Goal: Contribute content: Contribute content

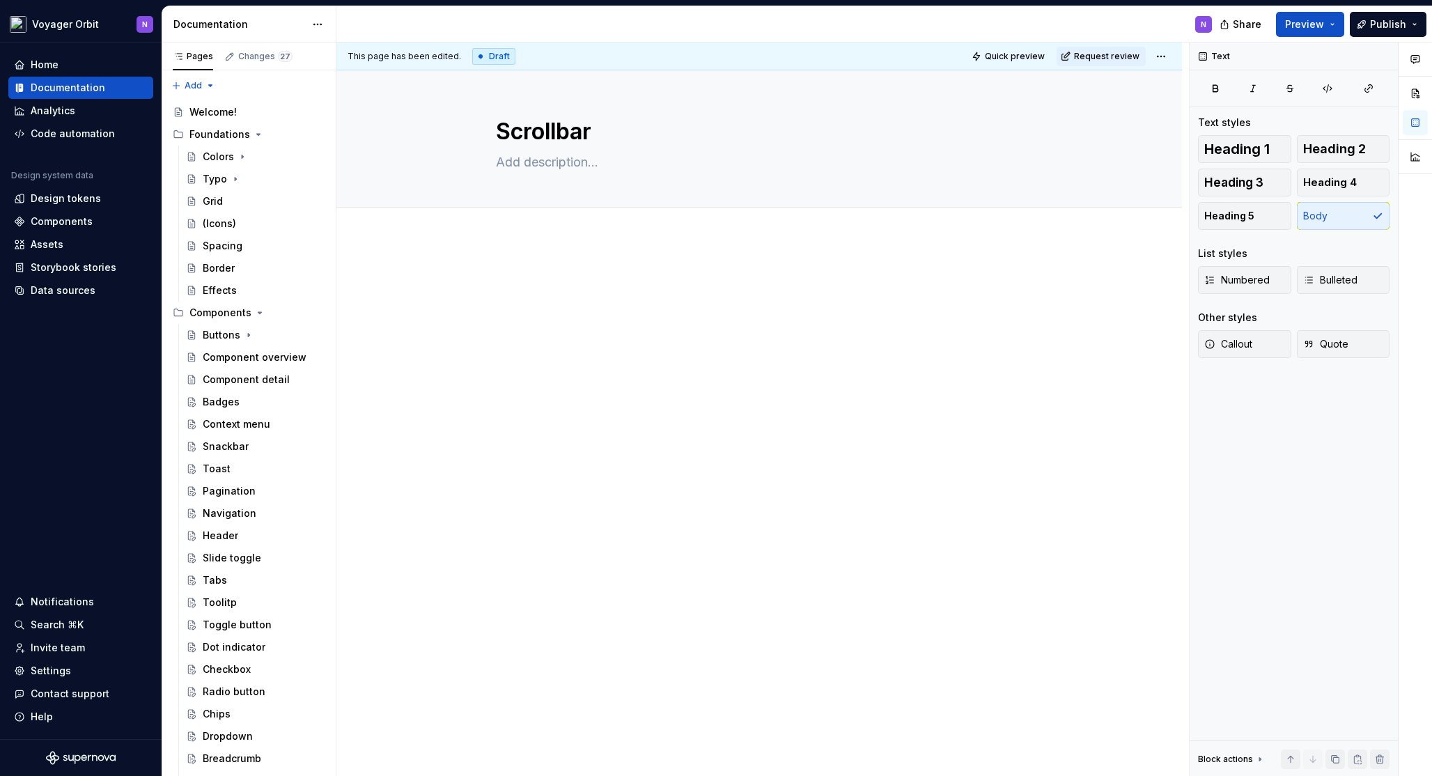
click at [545, 242] on div at bounding box center [758, 406] width 845 height 336
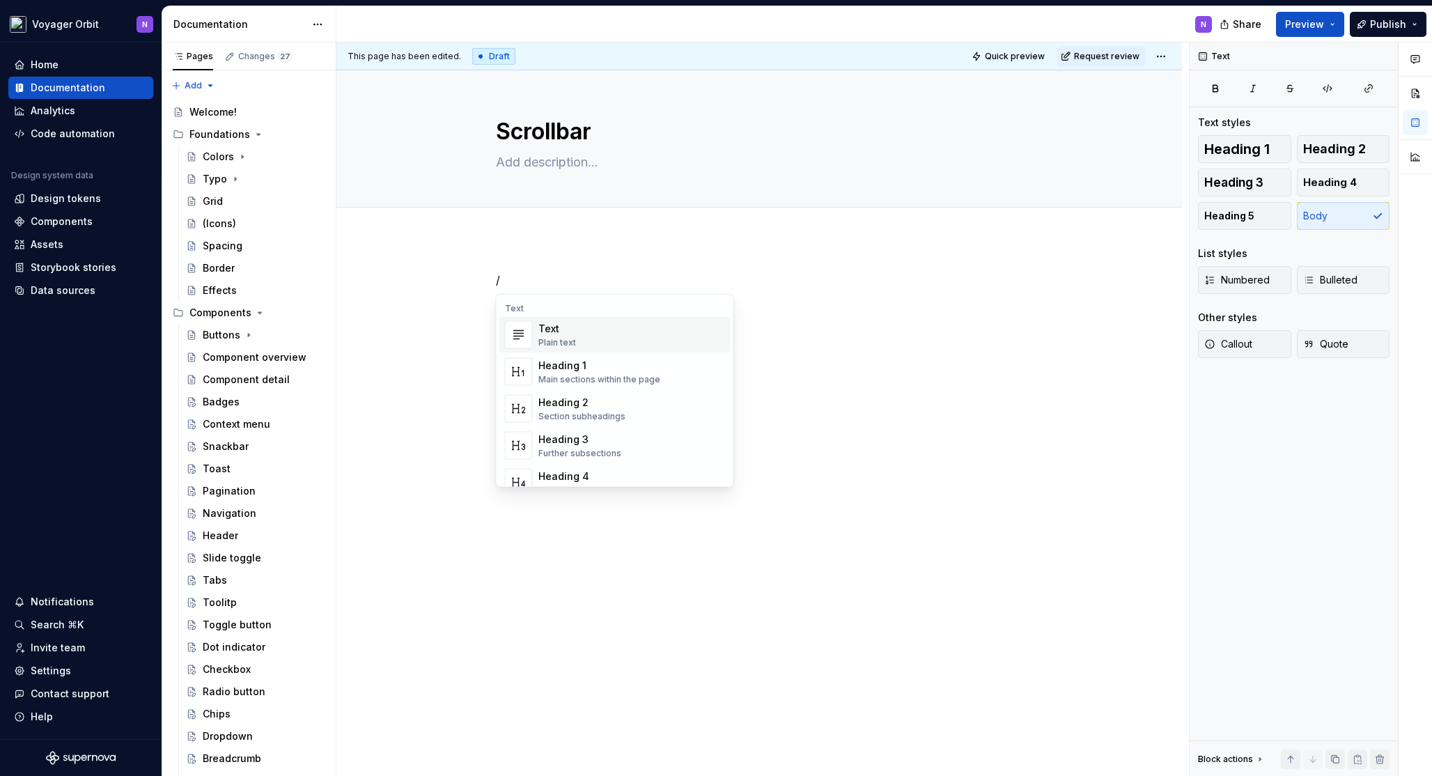
click at [608, 253] on div "/" at bounding box center [758, 406] width 845 height 336
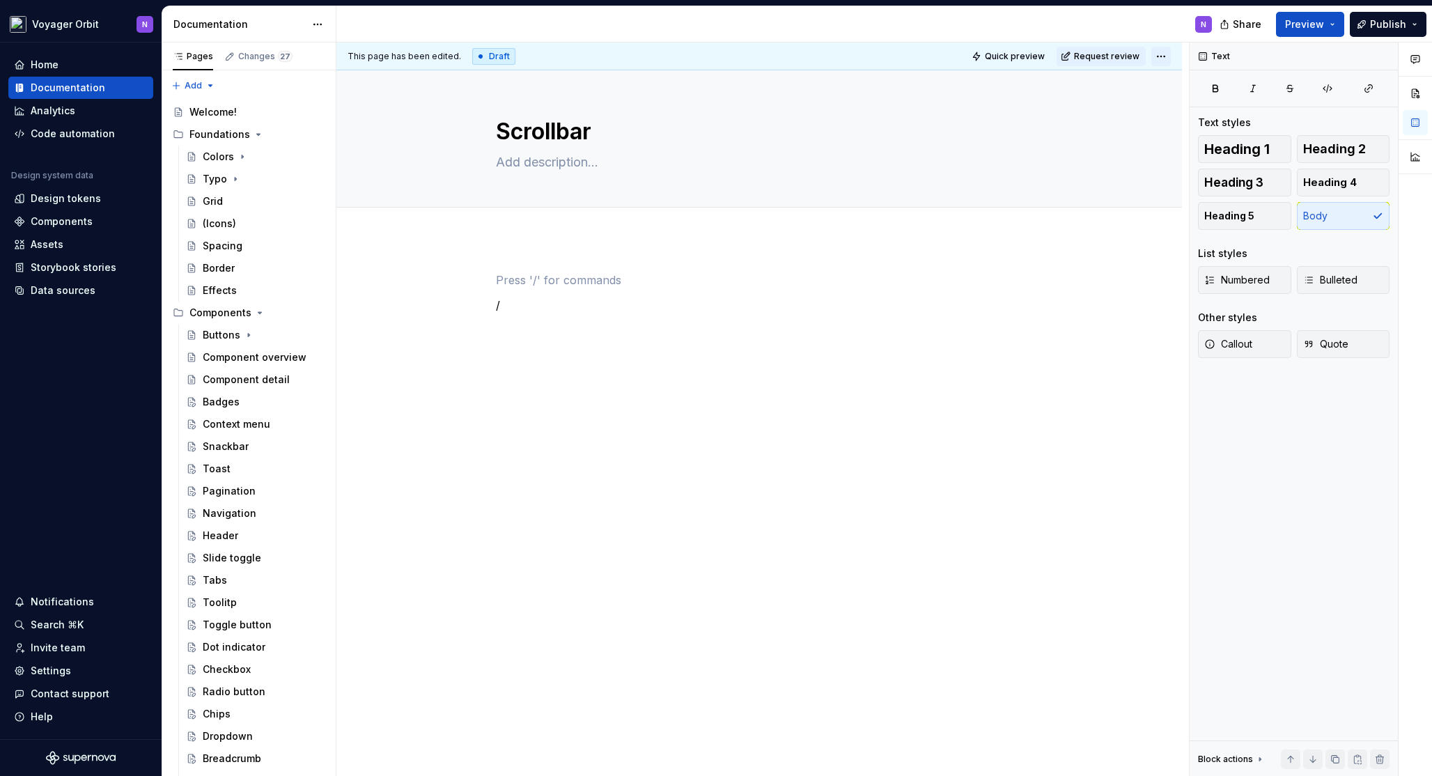
click at [1162, 60] on html "Voyager Orbit N Home Documentation Analytics Code automation Design system data…" at bounding box center [716, 388] width 1432 height 776
click at [1041, 378] on html "Voyager Orbit N Home Documentation Analytics Code automation Design system data…" at bounding box center [716, 388] width 1432 height 776
click at [226, 340] on div "Buttons" at bounding box center [222, 335] width 38 height 14
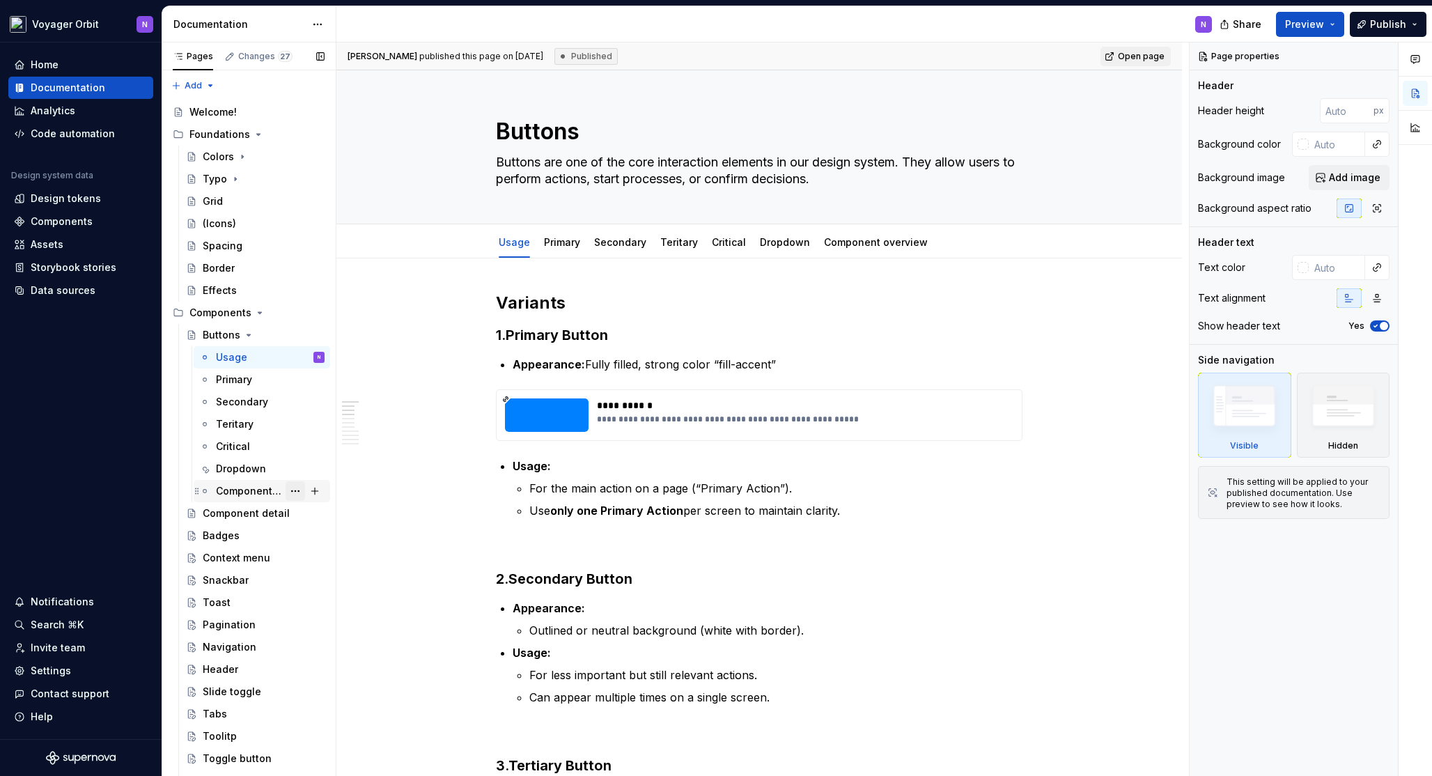
click at [288, 490] on button "Page tree" at bounding box center [294, 490] width 19 height 19
click at [242, 488] on div "Pages Changes 27 Add Accessibility guide for tree Page tree. Navigate the tree …" at bounding box center [249, 411] width 174 height 739
click at [241, 491] on div "Component overview" at bounding box center [249, 491] width 67 height 14
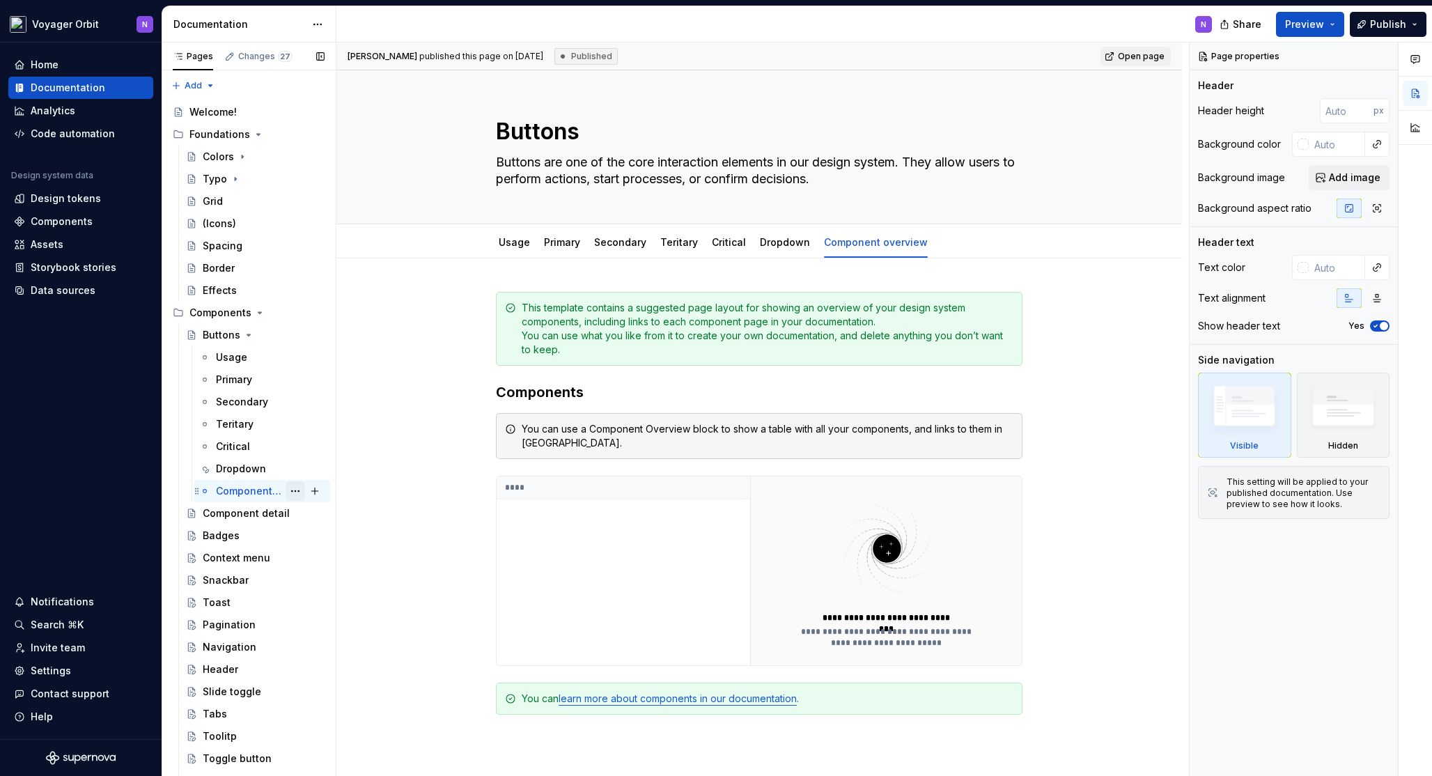
click at [290, 492] on button "Page tree" at bounding box center [294, 490] width 19 height 19
click at [340, 643] on div "Delete tab" at bounding box center [372, 645] width 136 height 14
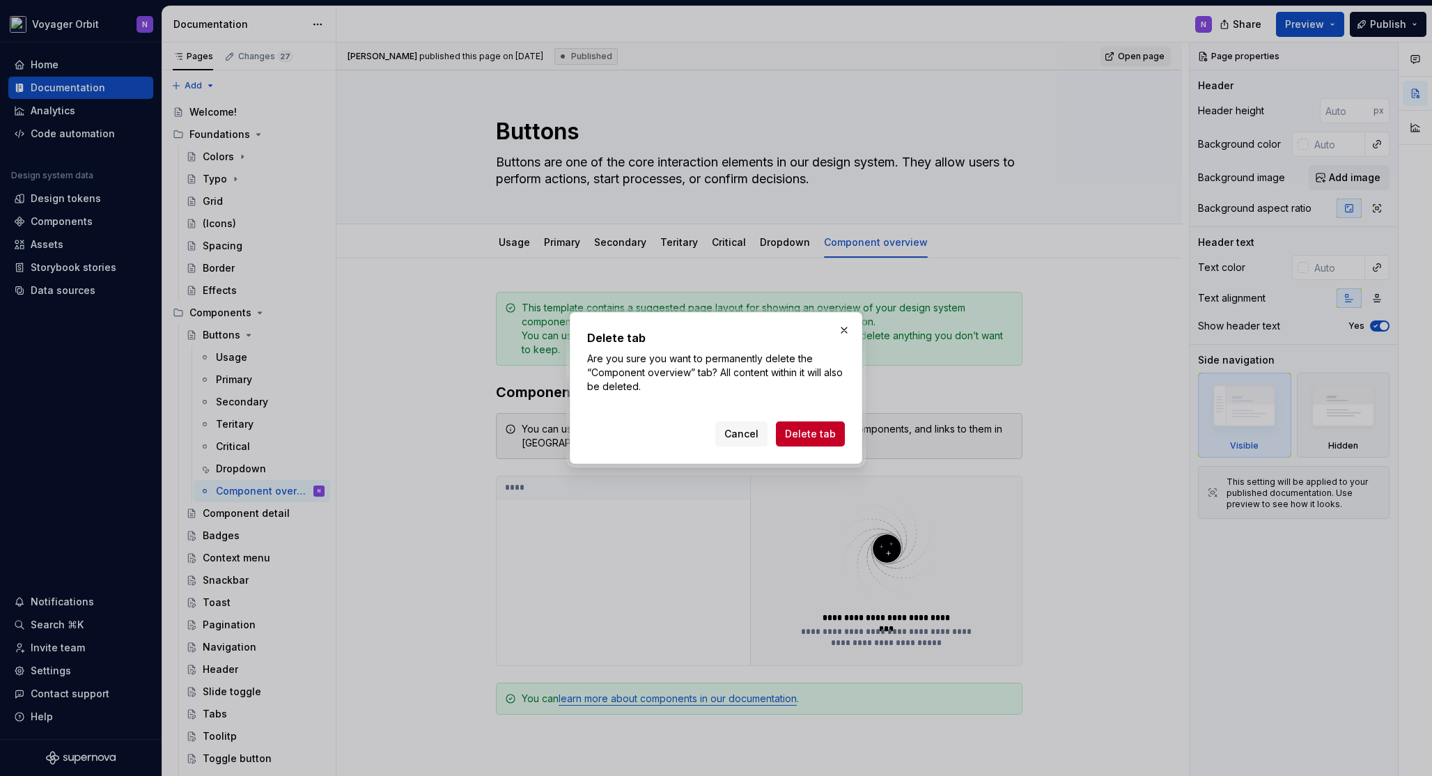
click at [778, 445] on div "Cancel Delete tab" at bounding box center [780, 433] width 130 height 25
click at [792, 437] on span "Delete tab" at bounding box center [810, 434] width 51 height 14
type textarea "*"
type textarea "Component overview"
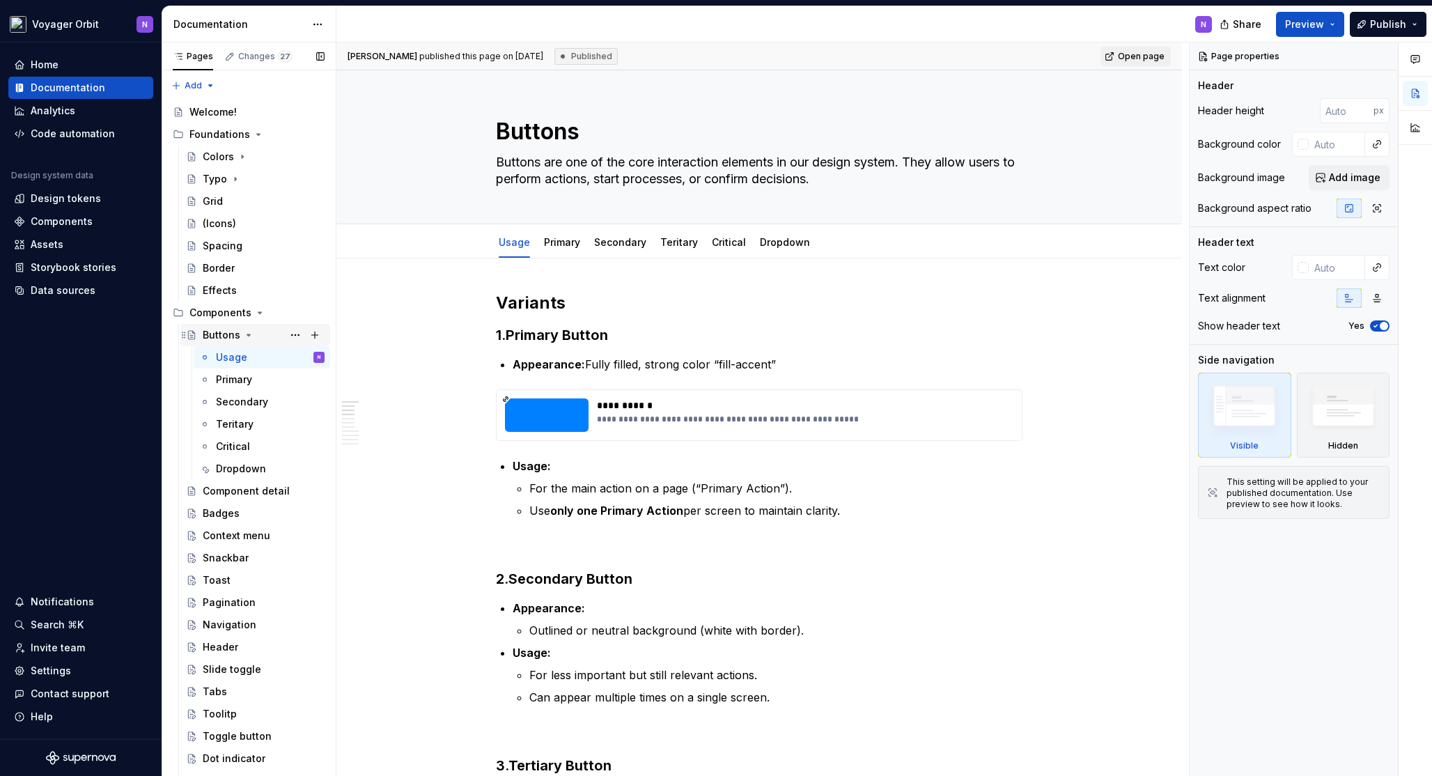
click at [246, 338] on icon "Page tree" at bounding box center [248, 334] width 11 height 11
click at [228, 350] on div "Component detail" at bounding box center [264, 356] width 122 height 19
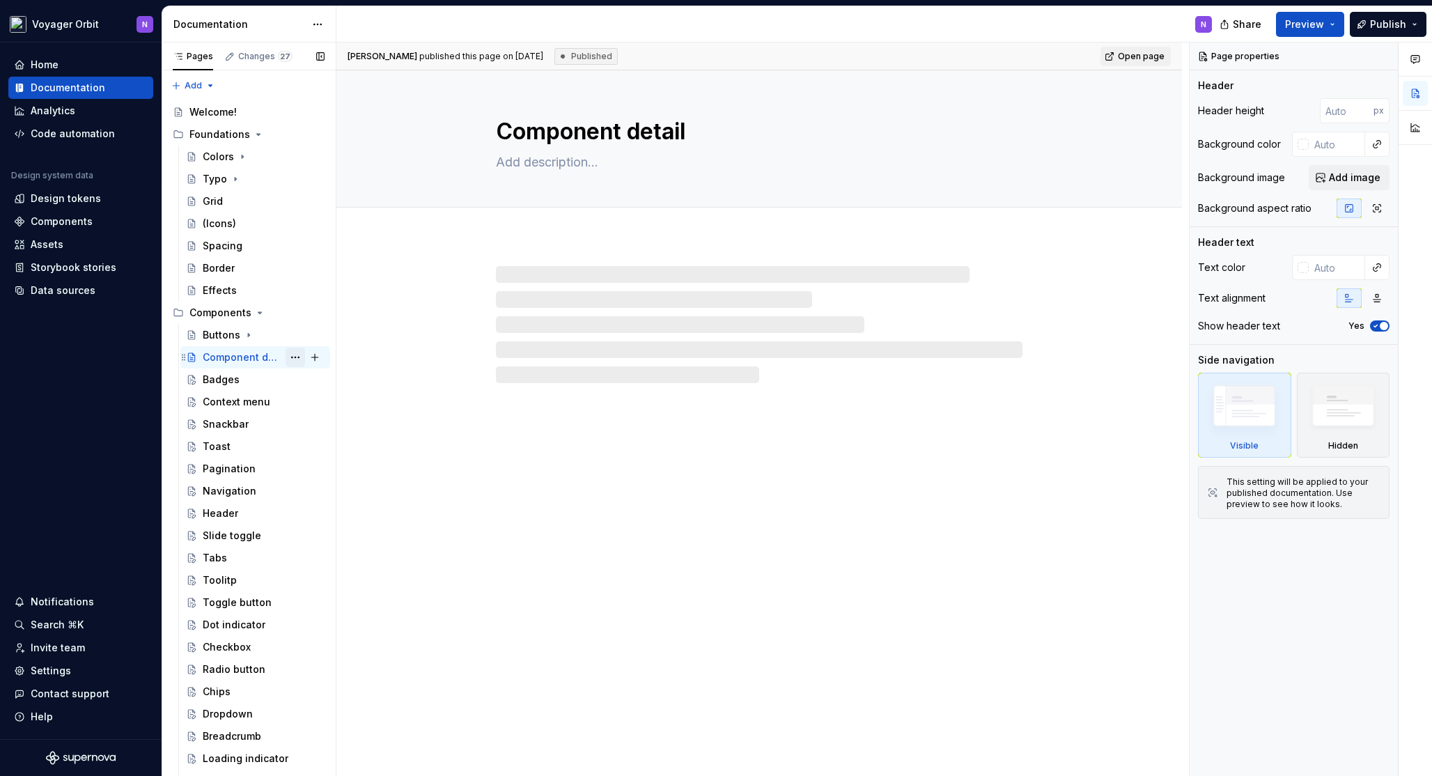
click at [285, 356] on button "Page tree" at bounding box center [294, 356] width 19 height 19
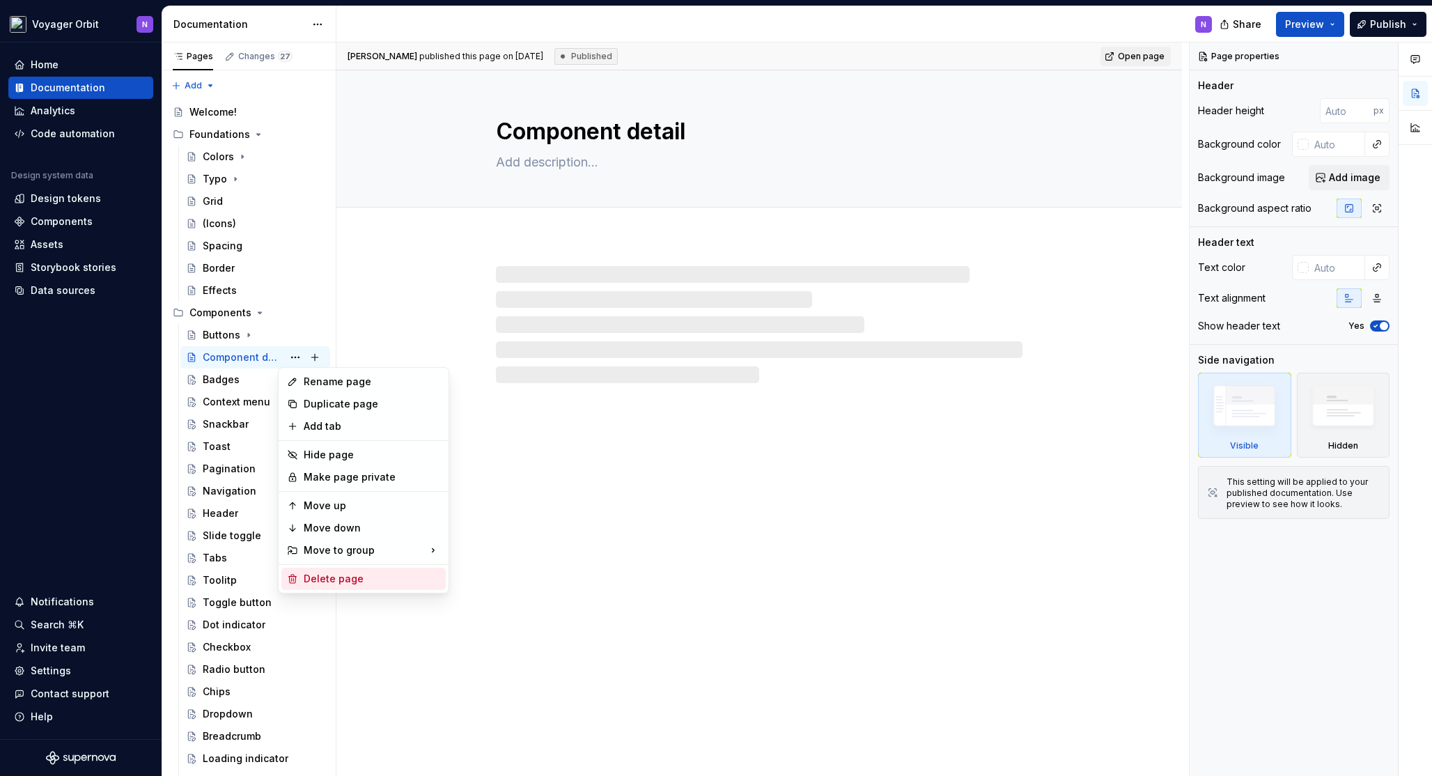
click at [336, 583] on div "Delete page" at bounding box center [372, 579] width 136 height 14
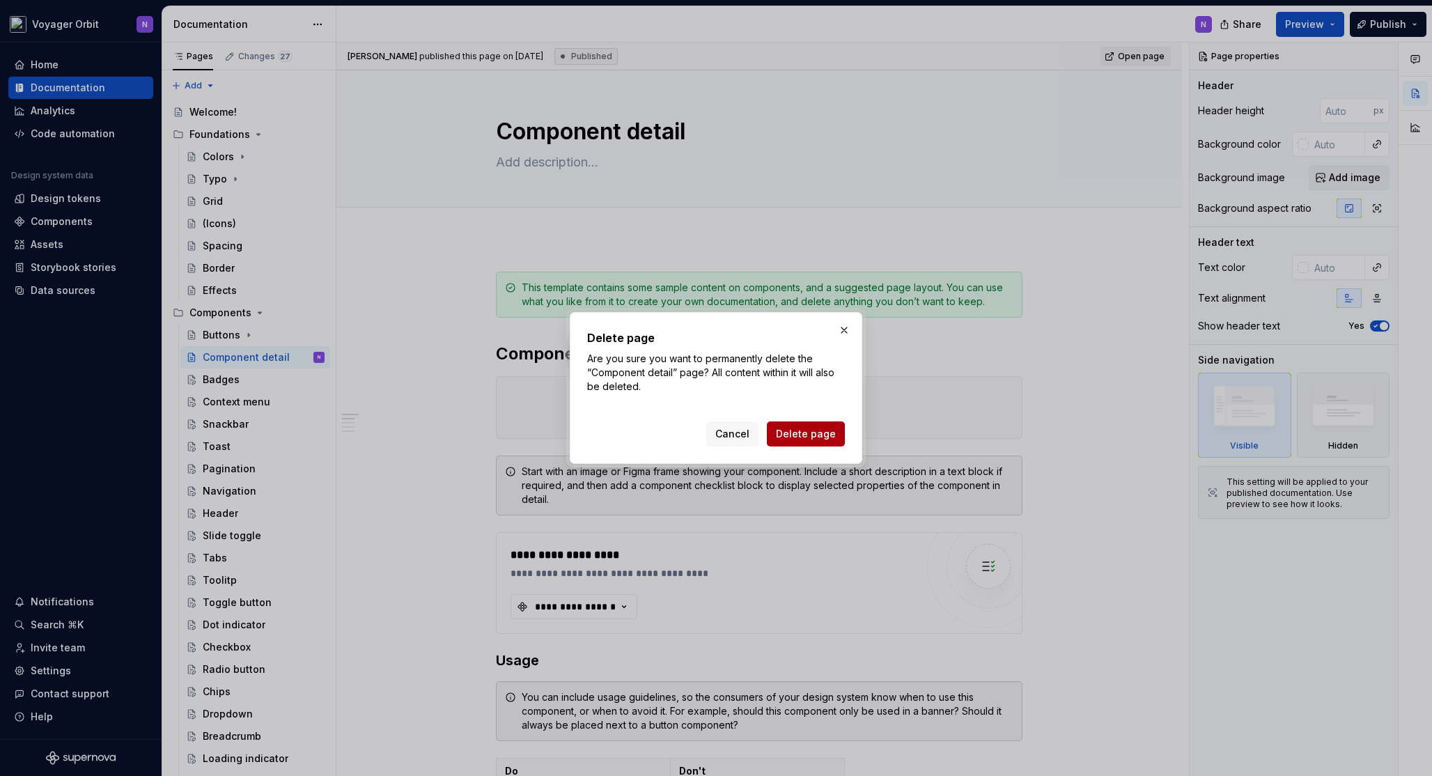
click at [774, 432] on button "Delete page" at bounding box center [806, 433] width 78 height 25
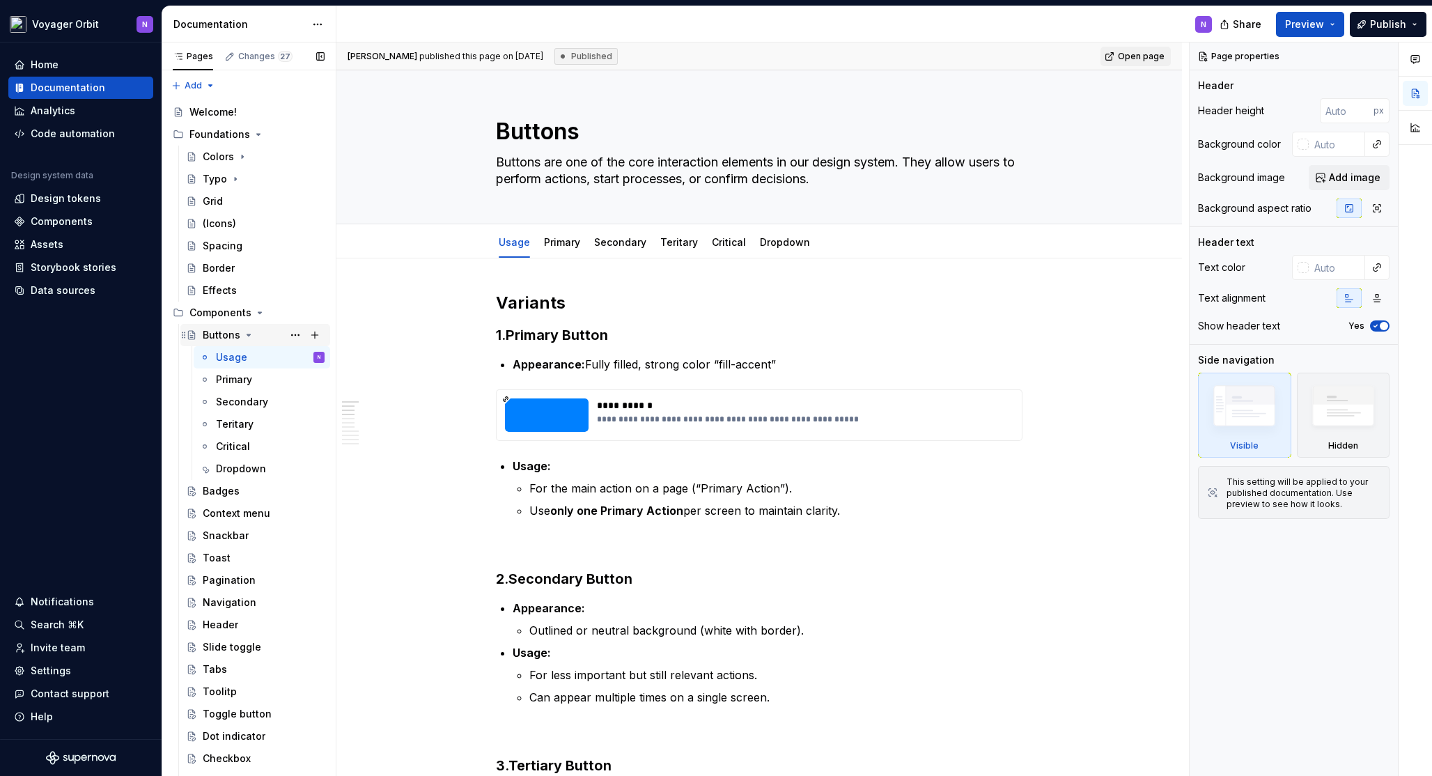
click at [243, 335] on icon "Page tree" at bounding box center [248, 334] width 11 height 11
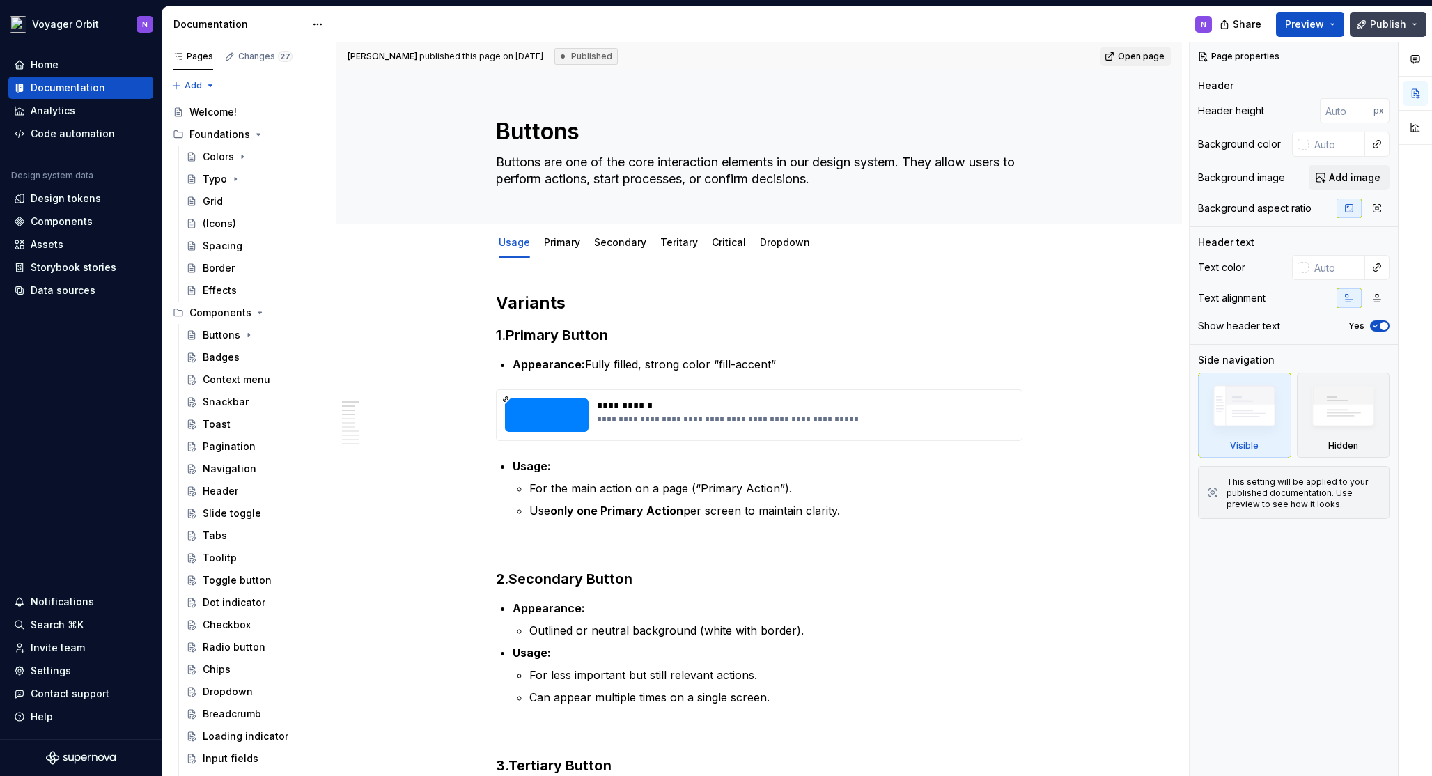
click at [1384, 20] on span "Publish" at bounding box center [1388, 24] width 36 height 14
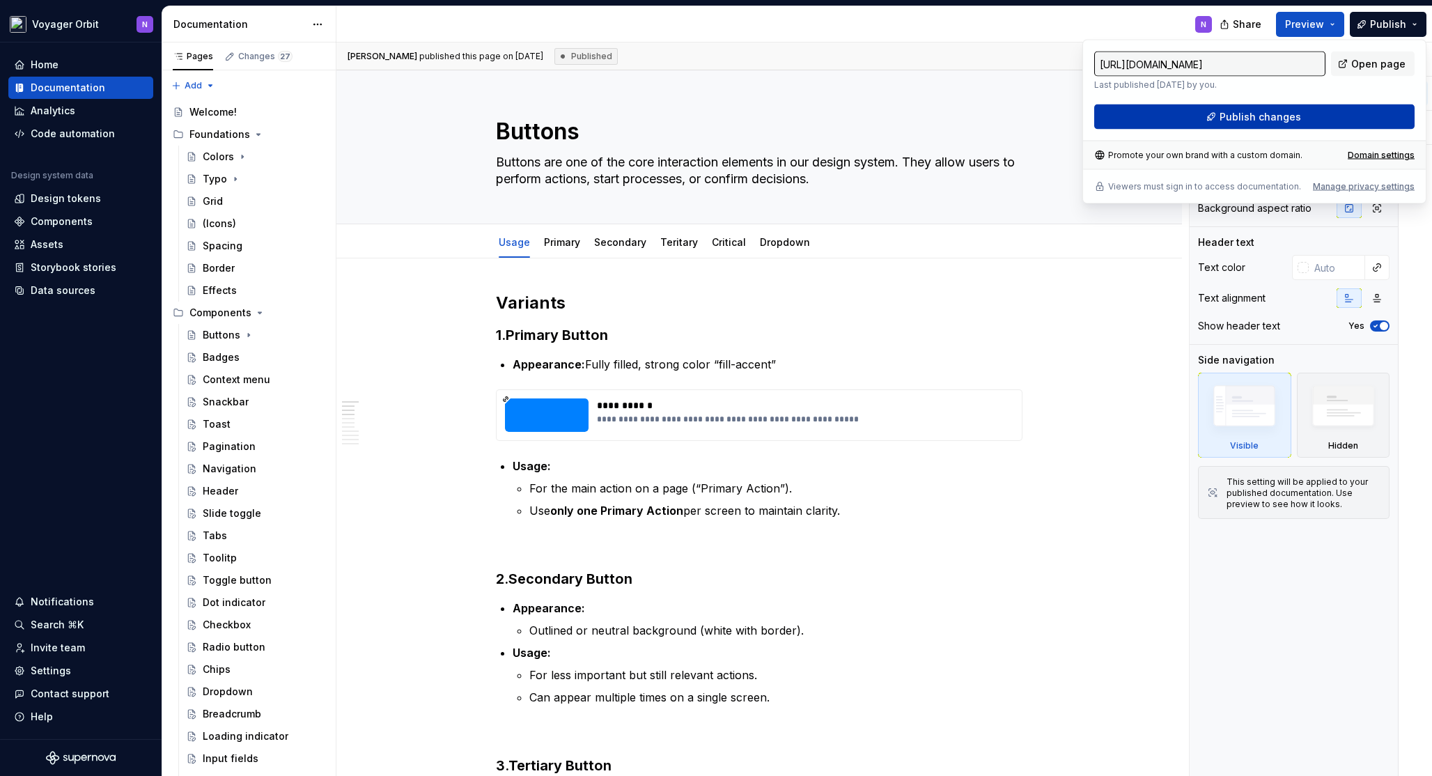
click at [1263, 115] on span "Publish changes" at bounding box center [1259, 117] width 81 height 14
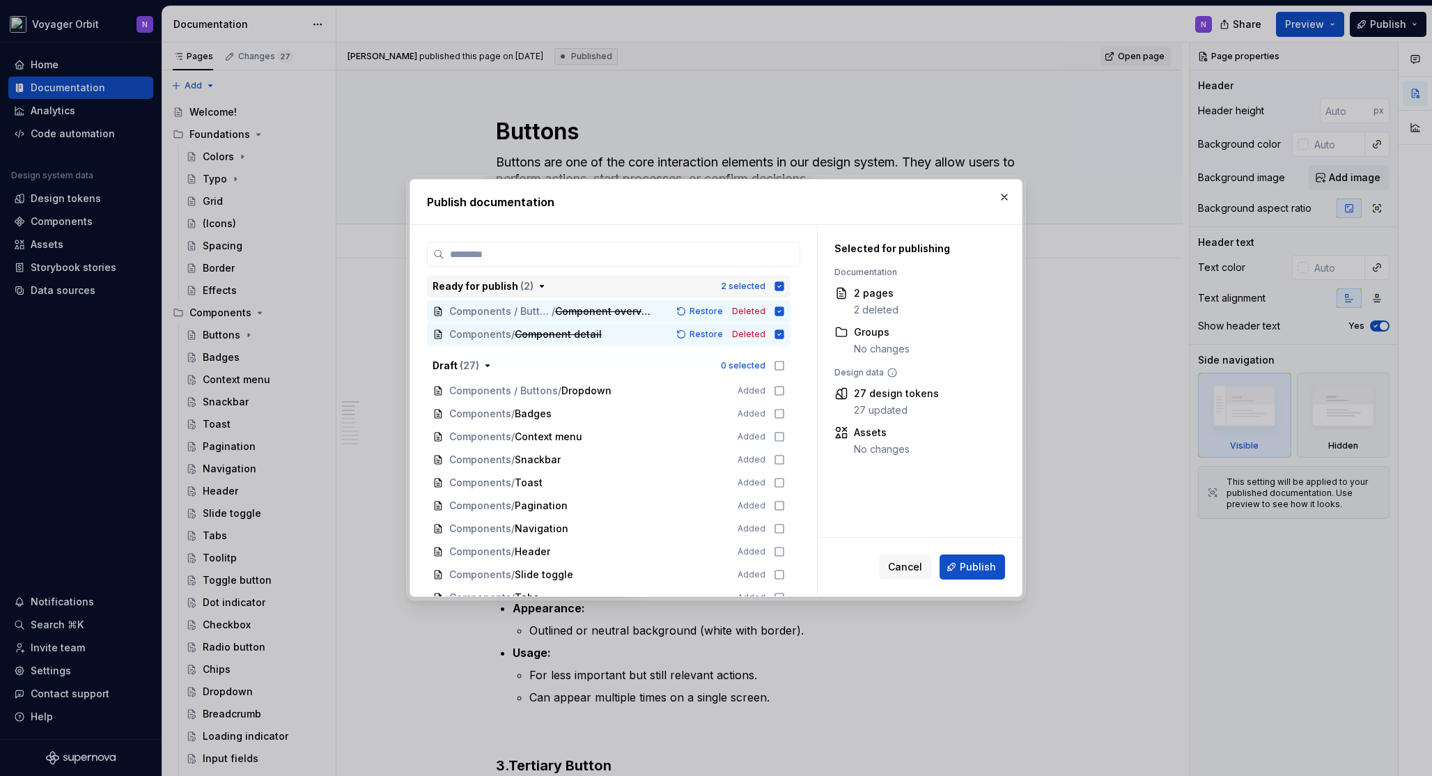
click at [779, 290] on icon "button" at bounding box center [779, 285] width 9 height 9
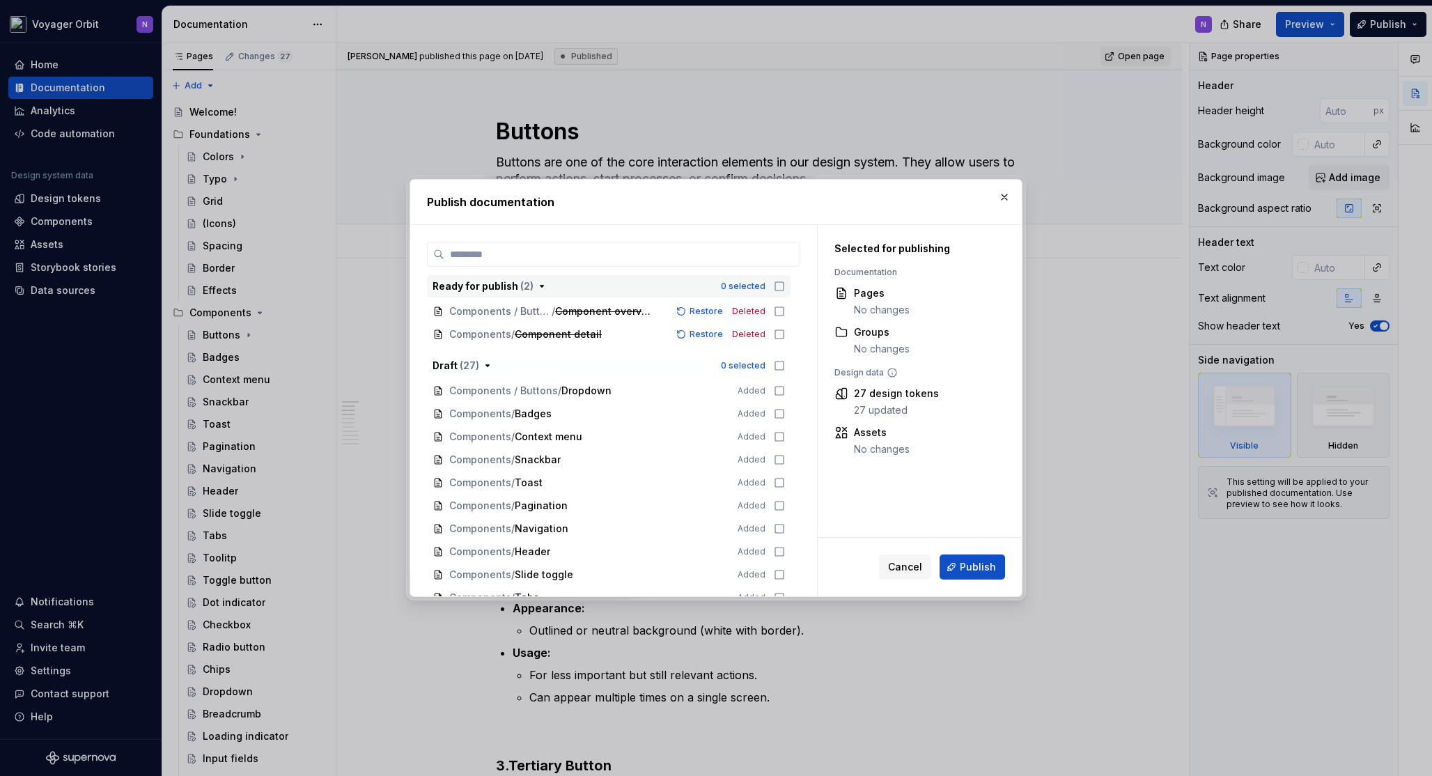
click at [779, 290] on icon "button" at bounding box center [779, 286] width 8 height 8
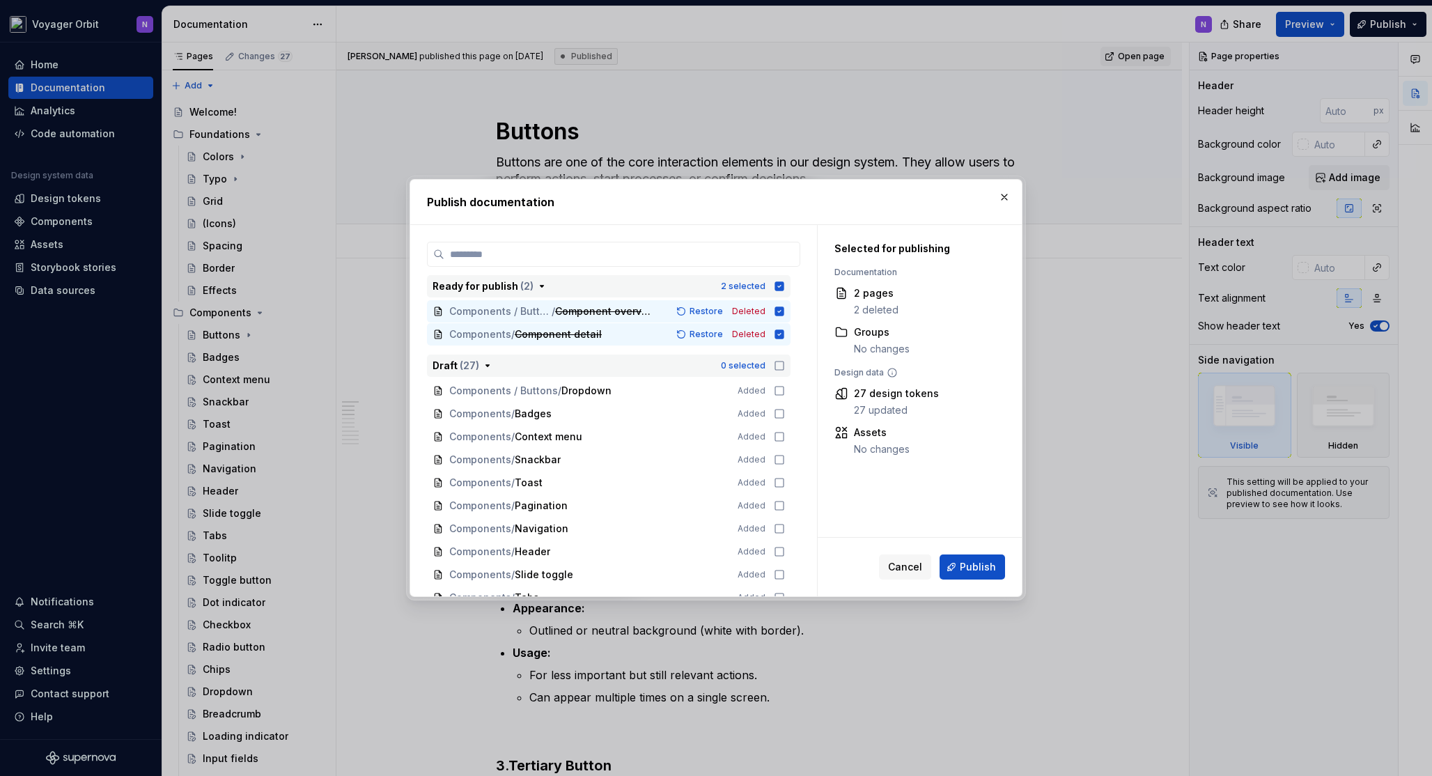
click at [781, 365] on icon "button" at bounding box center [779, 365] width 11 height 11
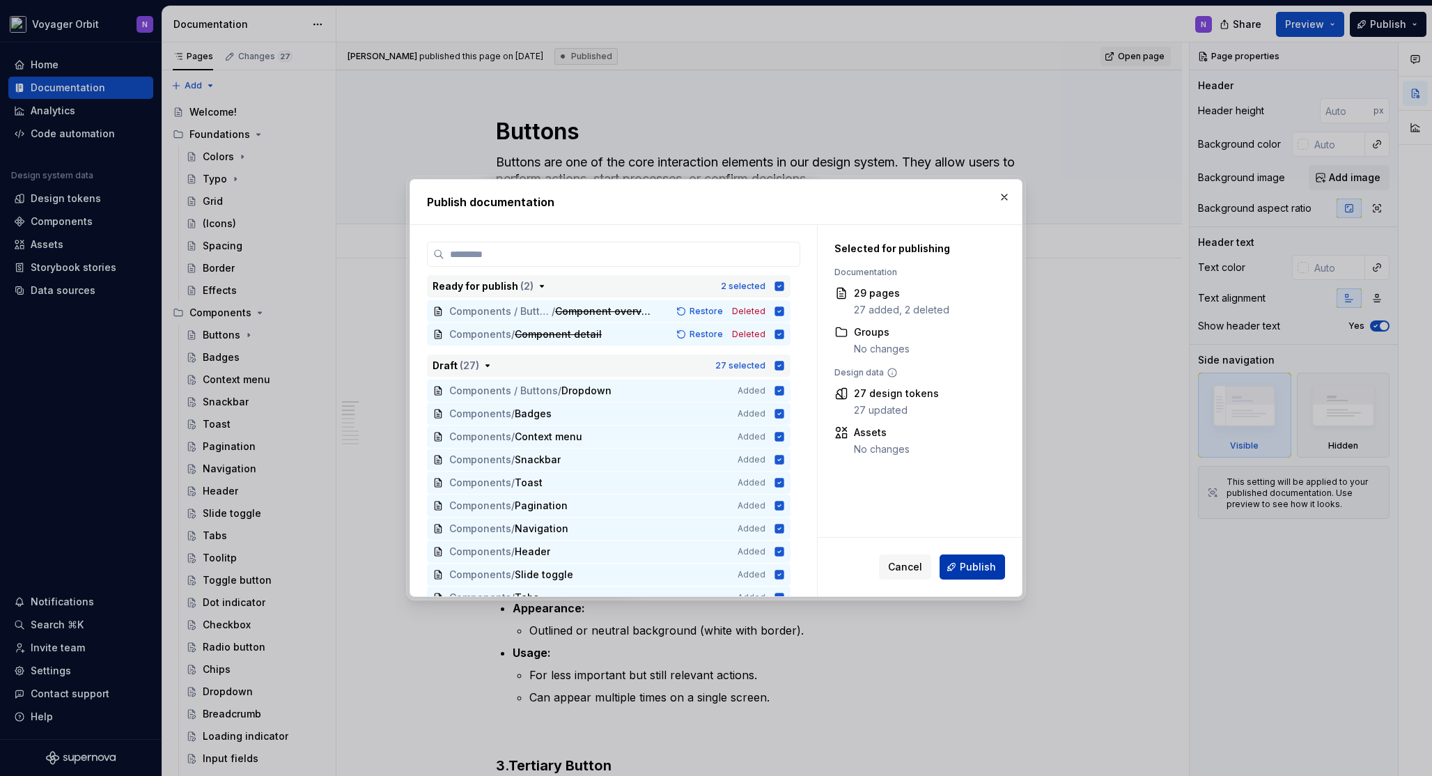
click at [977, 576] on button "Publish" at bounding box center [971, 566] width 65 height 25
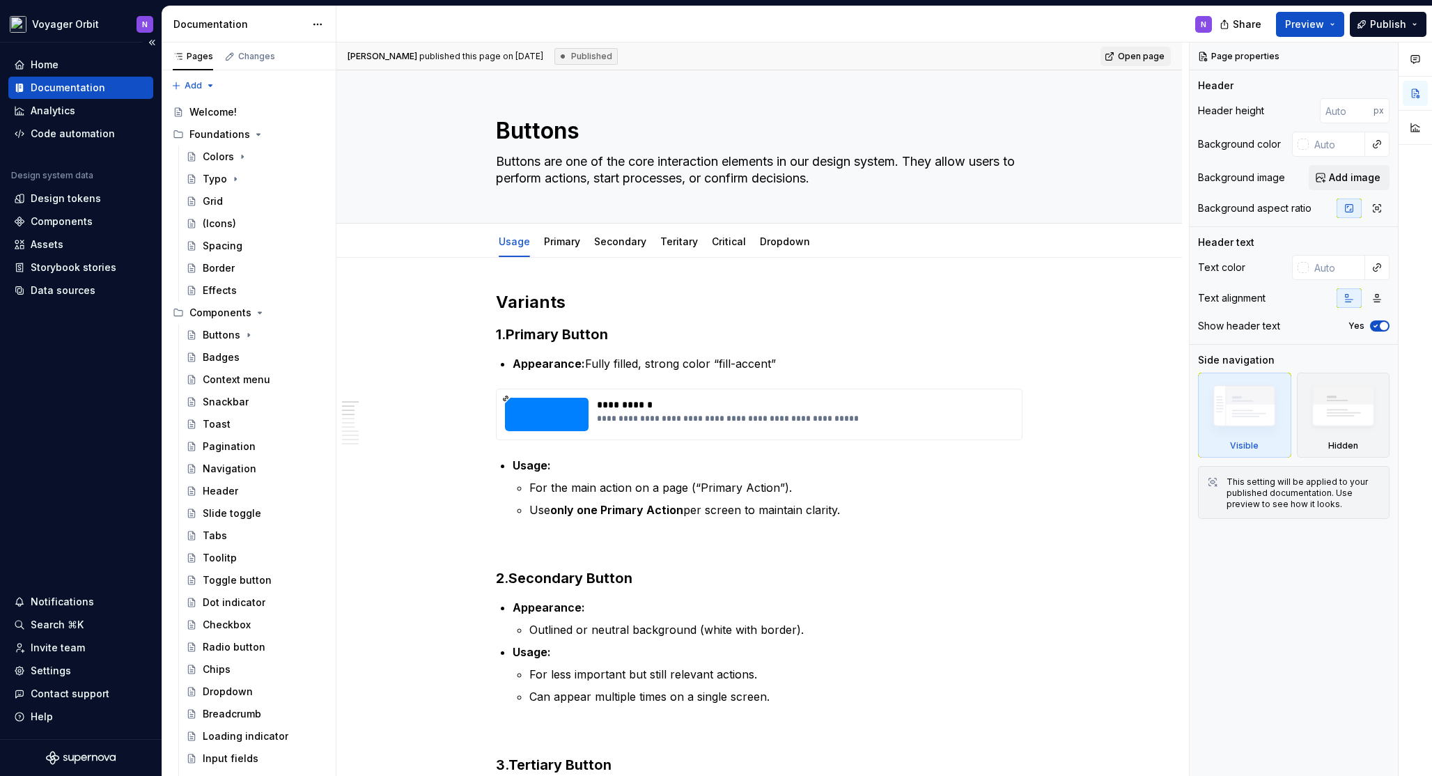
scroll to position [1, 0]
click at [305, 313] on button "Page tree" at bounding box center [314, 310] width 19 height 19
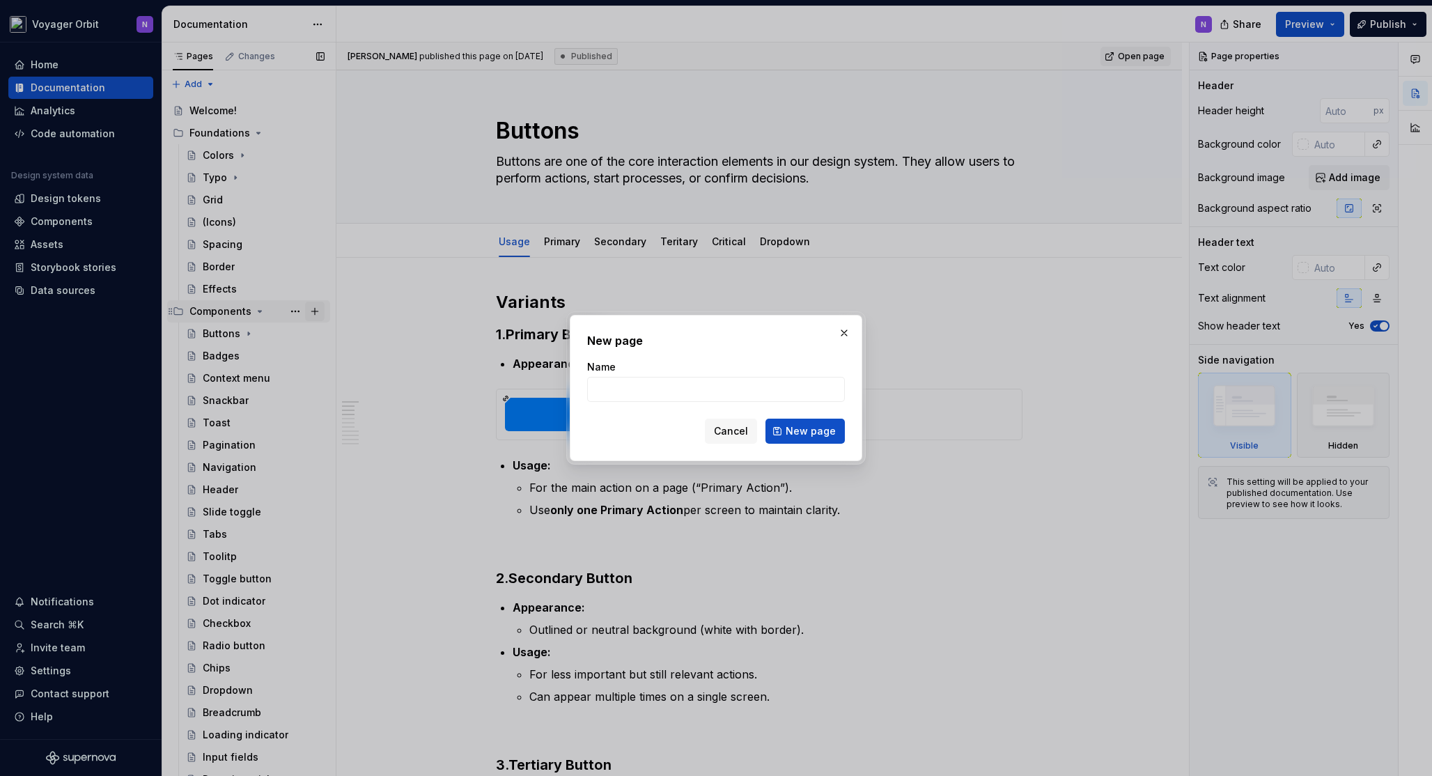
type textarea "*"
type input "//TEMPLATE"
click button "New page" at bounding box center [804, 430] width 79 height 25
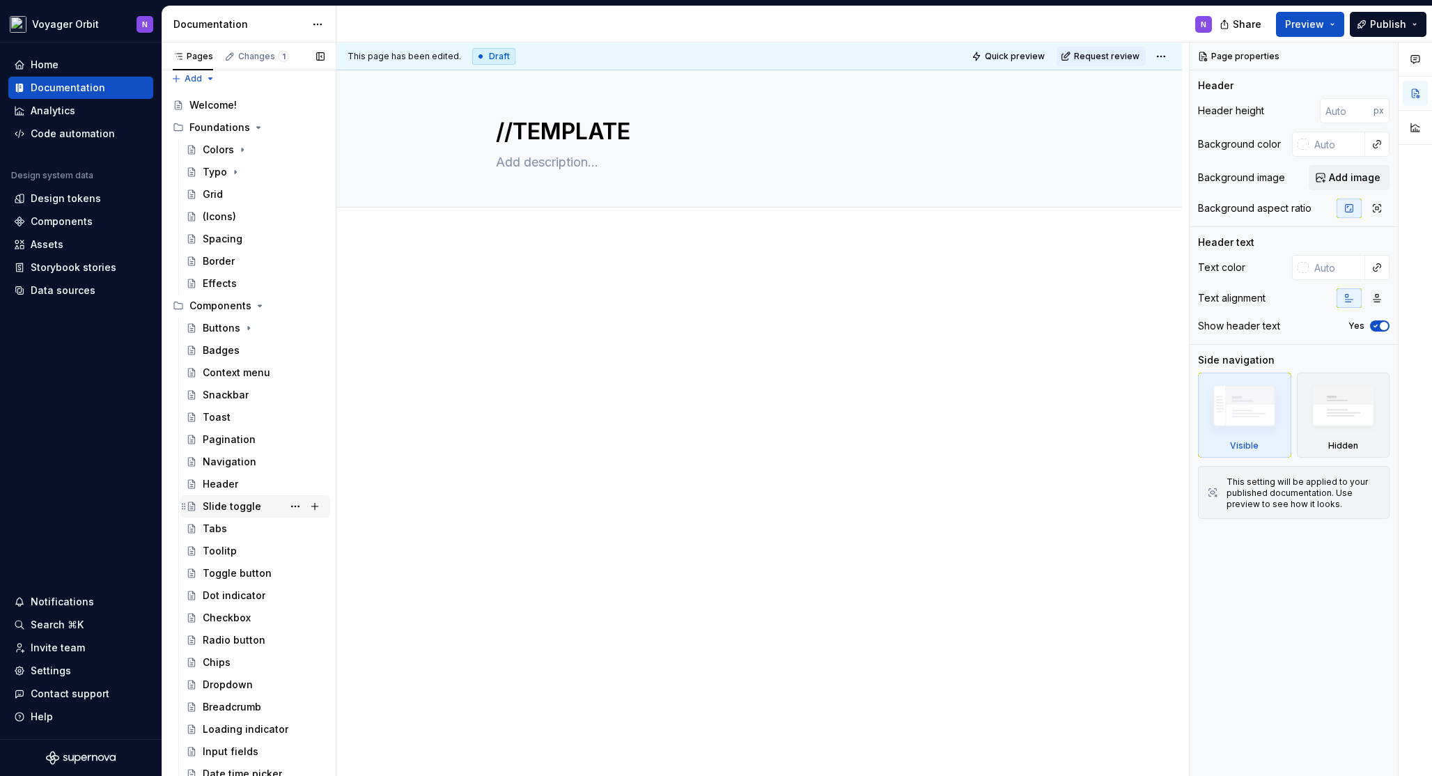
scroll to position [169, 0]
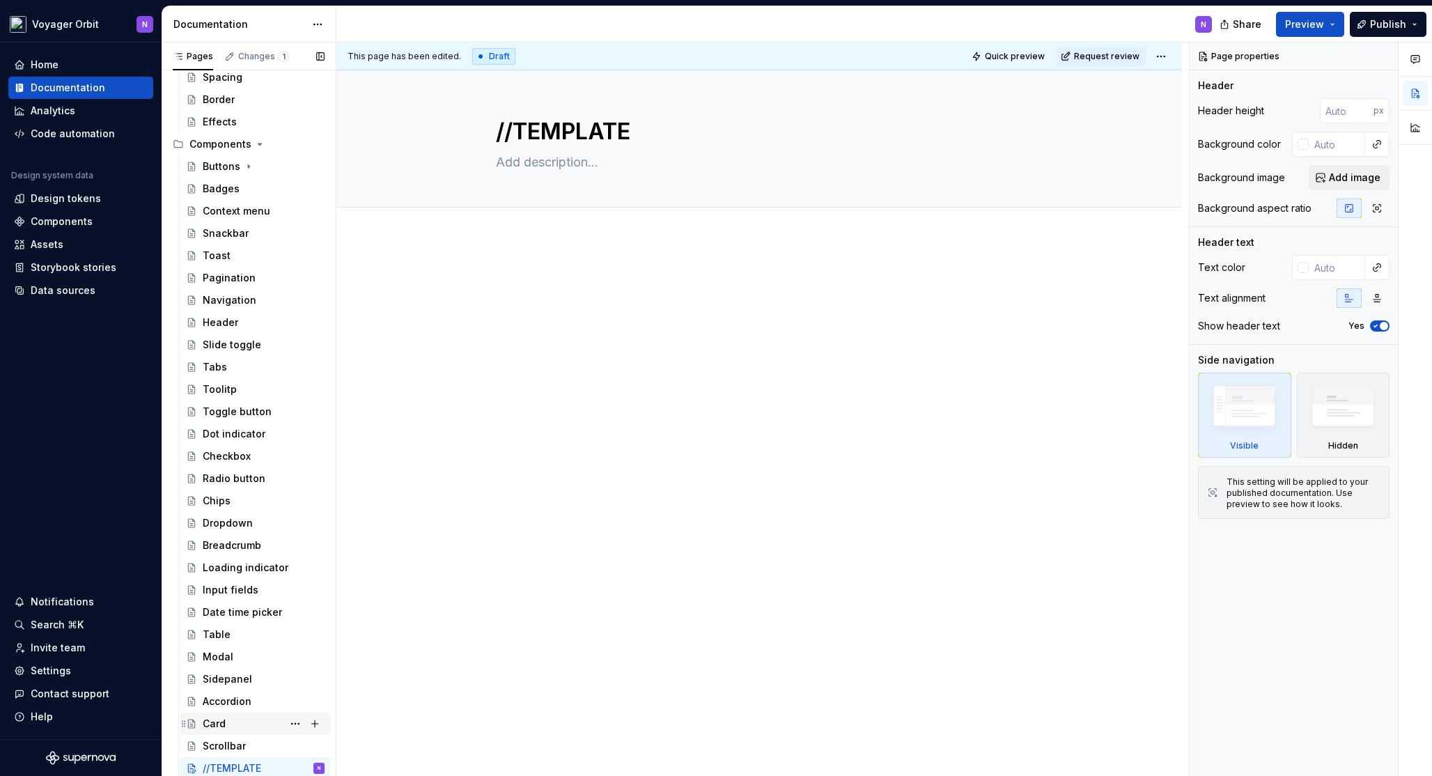
click at [232, 726] on div "Card" at bounding box center [264, 723] width 122 height 19
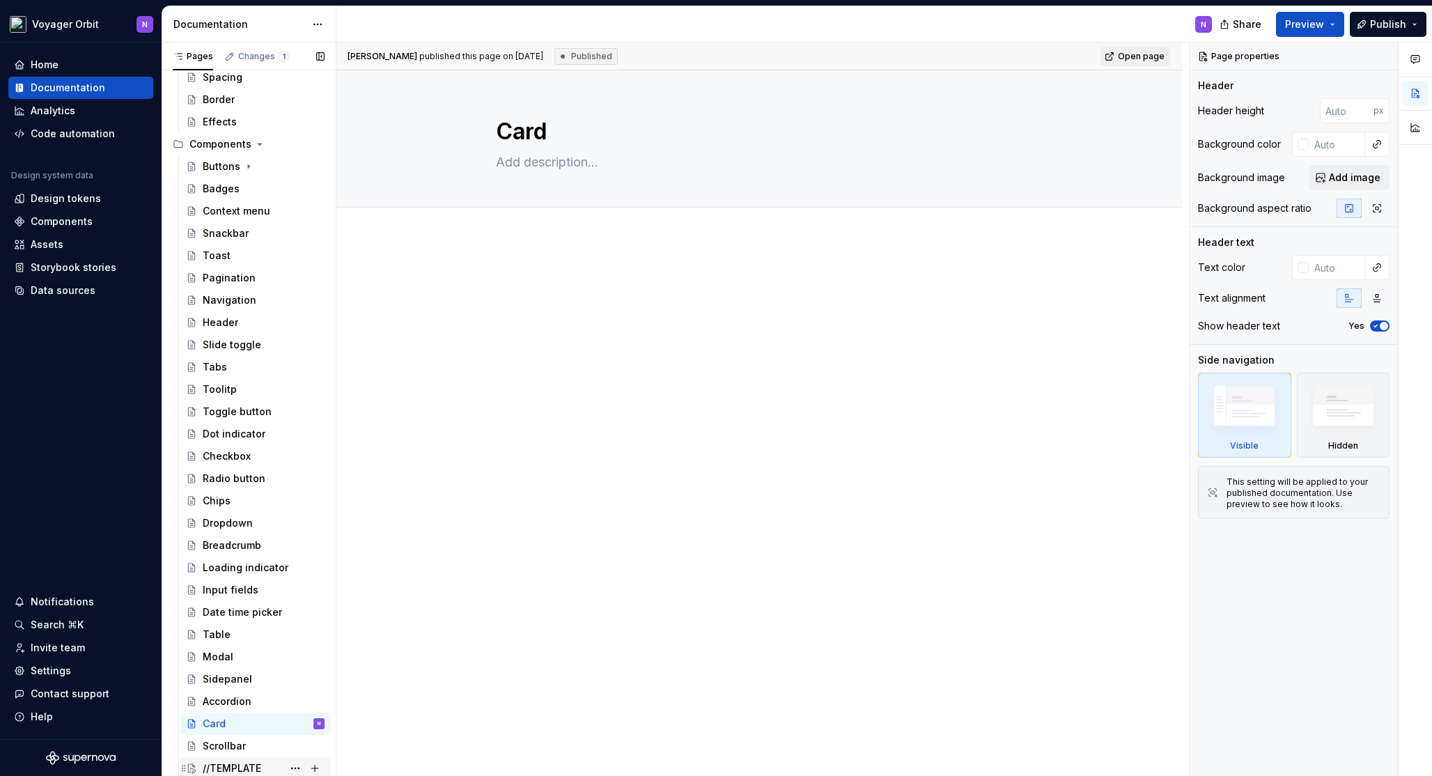
click at [237, 760] on div "//TEMPLATE" at bounding box center [264, 767] width 122 height 19
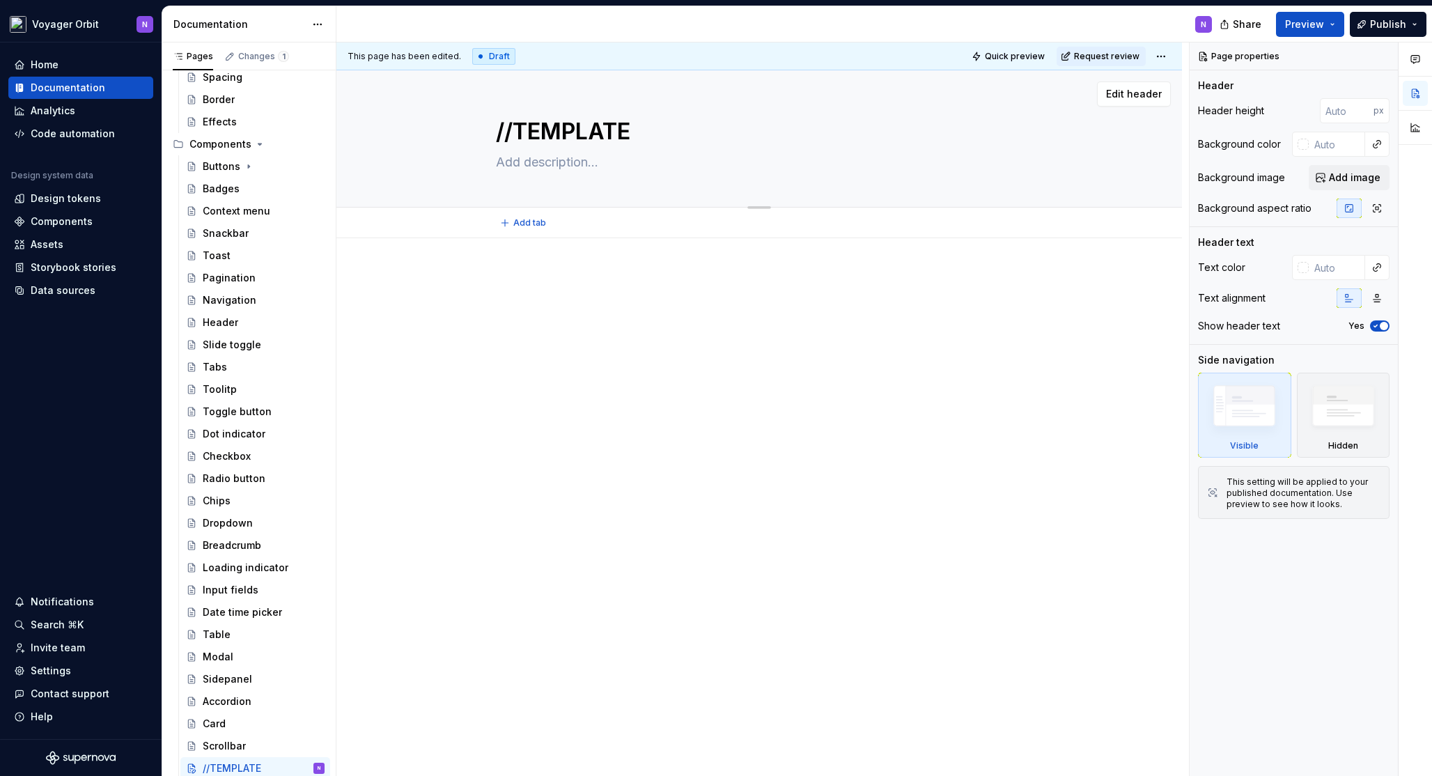
click at [544, 170] on textarea at bounding box center [756, 162] width 526 height 22
click at [247, 159] on div "Buttons" at bounding box center [264, 166] width 122 height 19
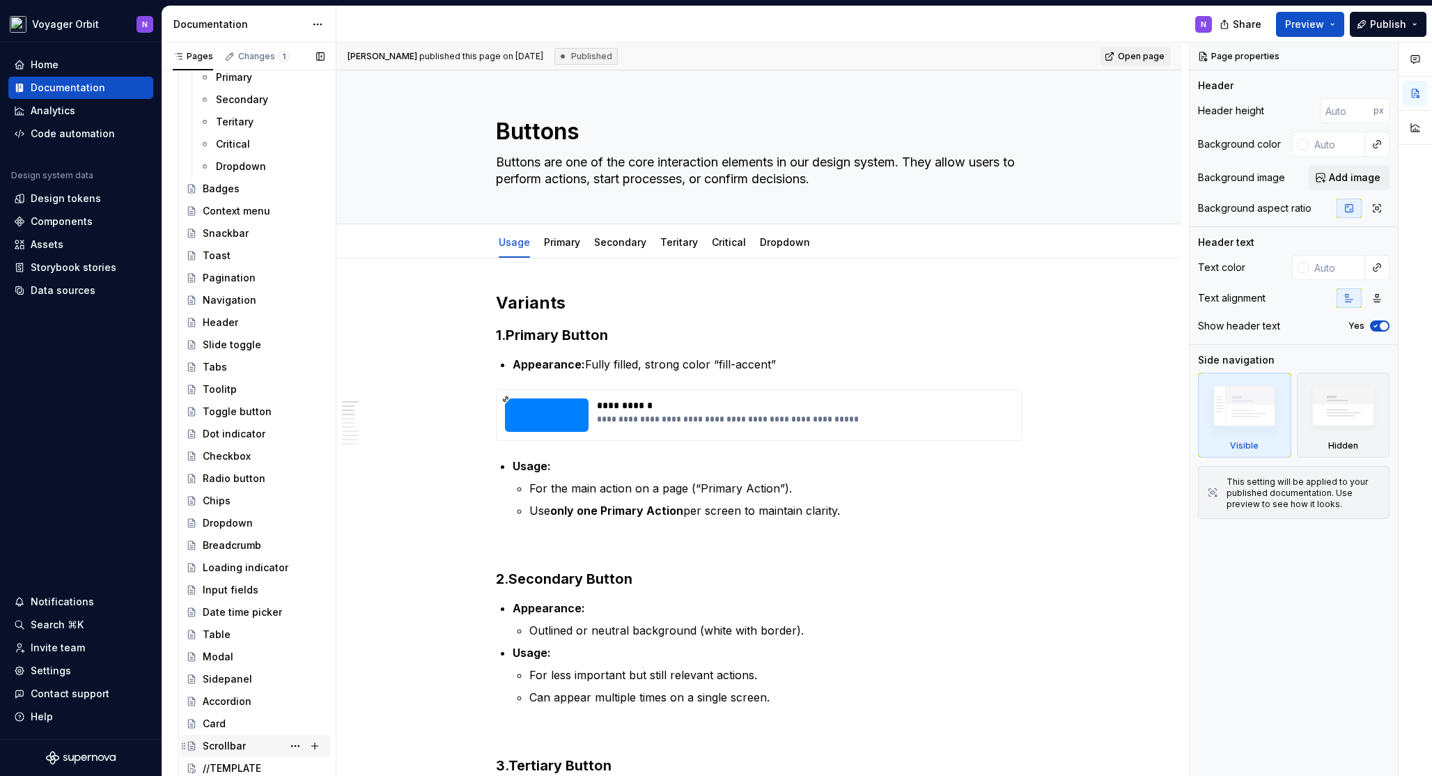
scroll to position [301, 0]
click at [236, 750] on div "Scrollbar" at bounding box center [224, 747] width 43 height 14
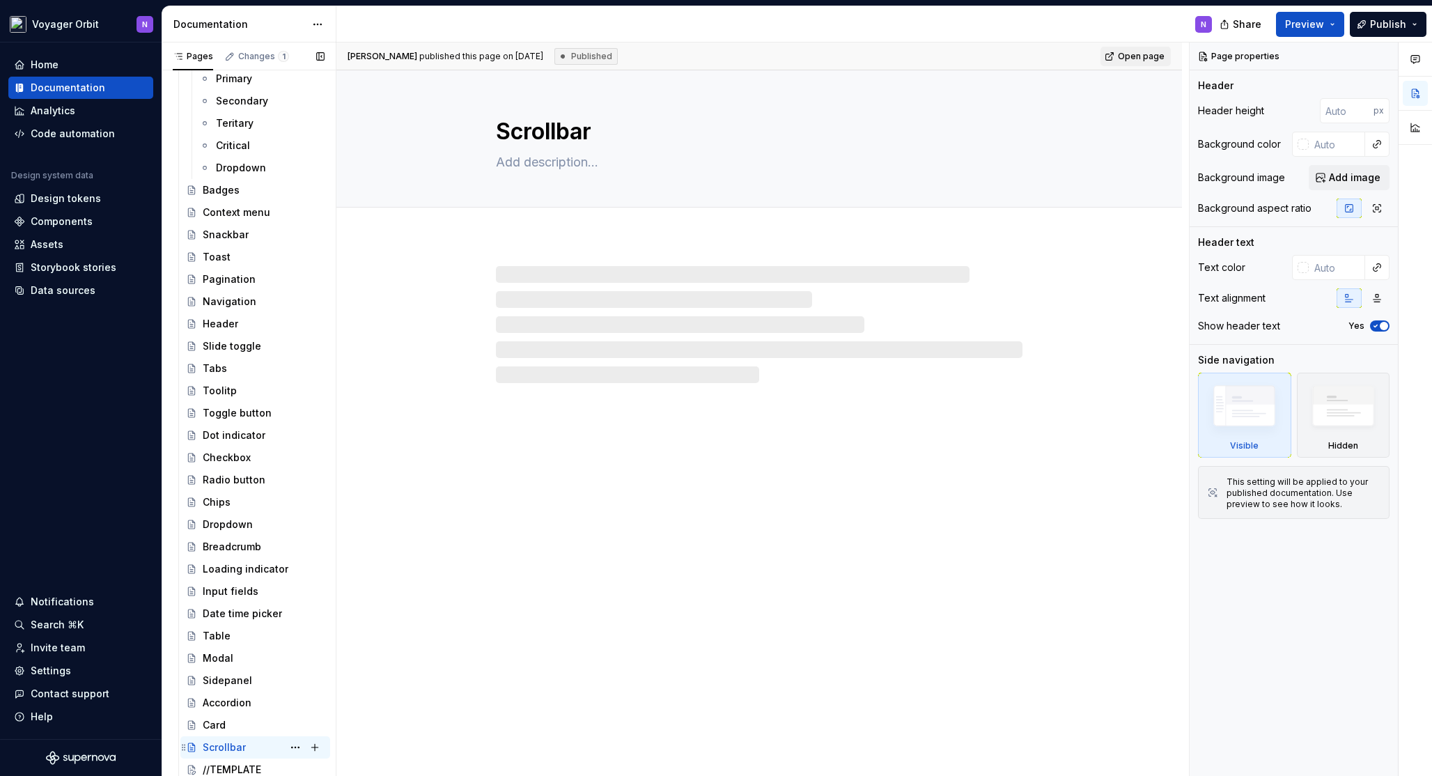
scroll to position [302, 0]
click at [233, 764] on div "//TEMPLATE" at bounding box center [232, 768] width 58 height 14
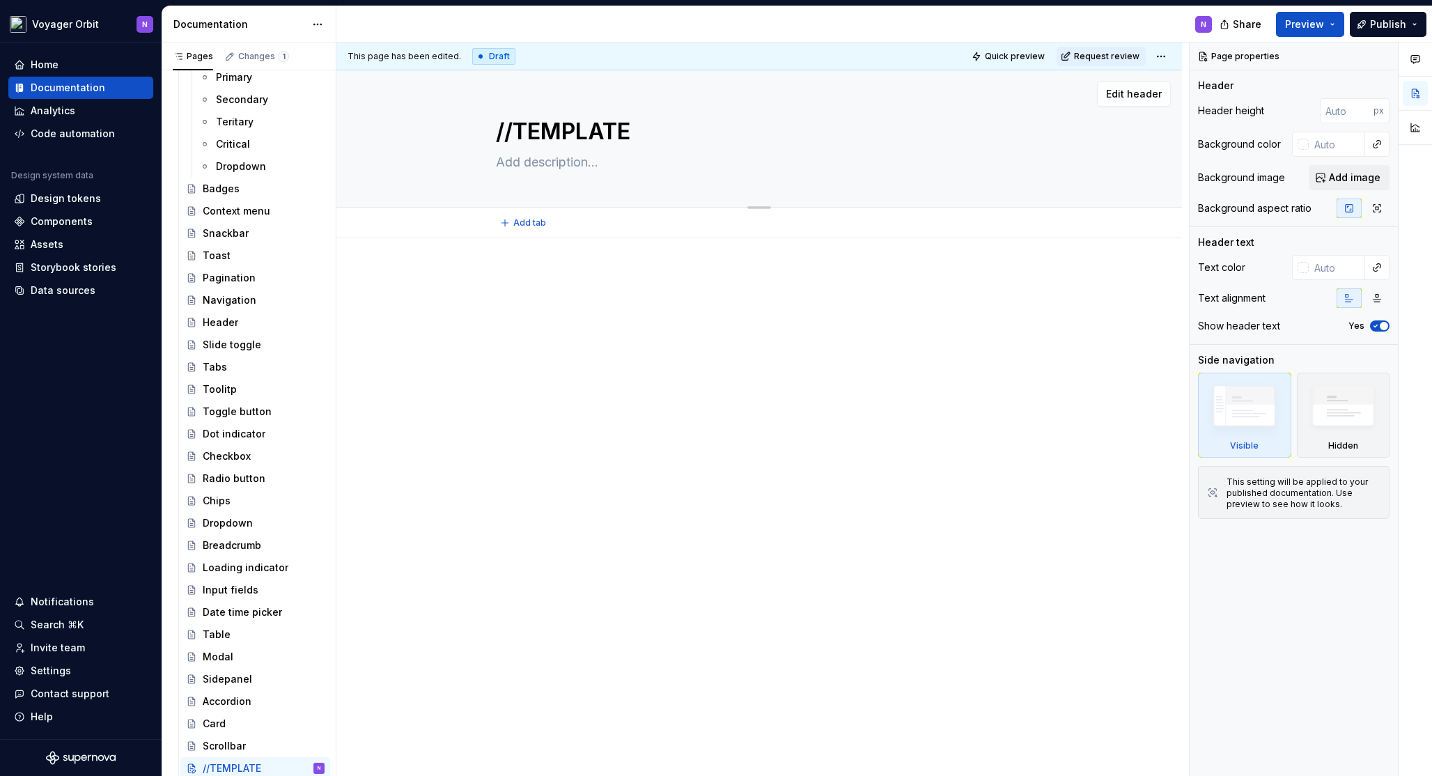
click at [593, 141] on textarea "//TEMPLATE" at bounding box center [756, 131] width 526 height 33
click at [588, 164] on textarea at bounding box center [756, 162] width 526 height 22
type textarea "*"
type textarea "S"
type textarea "*"
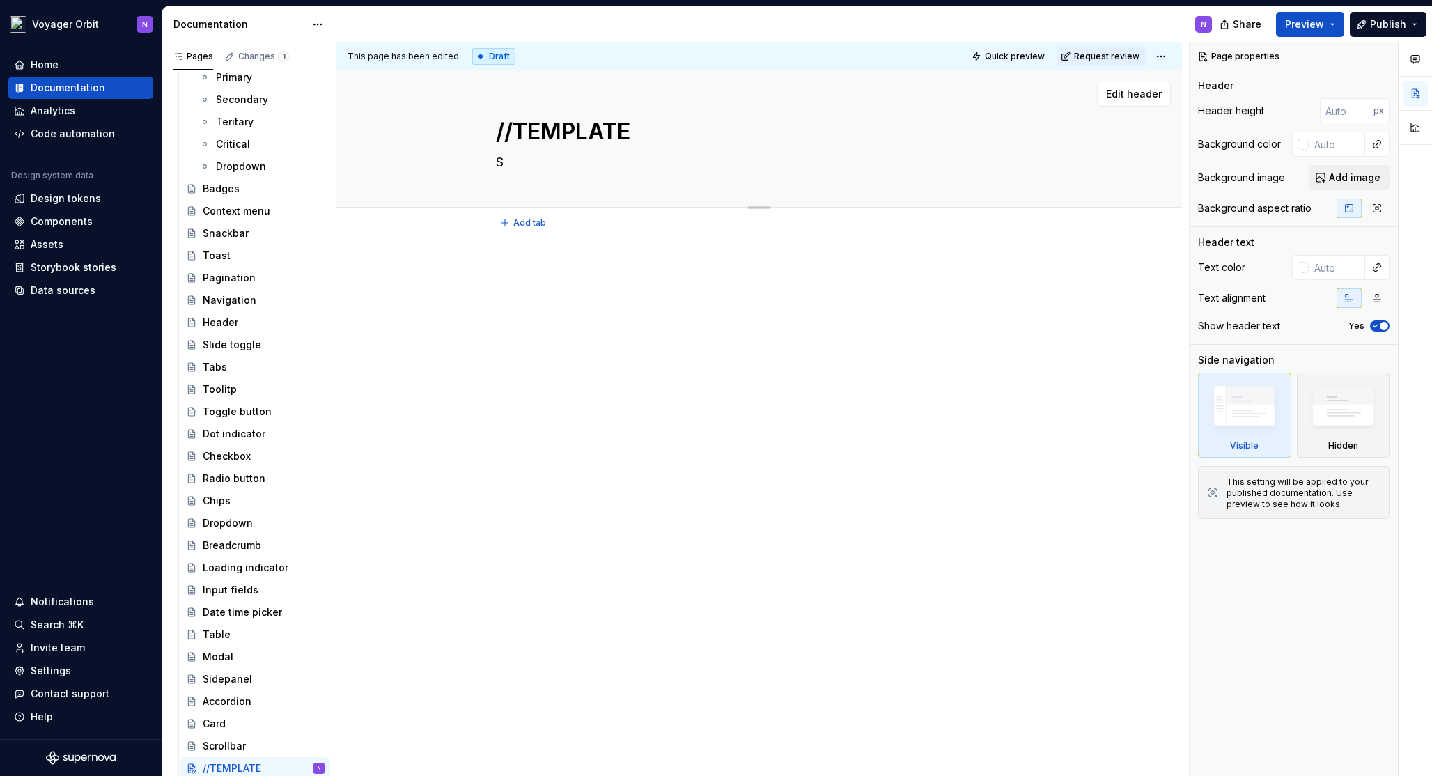
type textarea "Sh"
type textarea "*"
type textarea "Sho"
type textarea "*"
type textarea "Shor"
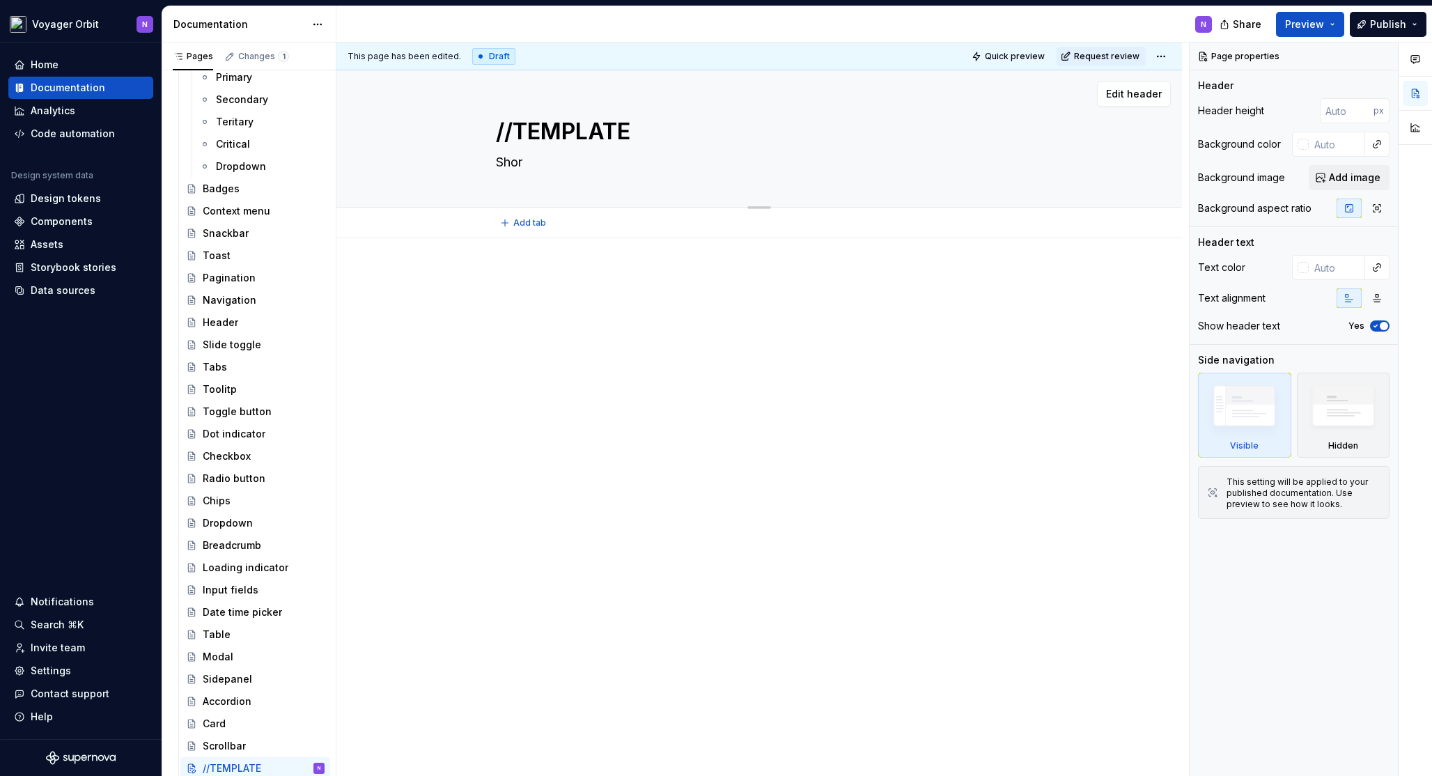
type textarea "*"
type textarea "Short"
type textarea "*"
type textarea "Short"
type textarea "*"
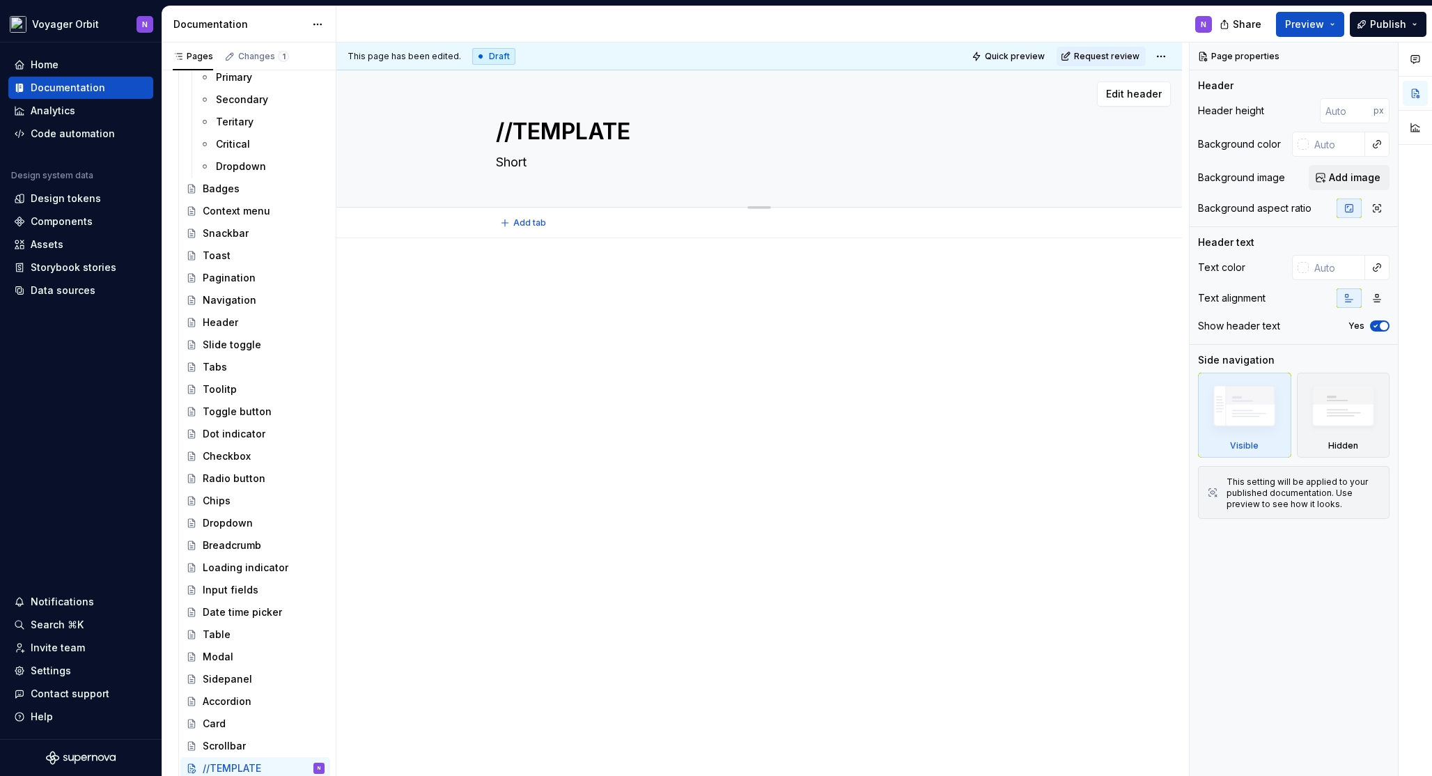
type textarea "Short d"
type textarea "*"
type textarea "Short de"
type textarea "*"
type textarea "Short des"
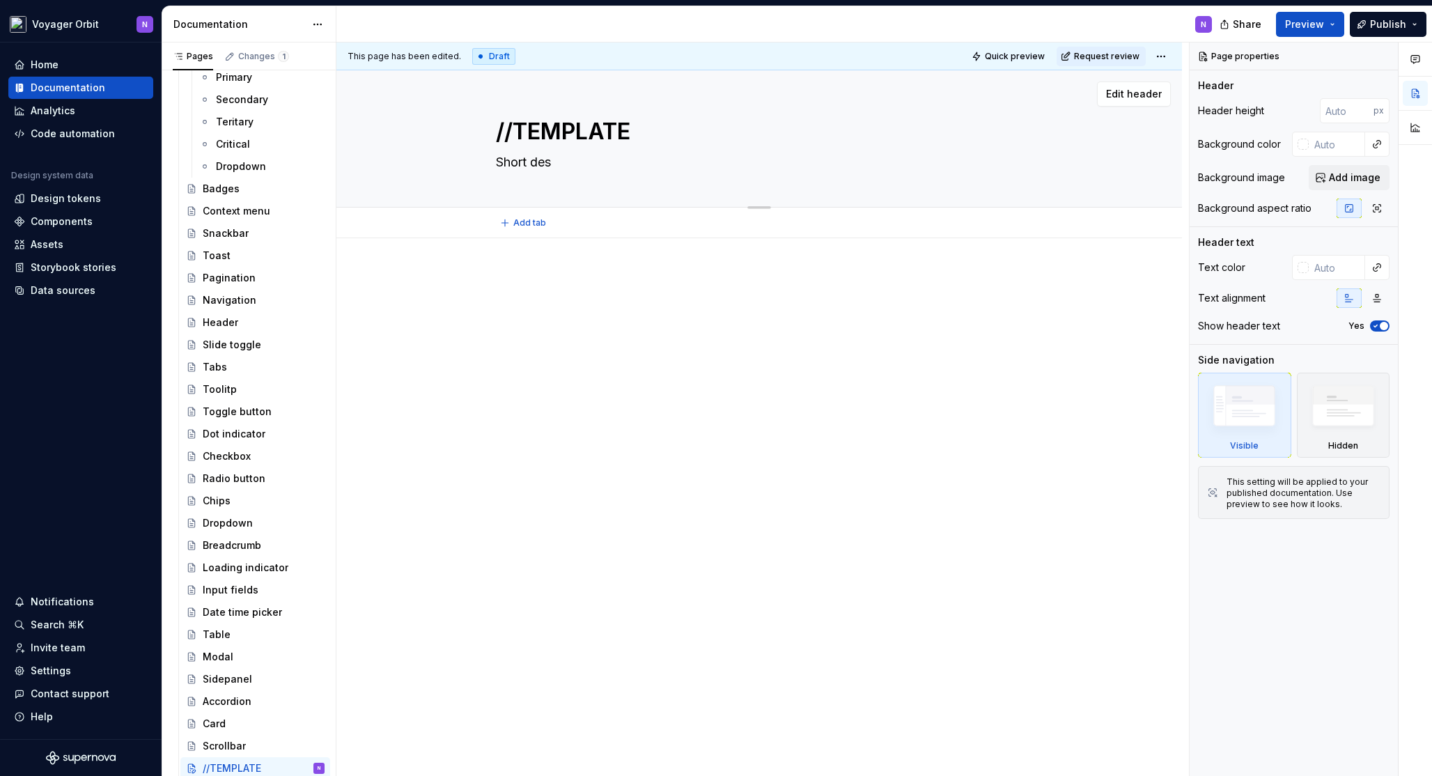
type textarea "*"
type textarea "Short desc"
type textarea "*"
type textarea "Short desct"
type textarea "*"
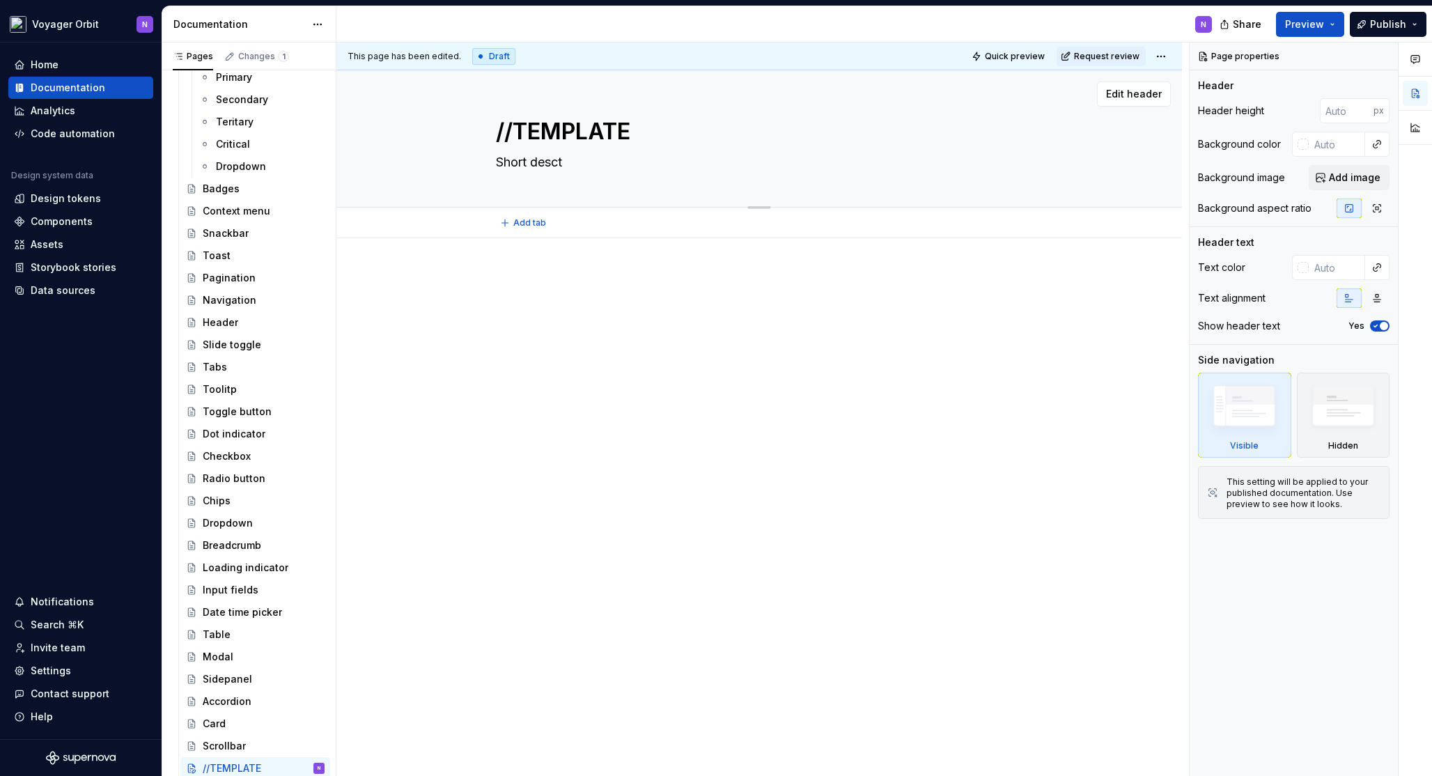
type textarea "Short descti"
type textarea "*"
type textarea "Short desct"
type textarea "*"
type textarea "Short desc"
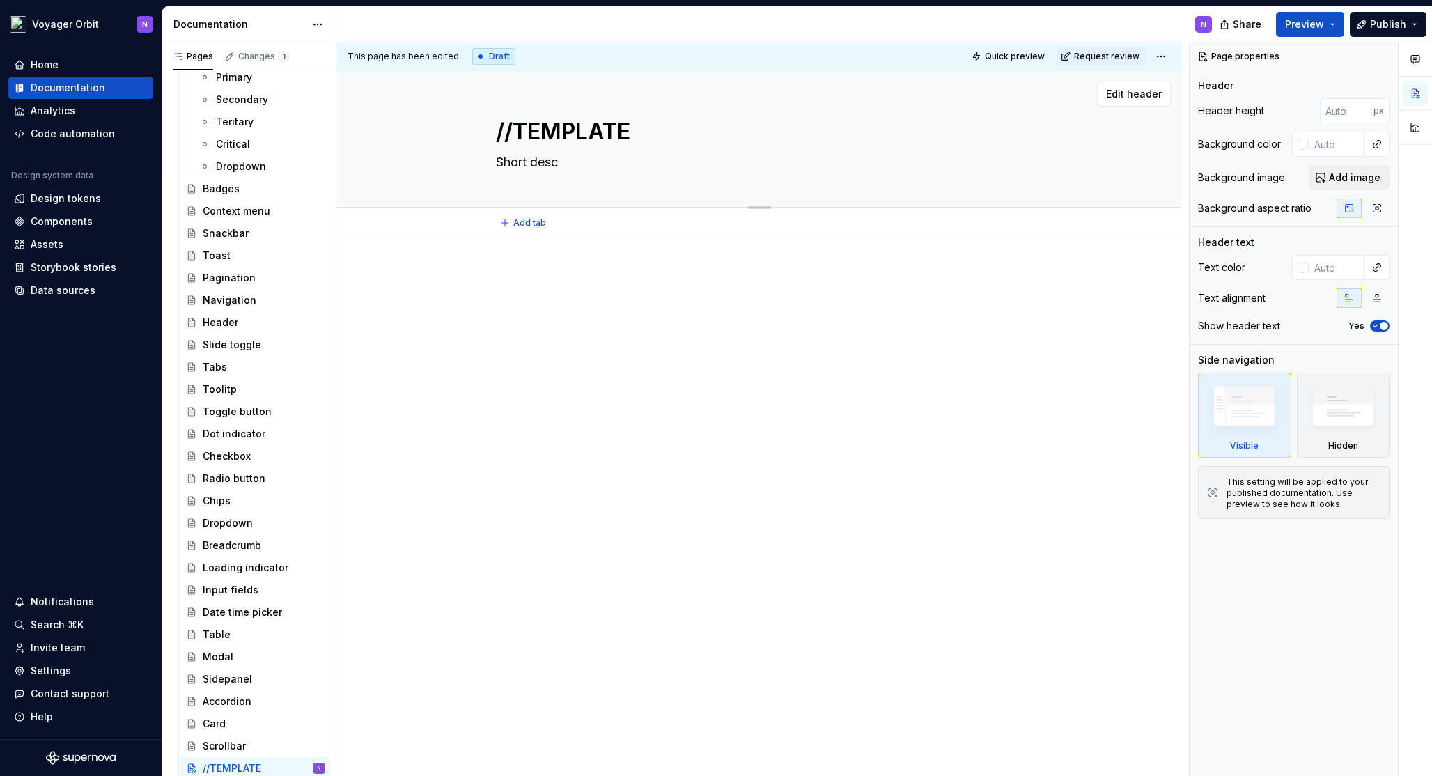
type textarea "*"
type textarea "Short descr"
type textarea "*"
type textarea "Short descro"
type textarea "*"
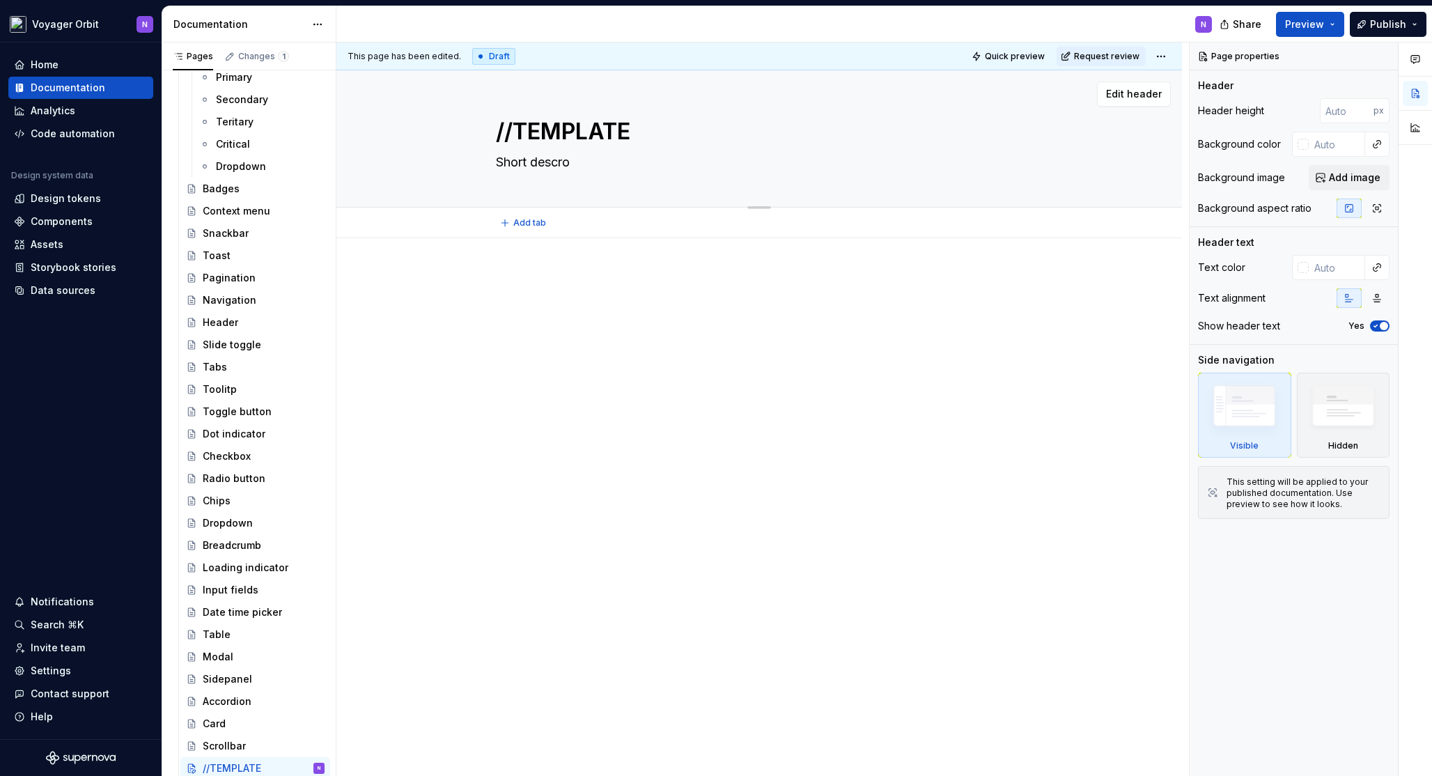
type textarea "Short descr"
type textarea "*"
type textarea "Short descri"
type textarea "*"
type textarea "Short descrip"
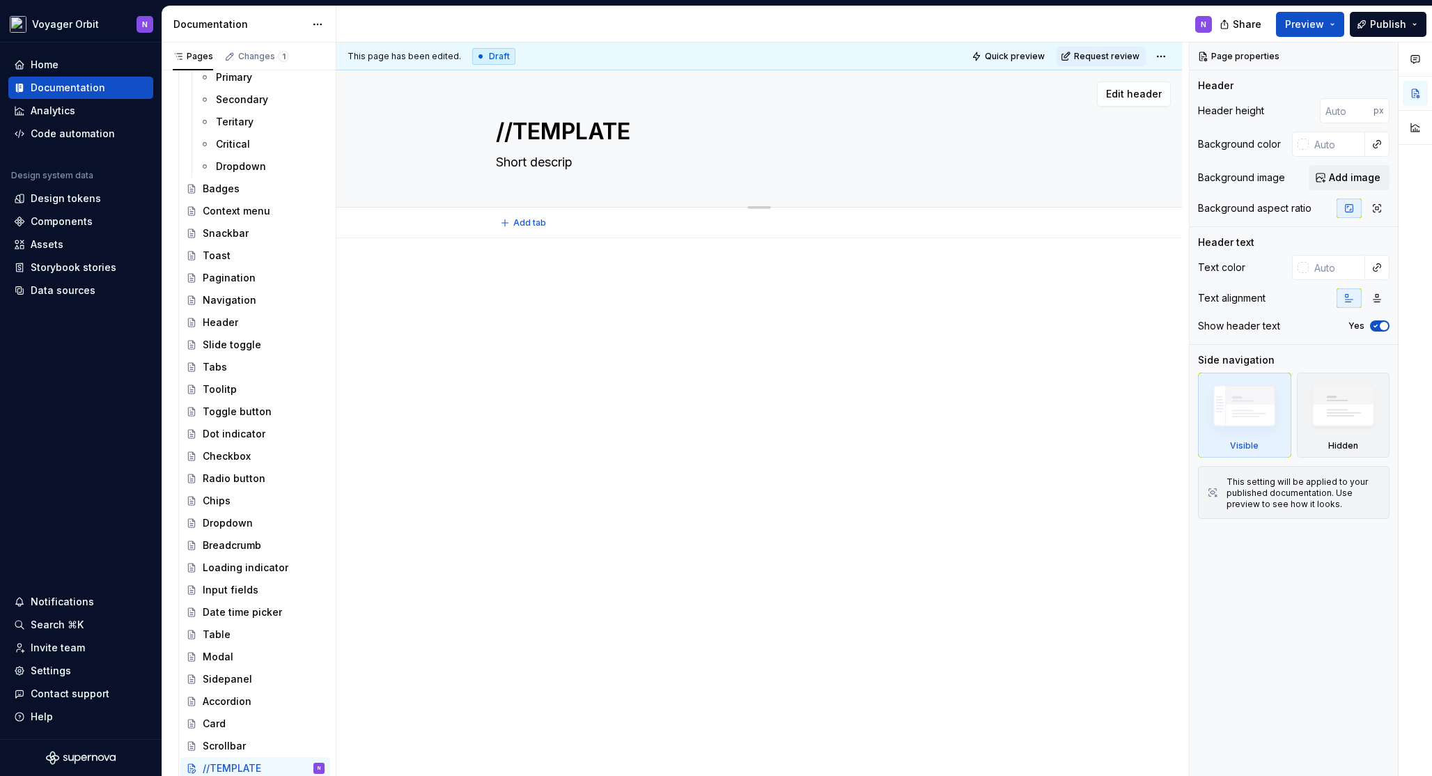
type textarea "*"
type textarea "Short descript"
type textarea "*"
type textarea "Short descripti"
type textarea "*"
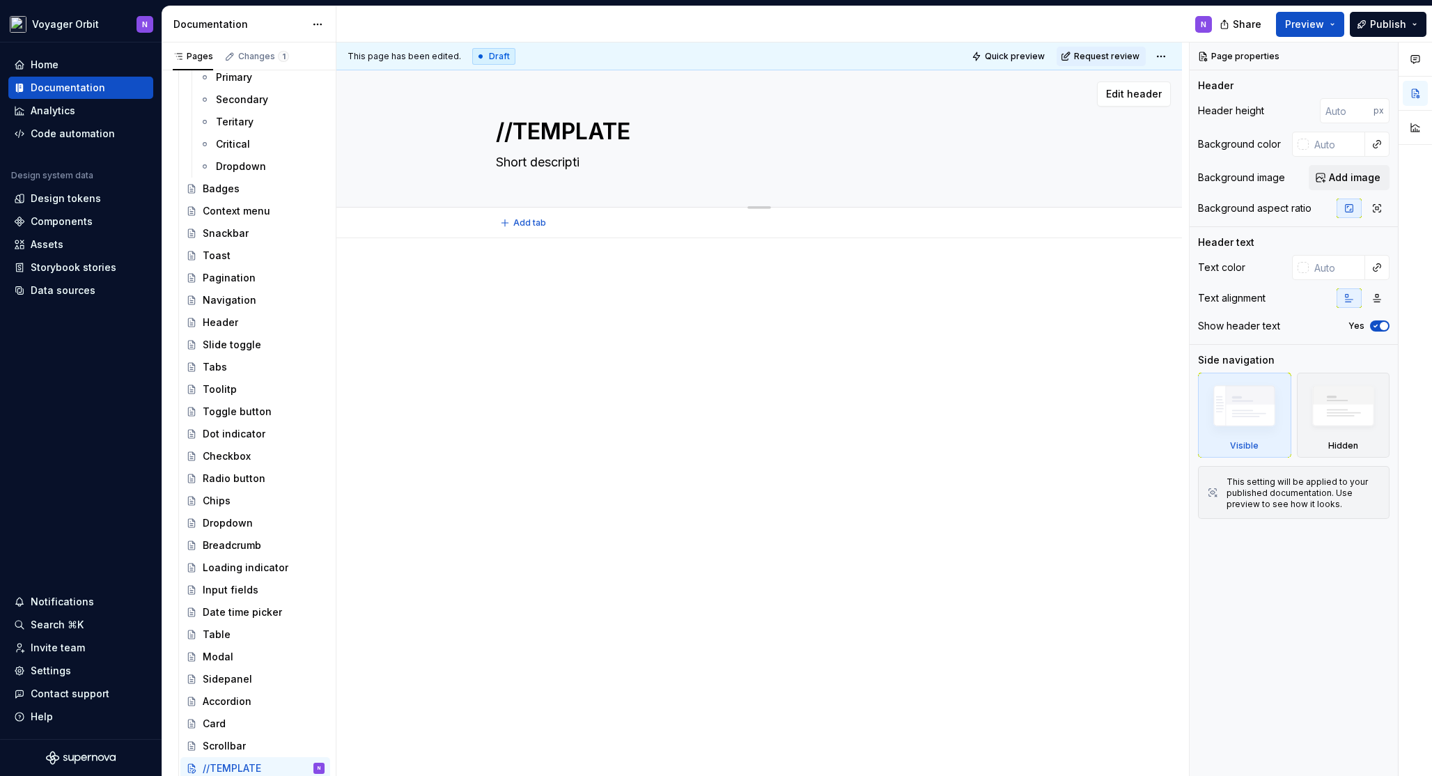
type textarea "Short descriptio"
type textarea "*"
type textarea "Short description"
type textarea "*"
type textarea "Short description"
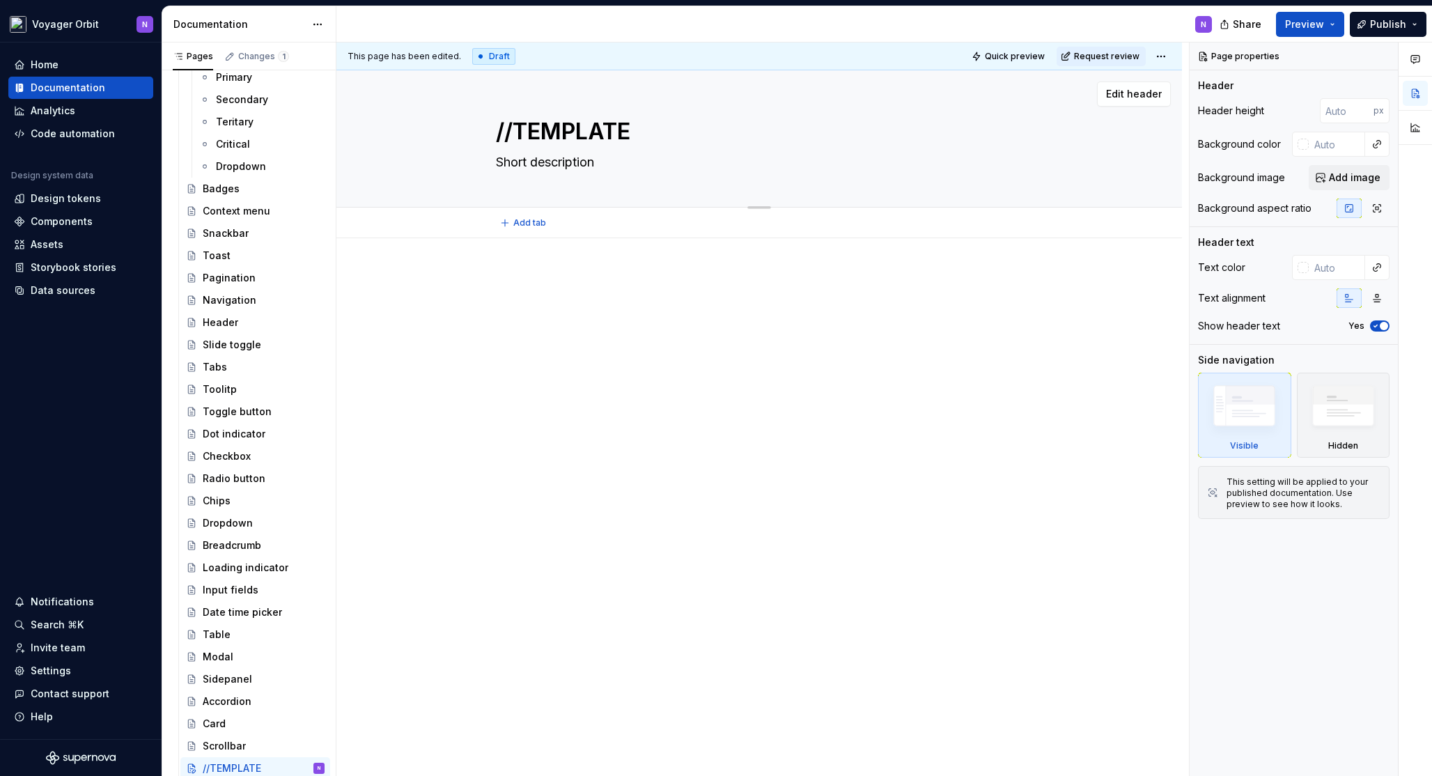
type textarea "*"
type textarea "Short description o"
type textarea "*"
type textarea "Short description oh"
type textarea "*"
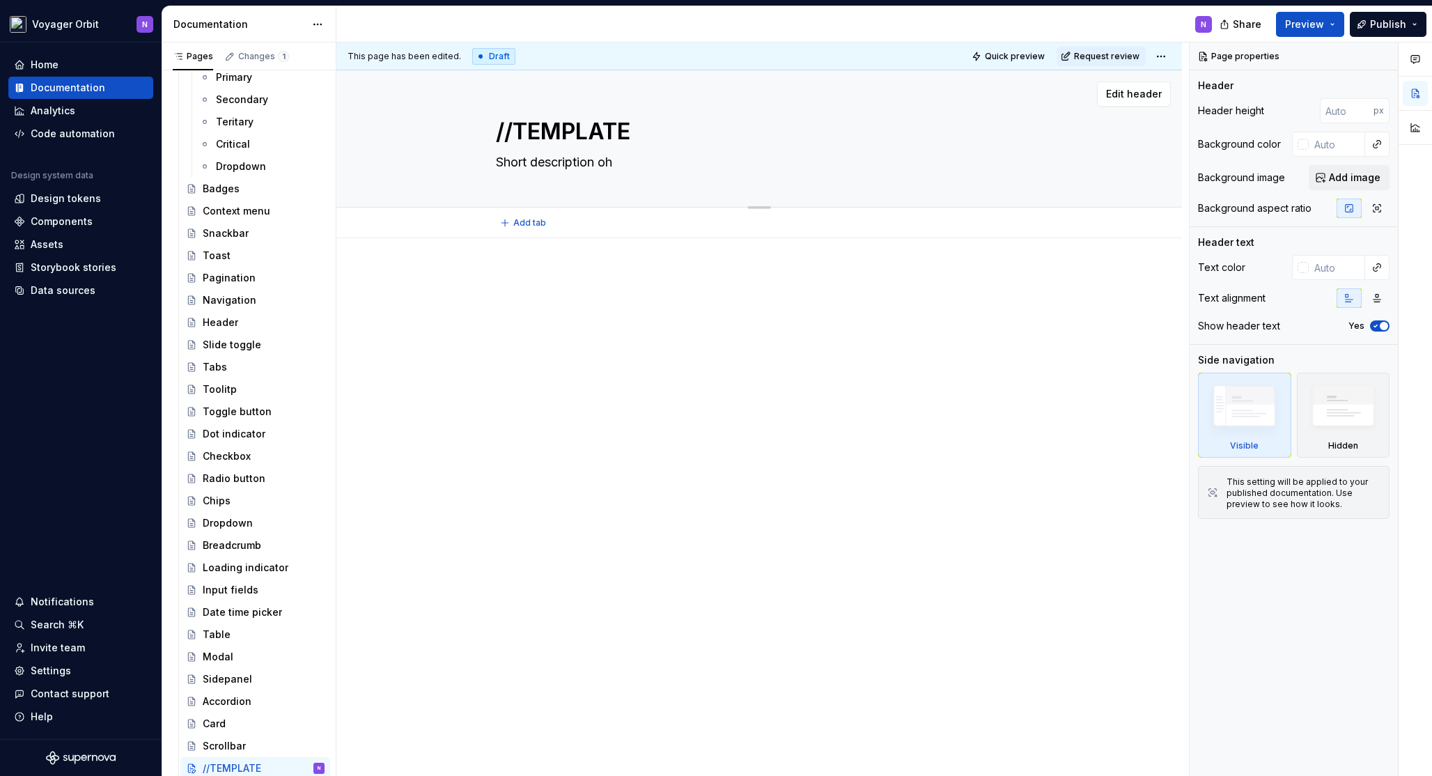
type textarea "Short description oh"
type textarea "*"
type textarea "Short description oh"
type textarea "*"
type textarea "Short description o"
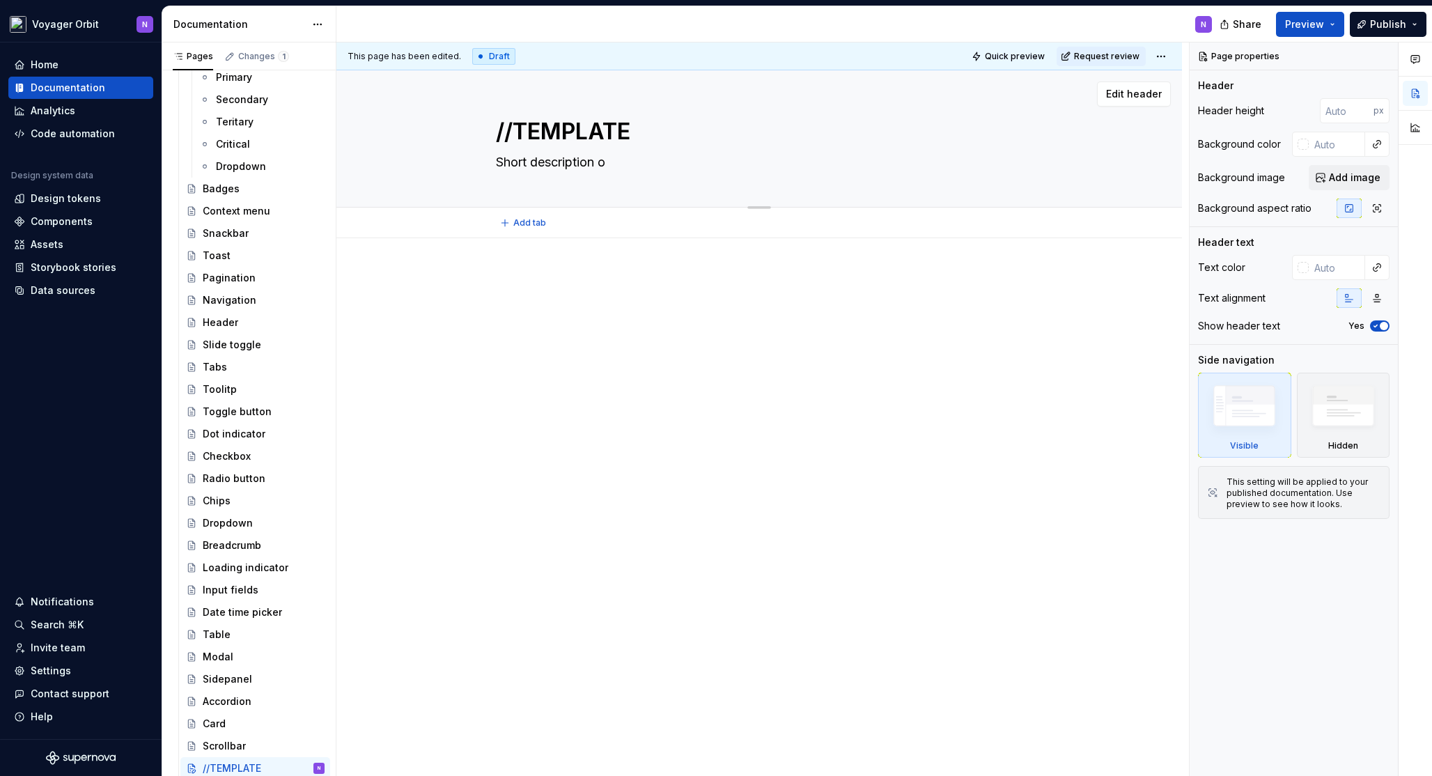
type textarea "*"
type textarea "Short description of"
type textarea "*"
type textarea "Short description of"
type textarea "*"
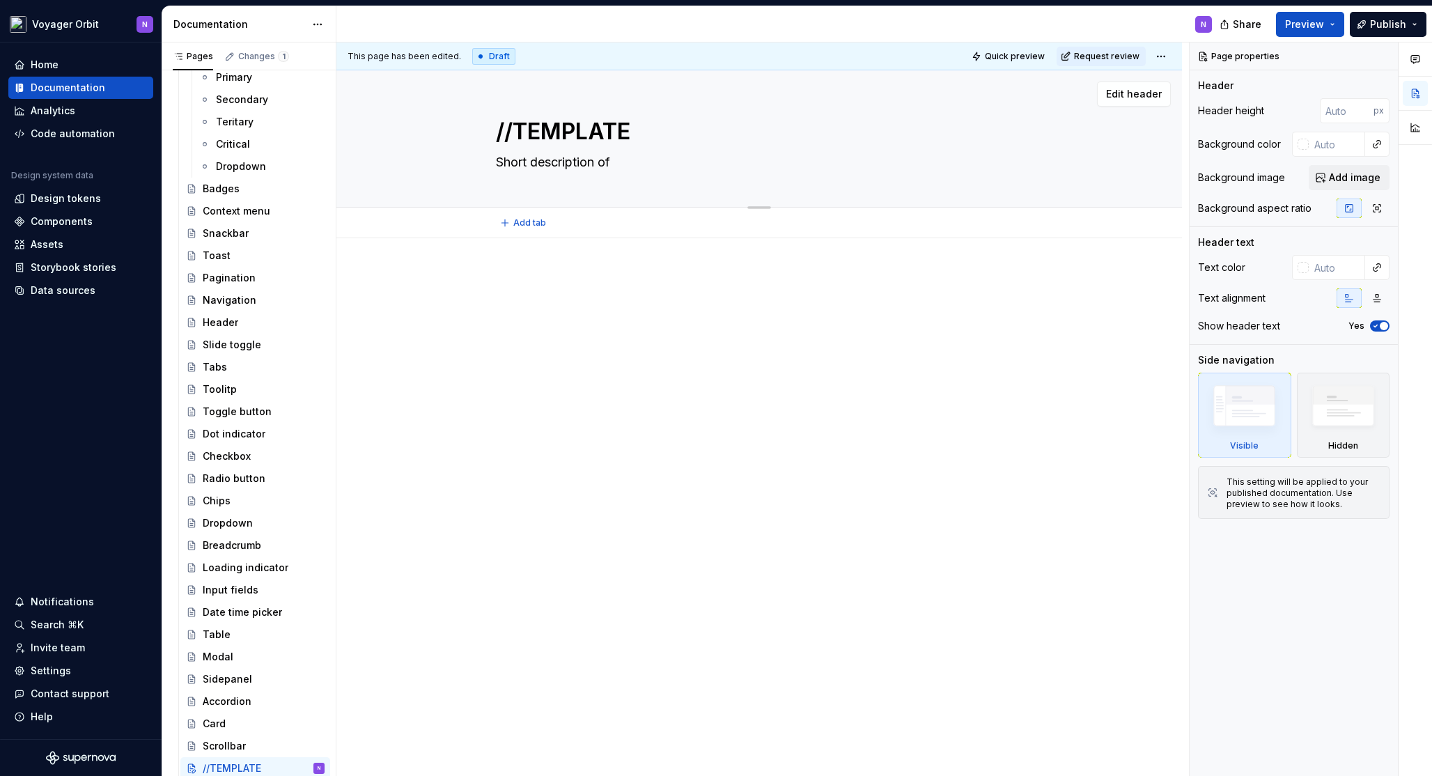
type textarea "Short description of t"
type textarea "*"
type textarea "Short description of th"
type textarea "*"
type textarea "Short description of the"
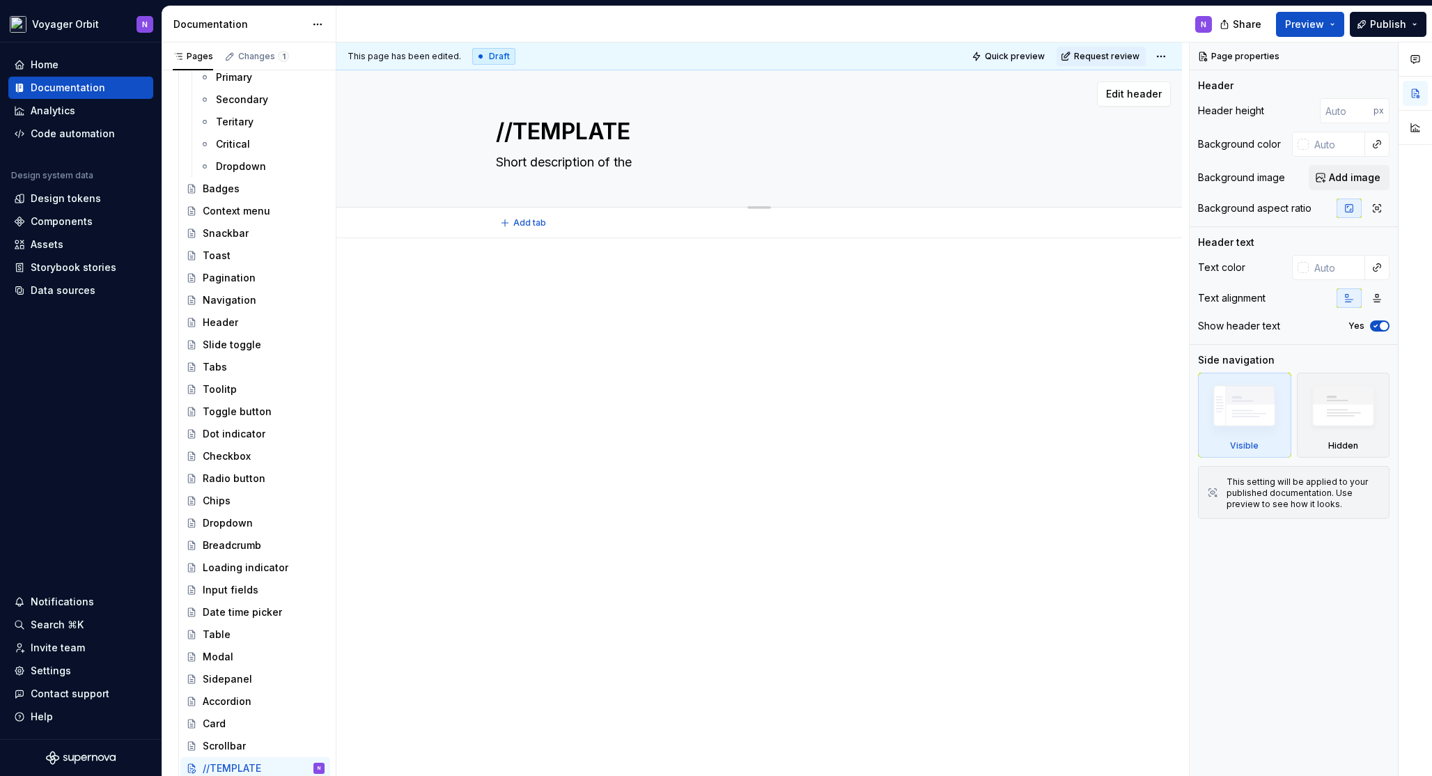
type textarea "*"
type textarea "Short description of the"
type textarea "*"
type textarea "Short description of the c"
type textarea "*"
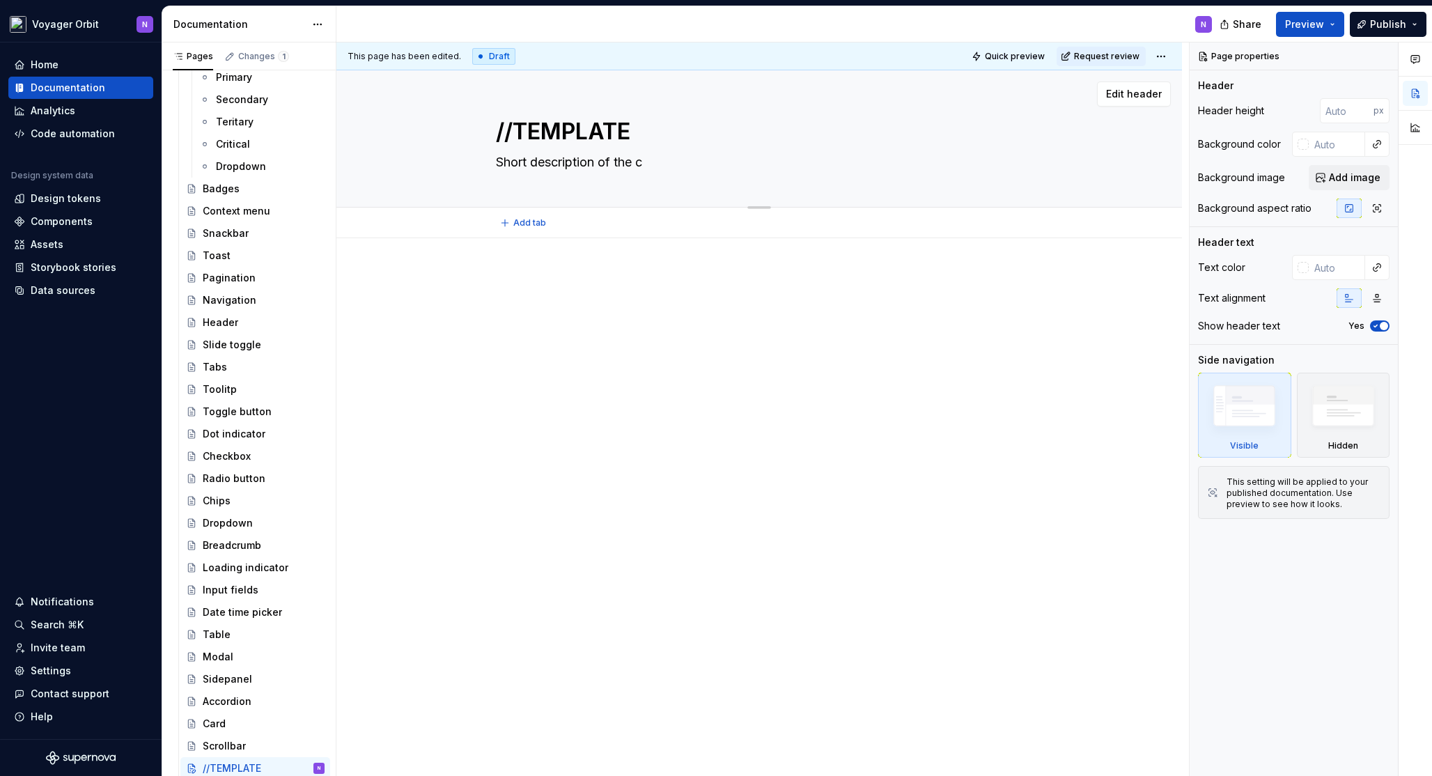
type textarea "Short description of the co"
type textarea "*"
type textarea "Short description of the com"
type textarea "*"
type textarea "Short description of the comp"
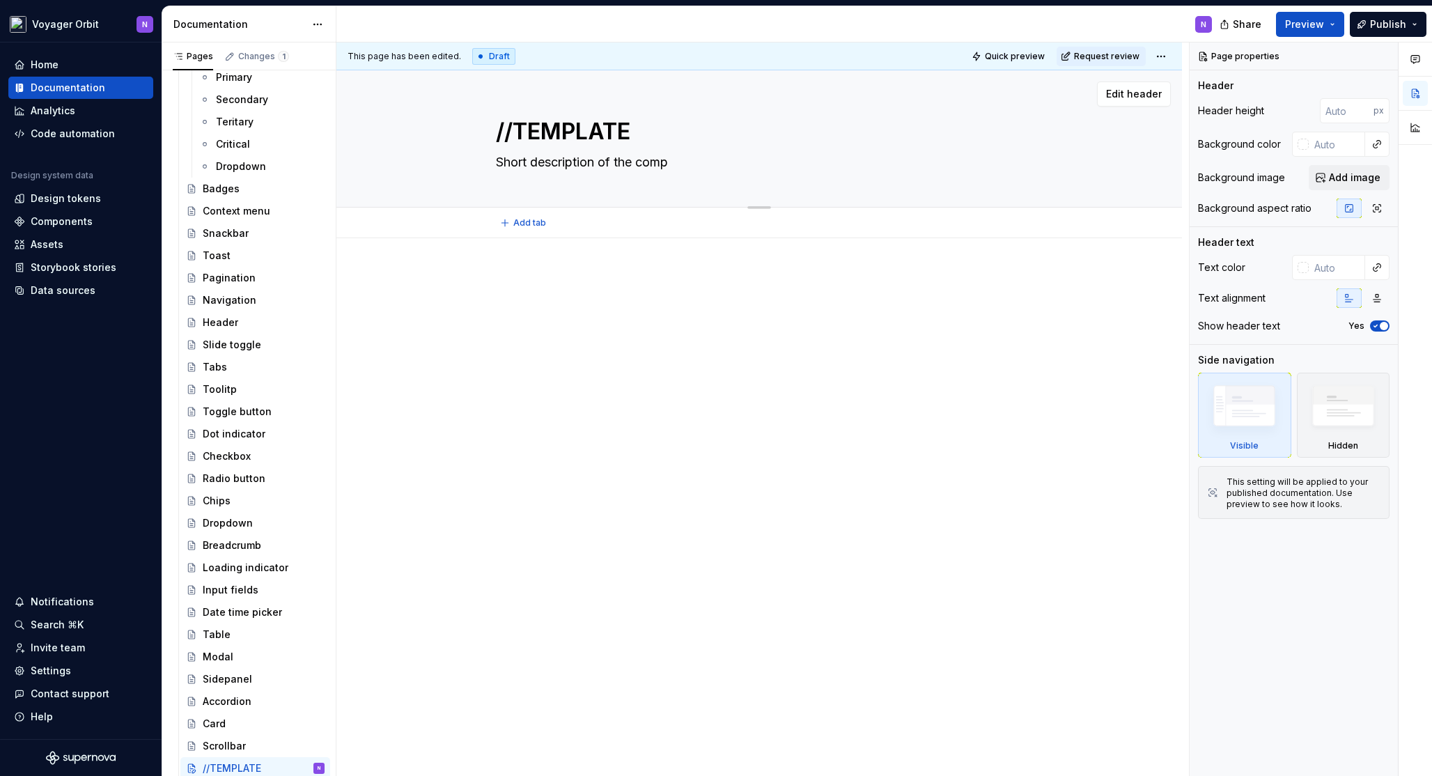
type textarea "*"
type textarea "Short description of the compo"
type textarea "*"
type textarea "Short description of the compon"
type textarea "*"
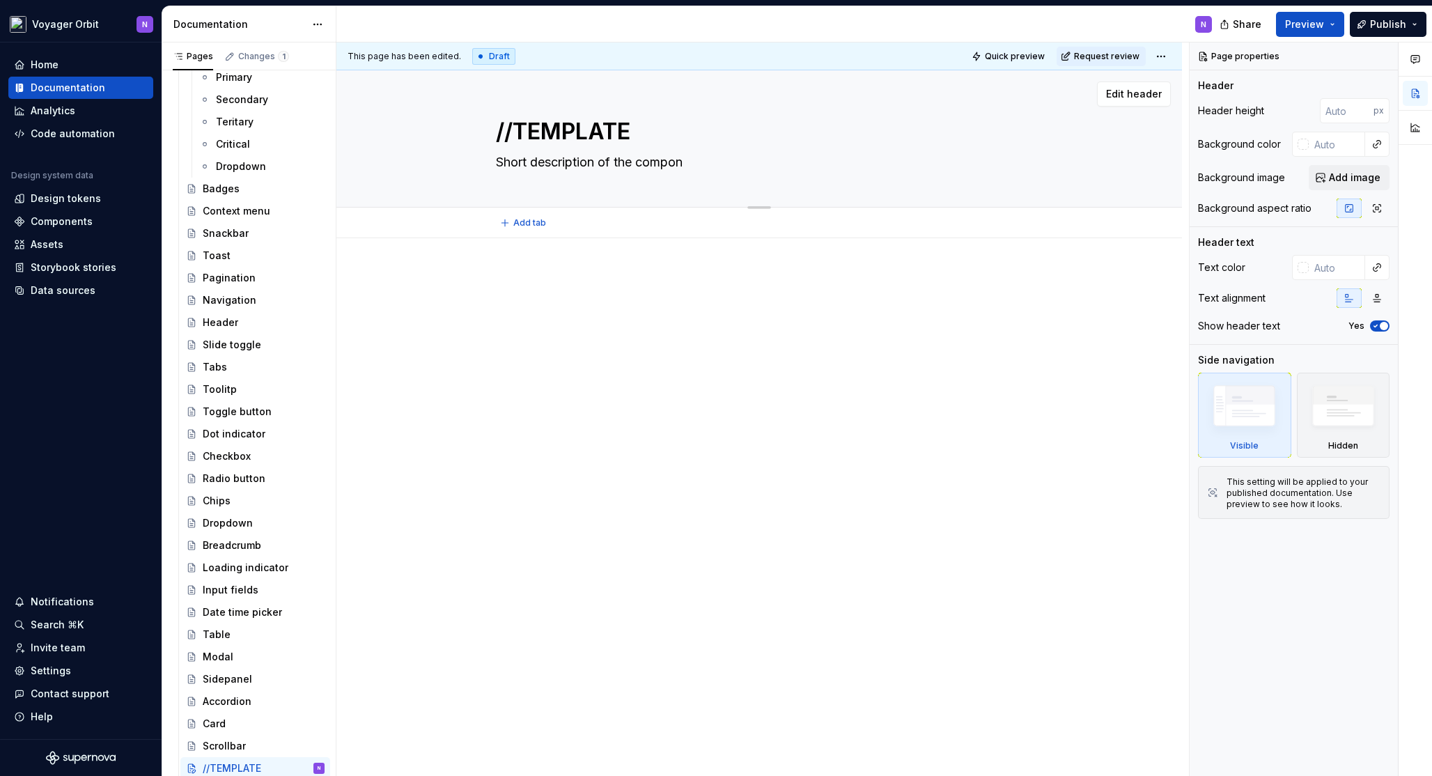
type textarea "Short description of the compone"
type textarea "*"
type textarea "Short description of the componen"
type textarea "*"
type textarea "Short description of the component"
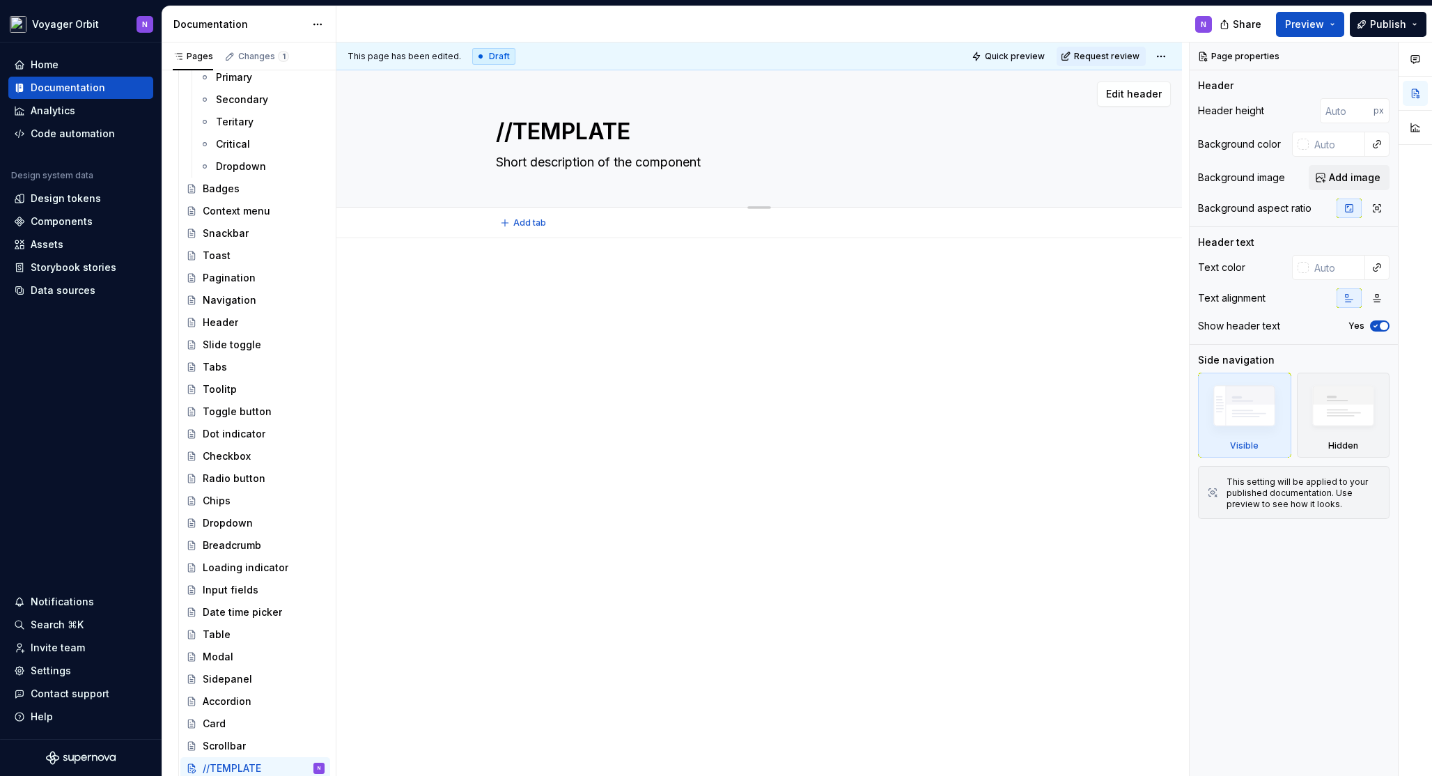
type textarea "*"
type textarea "Short description of the component"
type textarea "*"
type textarea "Short description of the component a"
type textarea "*"
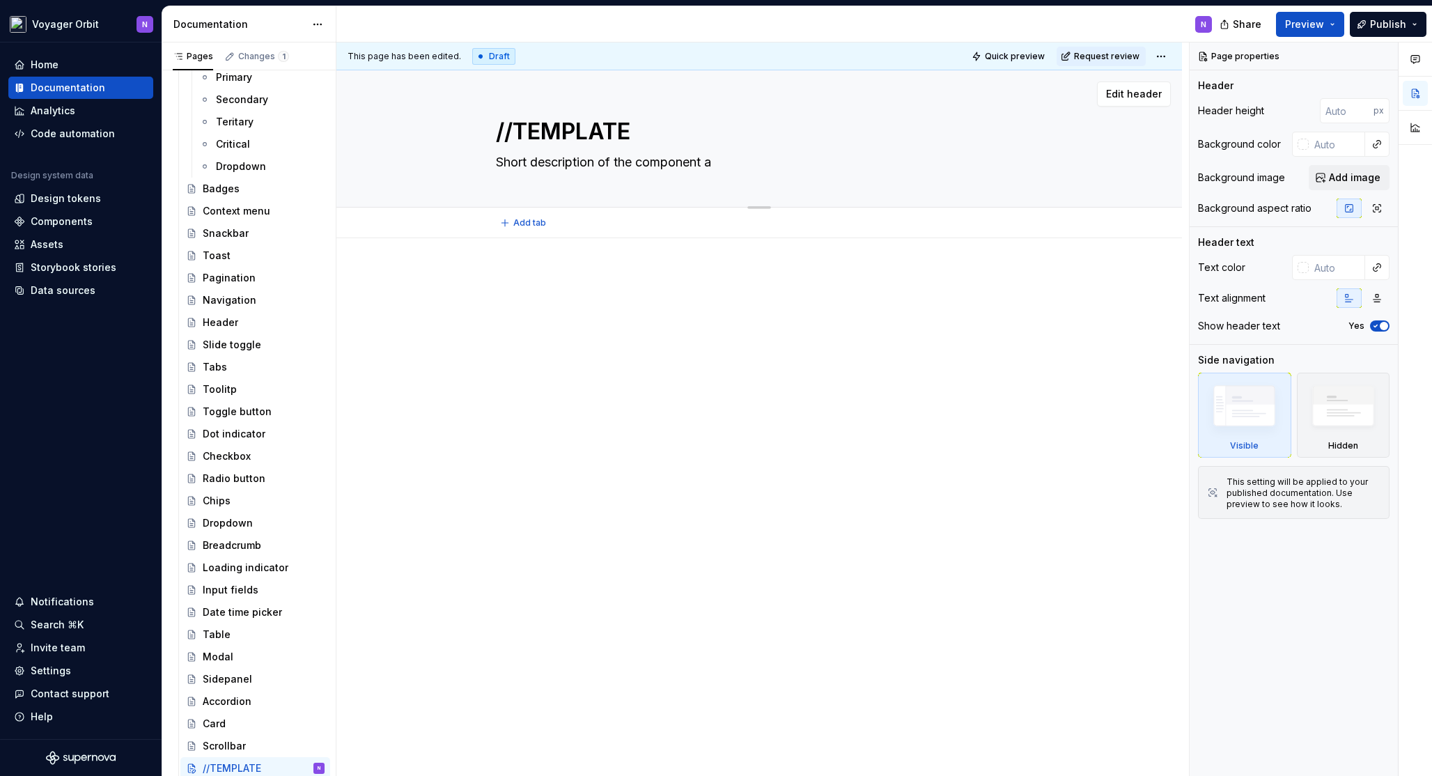
type textarea "Short description of the component an"
type textarea "*"
type textarea "Short description of the component and"
type textarea "*"
type textarea "Short description of the component and"
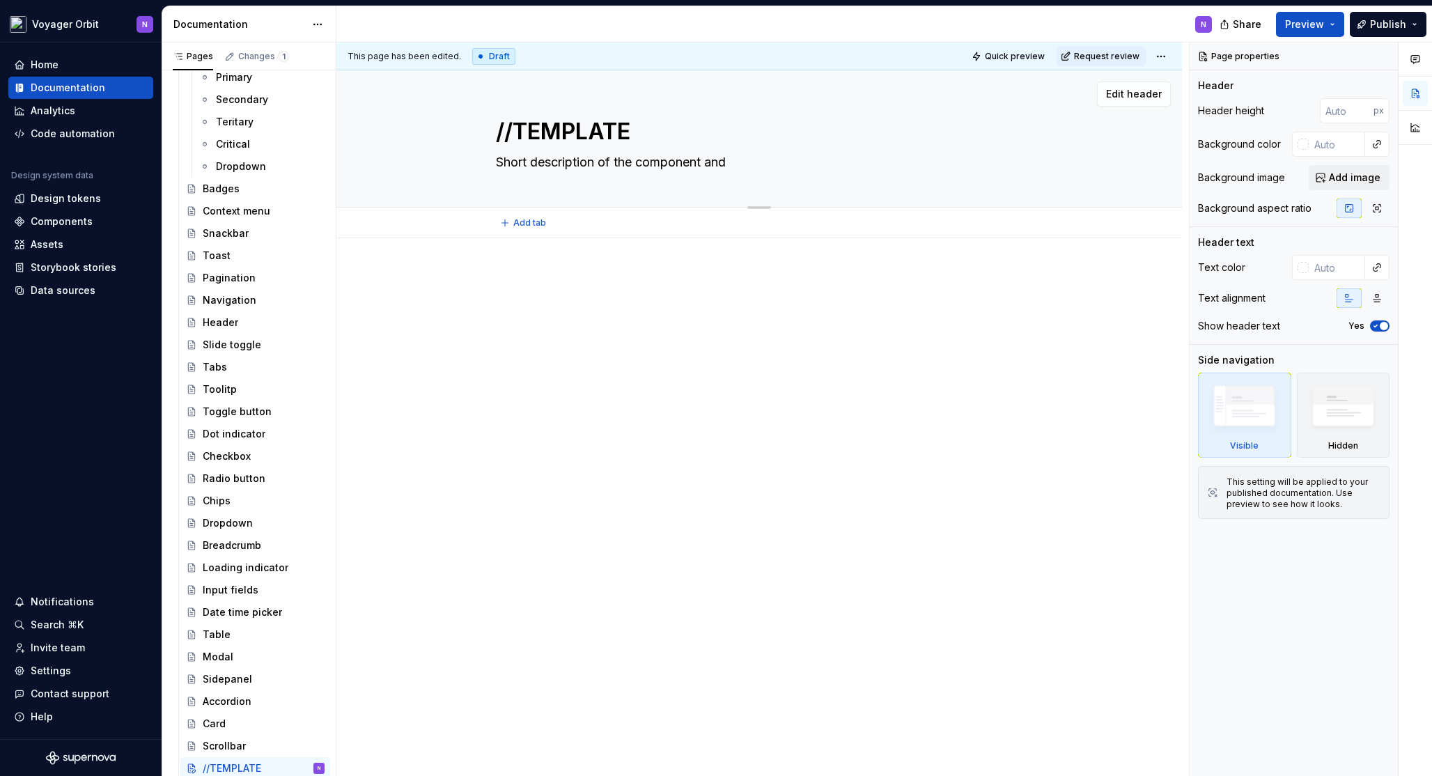
type textarea "*"
type textarea "Short description of the component and u"
type textarea "*"
type textarea "Short description of the component and us"
type textarea "*"
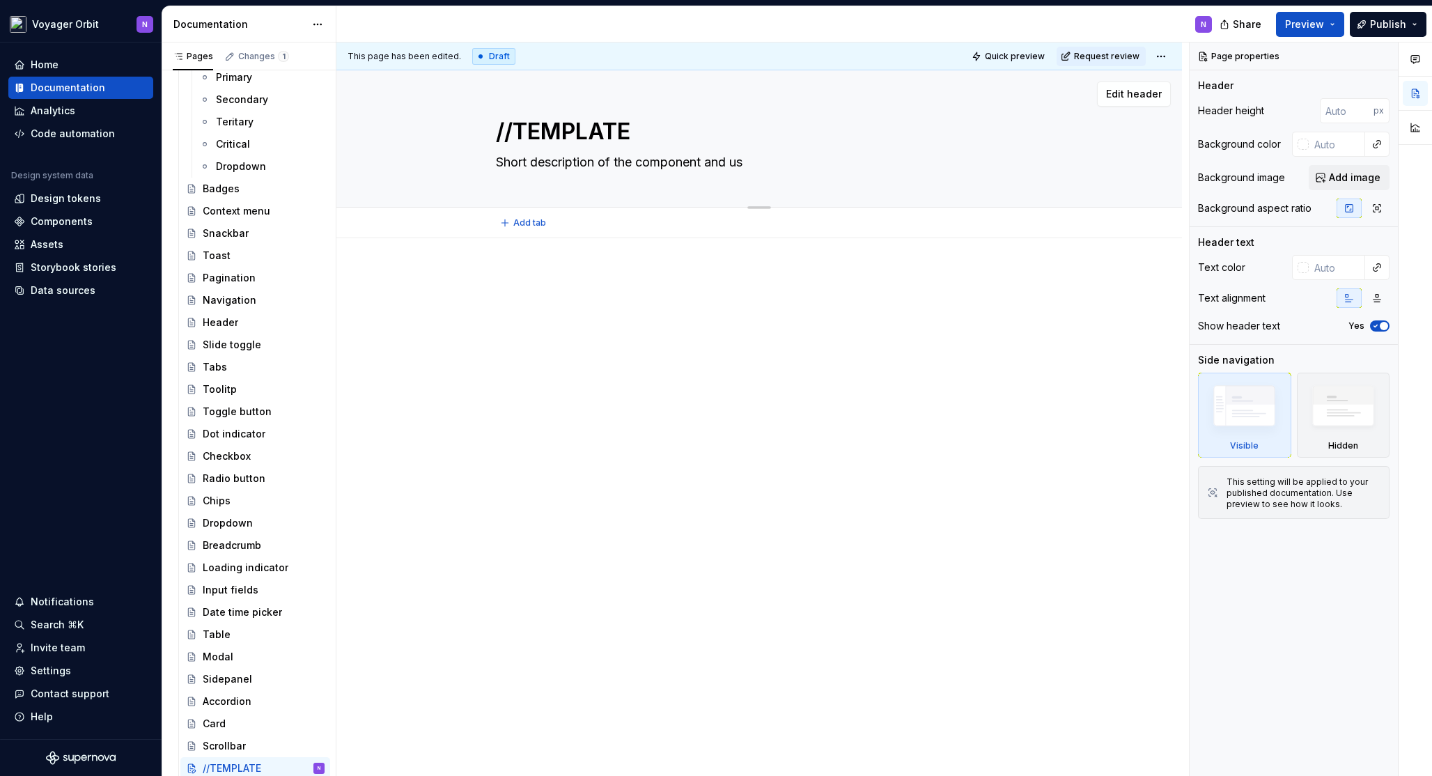
type textarea "Short description of the component and u"
type textarea "*"
type textarea "Short description of the component and"
type textarea "*"
type textarea "Short description of the component and i"
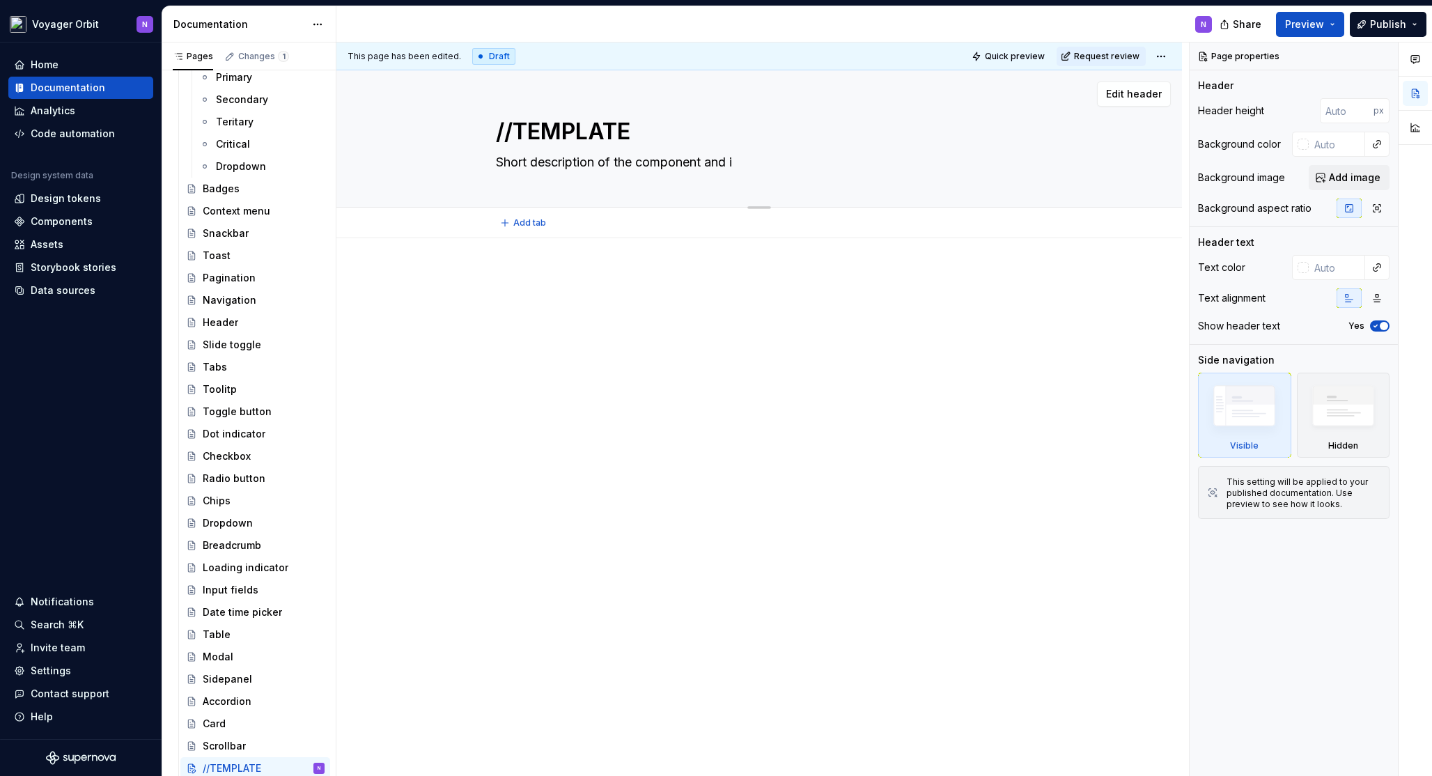
type textarea "*"
type textarea "Short description of the component and it"
type textarea "*"
type textarea "Short description of the component and its"
type textarea "*"
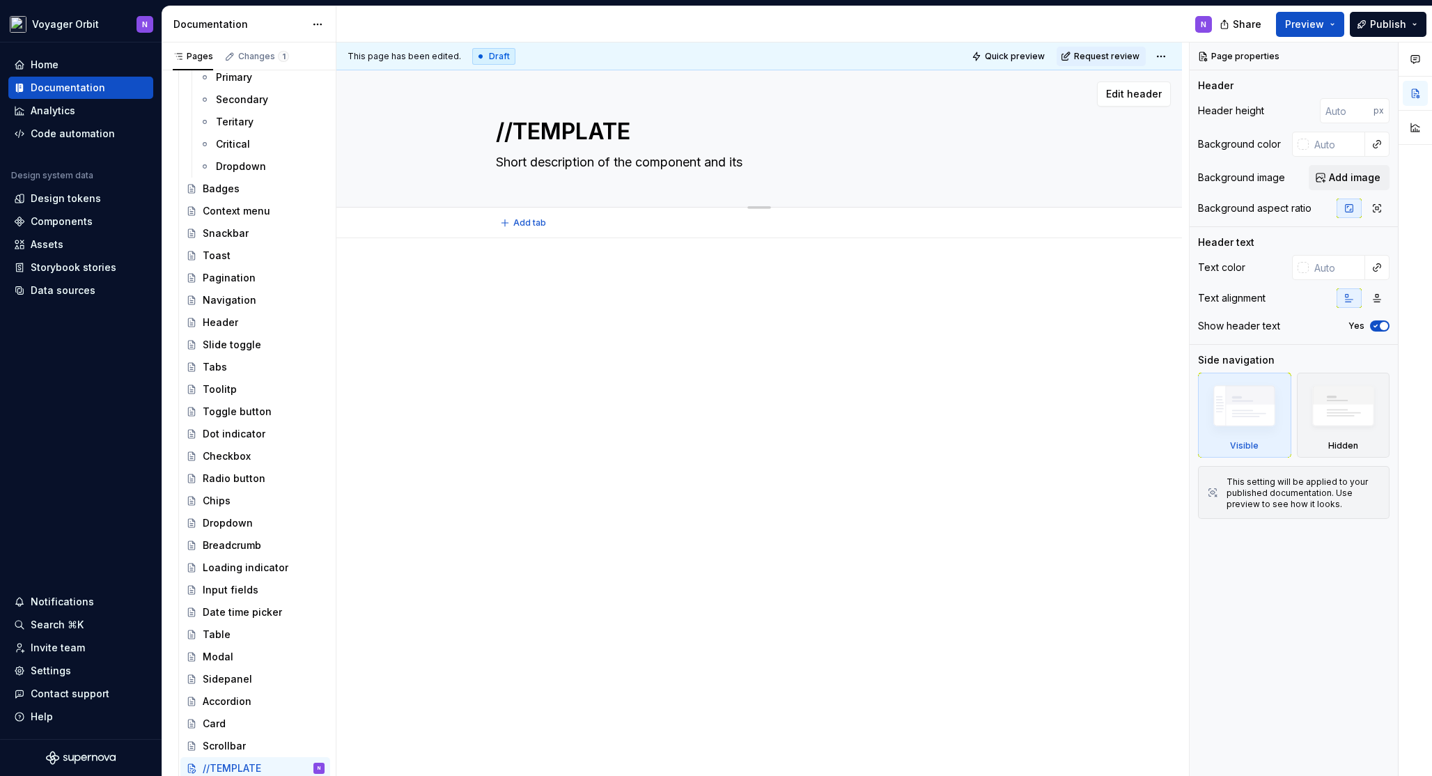
type textarea "Short description of the component and its"
type textarea "*"
type textarea "Short description of the component and its u"
type textarea "*"
type textarea "Short description of the component and its us"
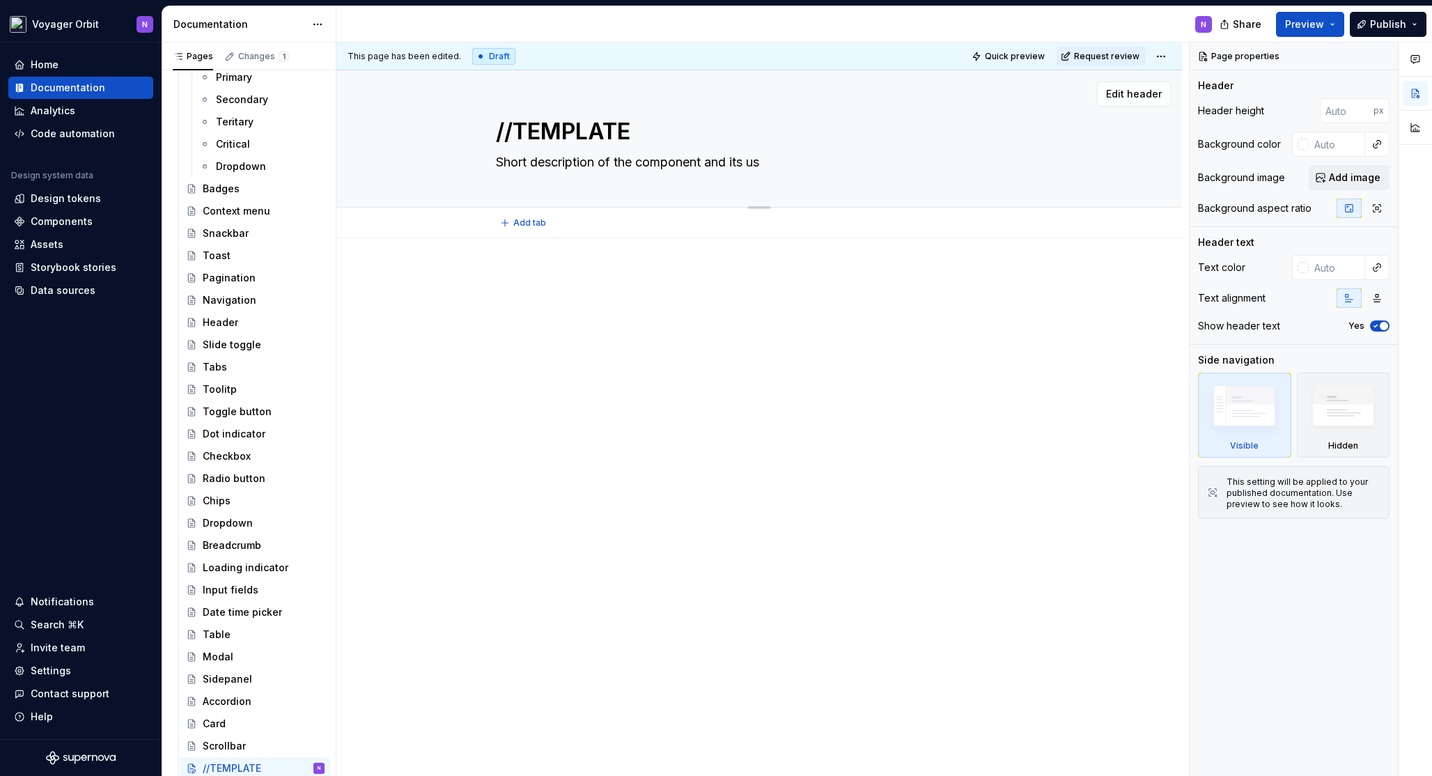
type textarea "*"
type textarea "Short description of the component and its [GEOGRAPHIC_DATA]"
type textarea "*"
type textarea "Short description of the component and its usag"
type textarea "*"
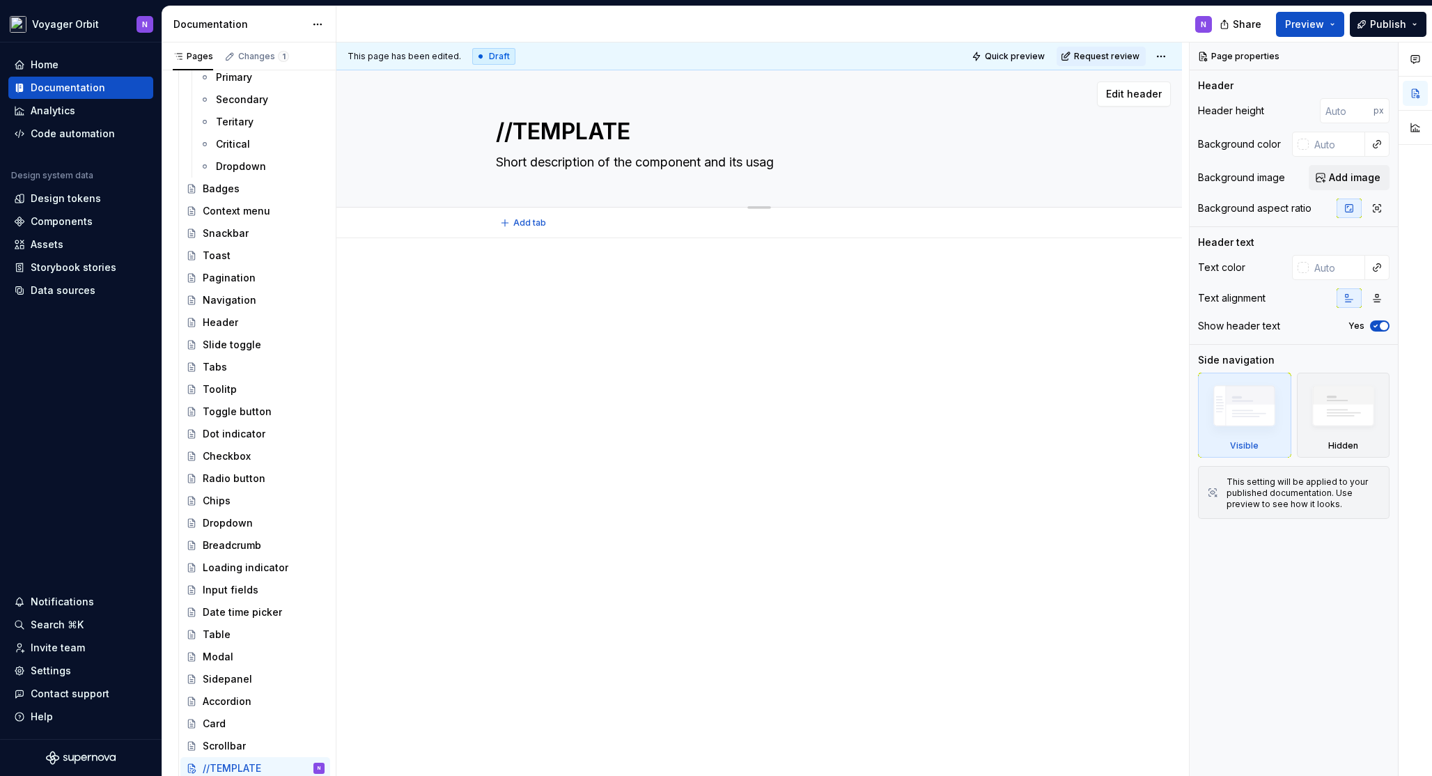
type textarea "Short description of the component and its usage"
type textarea "*"
type textarea "Short description of the component and its usage"
click at [520, 221] on span "Add tab" at bounding box center [529, 222] width 33 height 11
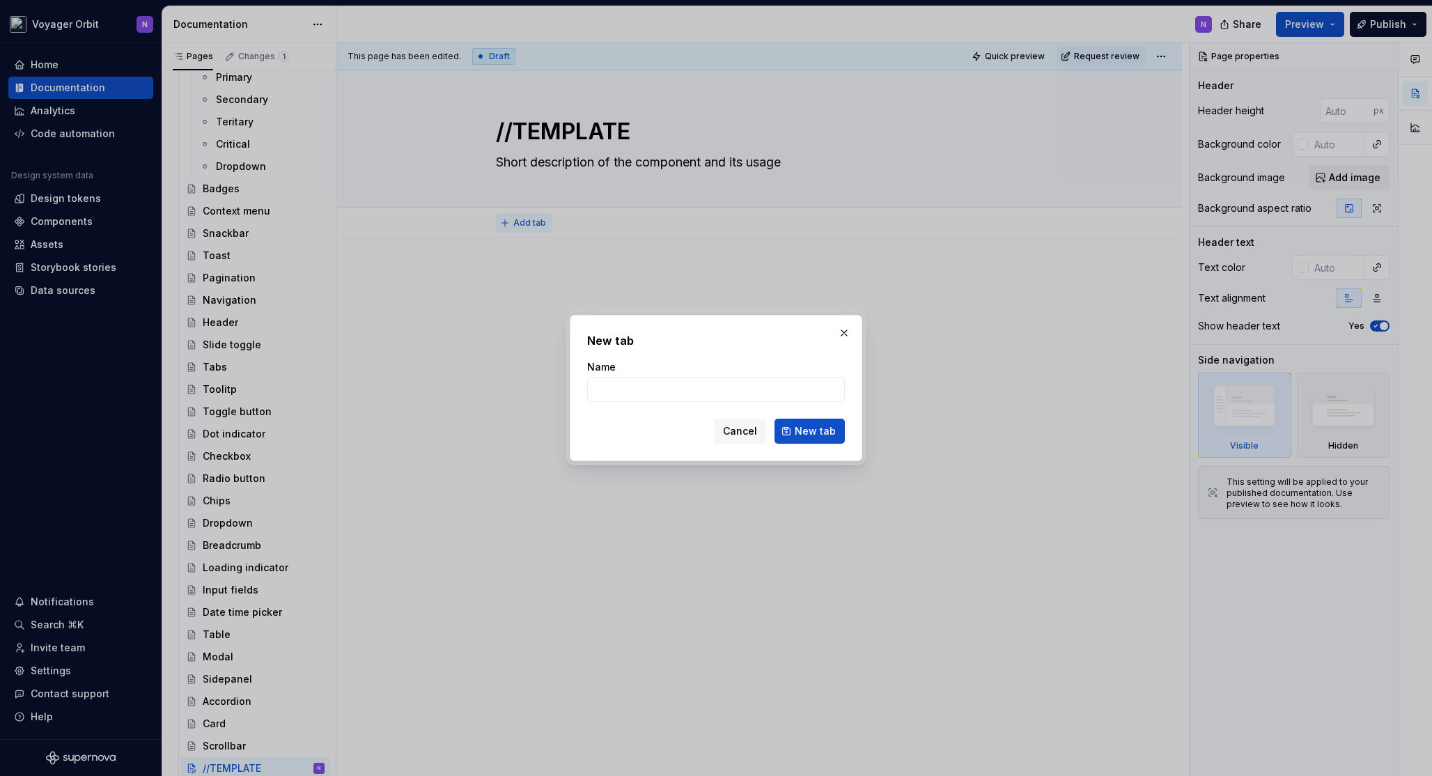
type textarea "*"
type input "Variant A"
click button "New tab" at bounding box center [809, 430] width 70 height 25
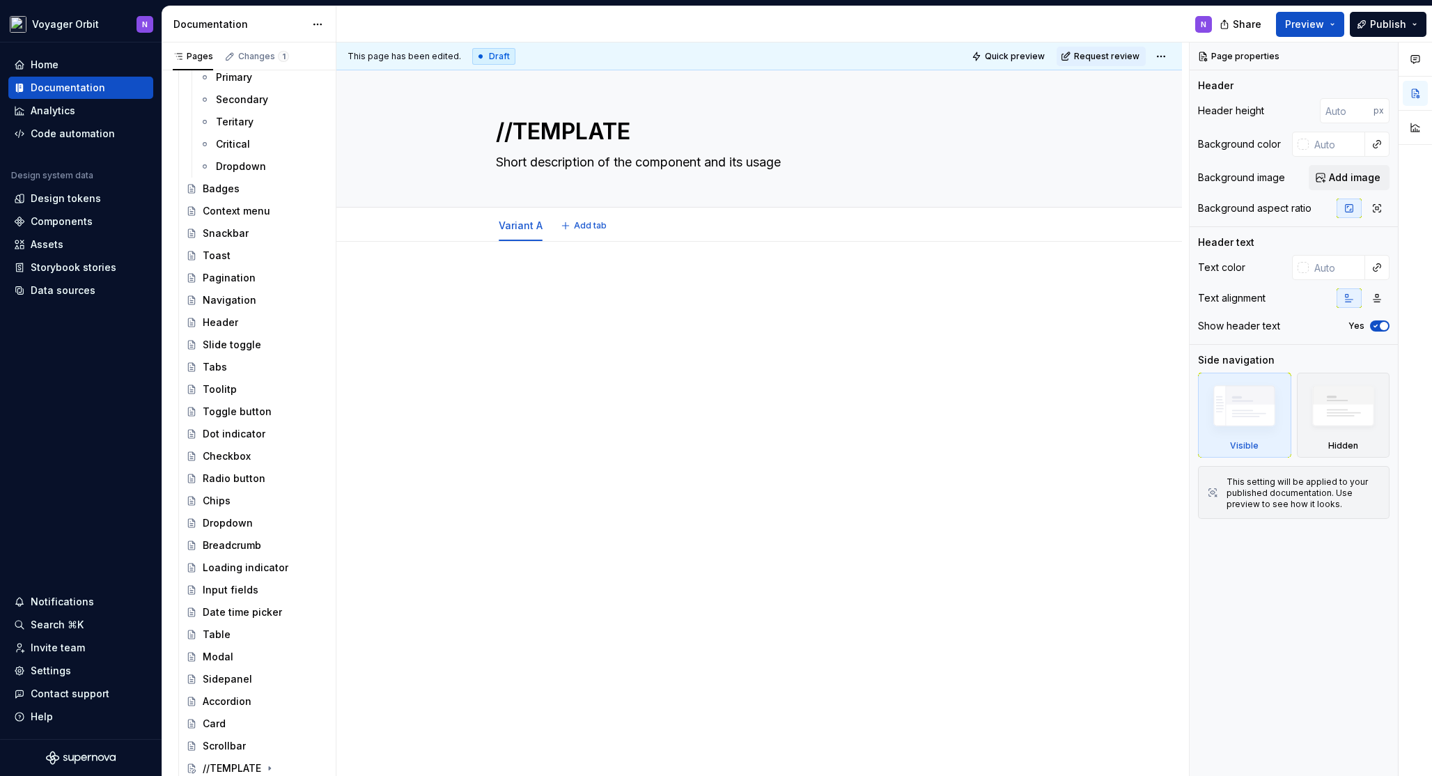
type textarea "*"
click at [577, 231] on button "Add tab" at bounding box center [584, 225] width 56 height 19
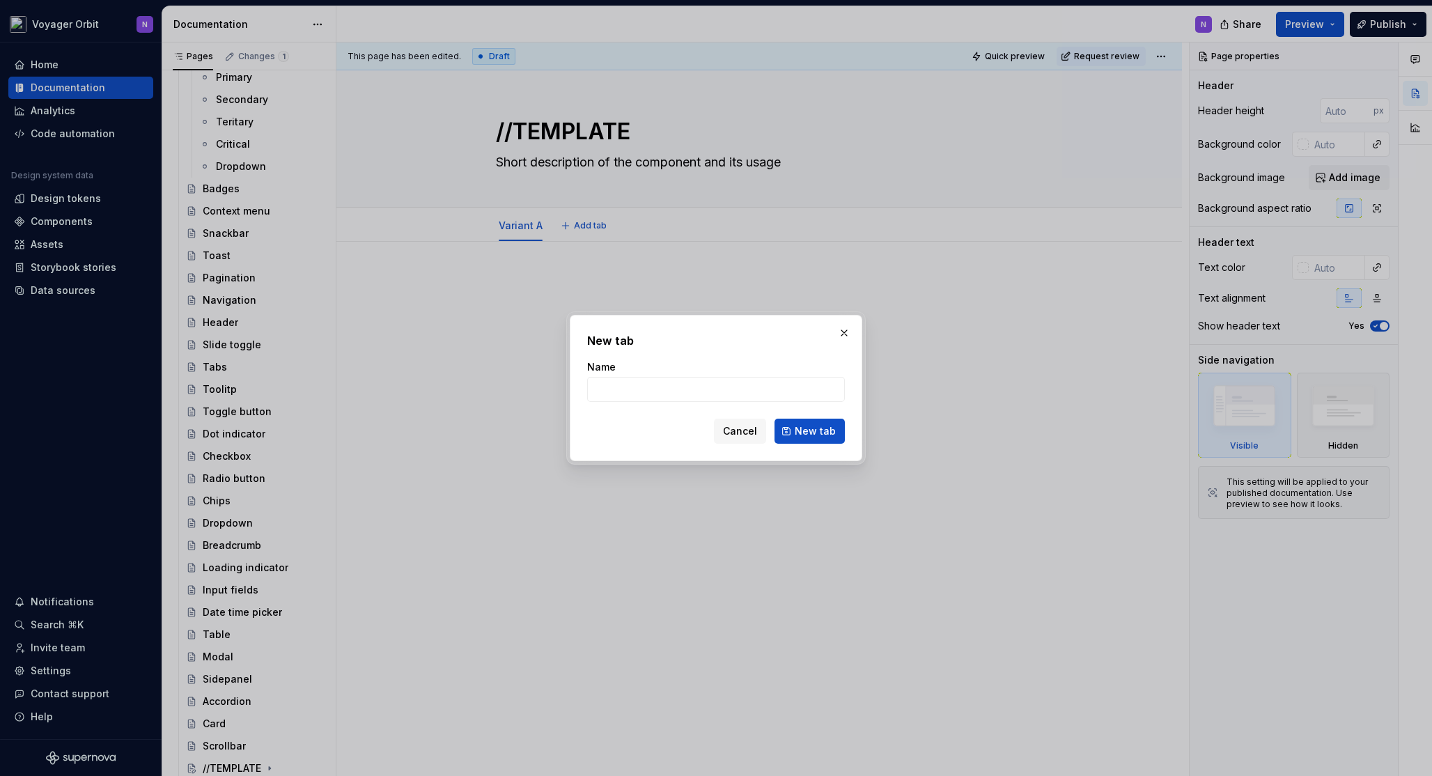
type input "A"
type input "Variant B"
click button "New tab" at bounding box center [809, 430] width 70 height 25
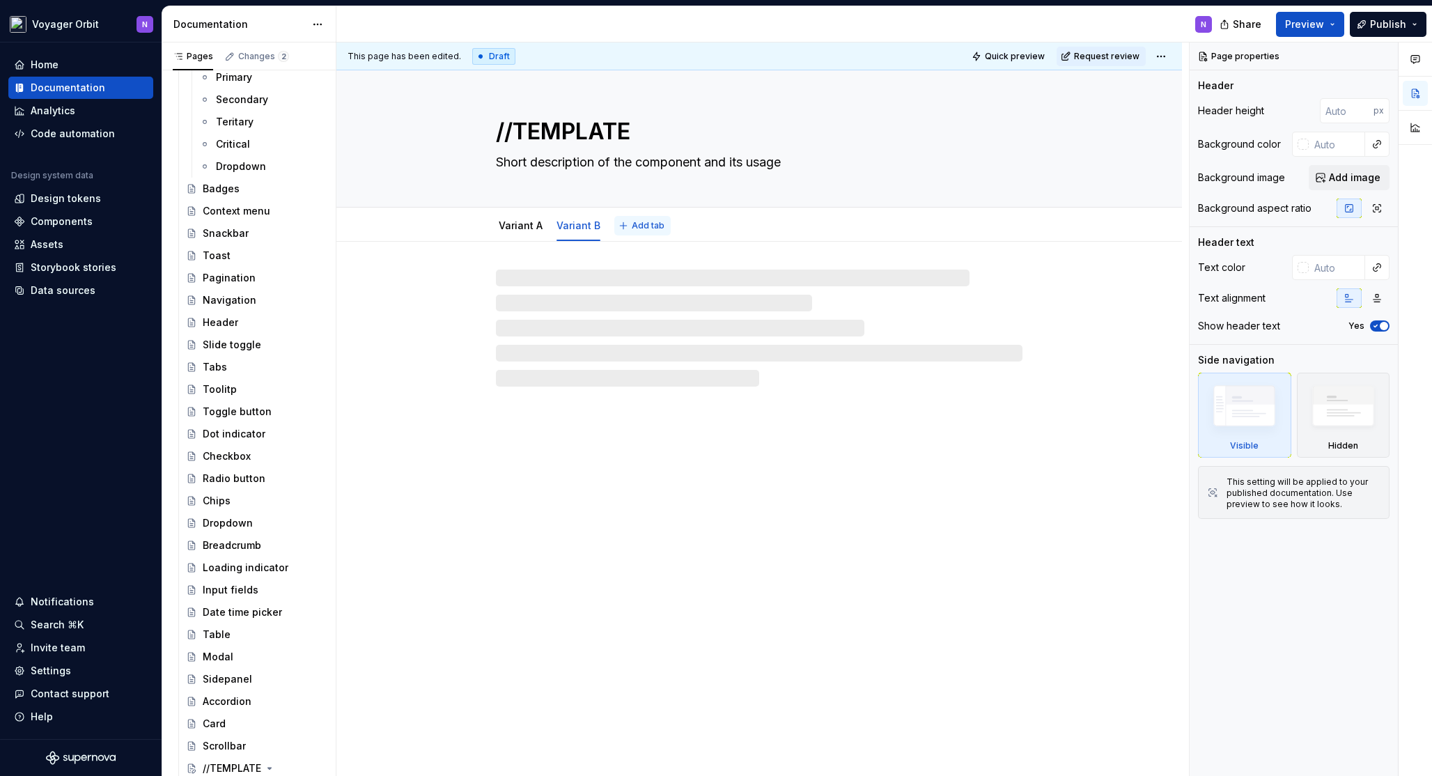
click at [632, 224] on span "Add tab" at bounding box center [648, 225] width 33 height 11
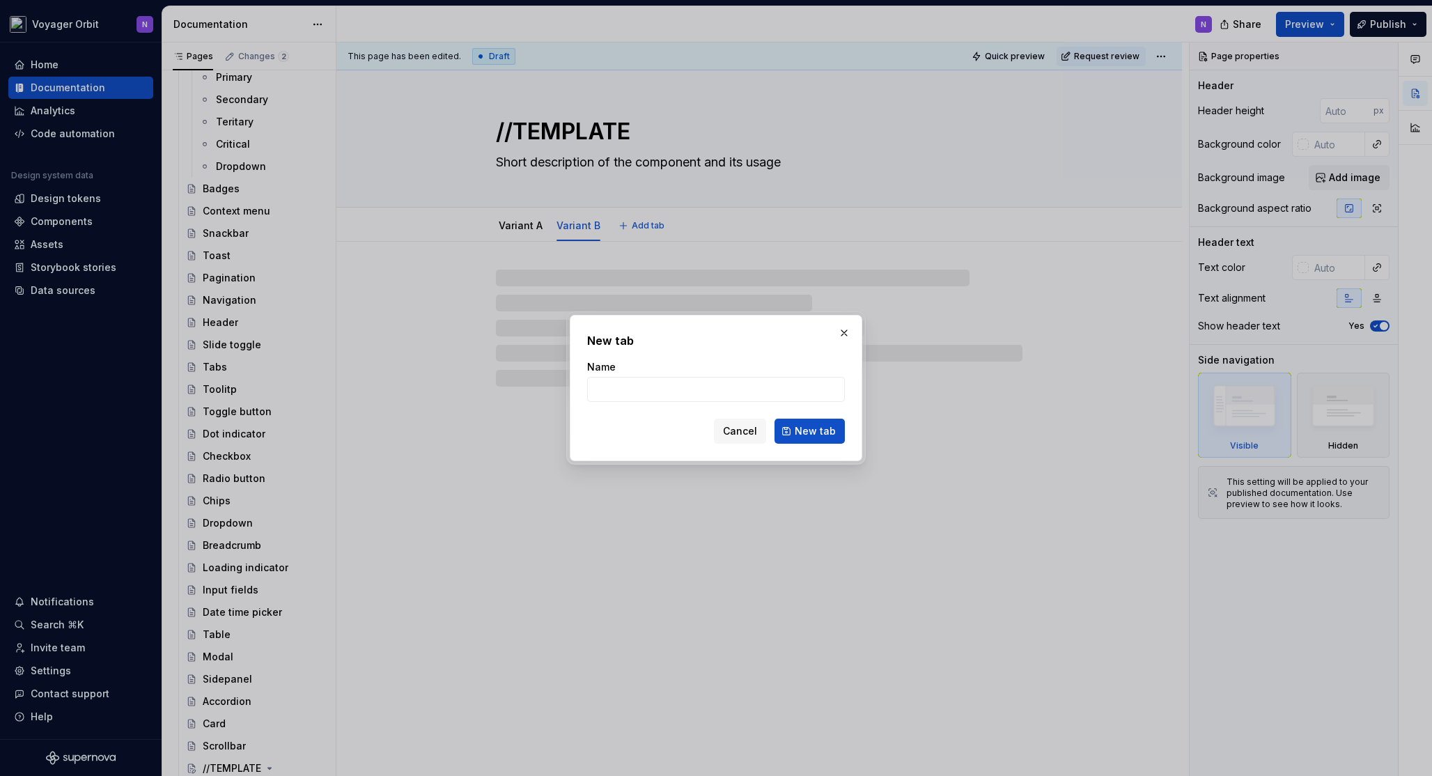
type textarea "*"
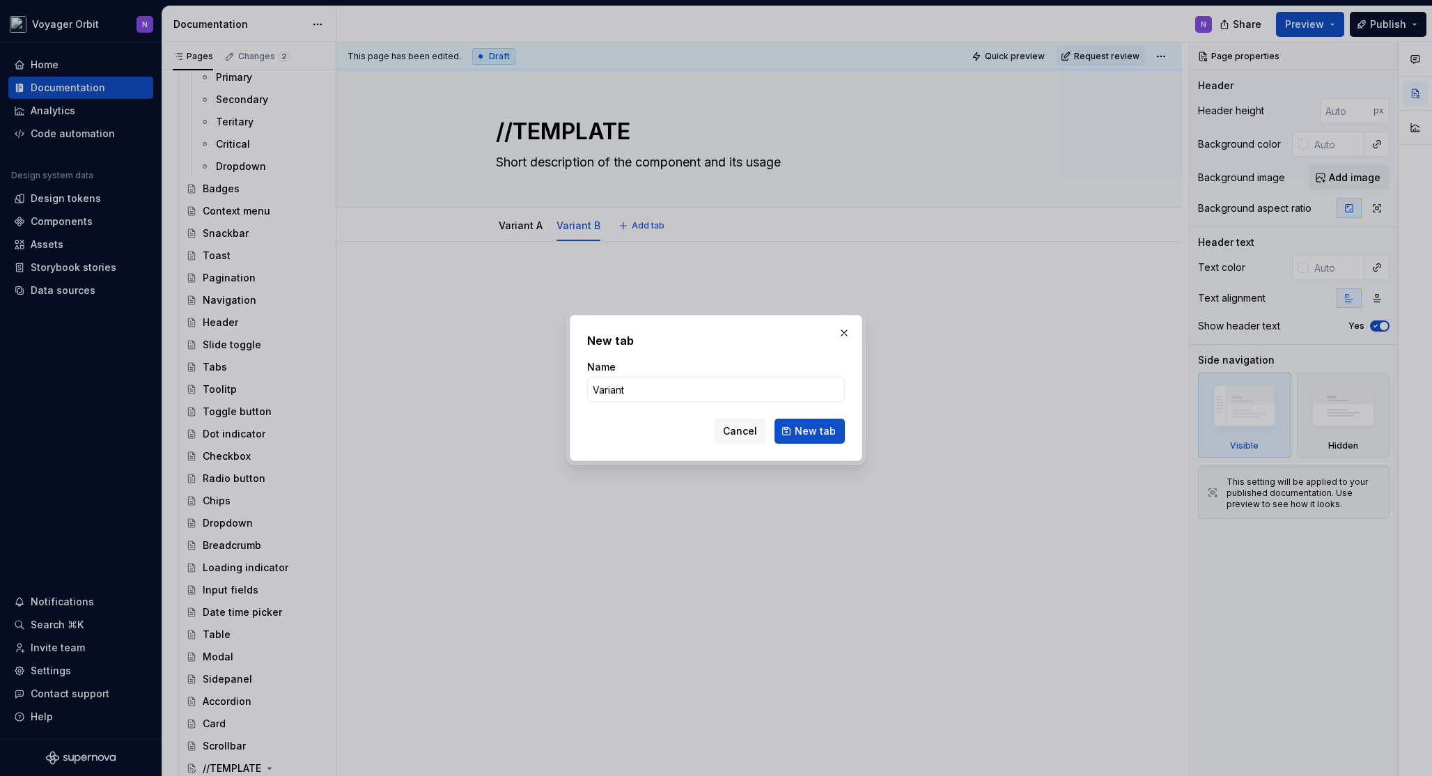
type input "Variant C"
click button "New tab" at bounding box center [809, 430] width 70 height 25
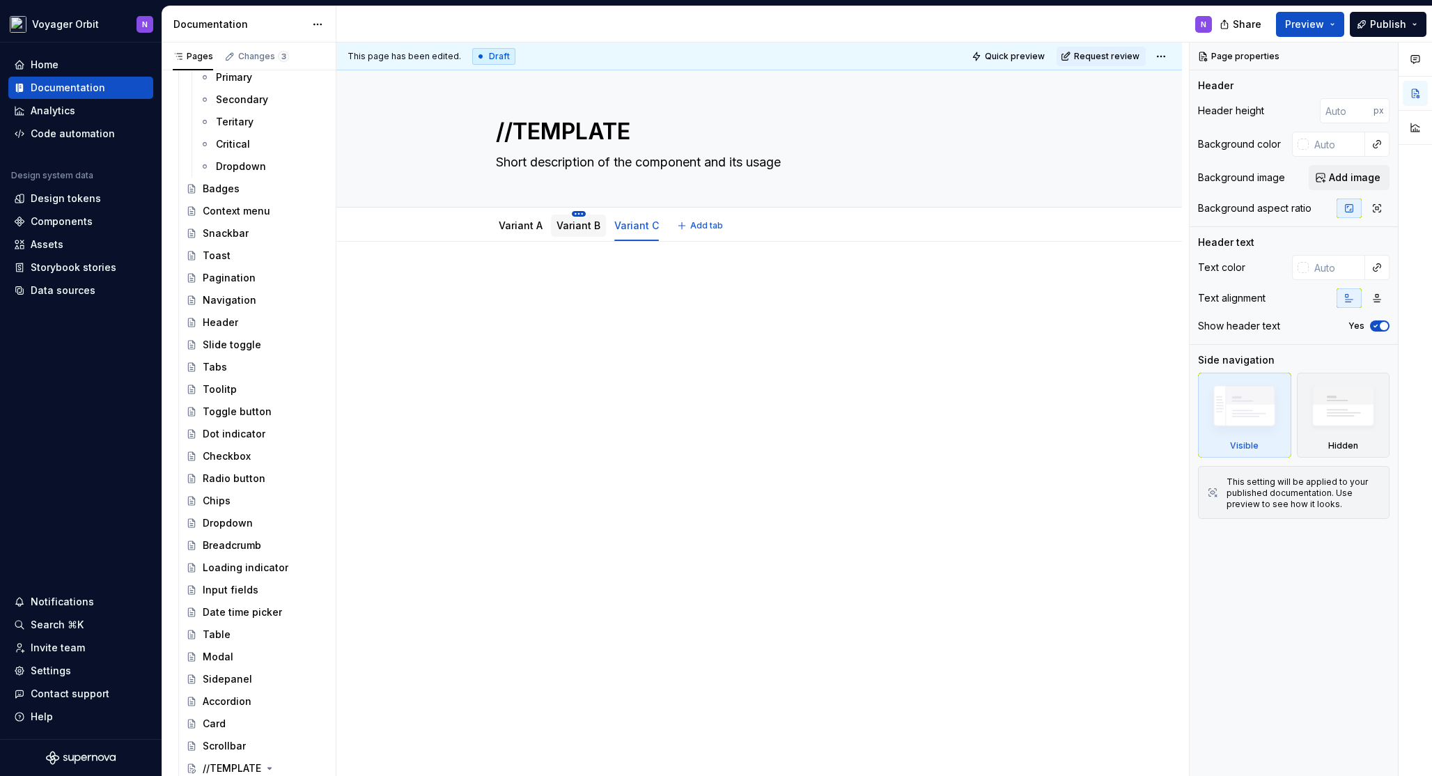
click at [575, 210] on div "Variant B" at bounding box center [578, 224] width 55 height 29
click at [580, 214] on html "Voyager Orbit N Home Documentation Analytics Code automation Design system data…" at bounding box center [716, 388] width 1432 height 776
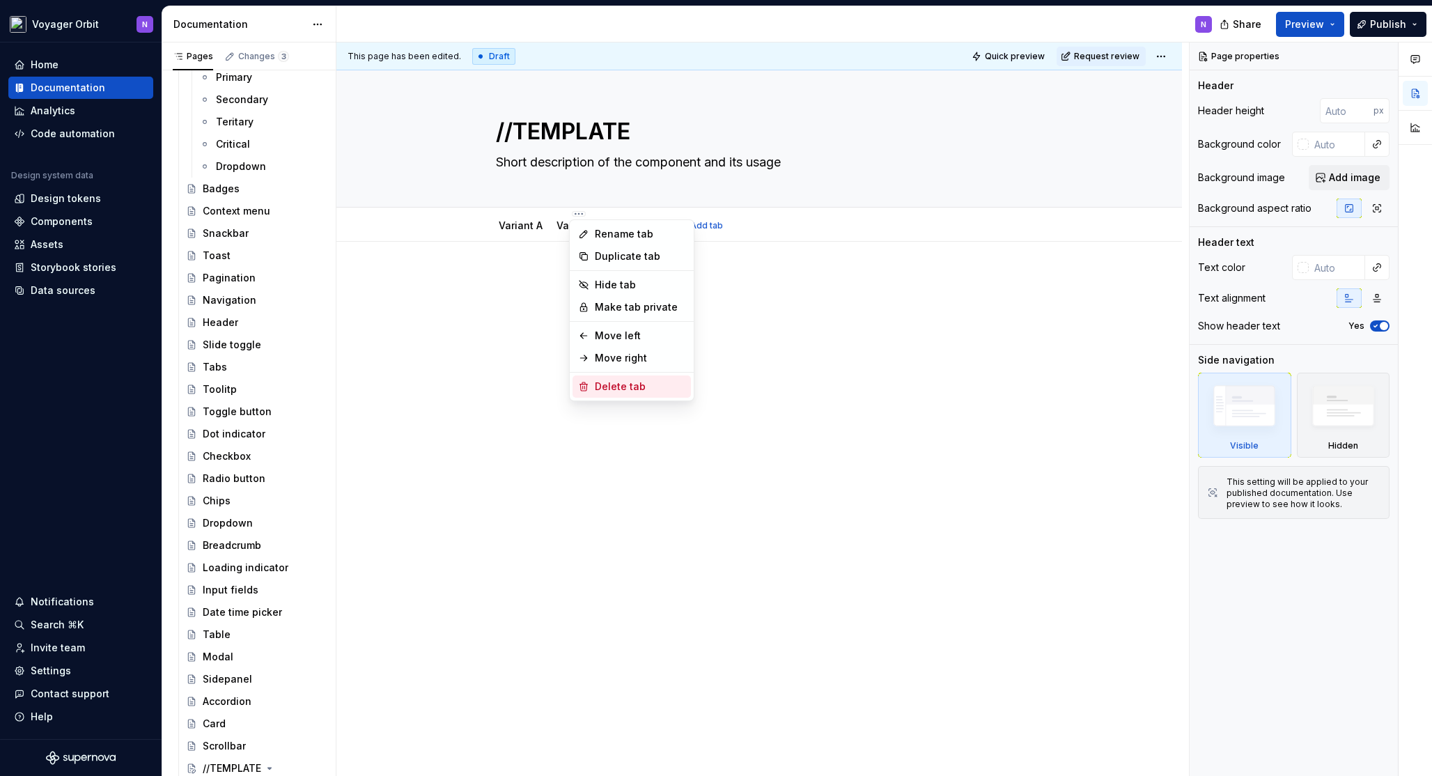
click at [628, 394] on div "Delete tab" at bounding box center [631, 386] width 118 height 22
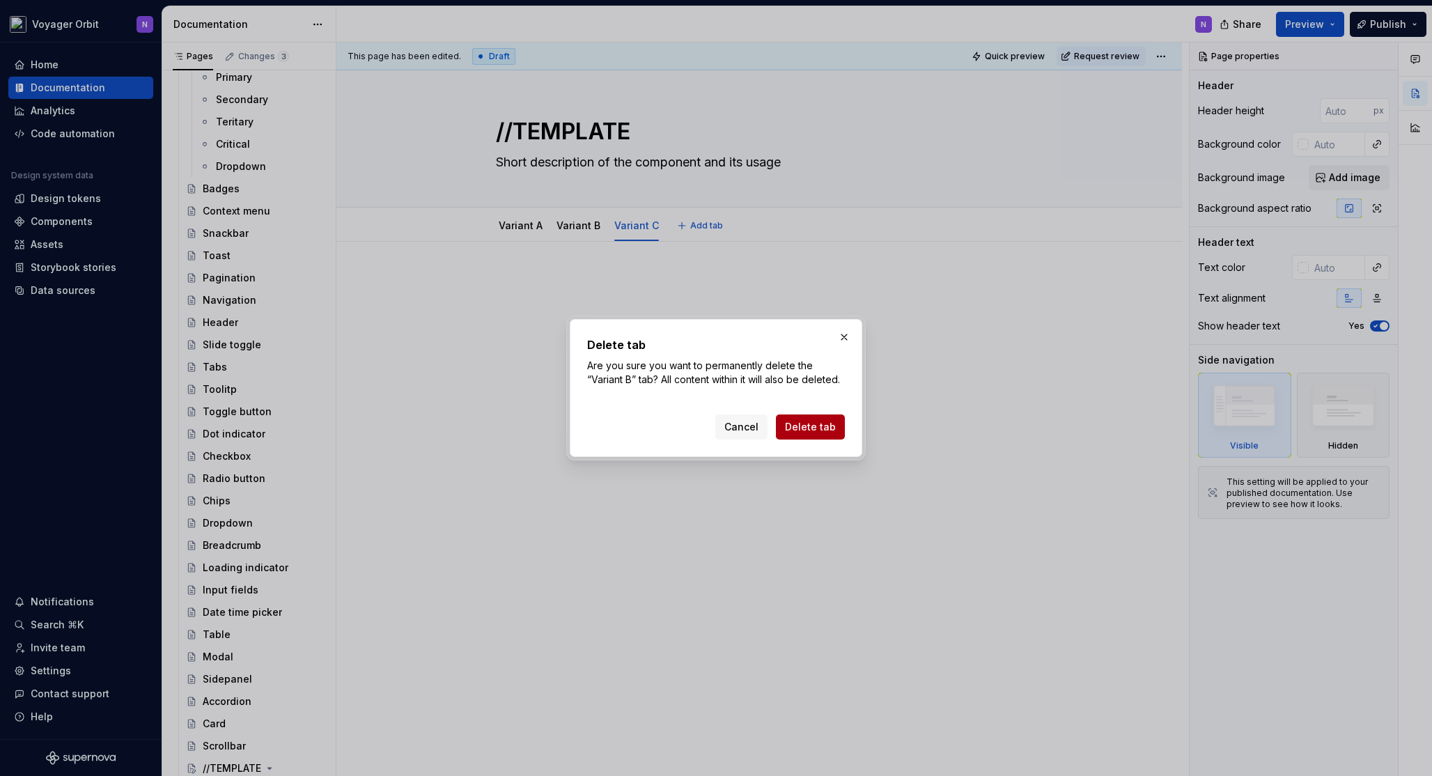
click at [815, 431] on span "Delete tab" at bounding box center [810, 427] width 51 height 14
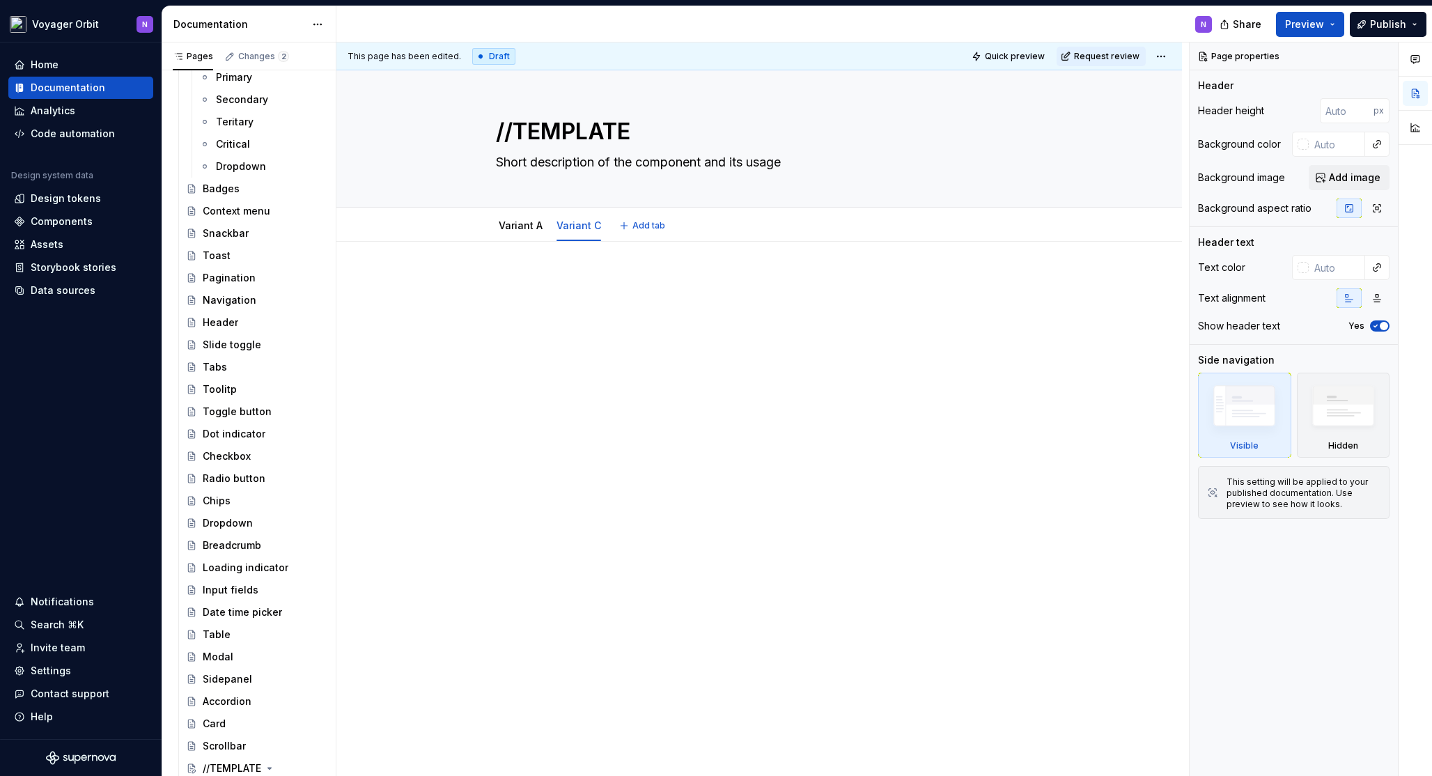
click at [577, 209] on div "Variant A Variant C Add tab" at bounding box center [758, 224] width 845 height 34
click at [574, 211] on html "Voyager Orbit N Home Documentation Analytics Code automation Design system data…" at bounding box center [716, 388] width 1432 height 776
click at [618, 360] on div "Delete tab" at bounding box center [640, 364] width 91 height 14
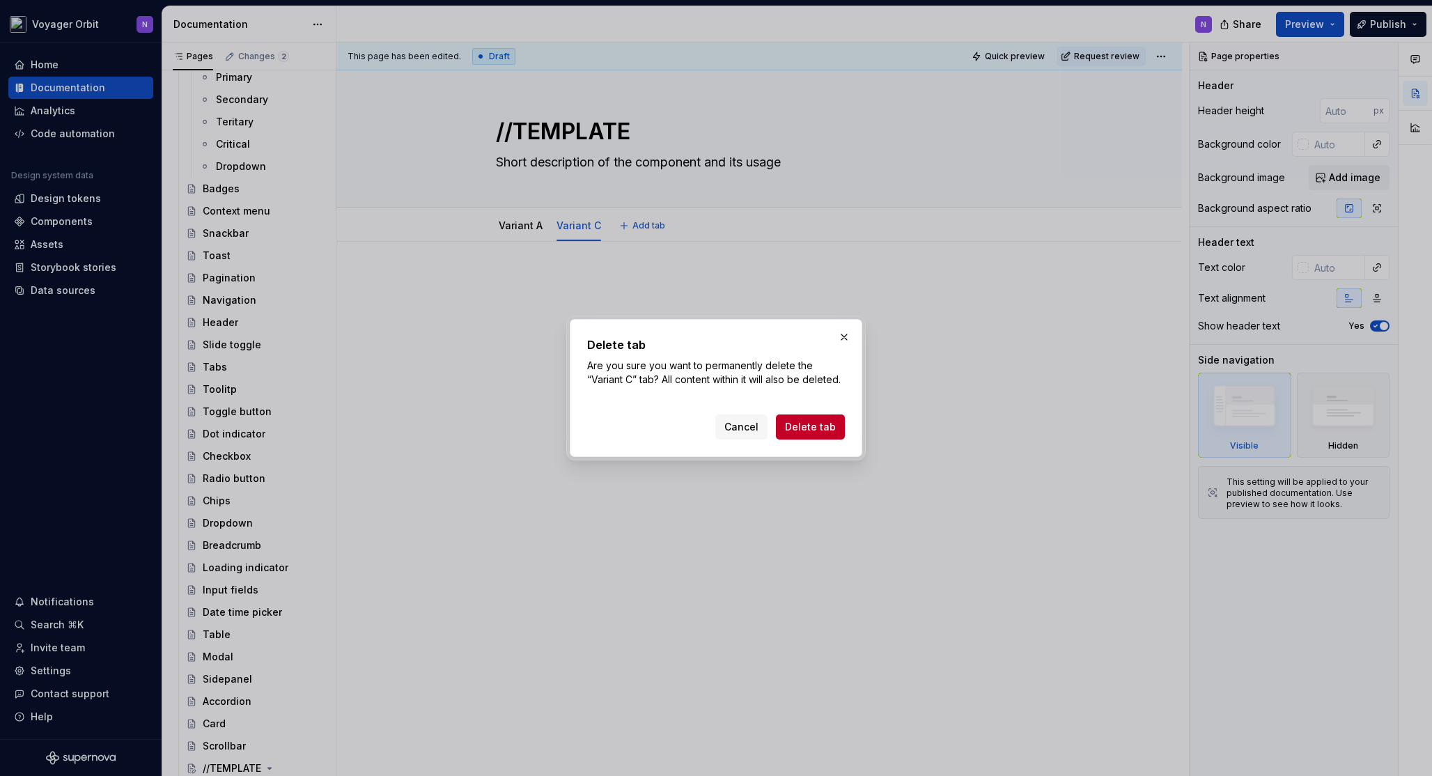
click at [801, 437] on button "Delete tab" at bounding box center [810, 426] width 69 height 25
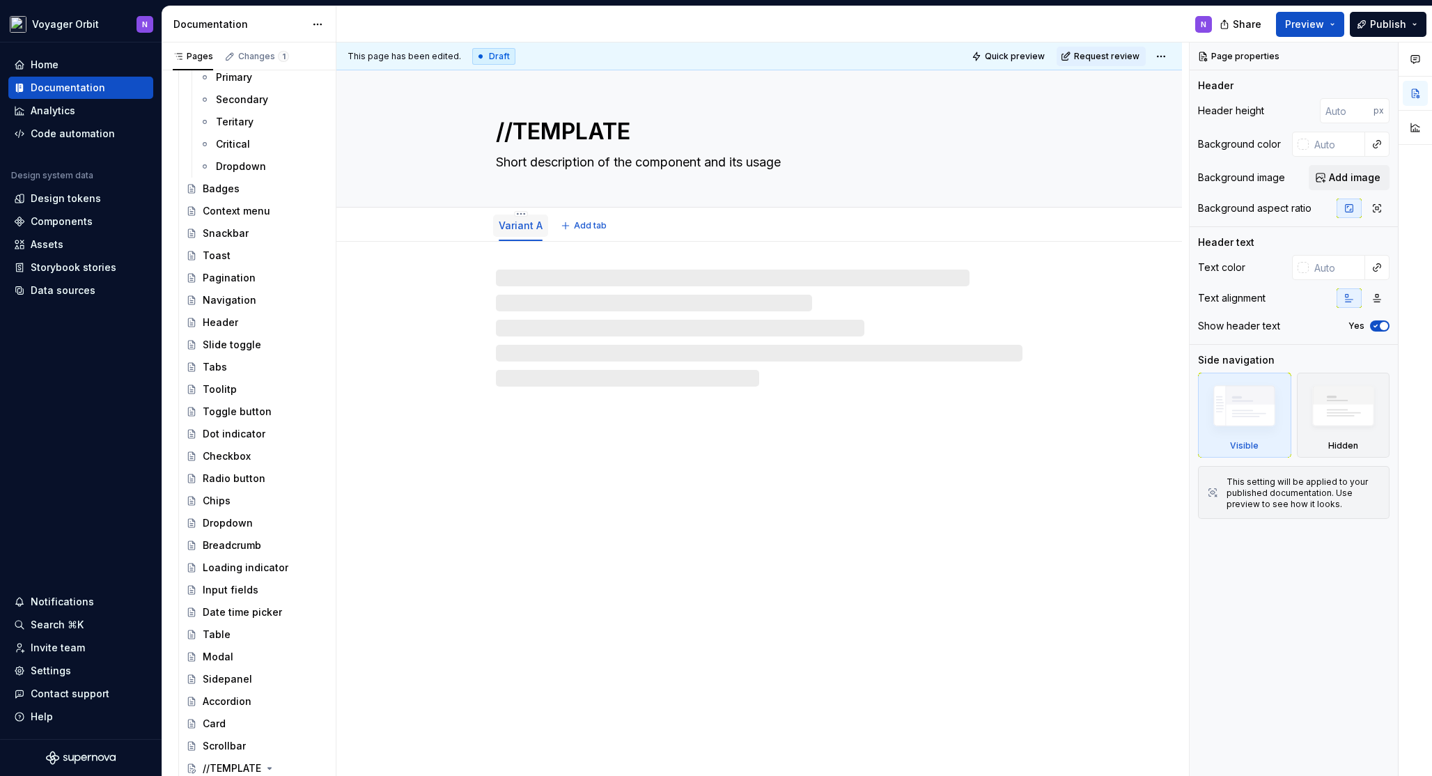
click at [508, 224] on link "Variant A" at bounding box center [521, 225] width 44 height 12
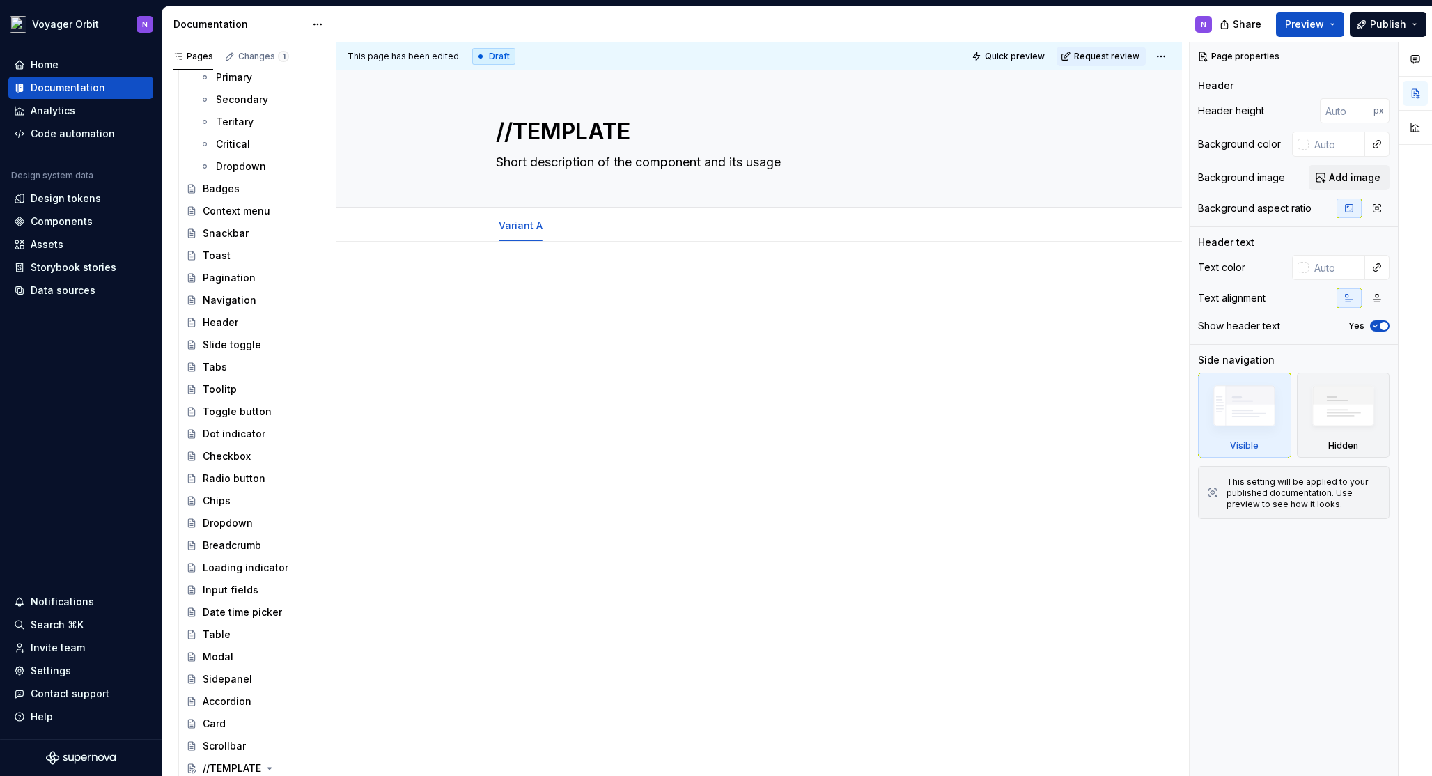
click at [563, 299] on div at bounding box center [759, 301] width 526 height 53
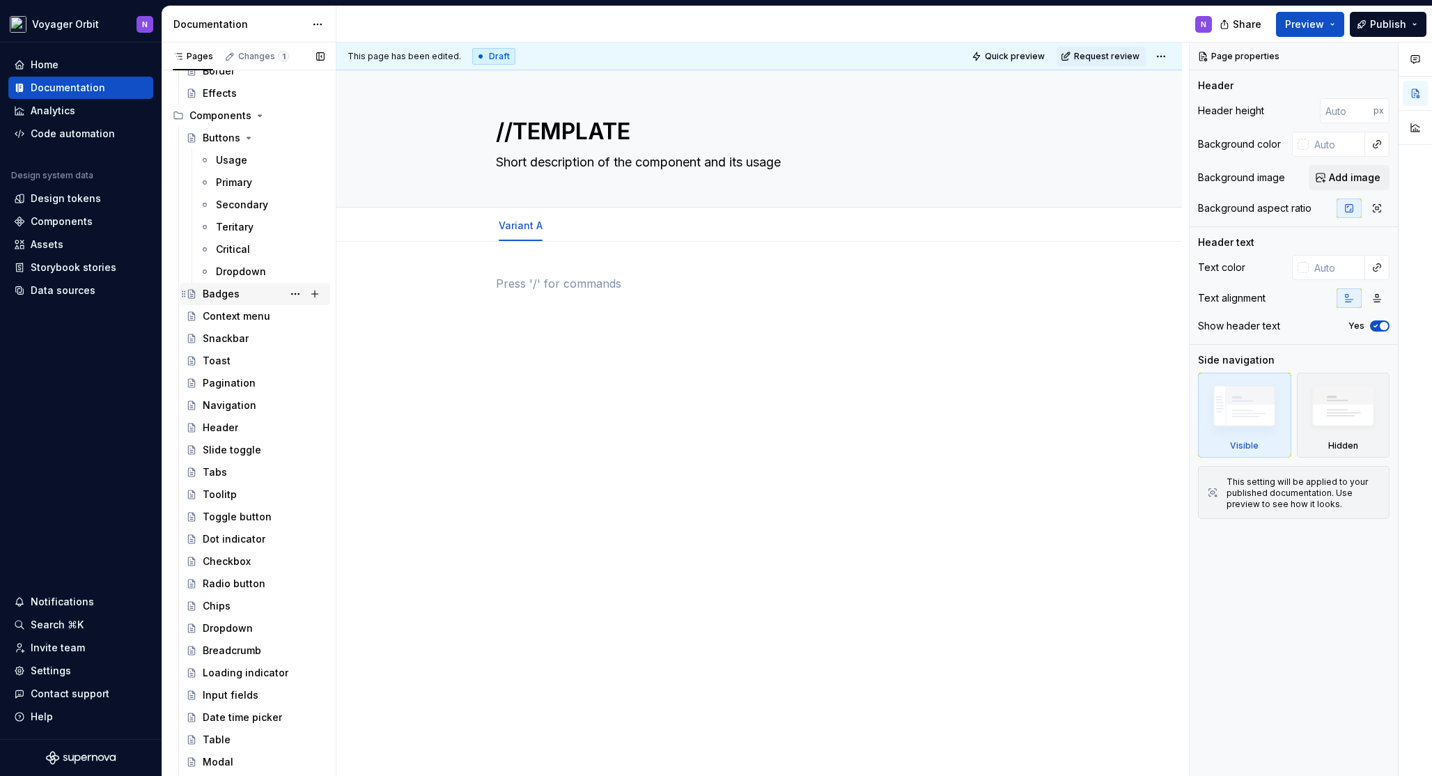
scroll to position [192, 0]
click at [203, 146] on div "Buttons" at bounding box center [222, 143] width 38 height 14
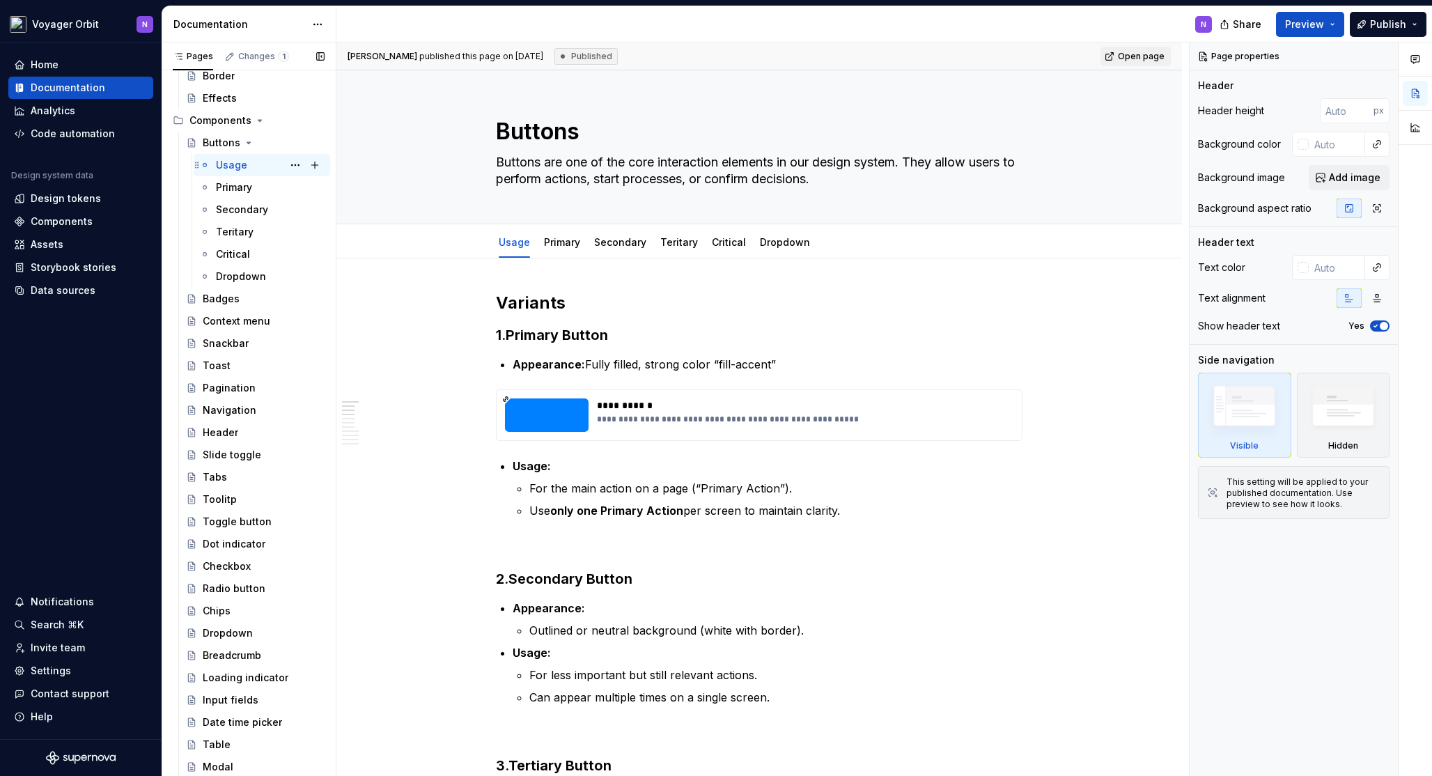
click at [239, 164] on div "Usage" at bounding box center [231, 165] width 31 height 14
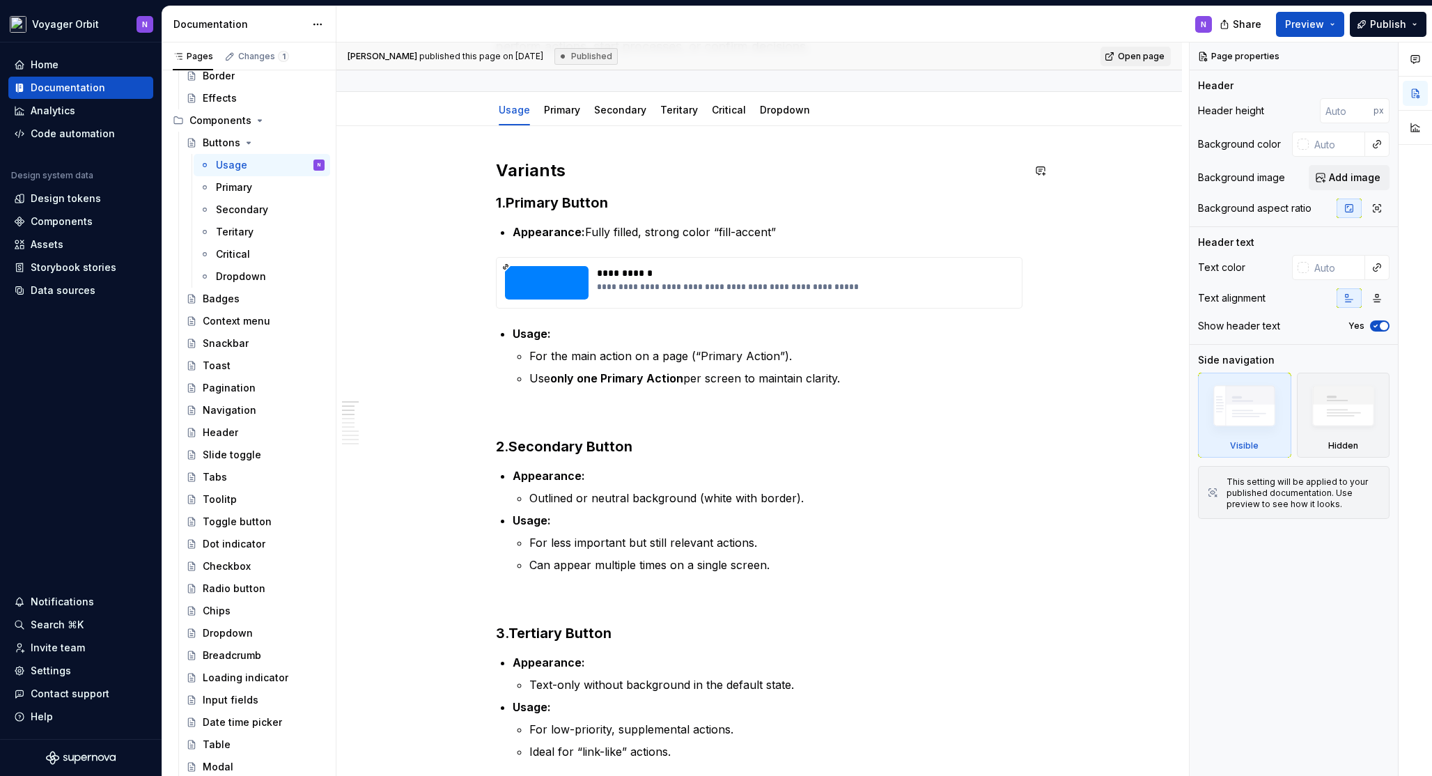
scroll to position [120, 0]
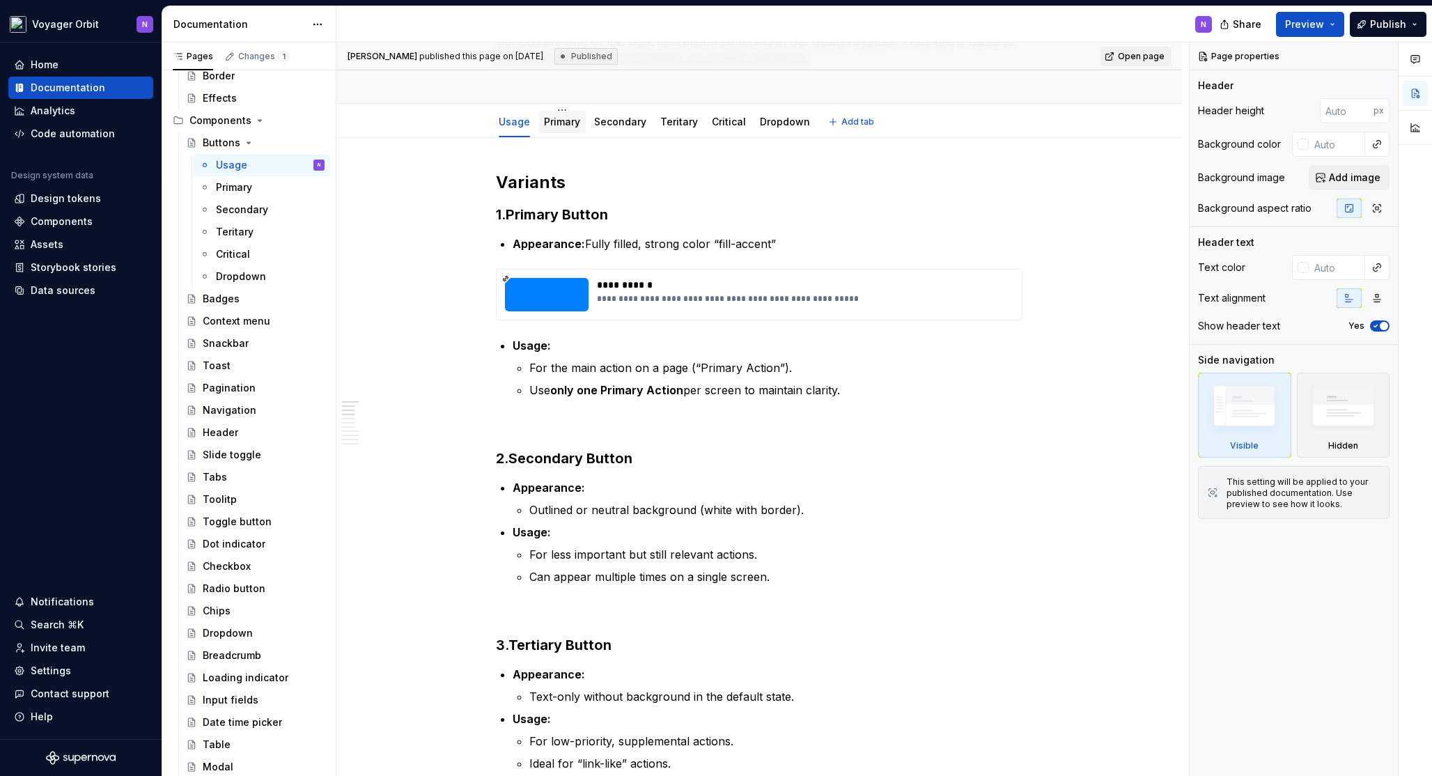
click at [564, 129] on div "Primary" at bounding box center [562, 121] width 36 height 17
click at [564, 125] on link "Primary" at bounding box center [562, 122] width 36 height 12
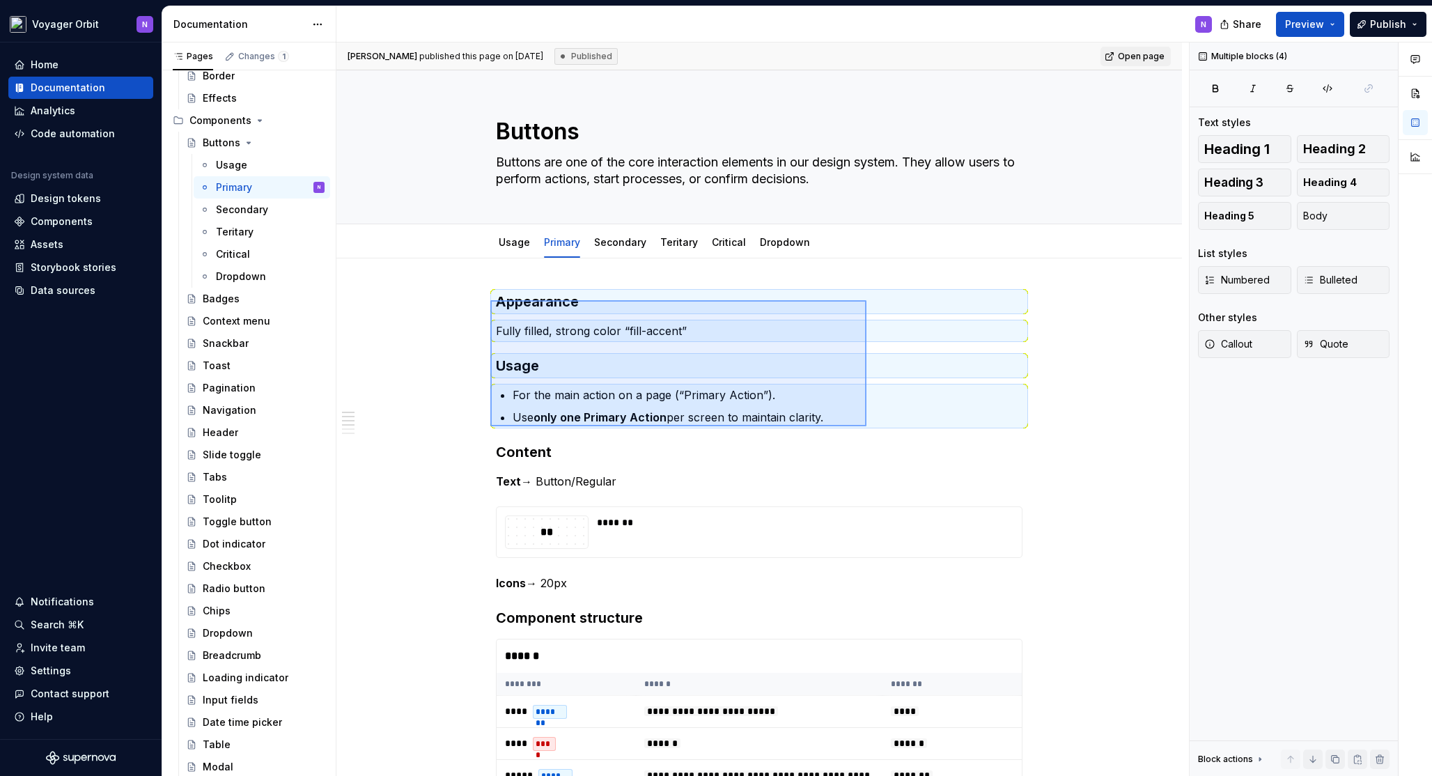
drag, startPoint x: 490, startPoint y: 300, endPoint x: 866, endPoint y: 426, distance: 396.6
click at [866, 426] on div "**********" at bounding box center [762, 409] width 852 height 734
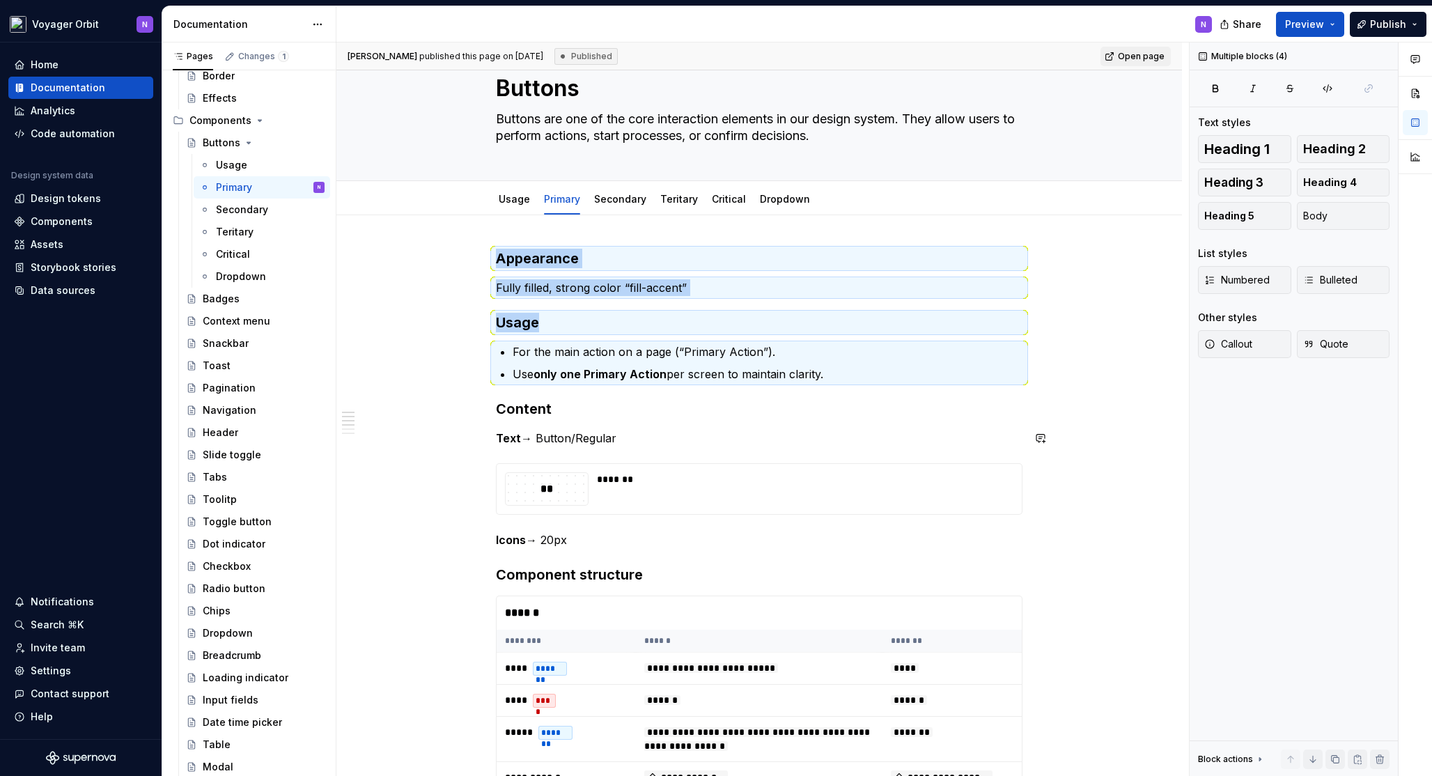
scroll to position [36, 0]
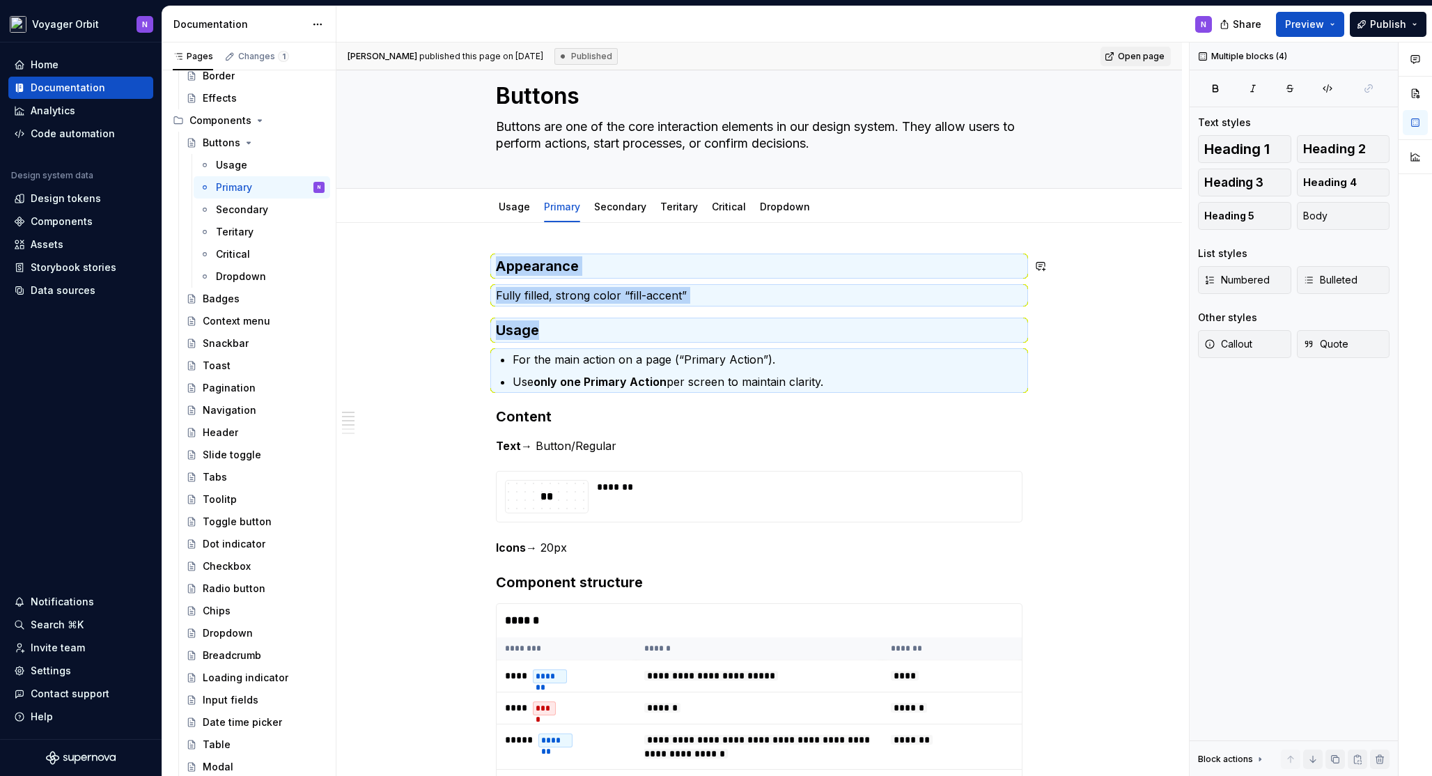
copy div "Appearance Fully filled, strong color “fill-accent” Usage"
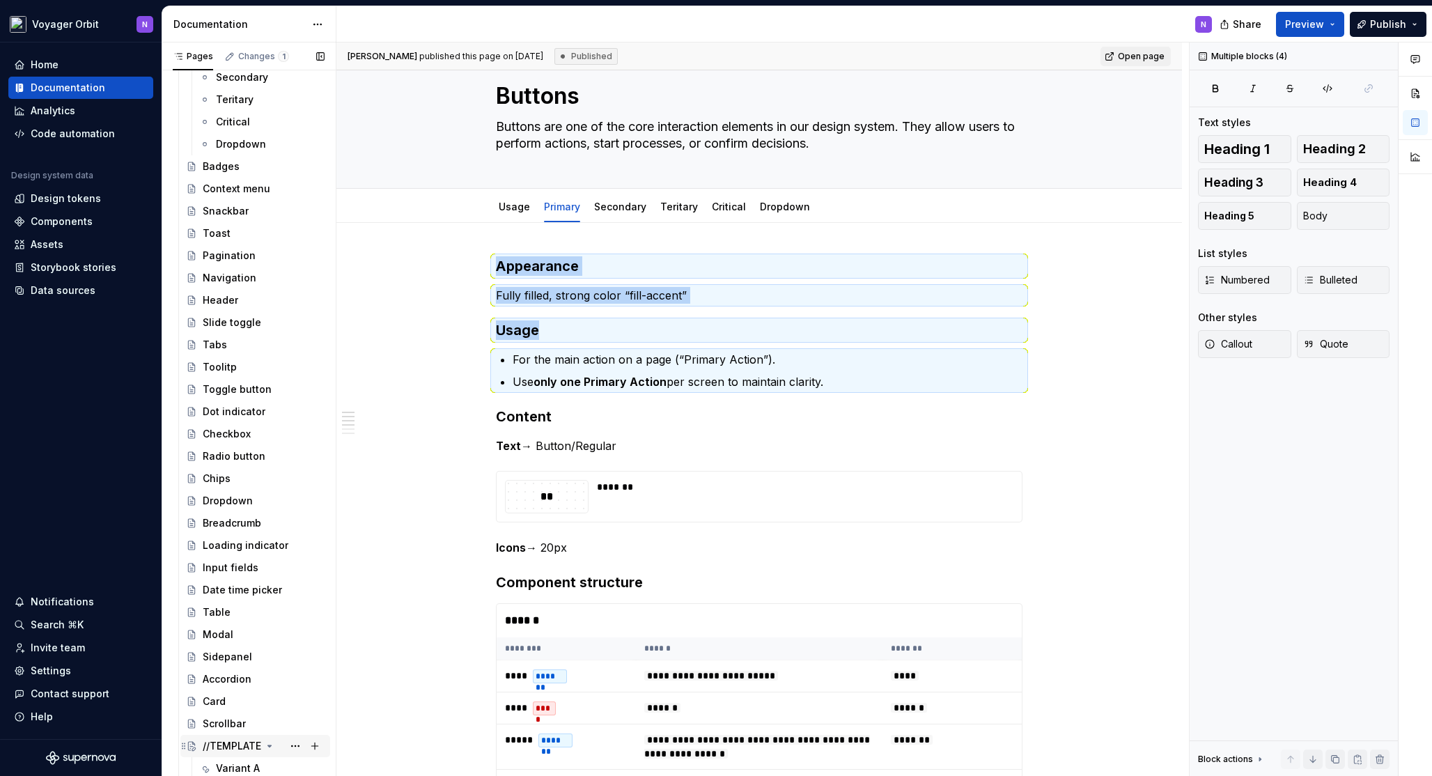
click at [221, 739] on div "//TEMPLATE" at bounding box center [232, 746] width 58 height 14
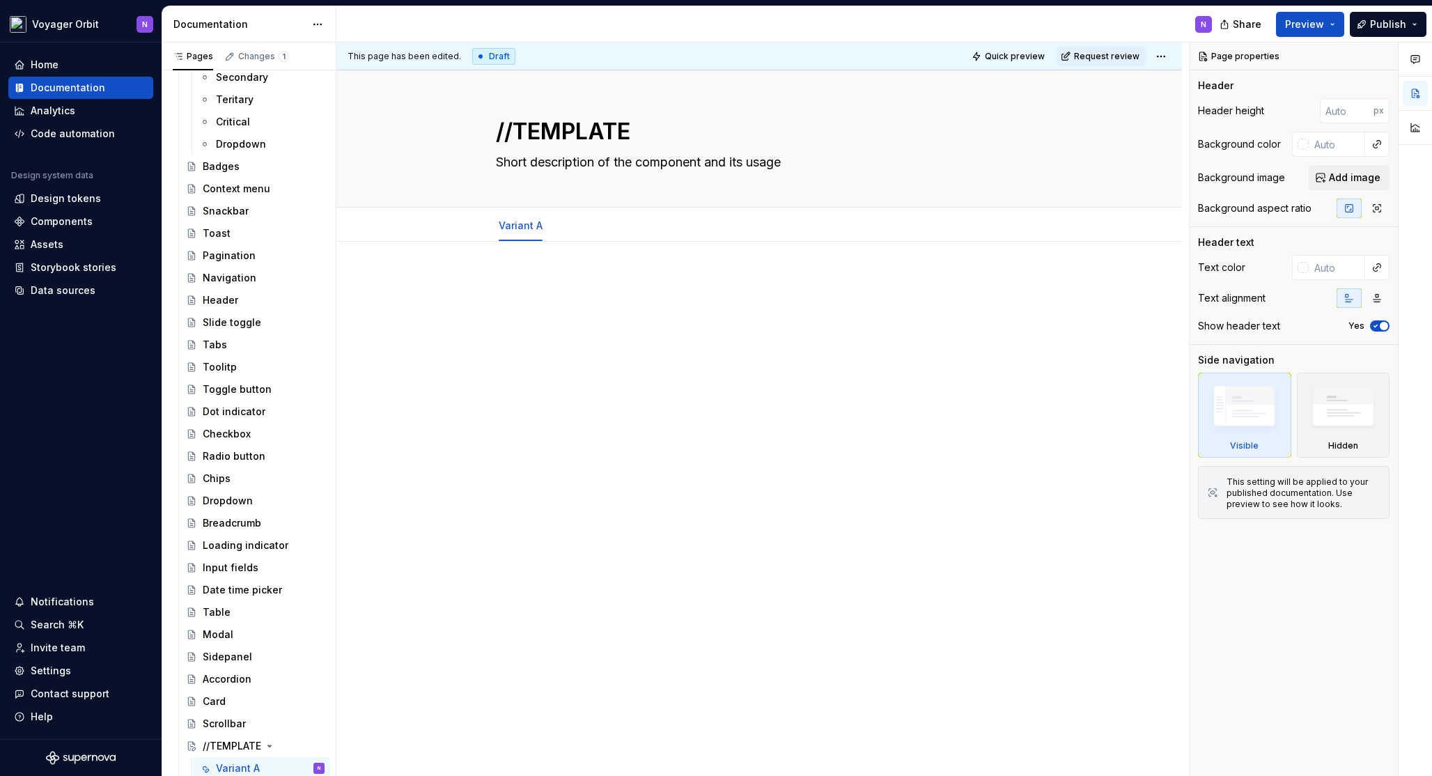
click at [519, 281] on p at bounding box center [759, 283] width 526 height 17
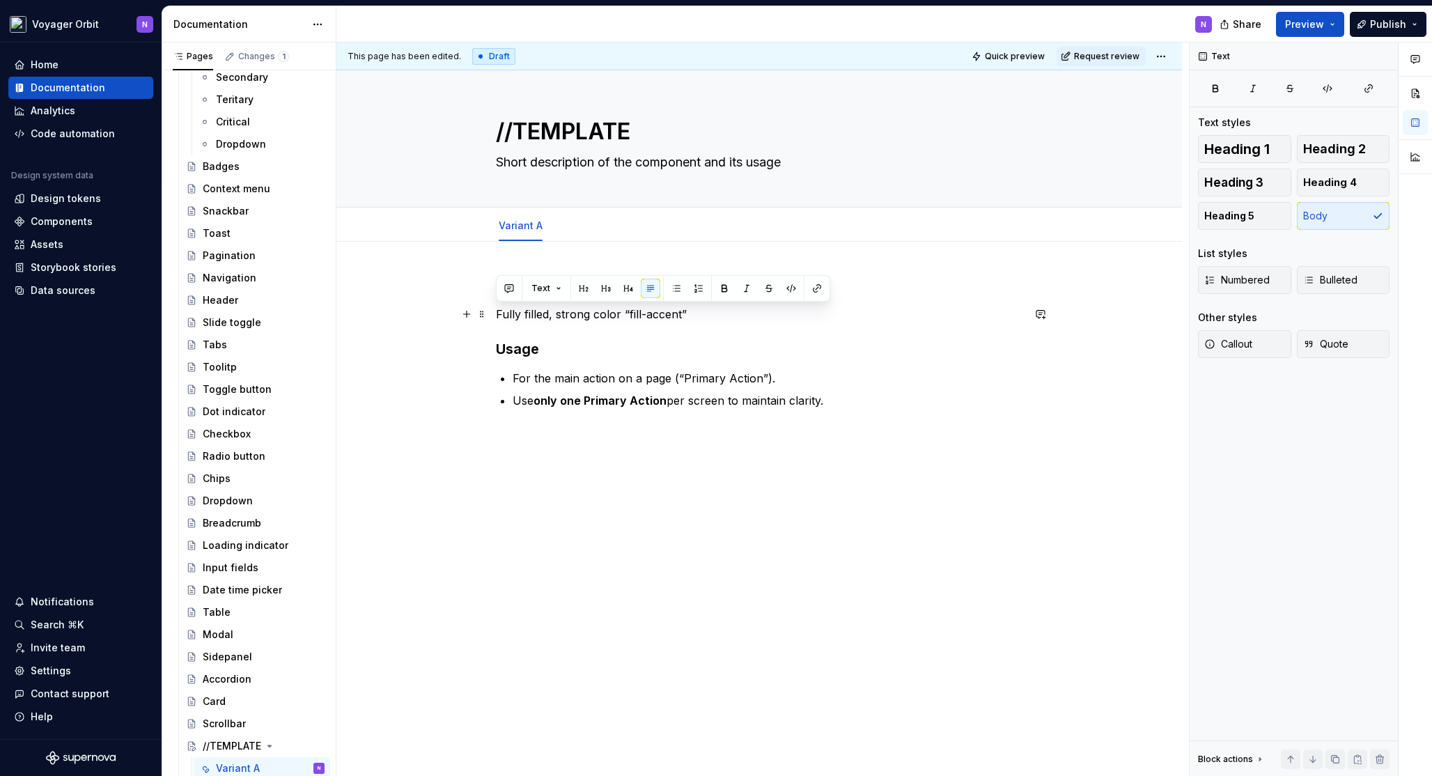
drag, startPoint x: 647, startPoint y: 319, endPoint x: 488, endPoint y: 316, distance: 158.8
click at [488, 316] on div "Appearance Fully filled, strong color “fill-accent” Usage For the main action o…" at bounding box center [758, 450] width 845 height 416
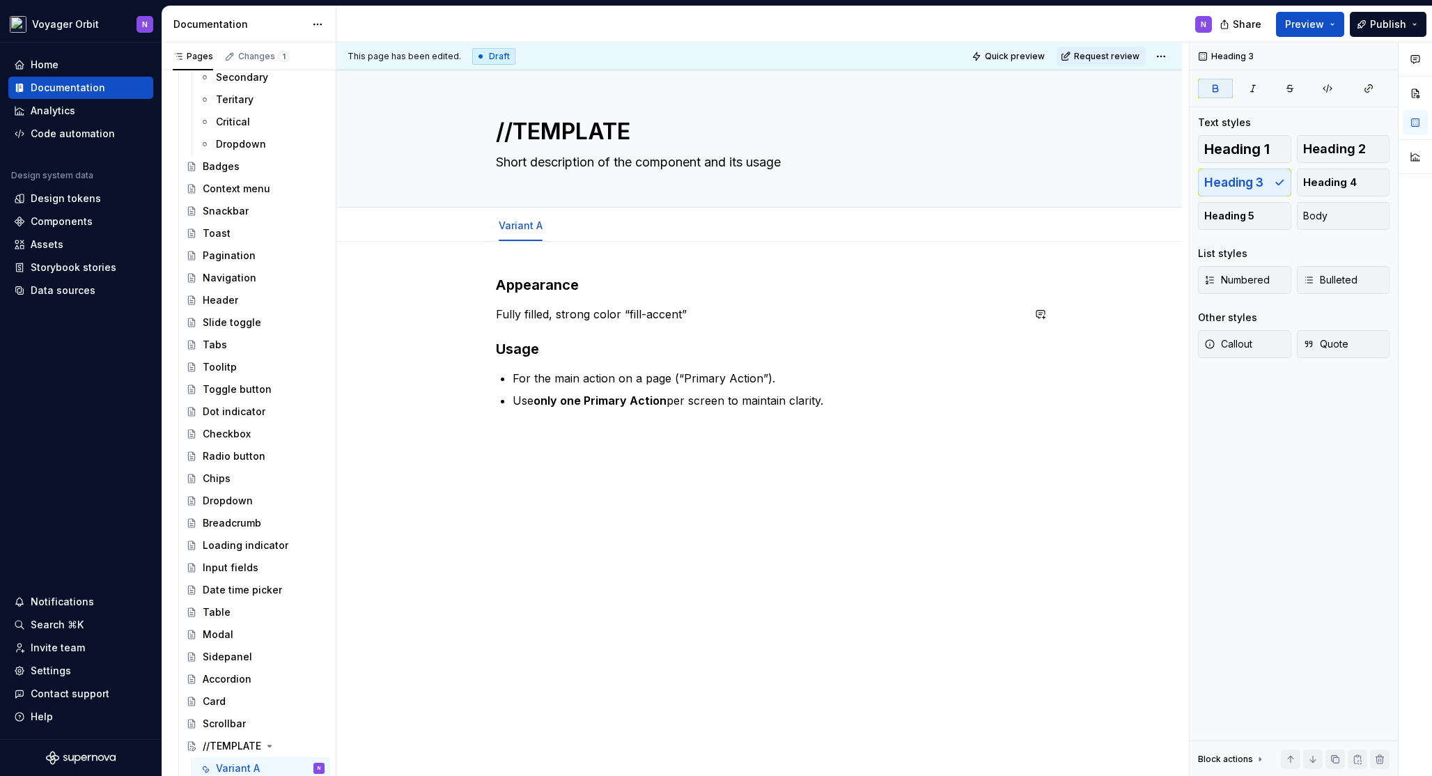
click at [943, 326] on div "Appearance Fully filled, strong color “fill-accent” Usage For the main action o…" at bounding box center [759, 342] width 526 height 134
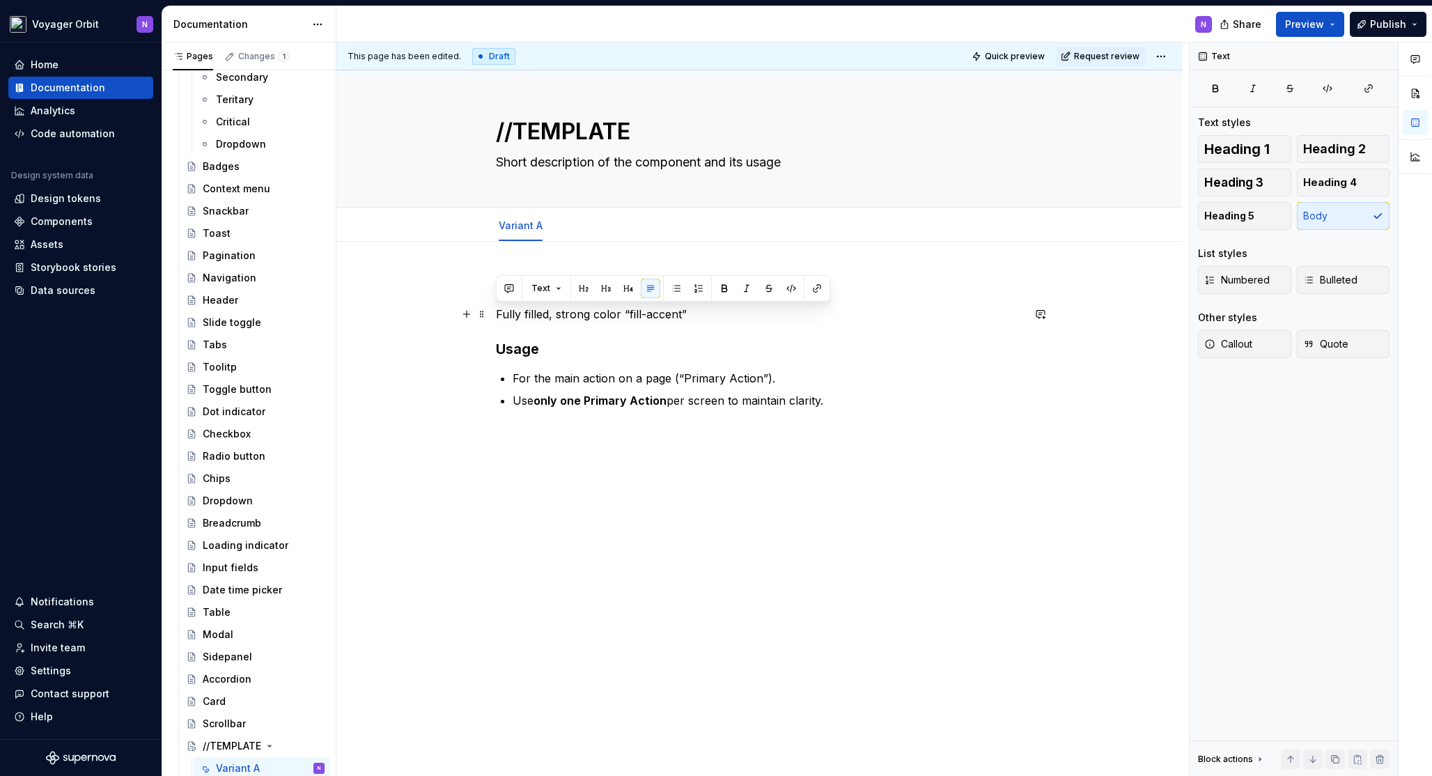
drag, startPoint x: 737, startPoint y: 321, endPoint x: 489, endPoint y: 313, distance: 248.0
click at [489, 313] on div "Appearance Fully filled, strong color “fill-accent” Usage For the main action o…" at bounding box center [758, 450] width 845 height 416
type textarea "*"
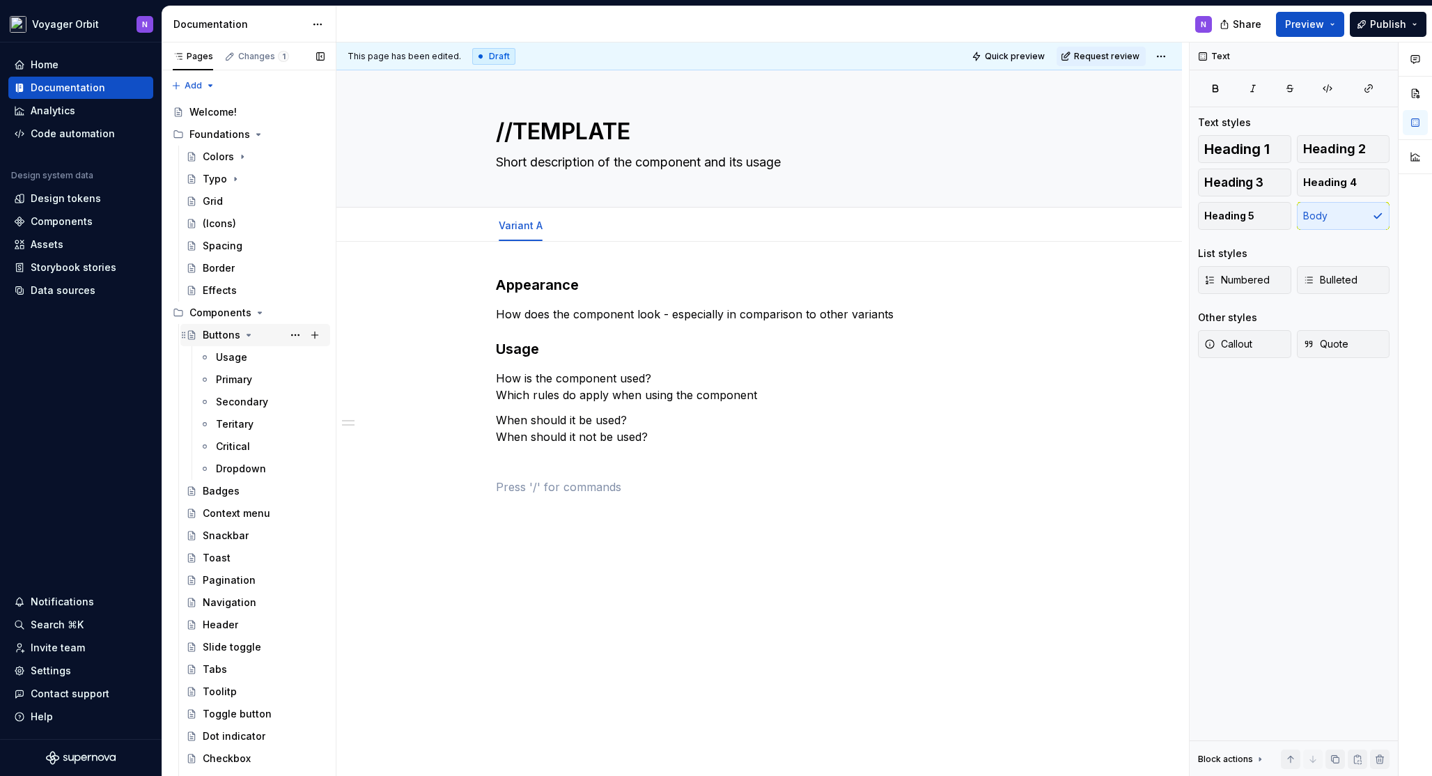
click at [262, 336] on div "Buttons" at bounding box center [264, 334] width 122 height 19
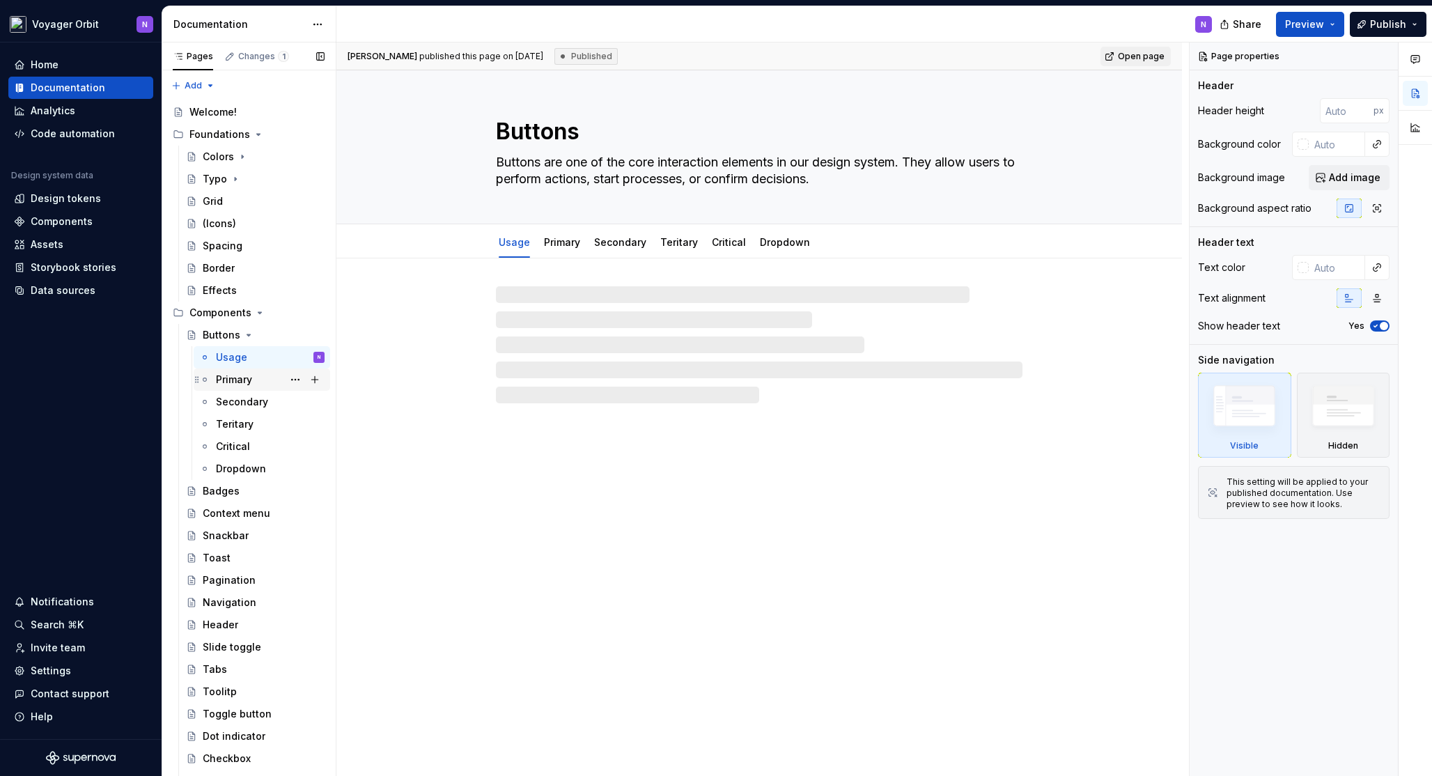
click at [251, 368] on div "Primary" at bounding box center [262, 379] width 136 height 22
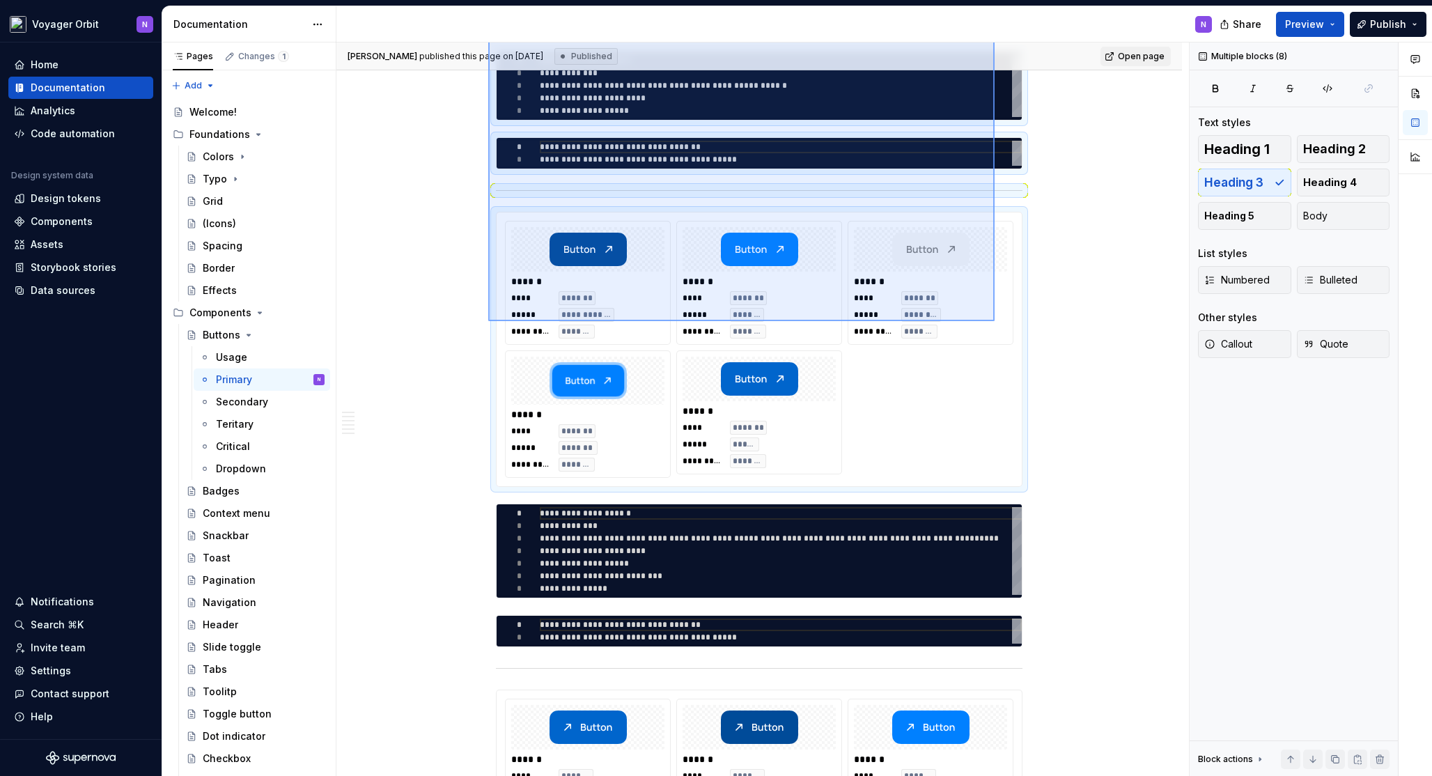
scroll to position [1250, 0]
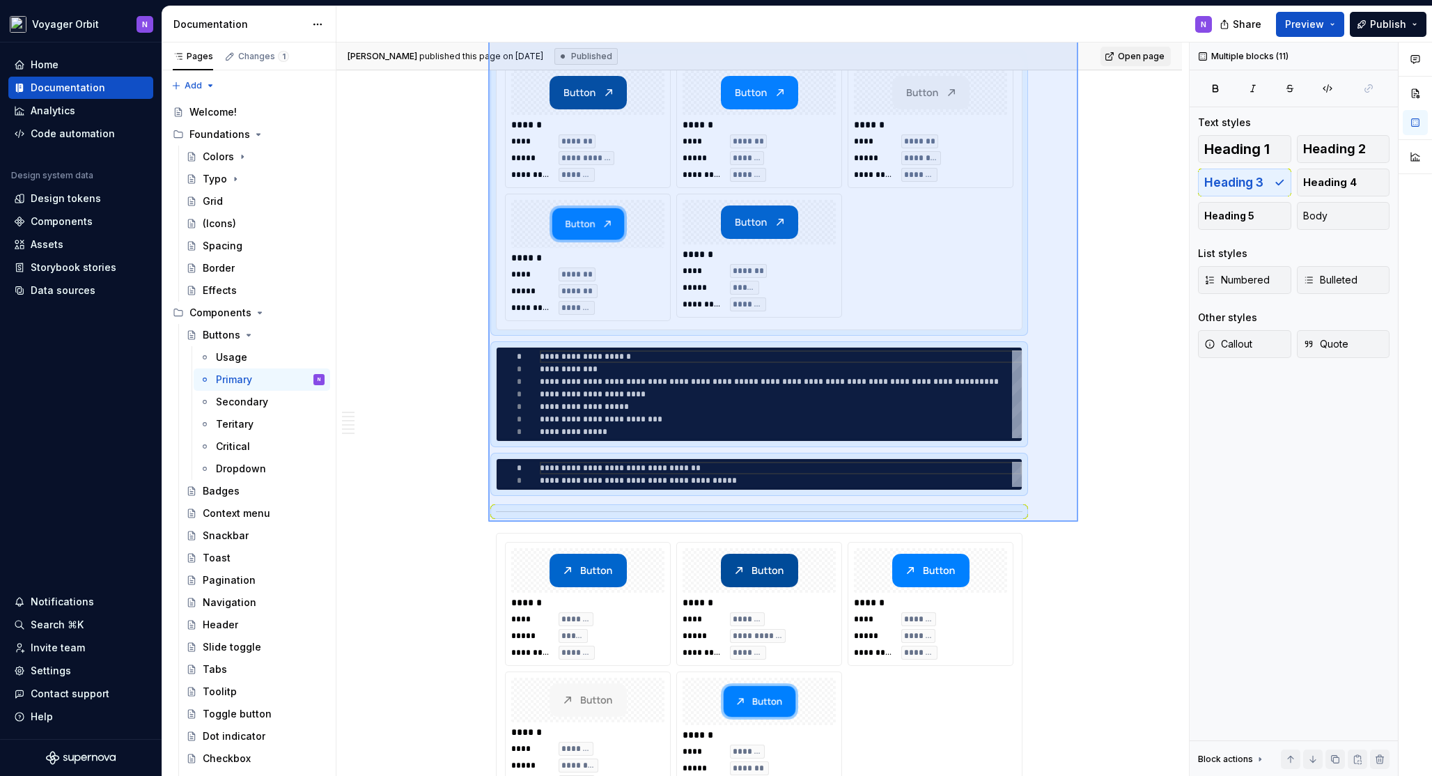
drag, startPoint x: 488, startPoint y: 152, endPoint x: 1078, endPoint y: 522, distance: 696.1
click at [1078, 522] on div "**********" at bounding box center [762, 409] width 852 height 734
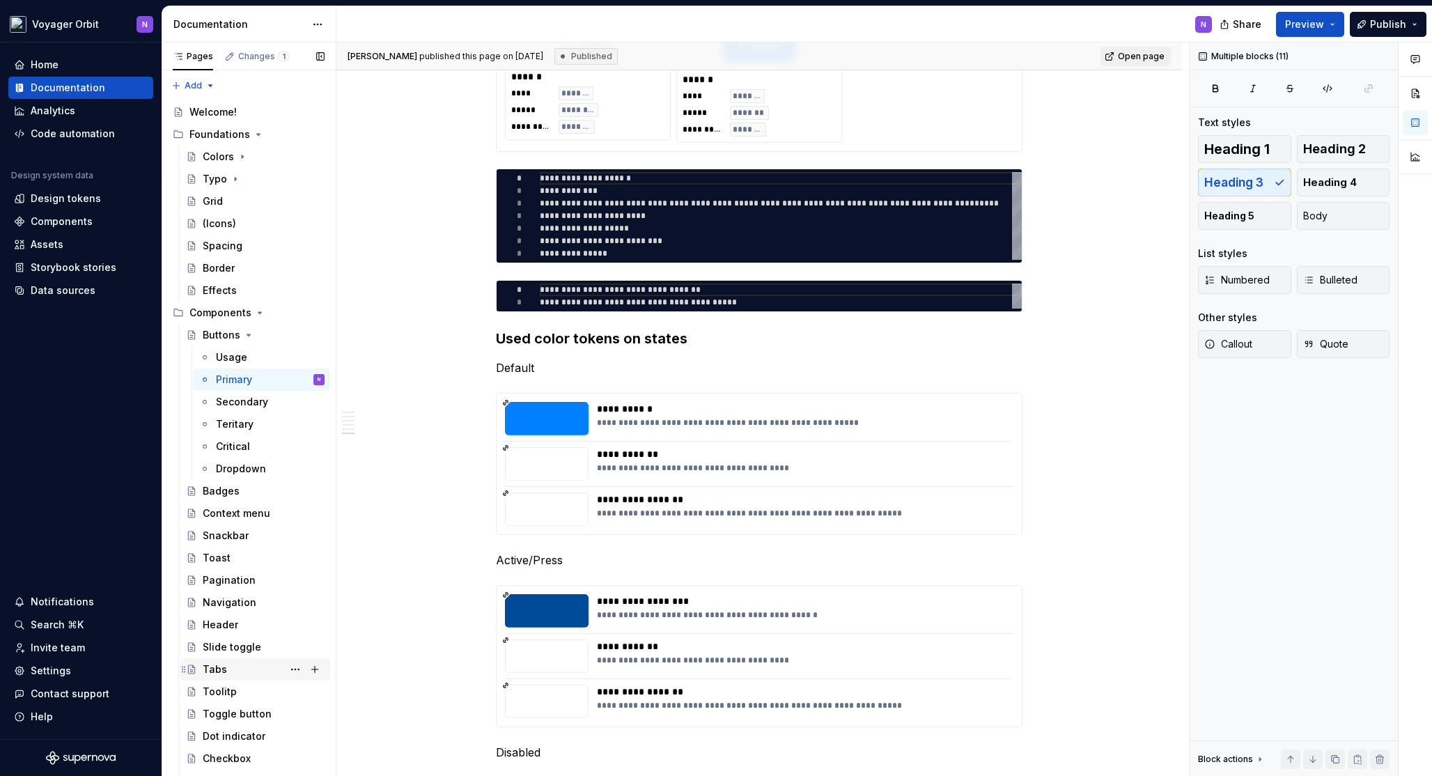
scroll to position [324, 0]
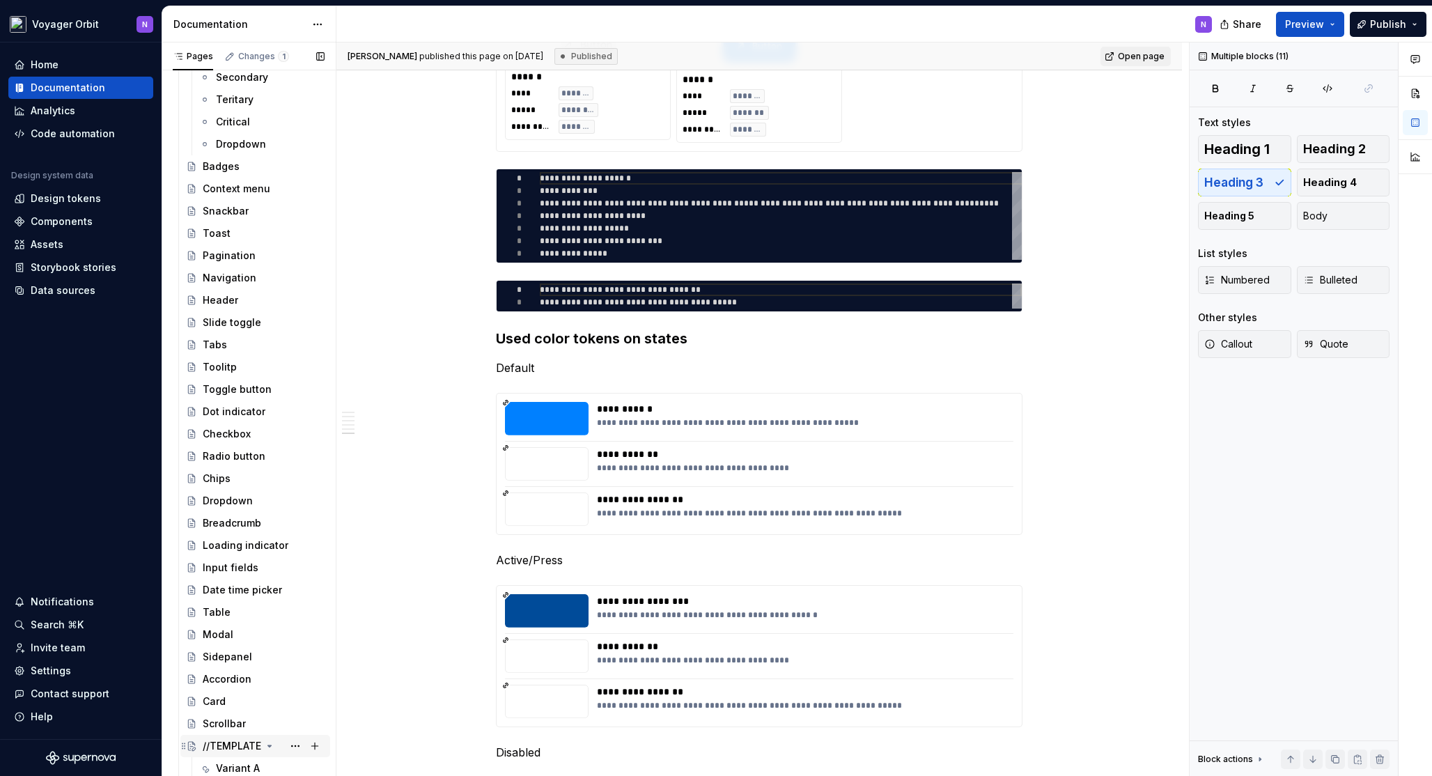
click at [231, 739] on div "//TEMPLATE" at bounding box center [232, 746] width 58 height 14
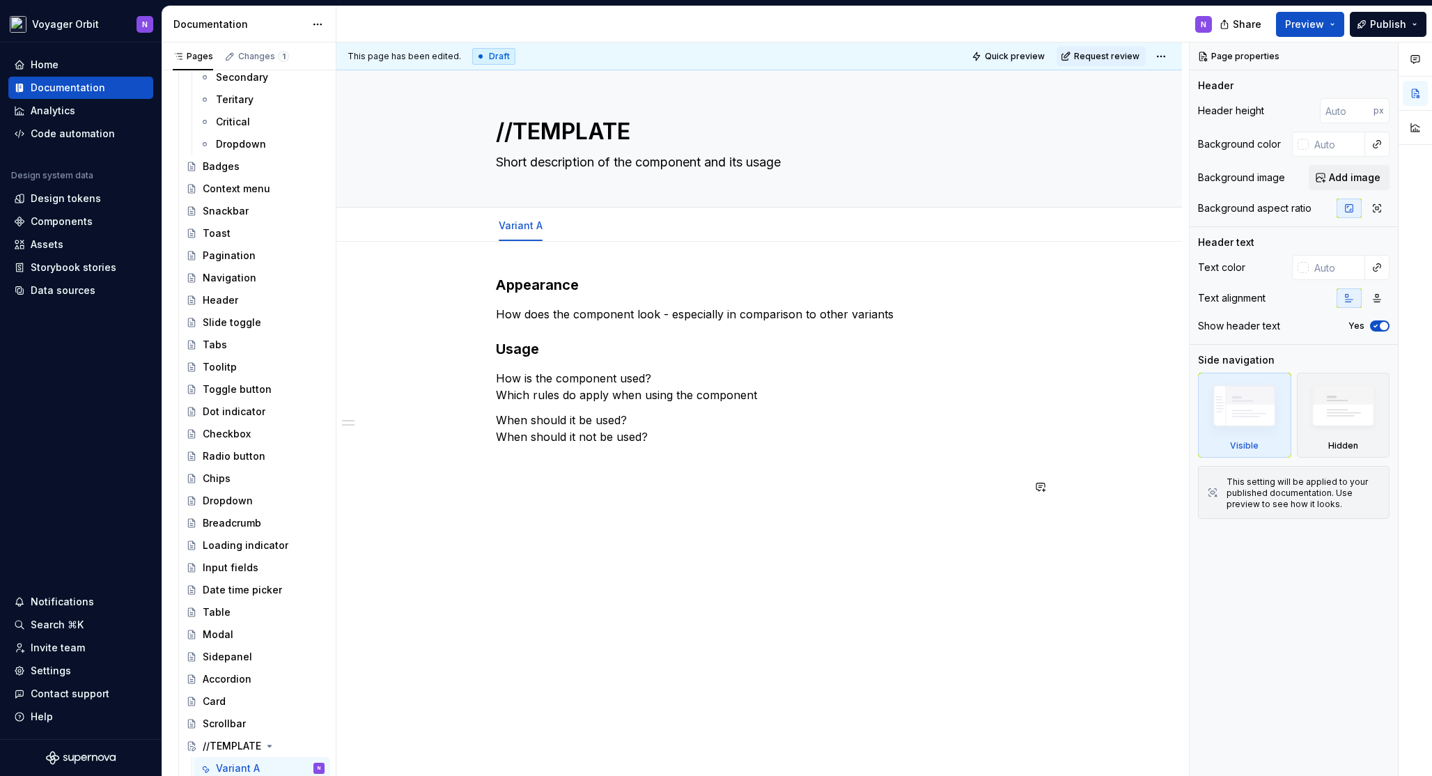
type textarea "*"
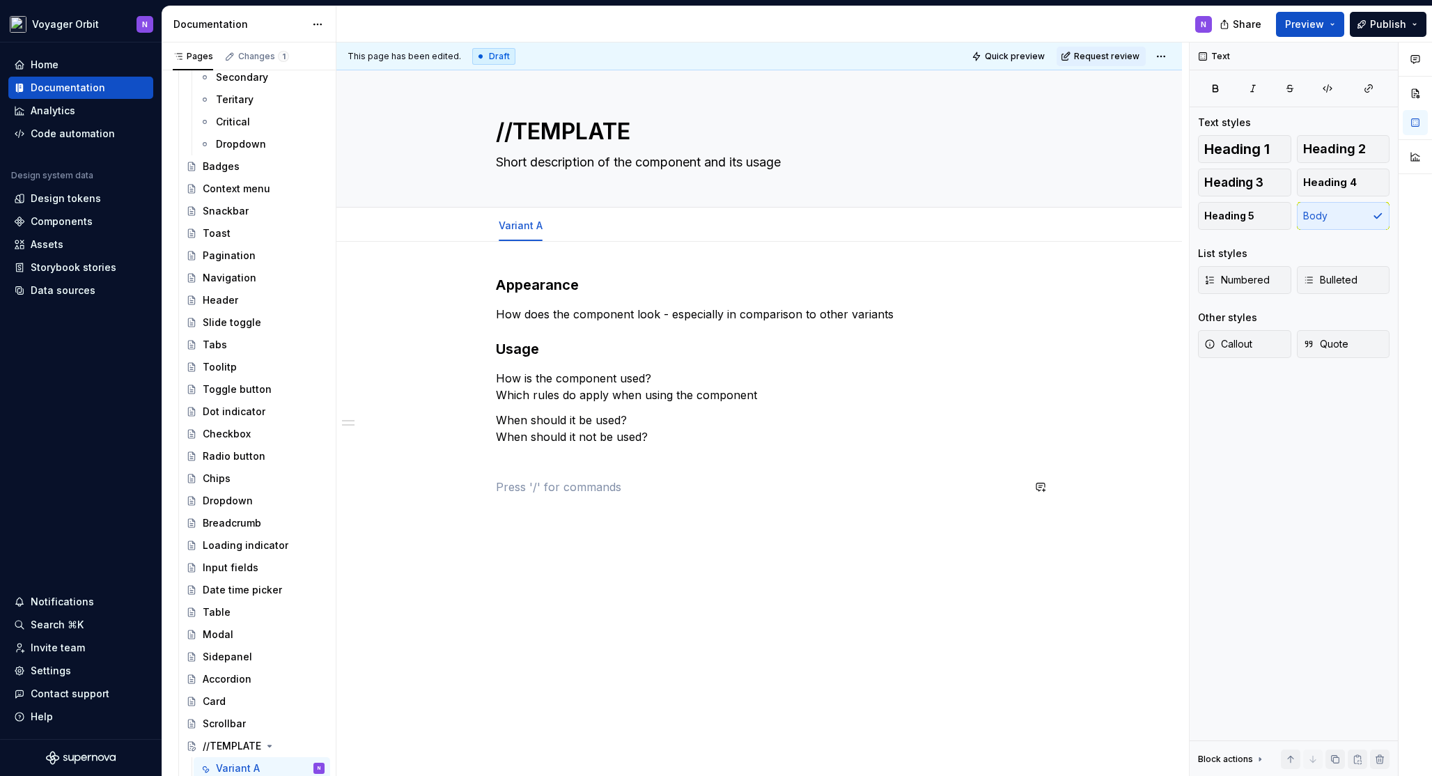
click at [548, 478] on p at bounding box center [759, 486] width 526 height 17
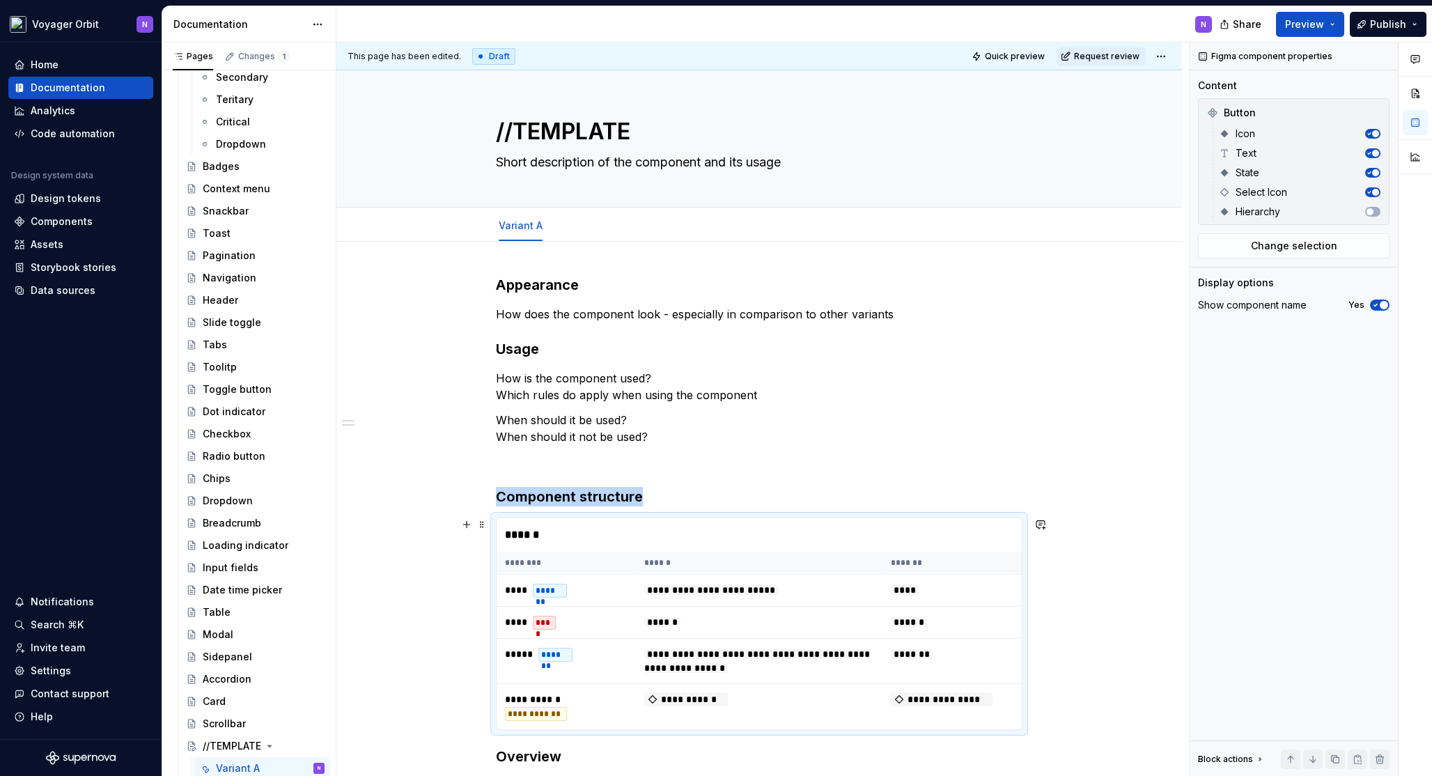
click at [558, 548] on div "******" at bounding box center [758, 534] width 525 height 33
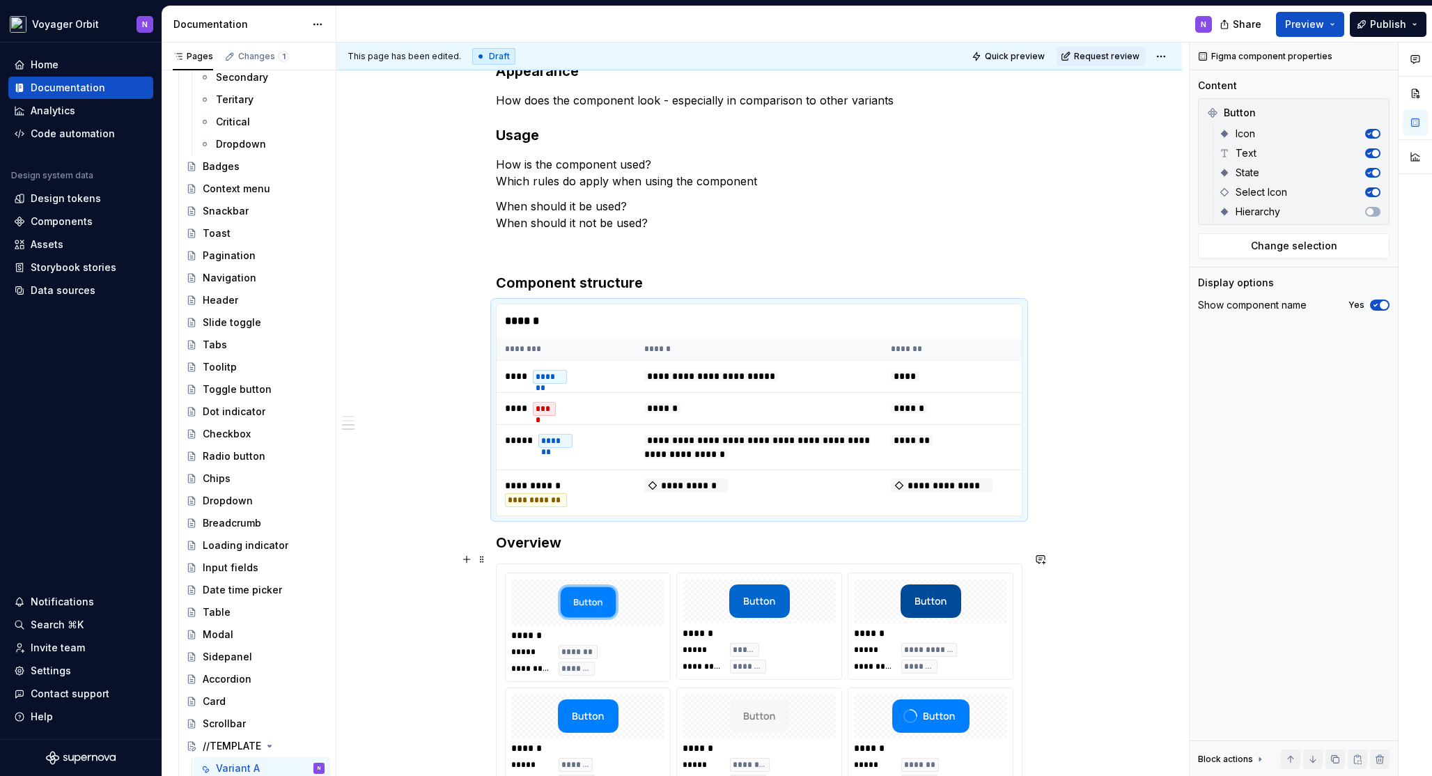
scroll to position [425, 0]
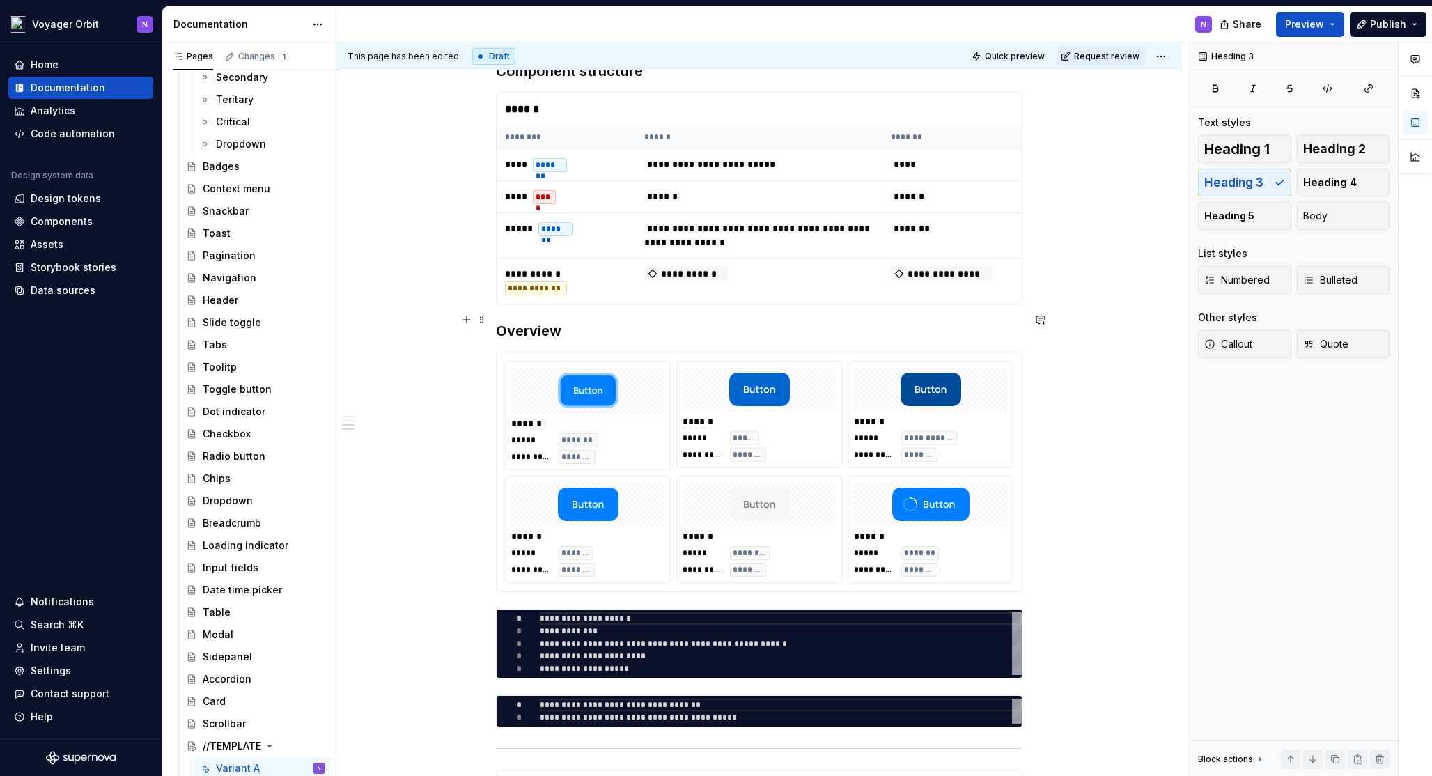
click at [580, 325] on h3 "Overview" at bounding box center [759, 330] width 526 height 19
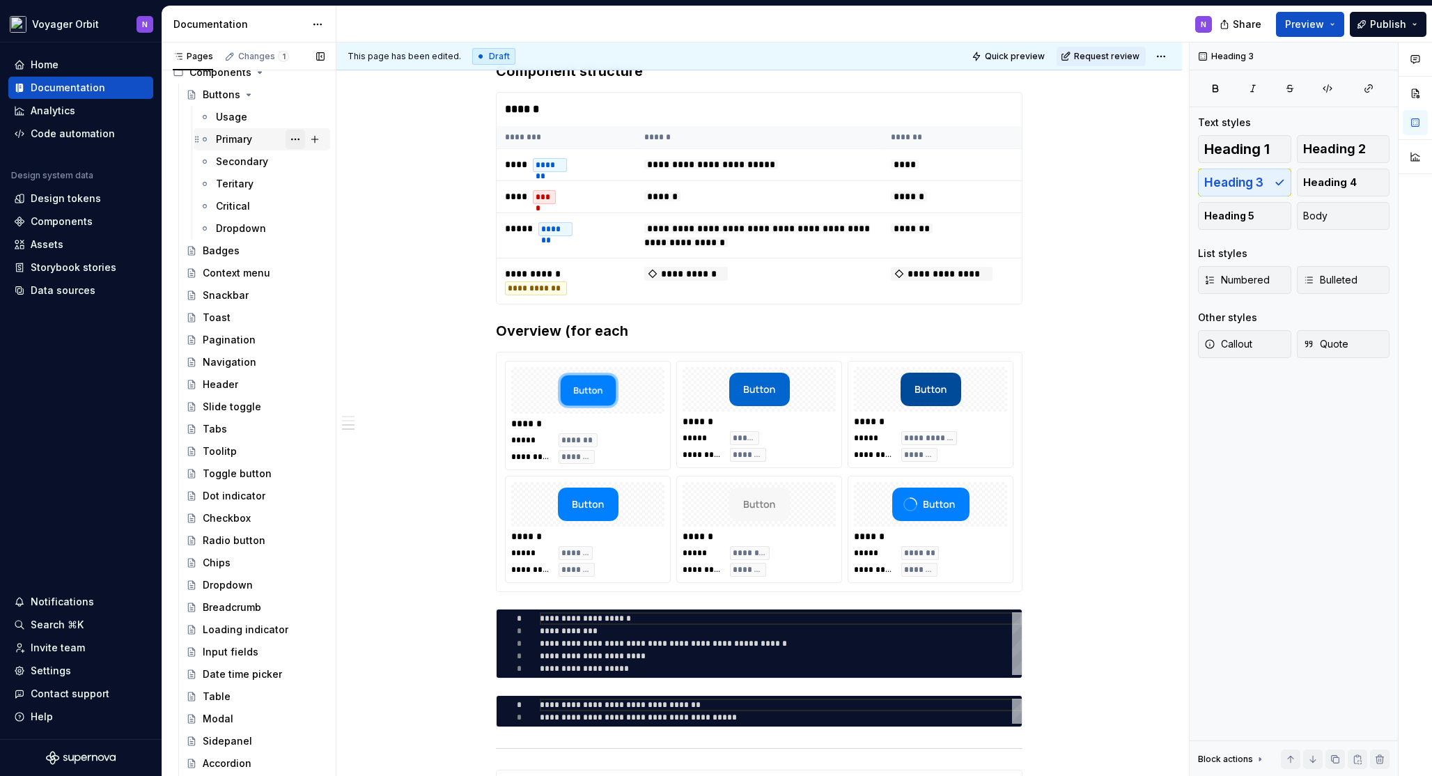
scroll to position [242, 0]
click at [285, 131] on button "Page tree" at bounding box center [294, 137] width 19 height 19
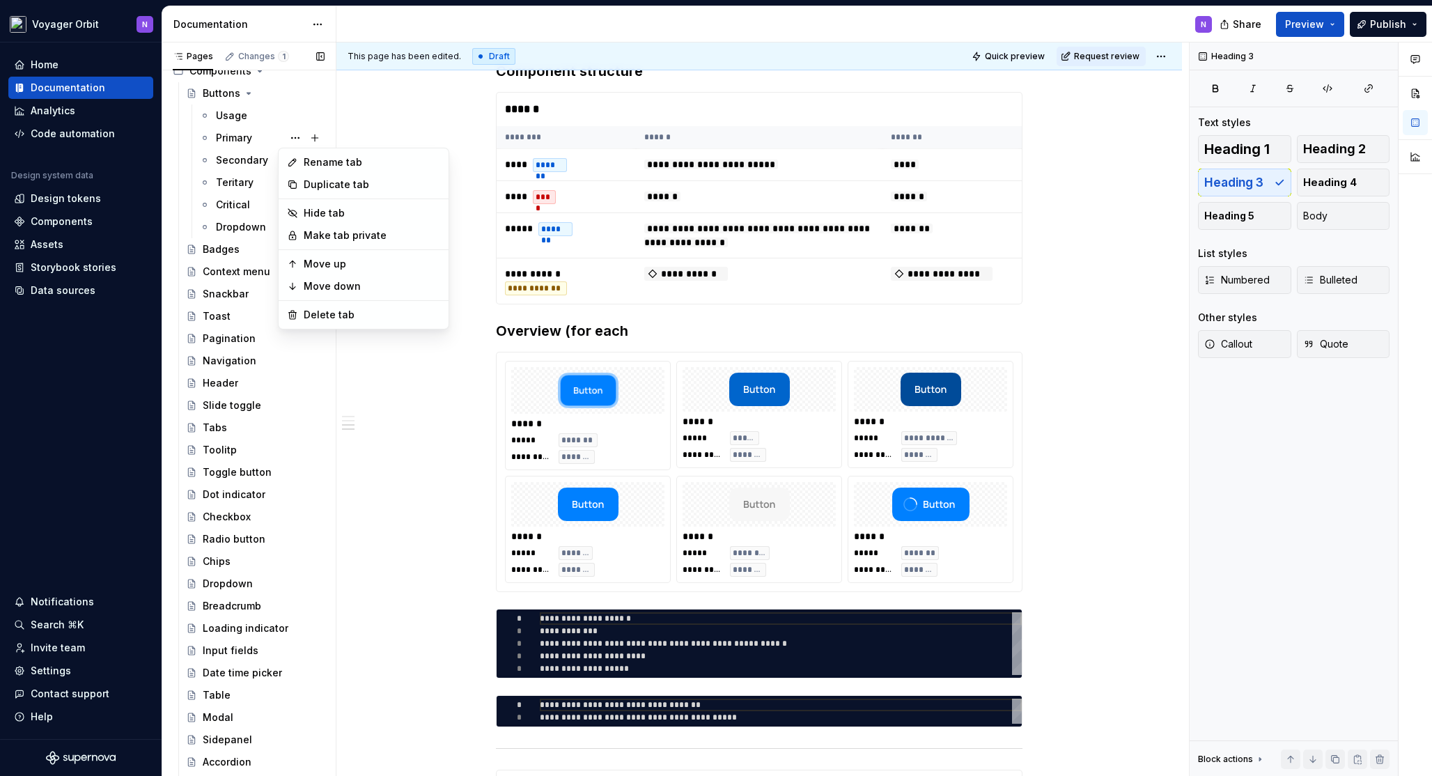
click at [264, 133] on div "Pages Changes 1 Add Accessibility guide for tree Page tree. Navigate the tree w…" at bounding box center [249, 411] width 174 height 739
click at [248, 134] on div "Primary" at bounding box center [234, 138] width 36 height 14
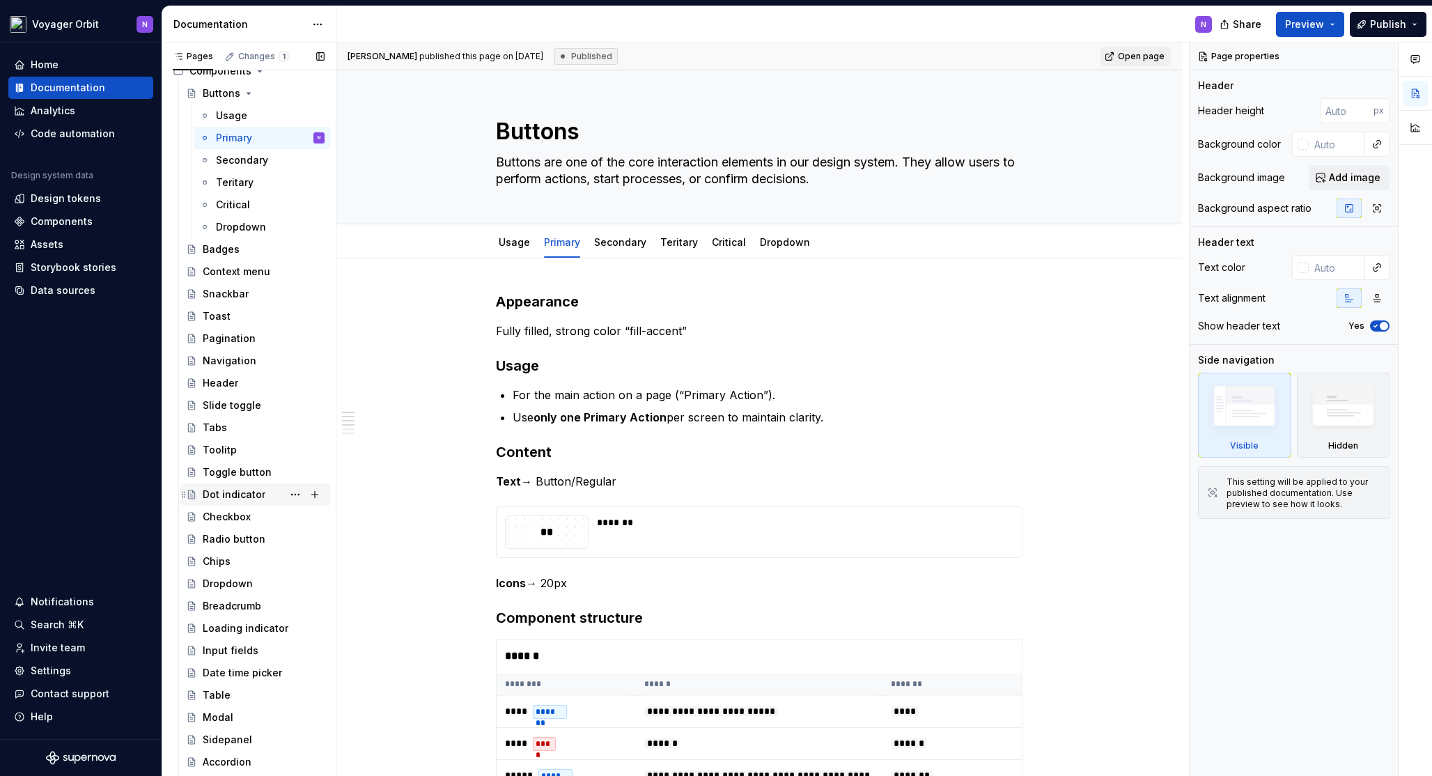
scroll to position [324, 0]
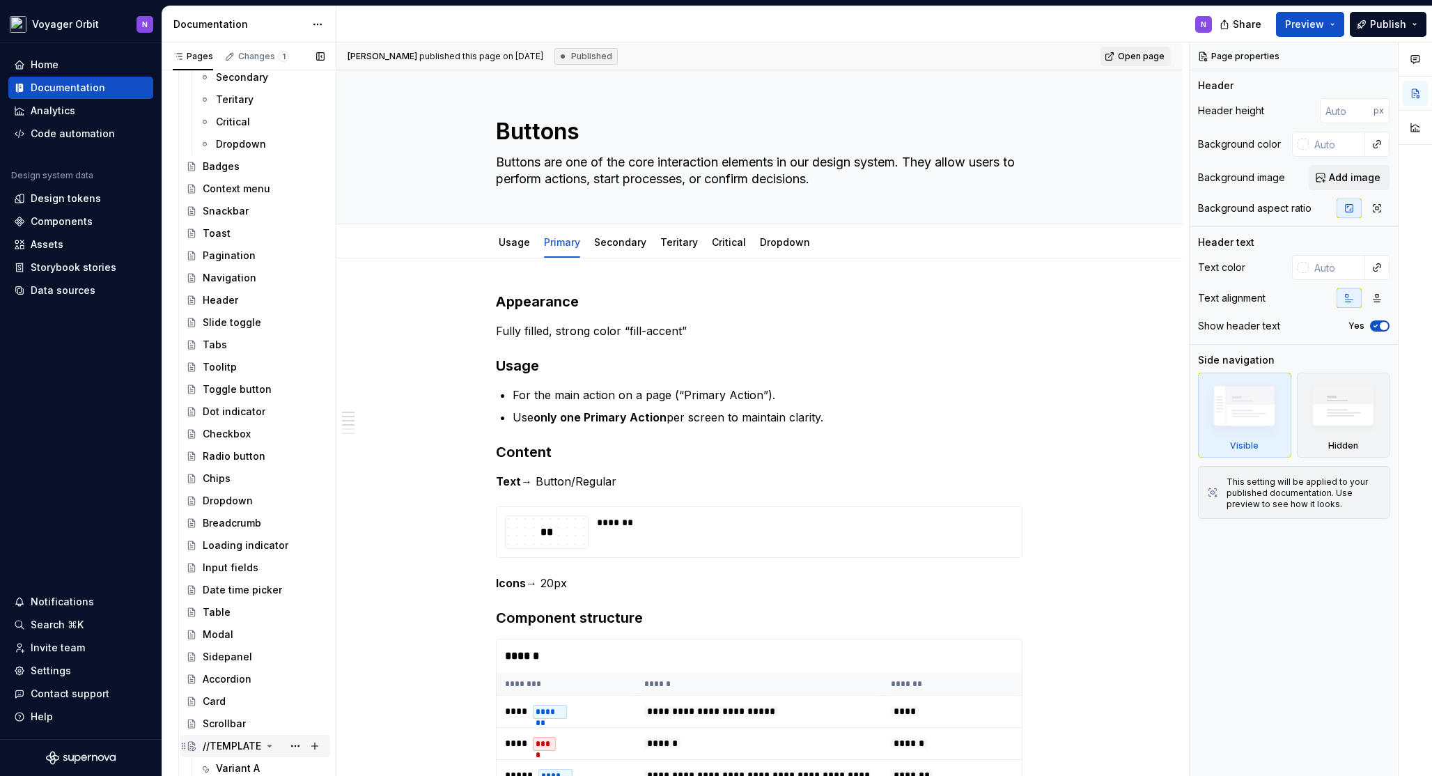
click at [224, 748] on div "//TEMPLATE" at bounding box center [232, 746] width 58 height 14
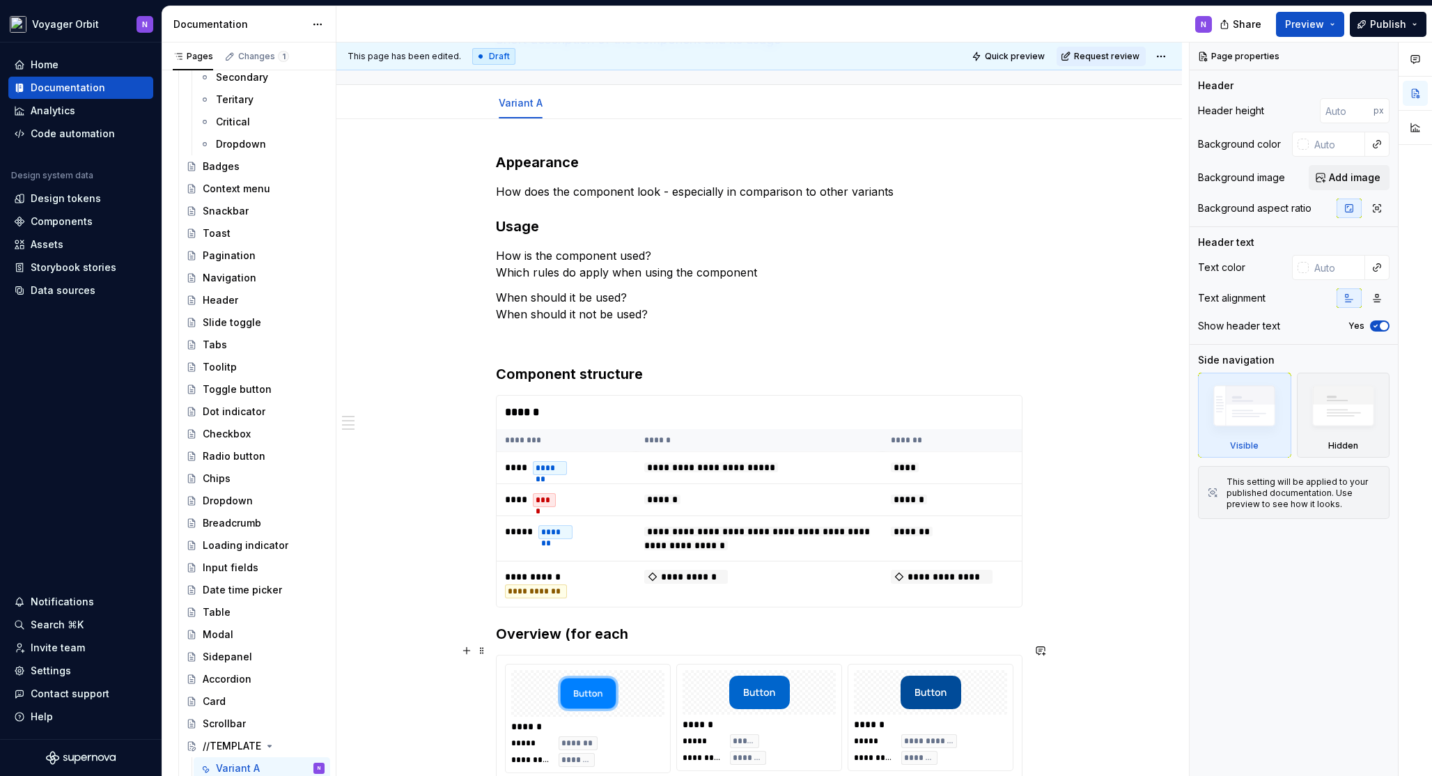
scroll to position [120, 0]
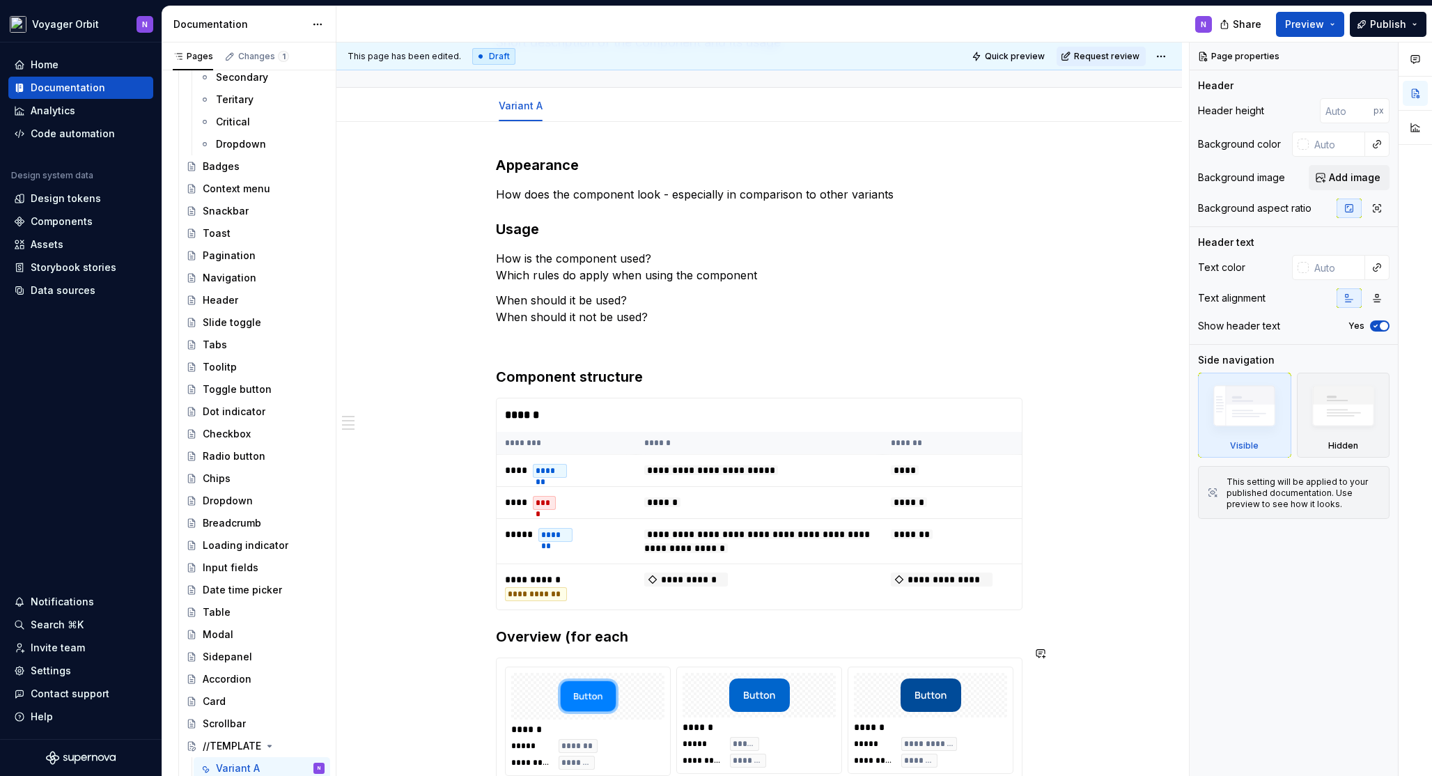
type textarea "*"
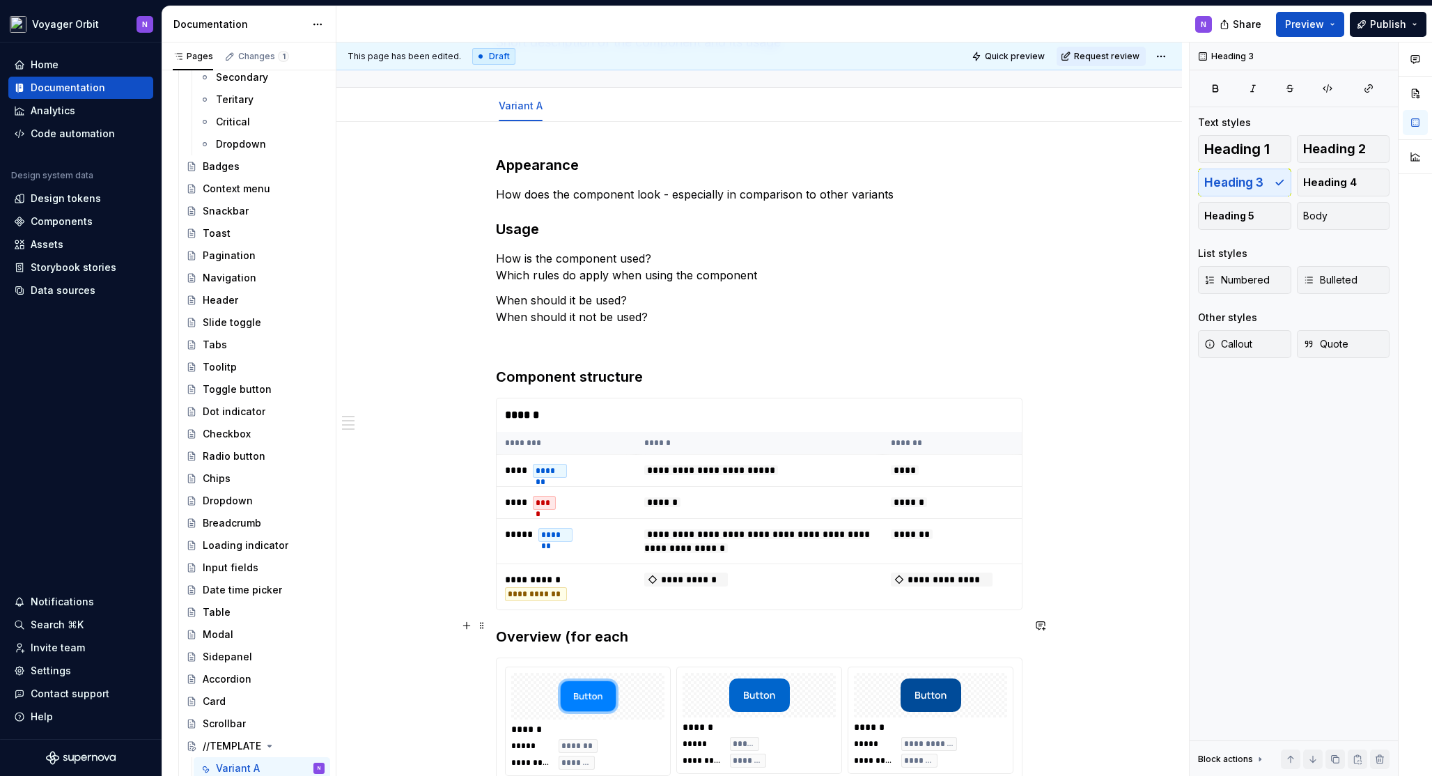
click at [645, 634] on h3 "Overview (for each" at bounding box center [759, 636] width 526 height 19
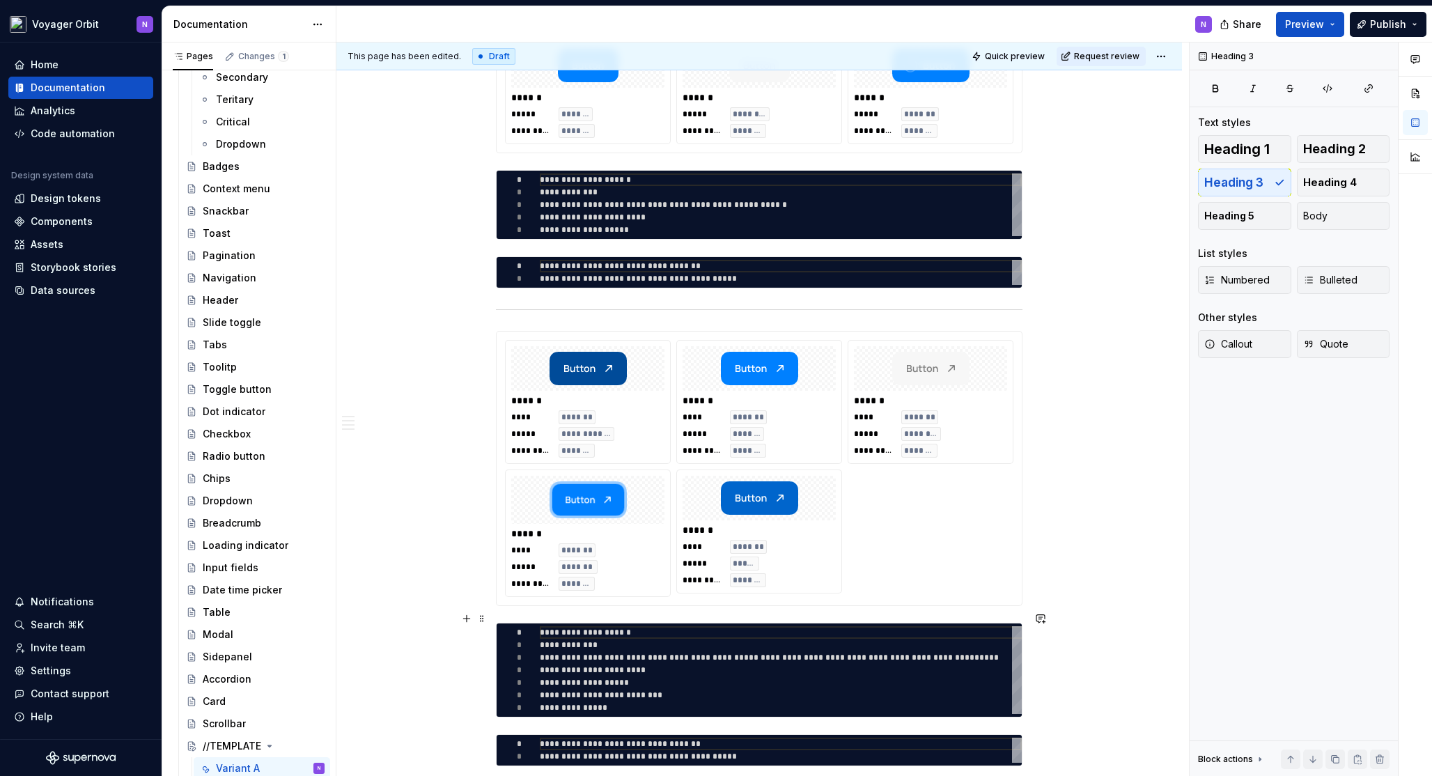
scroll to position [862, 0]
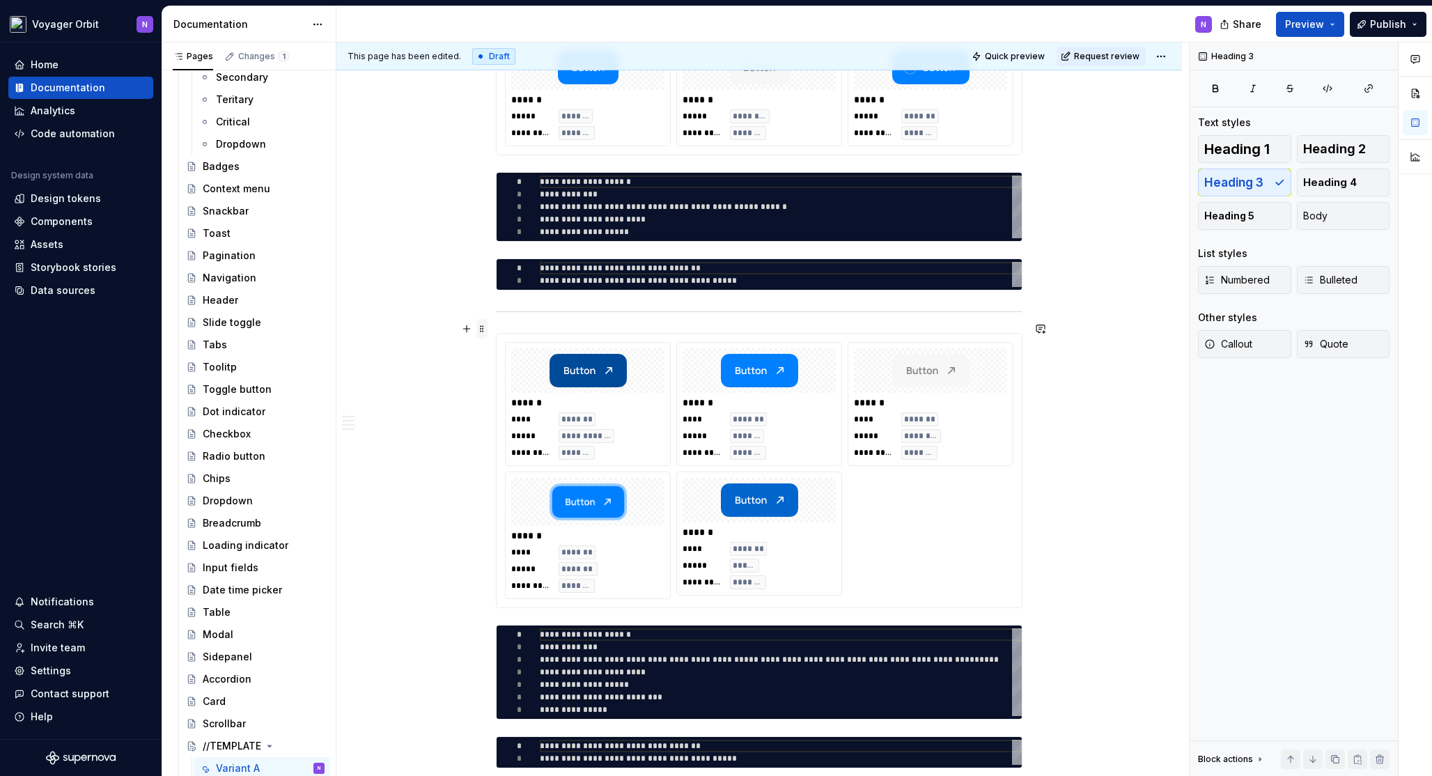
click at [483, 326] on span at bounding box center [481, 328] width 11 height 19
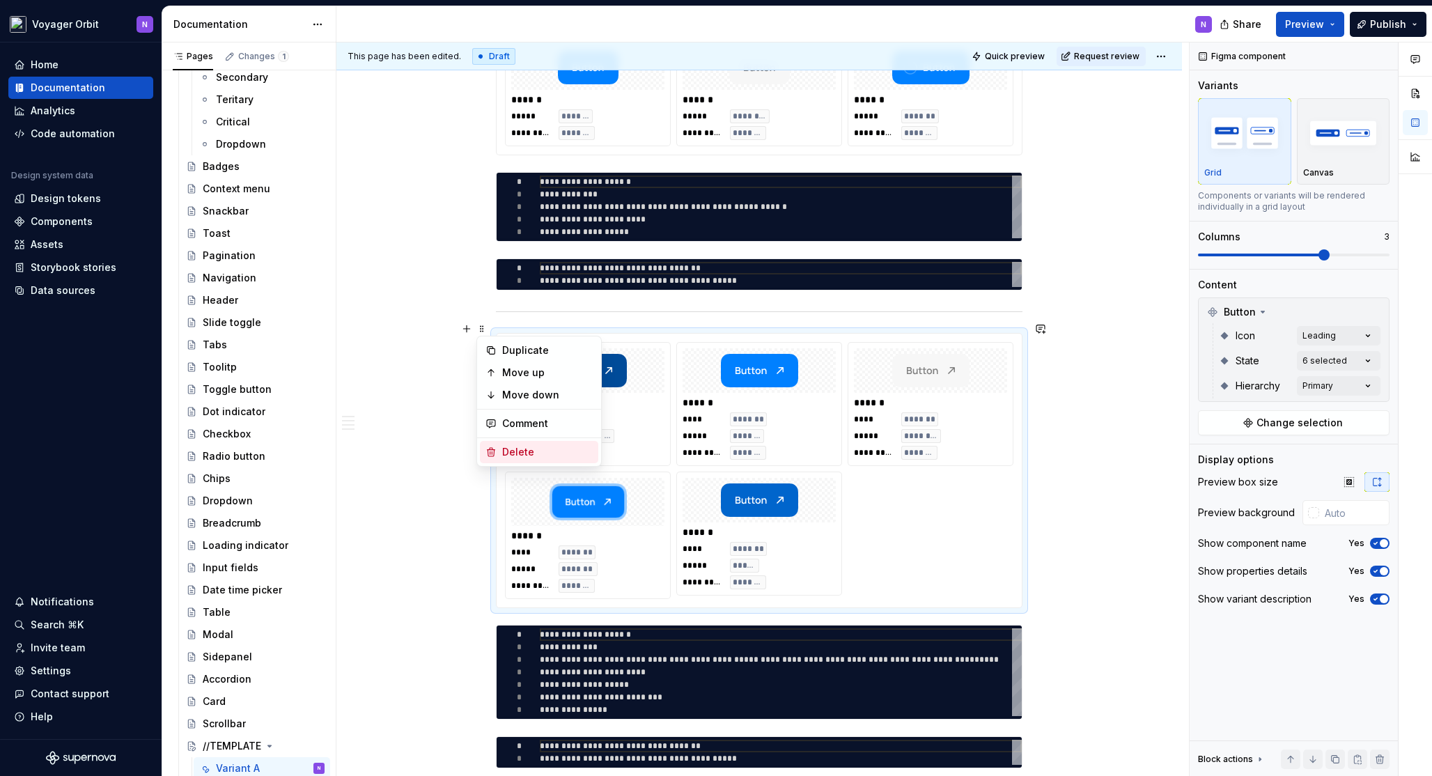
click at [531, 454] on div "Delete" at bounding box center [547, 452] width 91 height 14
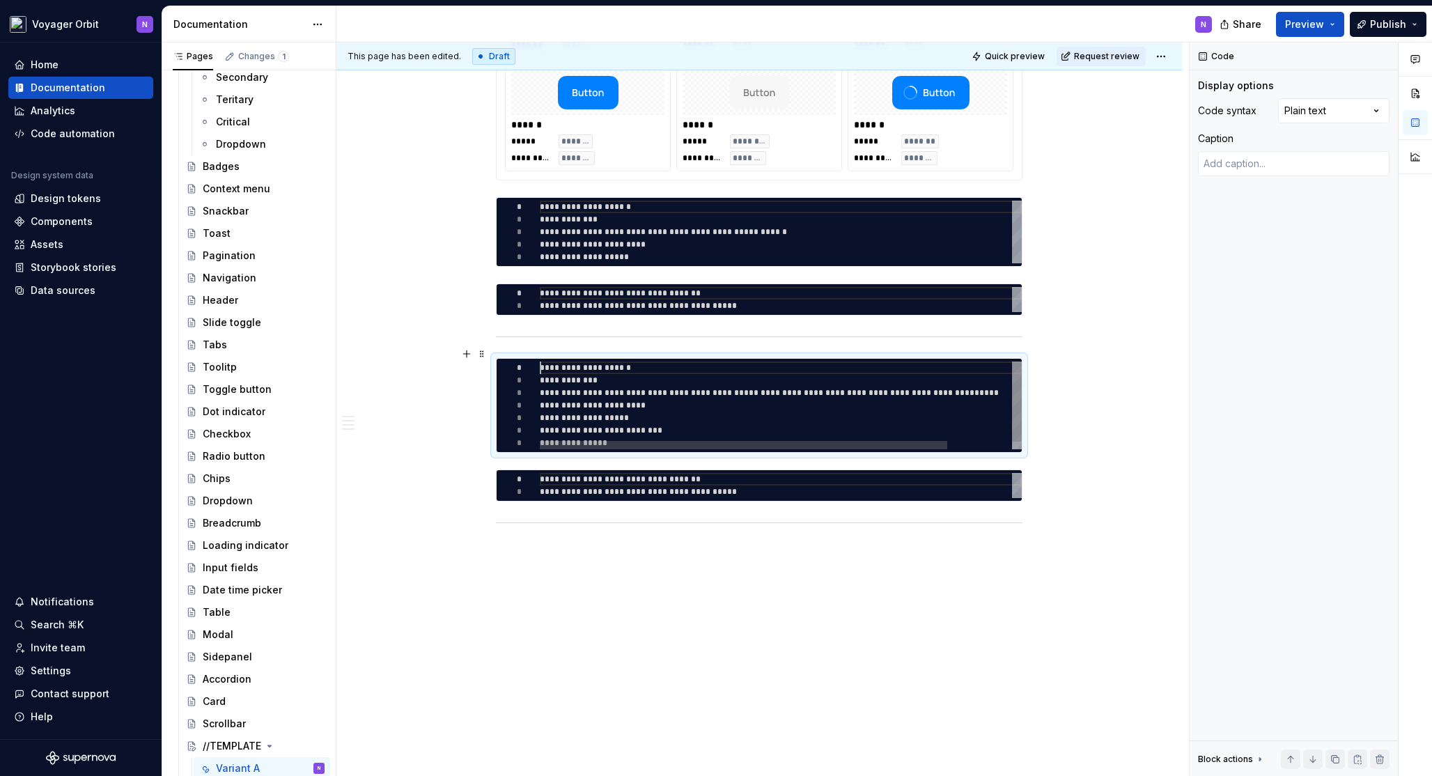
scroll to position [751, 0]
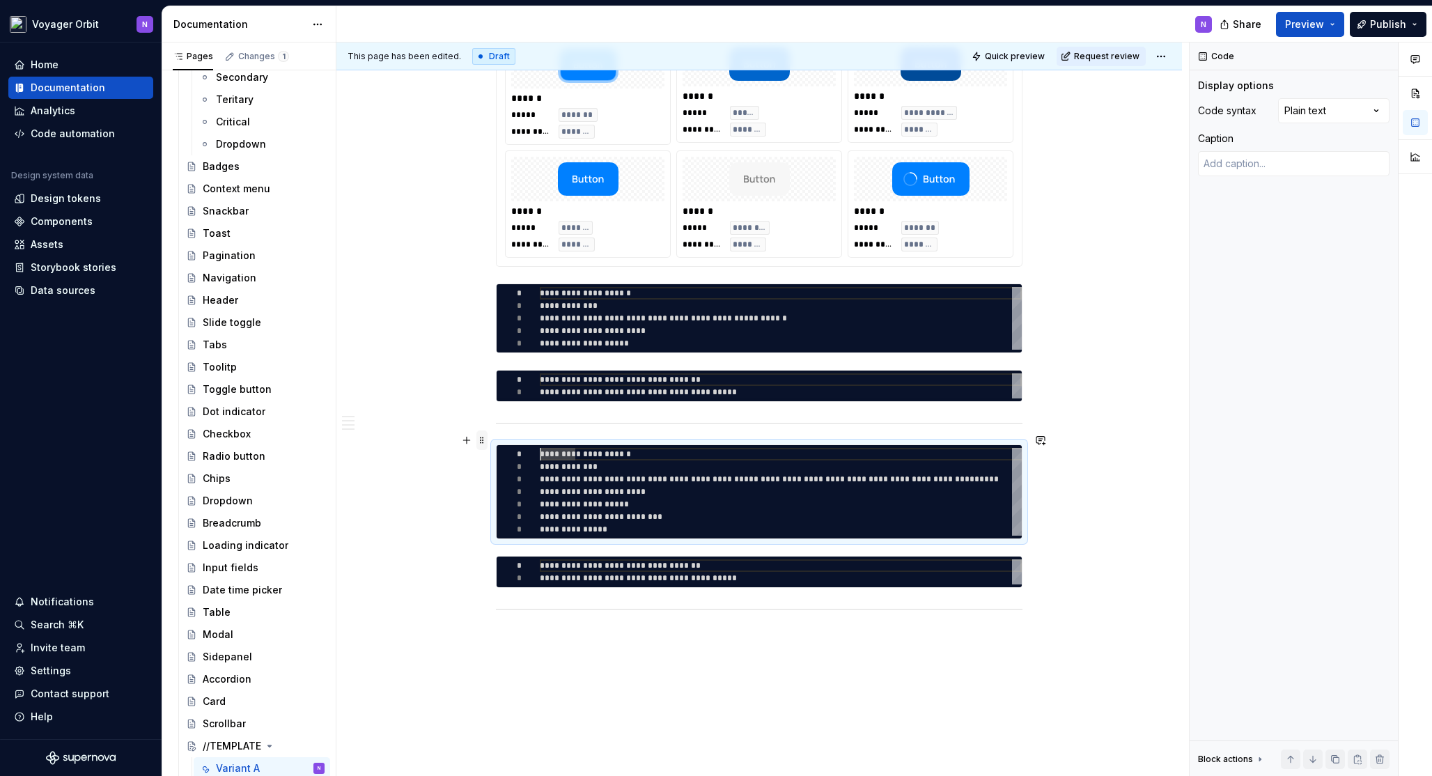
click at [483, 446] on span at bounding box center [481, 439] width 11 height 19
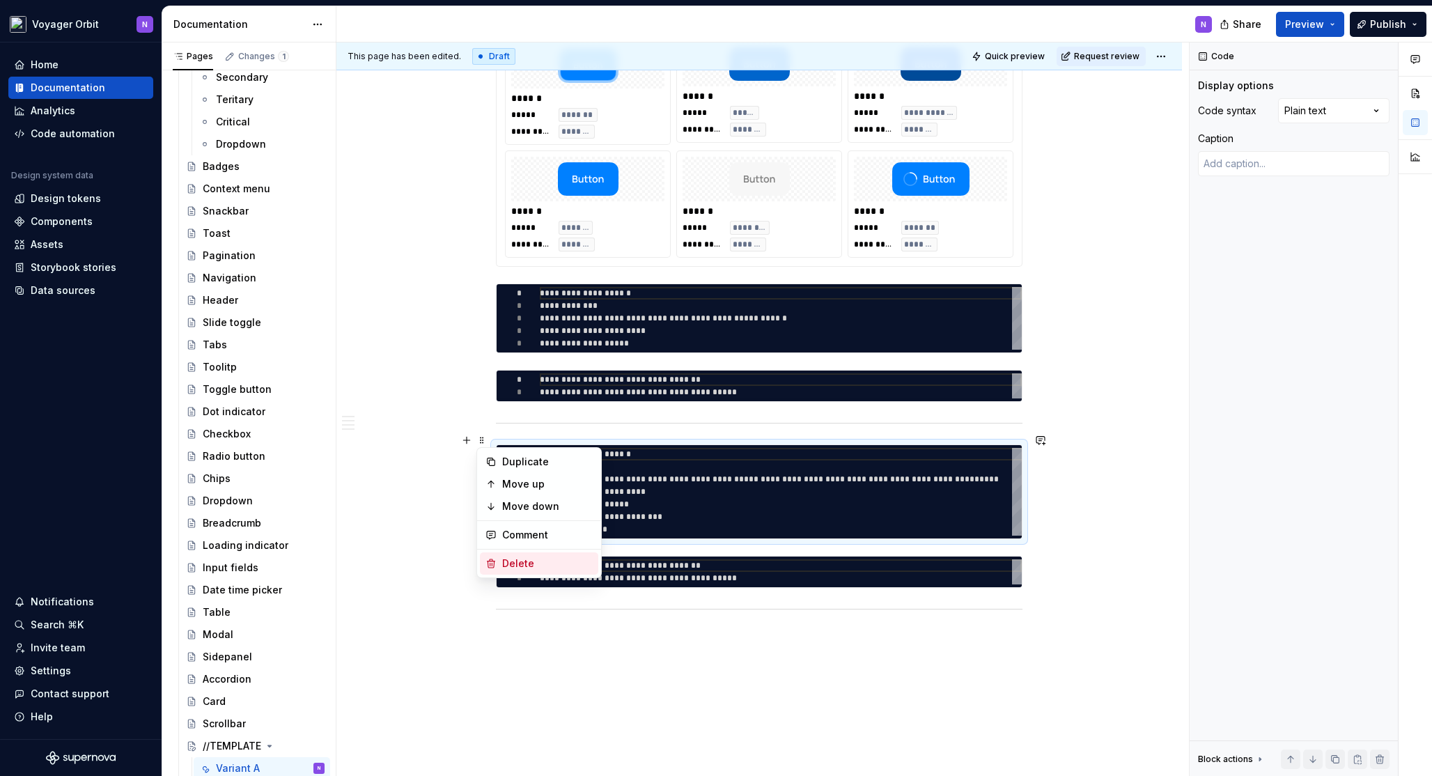
click at [502, 559] on div "Delete" at bounding box center [547, 563] width 91 height 14
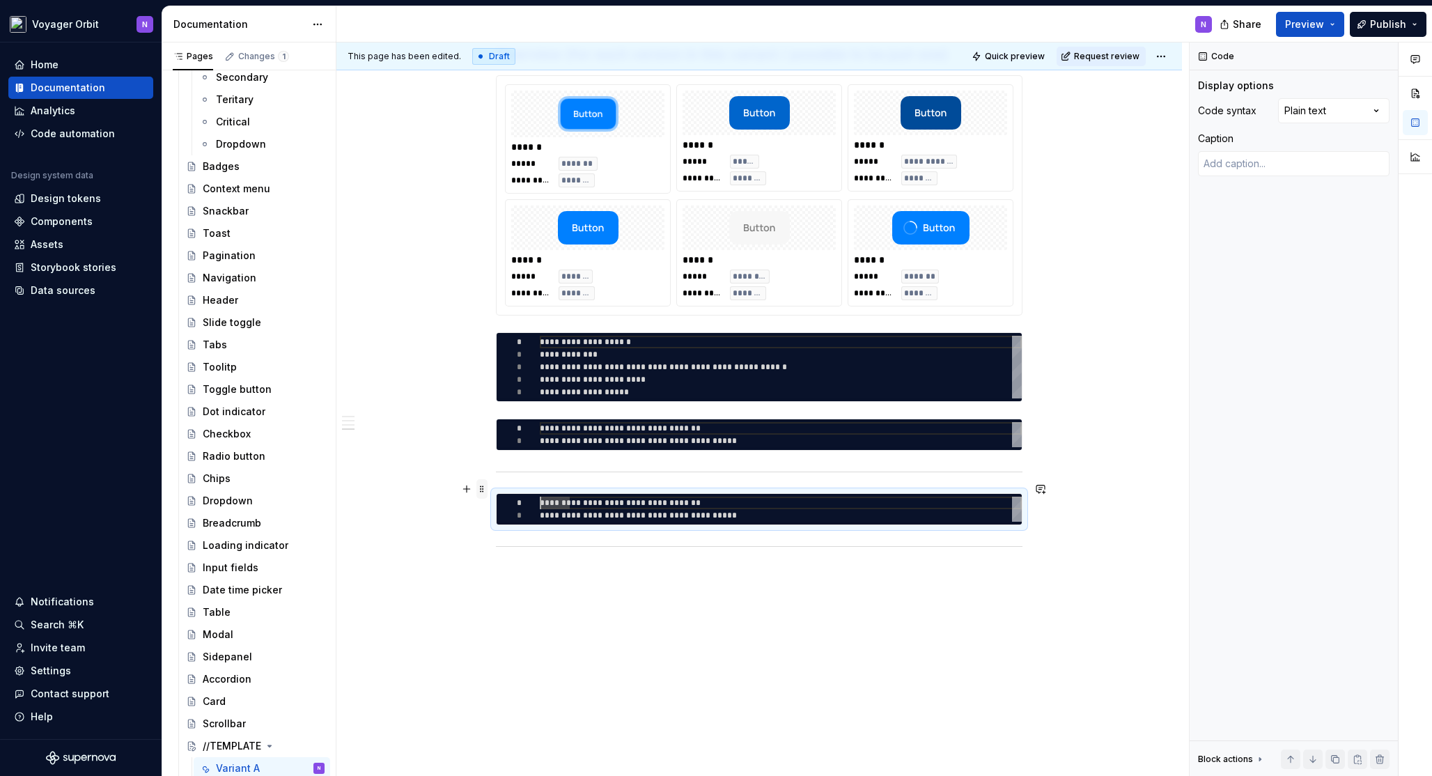
click at [480, 489] on span at bounding box center [481, 488] width 11 height 19
click at [515, 612] on div "Delete" at bounding box center [547, 612] width 91 height 14
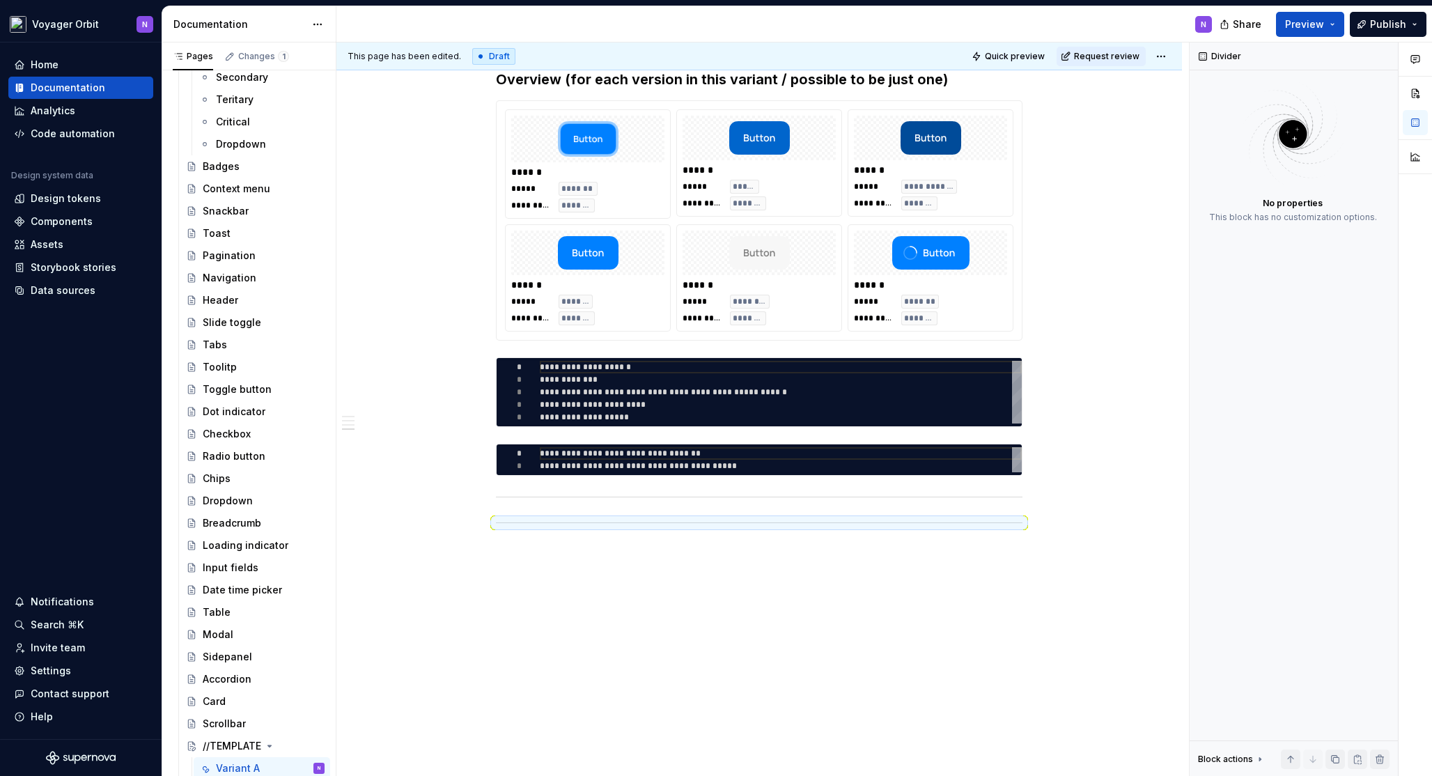
scroll to position [666, 0]
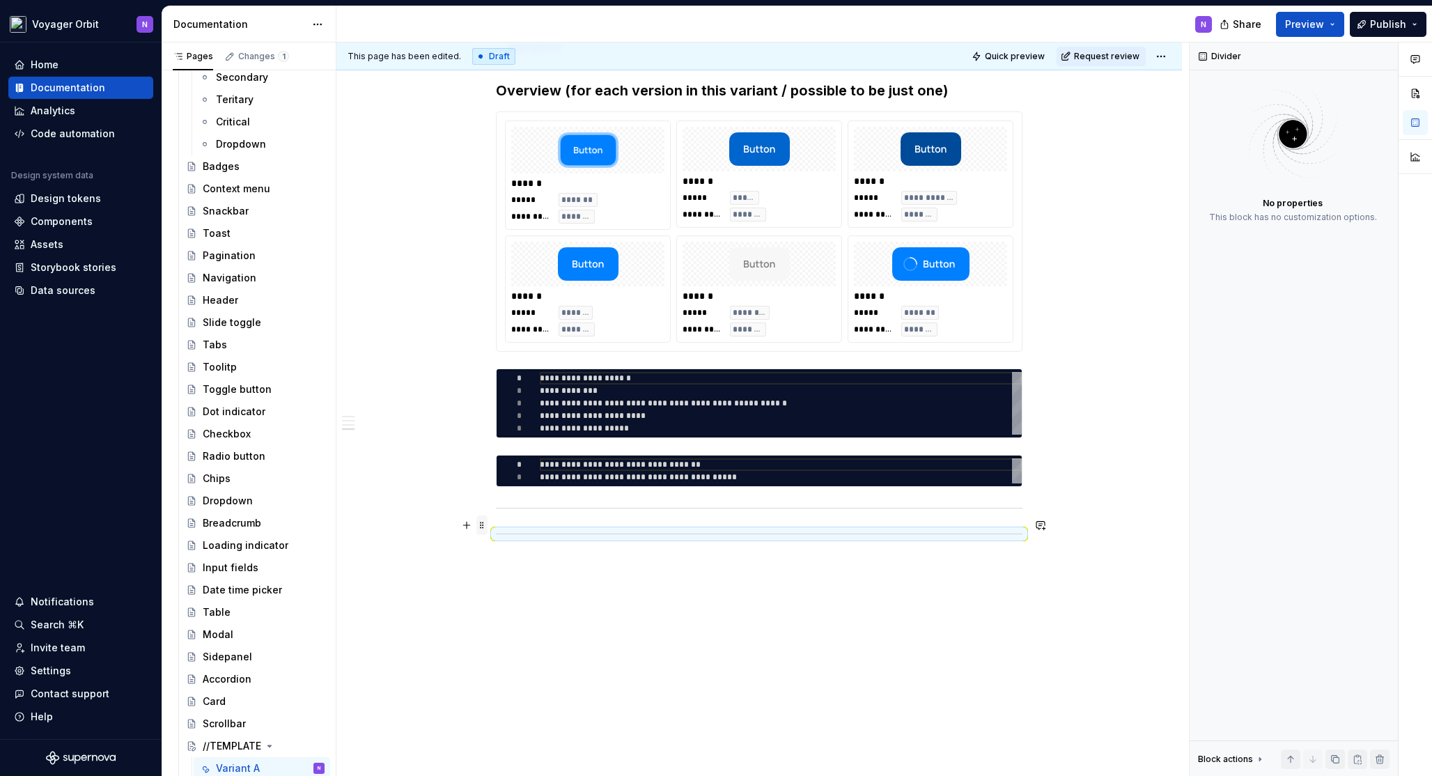
click at [482, 524] on span at bounding box center [481, 524] width 11 height 19
click at [528, 657] on div "Delete" at bounding box center [539, 648] width 118 height 22
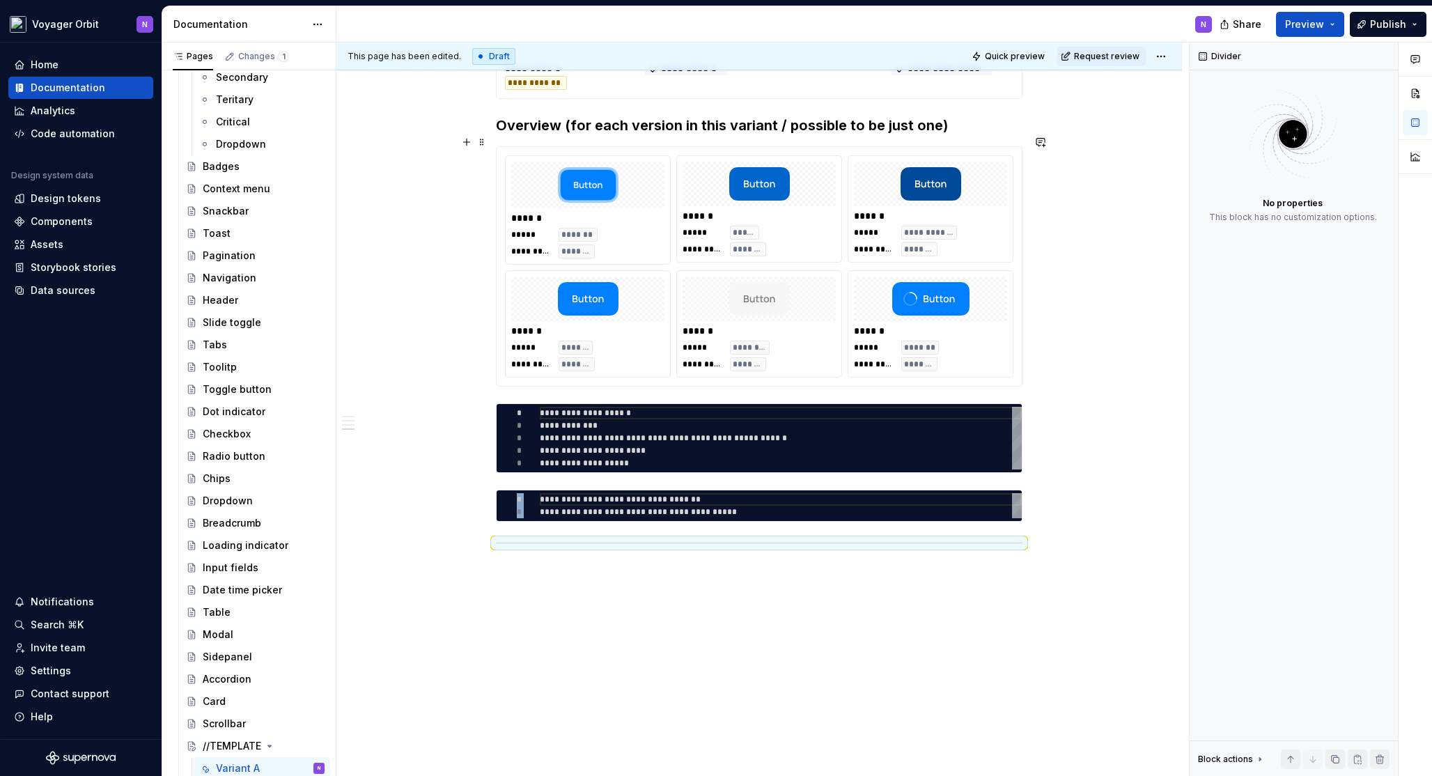
scroll to position [640, 0]
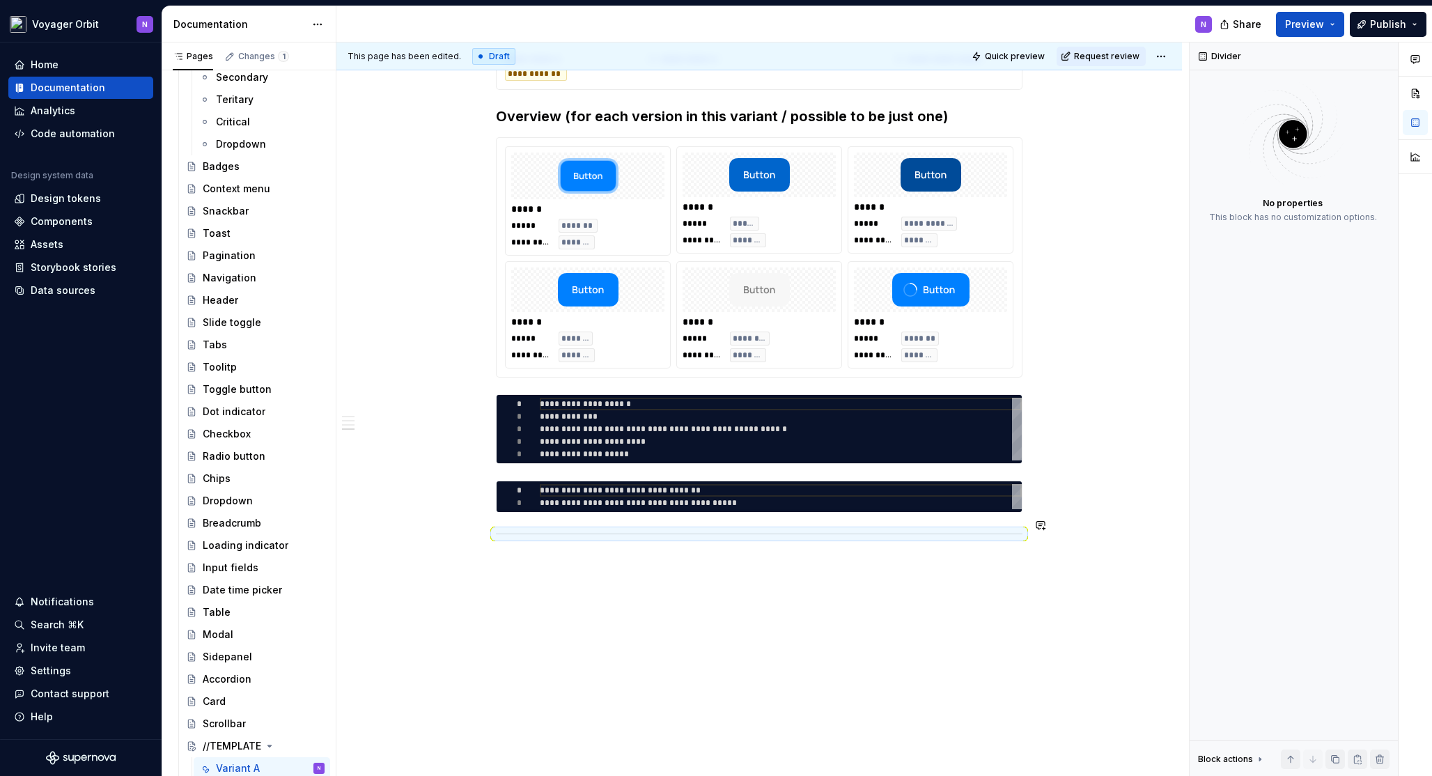
click at [590, 538] on div "**********" at bounding box center [759, 95] width 526 height 920
click at [571, 556] on div "**********" at bounding box center [758, 195] width 845 height 1186
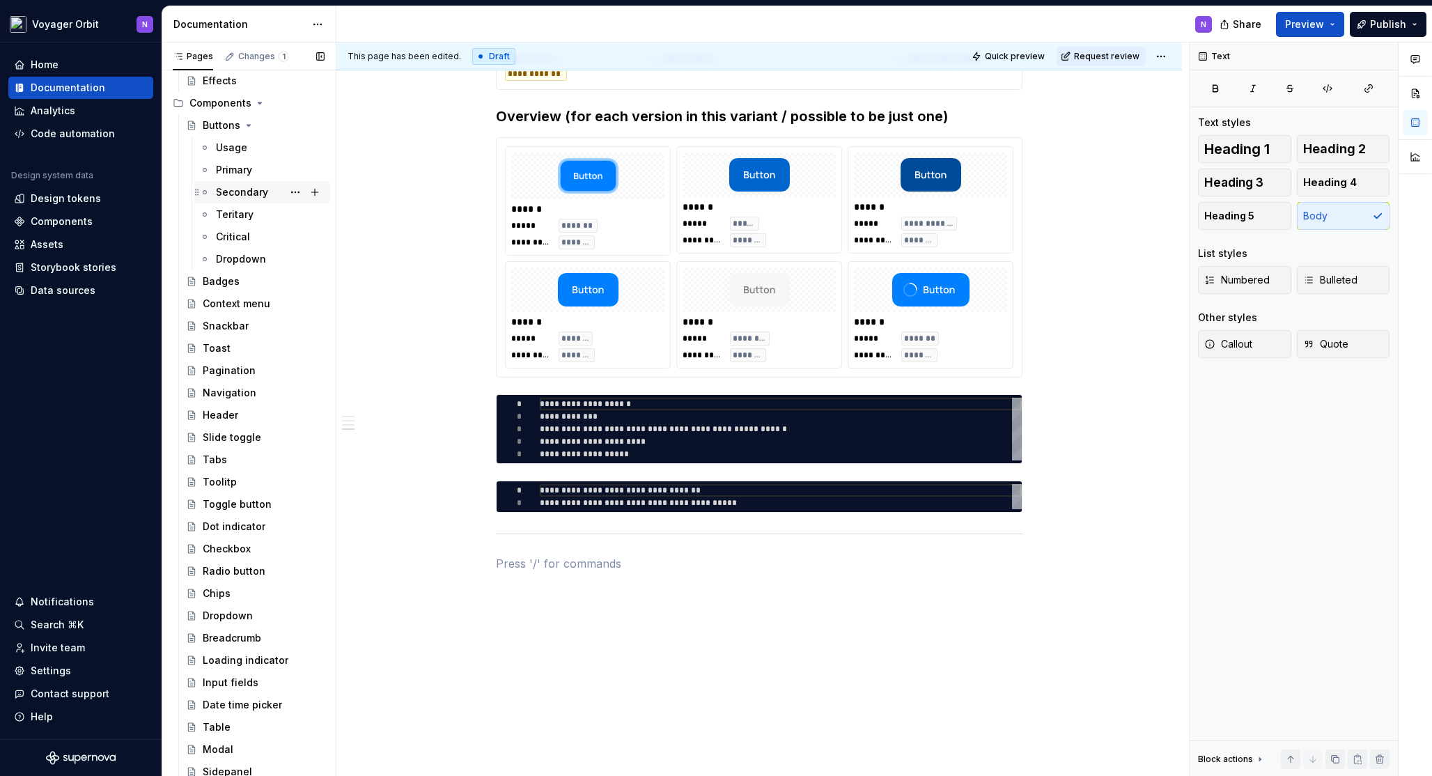
scroll to position [0, 0]
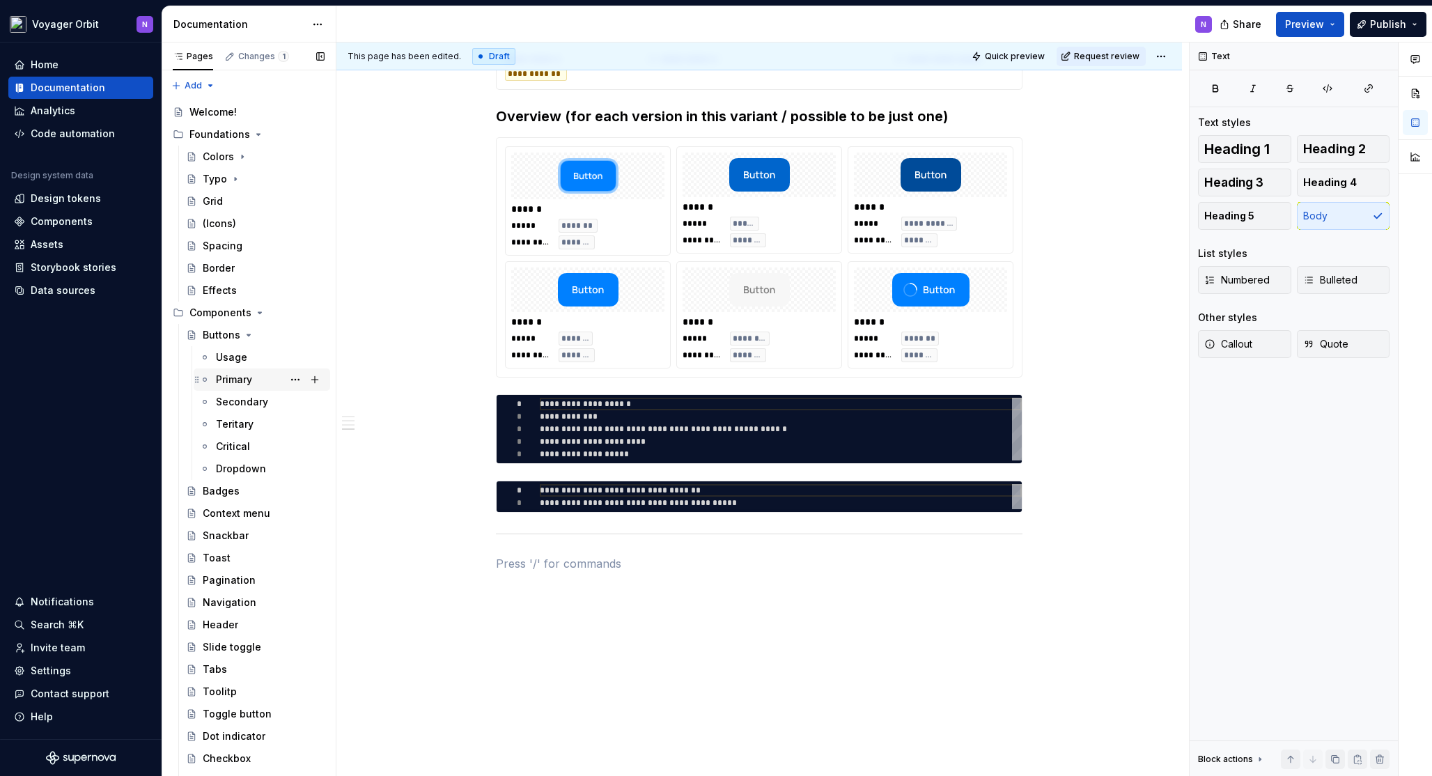
click at [227, 382] on div "Primary" at bounding box center [234, 380] width 36 height 14
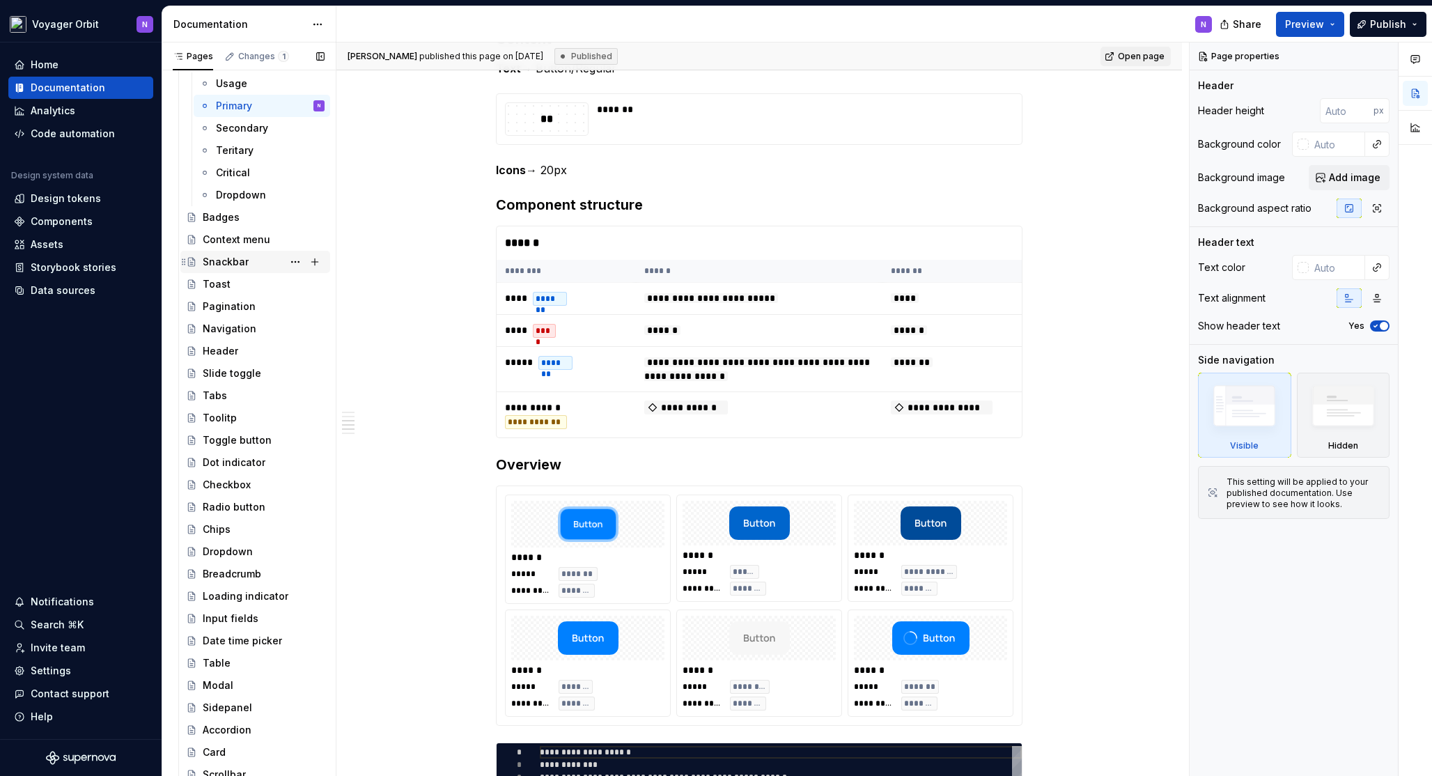
scroll to position [324, 0]
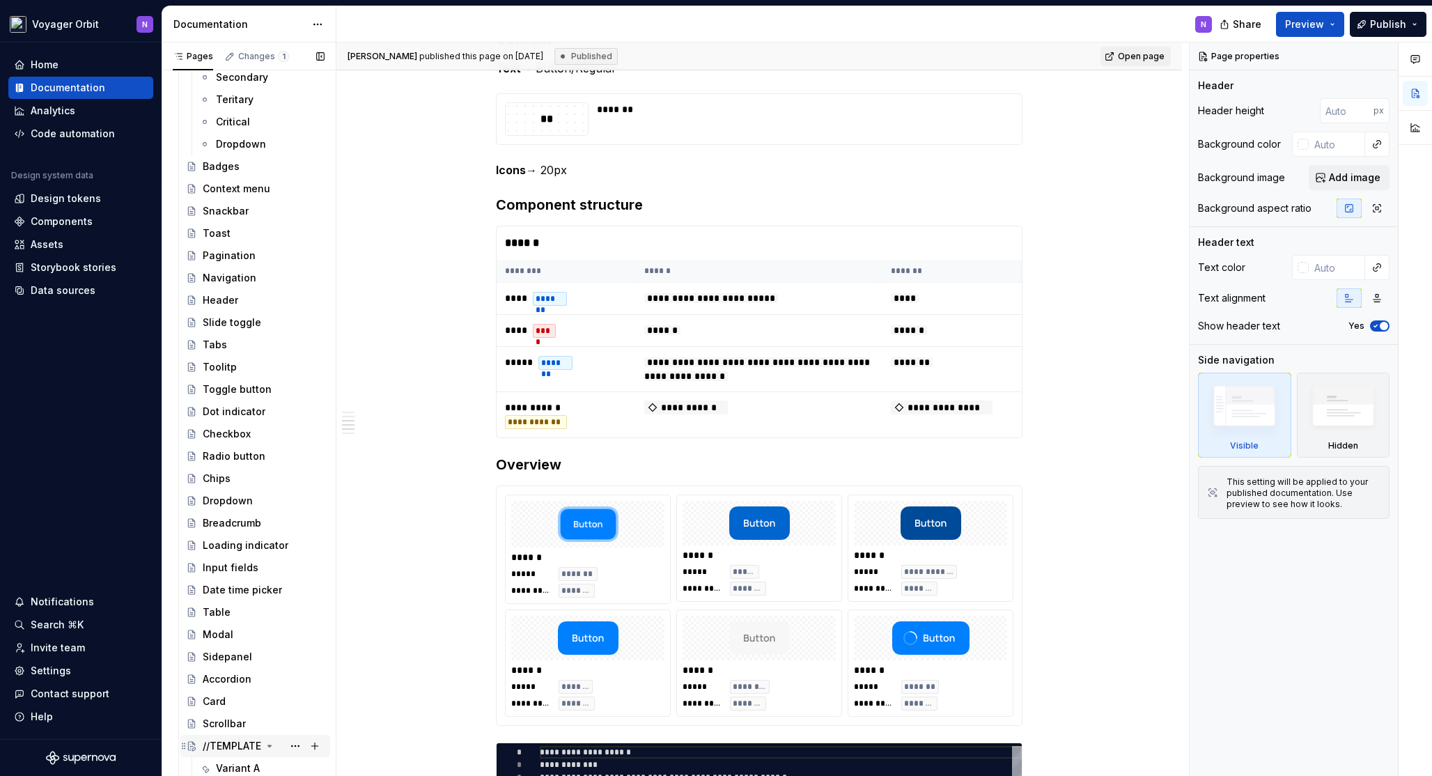
click at [234, 746] on div "//TEMPLATE" at bounding box center [232, 746] width 58 height 14
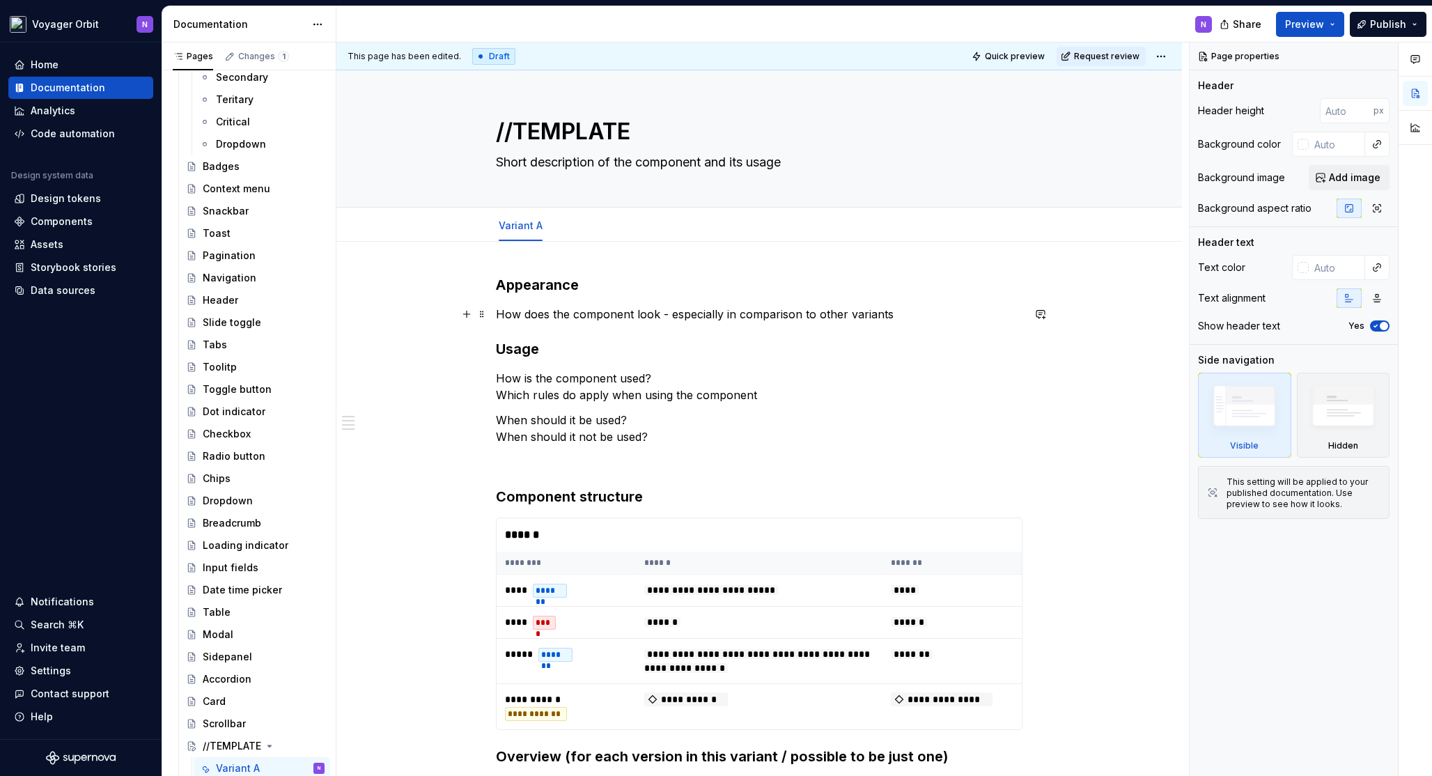
type textarea "*"
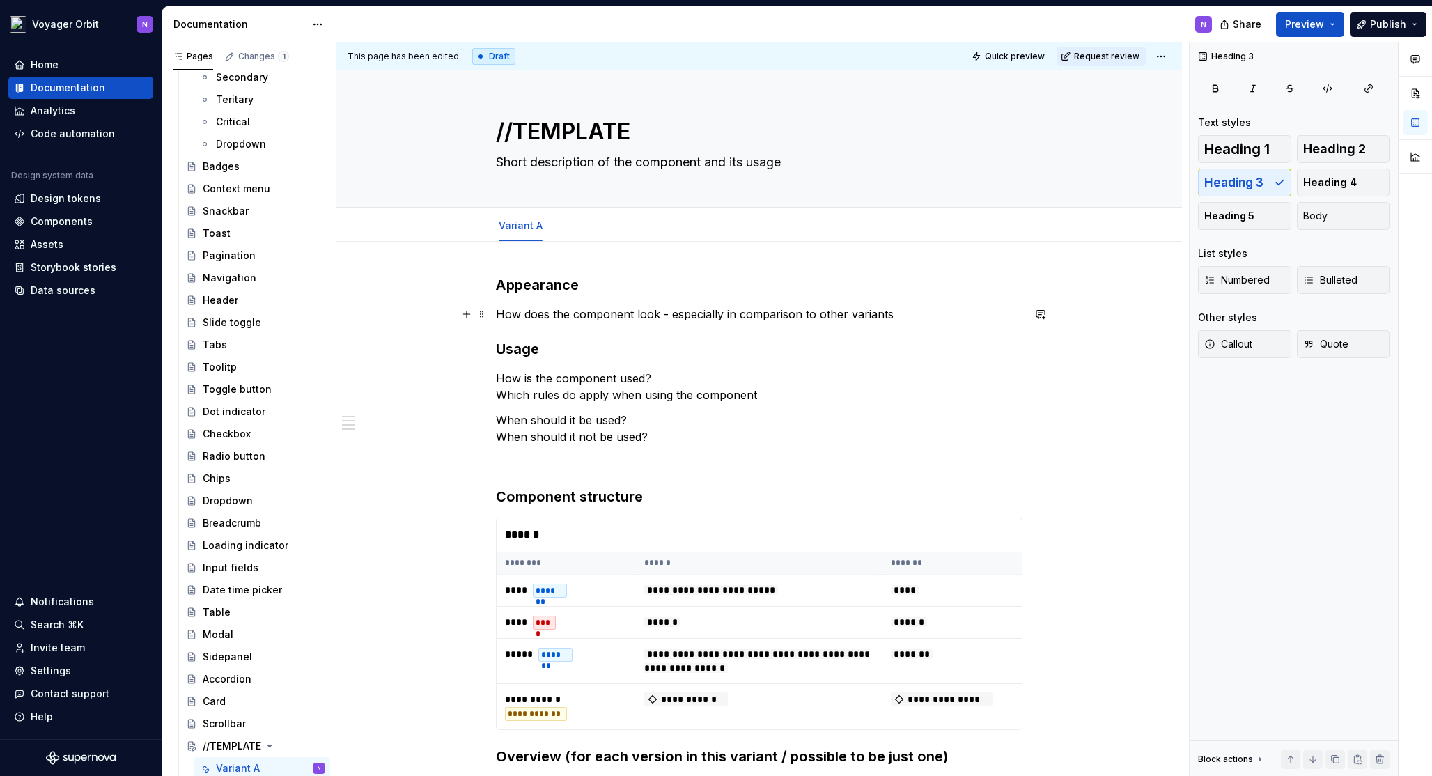
click at [898, 313] on p "How does the component look - especially in comparison to other variants" at bounding box center [759, 314] width 526 height 17
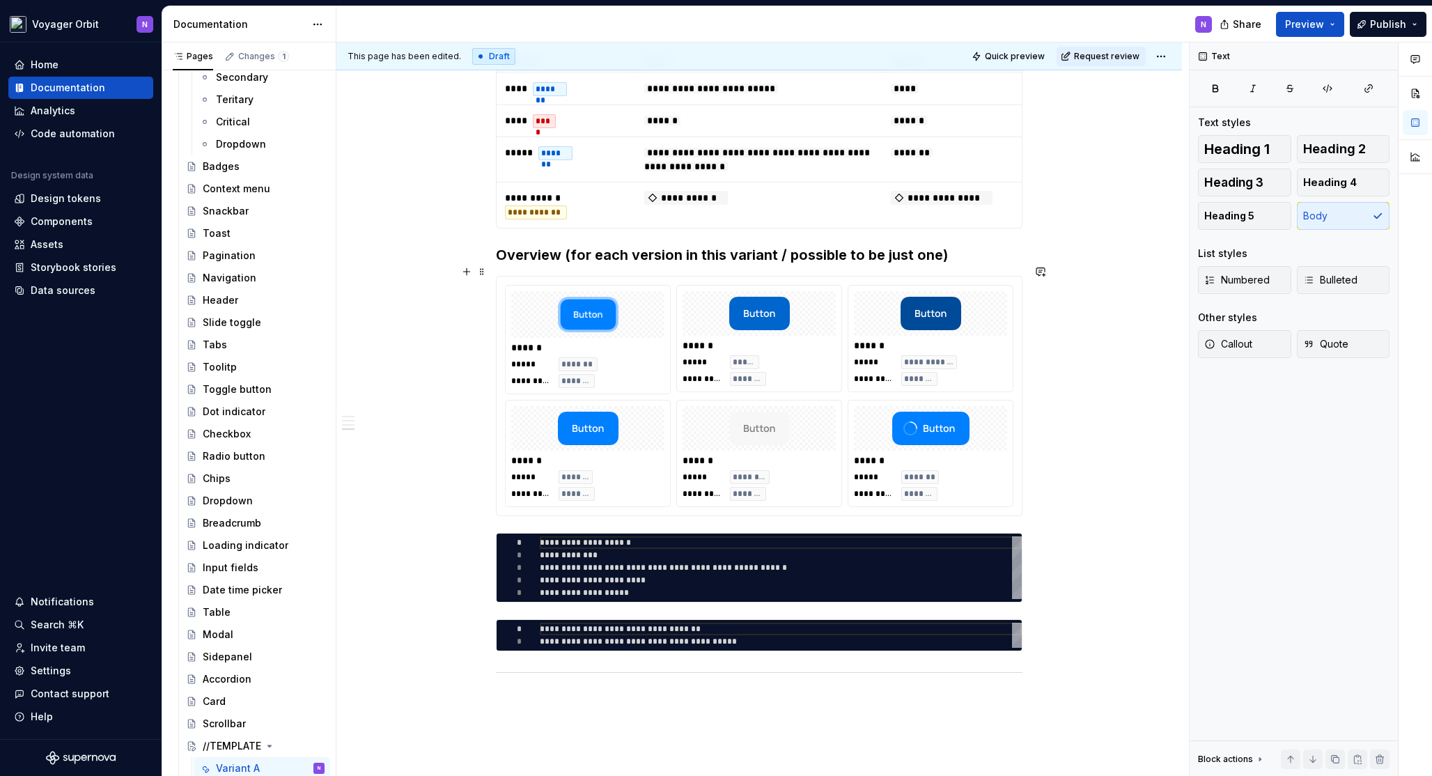
scroll to position [698, 0]
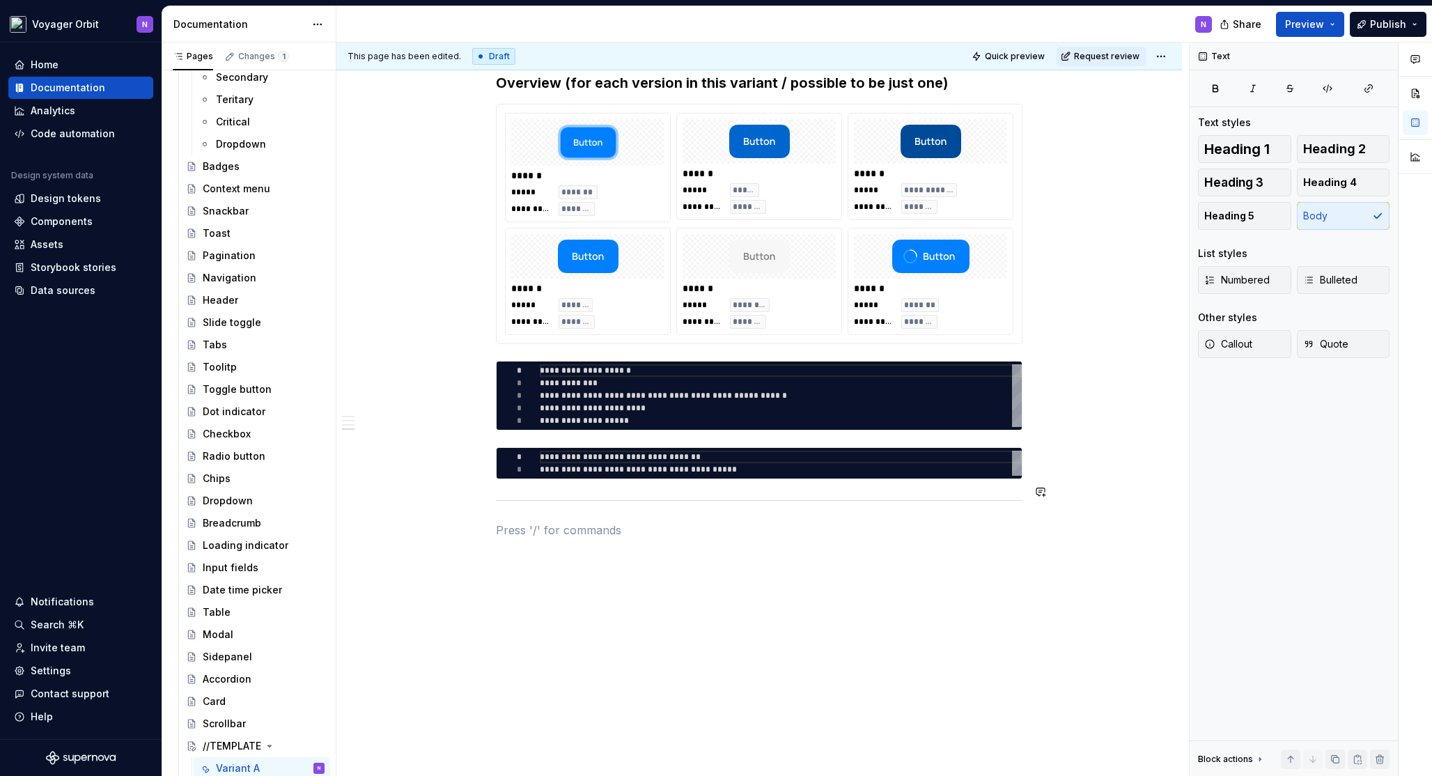
click at [640, 541] on div "**********" at bounding box center [759, 66] width 526 height 978
click at [611, 495] on button "button" at bounding box center [605, 492] width 19 height 19
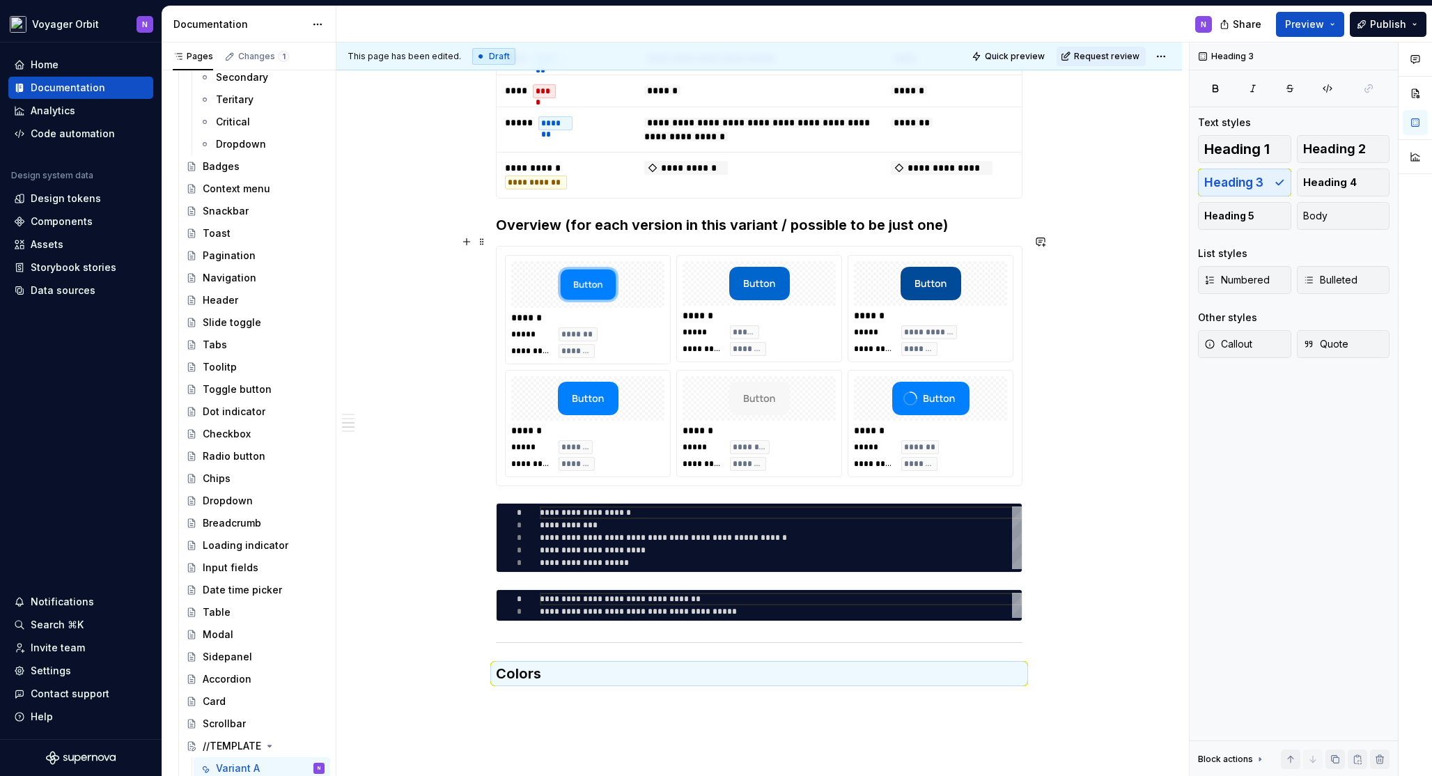
scroll to position [414, 0]
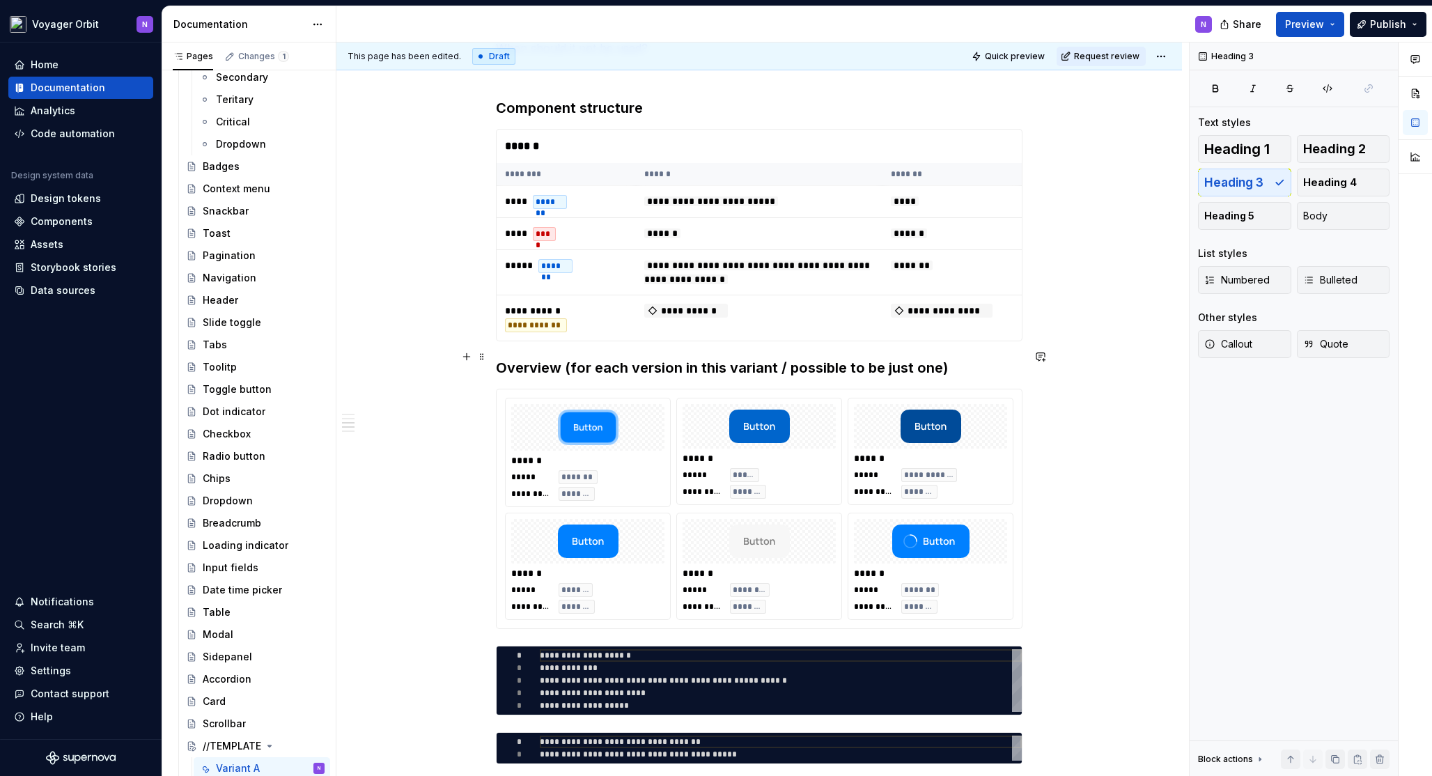
click at [574, 358] on h3 "Overview (for each version in this variant / possible to be just one)" at bounding box center [759, 367] width 526 height 19
click at [524, 358] on h3 "Overview (for each version in this variant / possible to be just one)" at bounding box center [759, 367] width 526 height 19
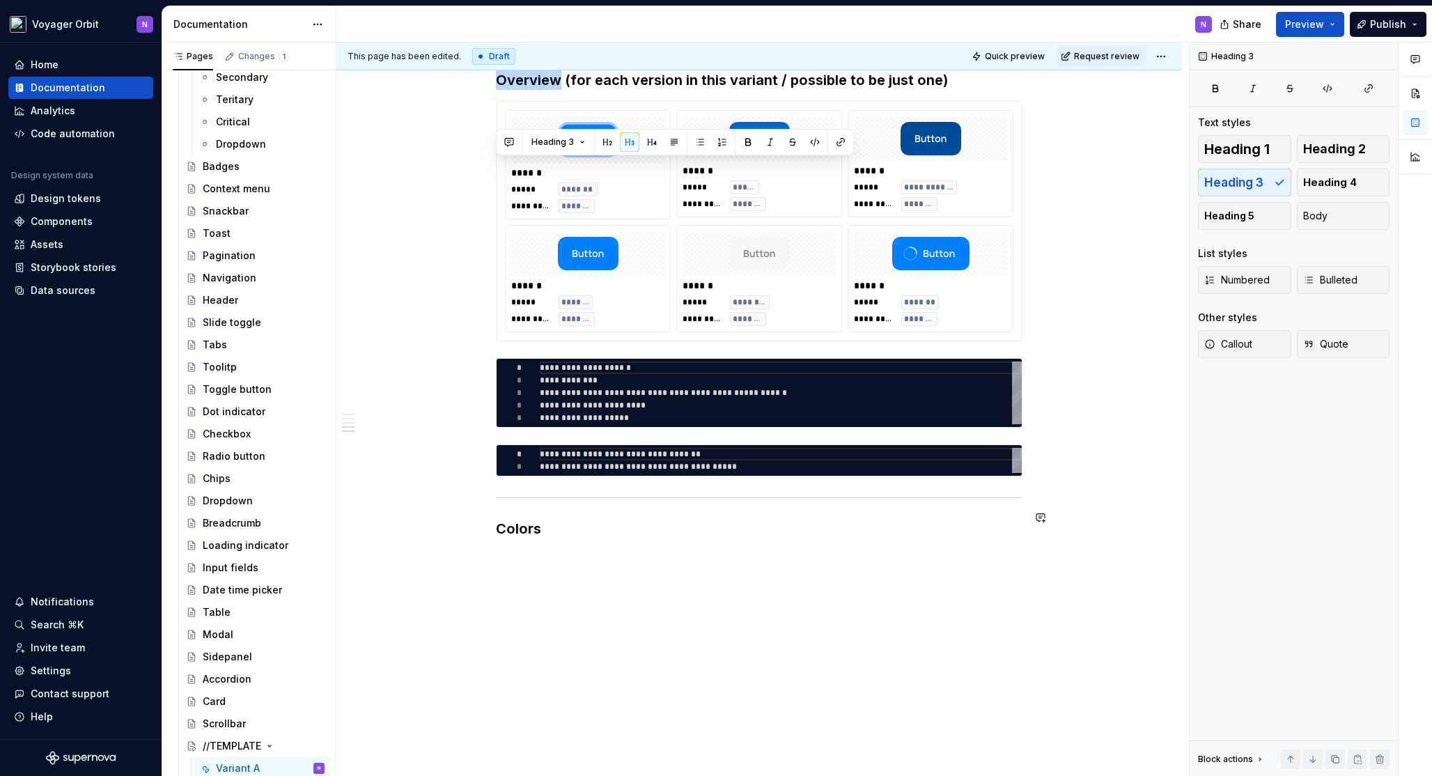
scroll to position [570, 0]
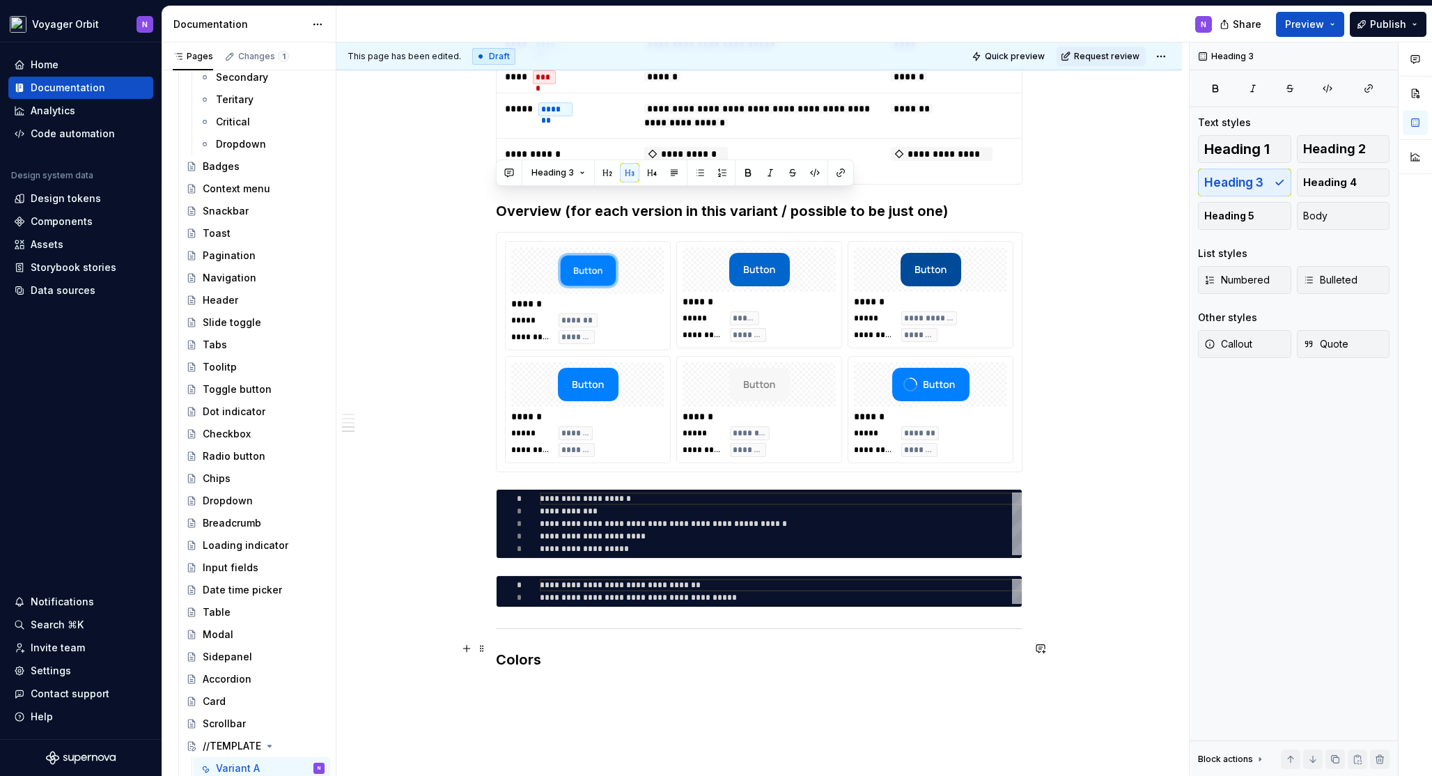
click at [533, 650] on h3 "Colors" at bounding box center [759, 659] width 526 height 19
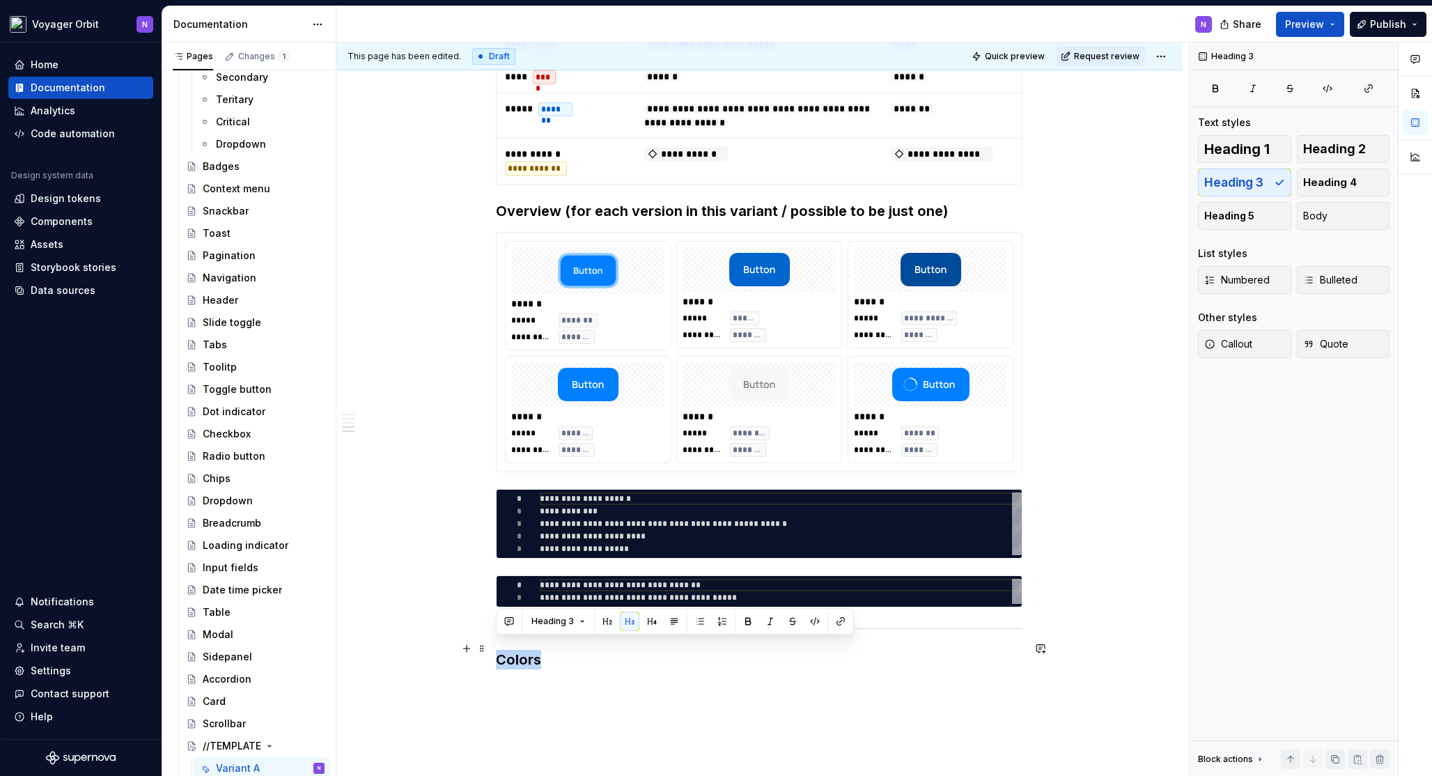
click at [570, 650] on h3 "Colors" at bounding box center [759, 659] width 526 height 19
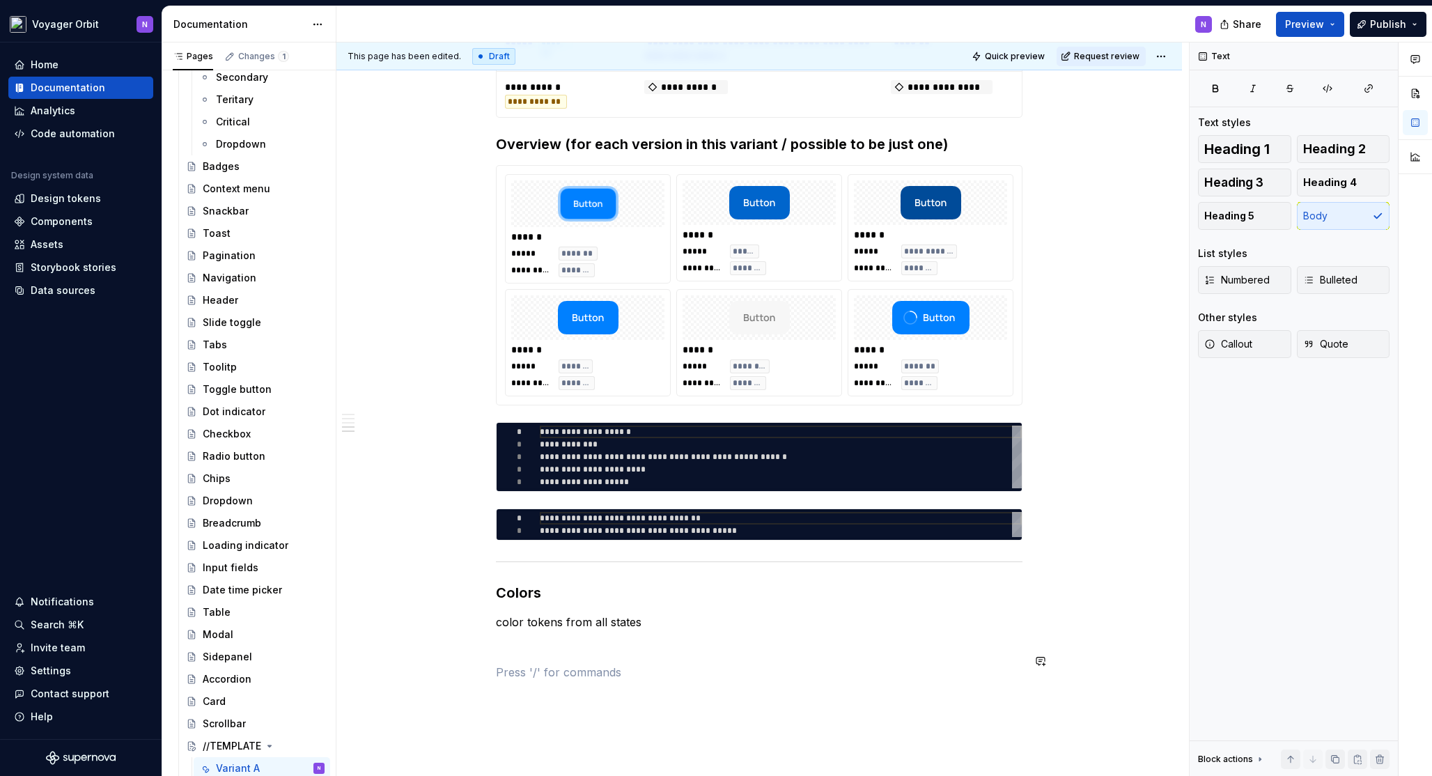
scroll to position [636, 0]
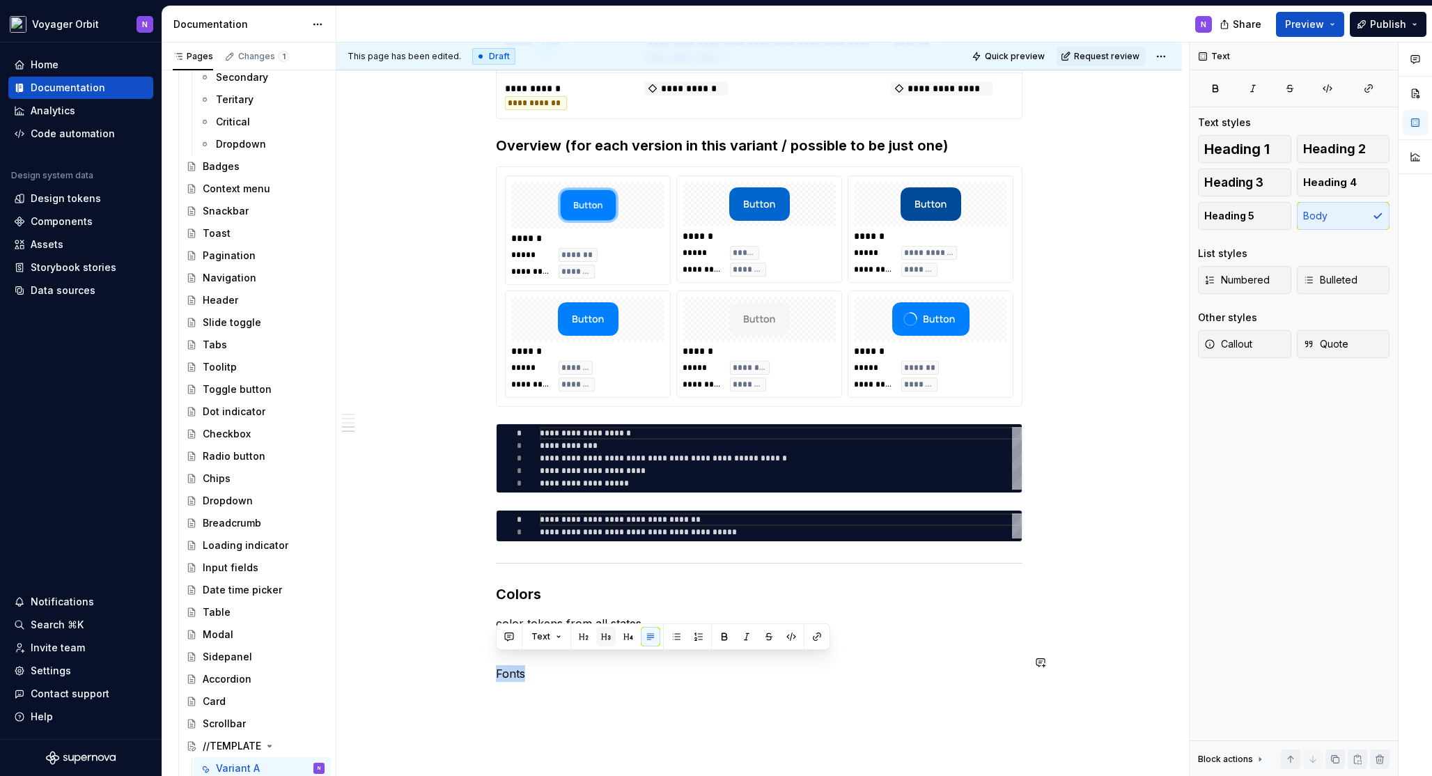
click at [608, 634] on button "button" at bounding box center [605, 636] width 19 height 19
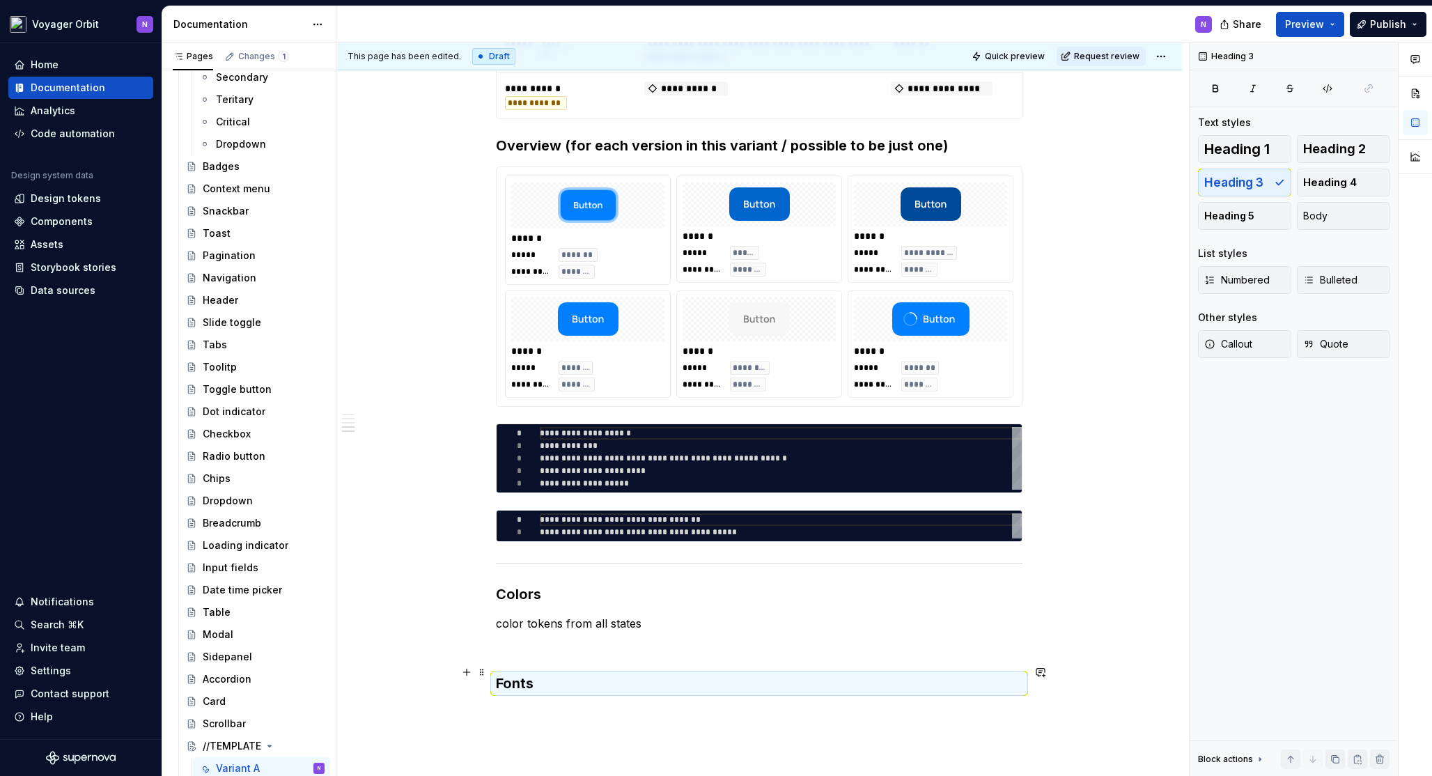
click at [551, 673] on h3 "Fonts" at bounding box center [759, 682] width 526 height 19
click at [524, 673] on h3 "Fonts" at bounding box center [759, 682] width 526 height 19
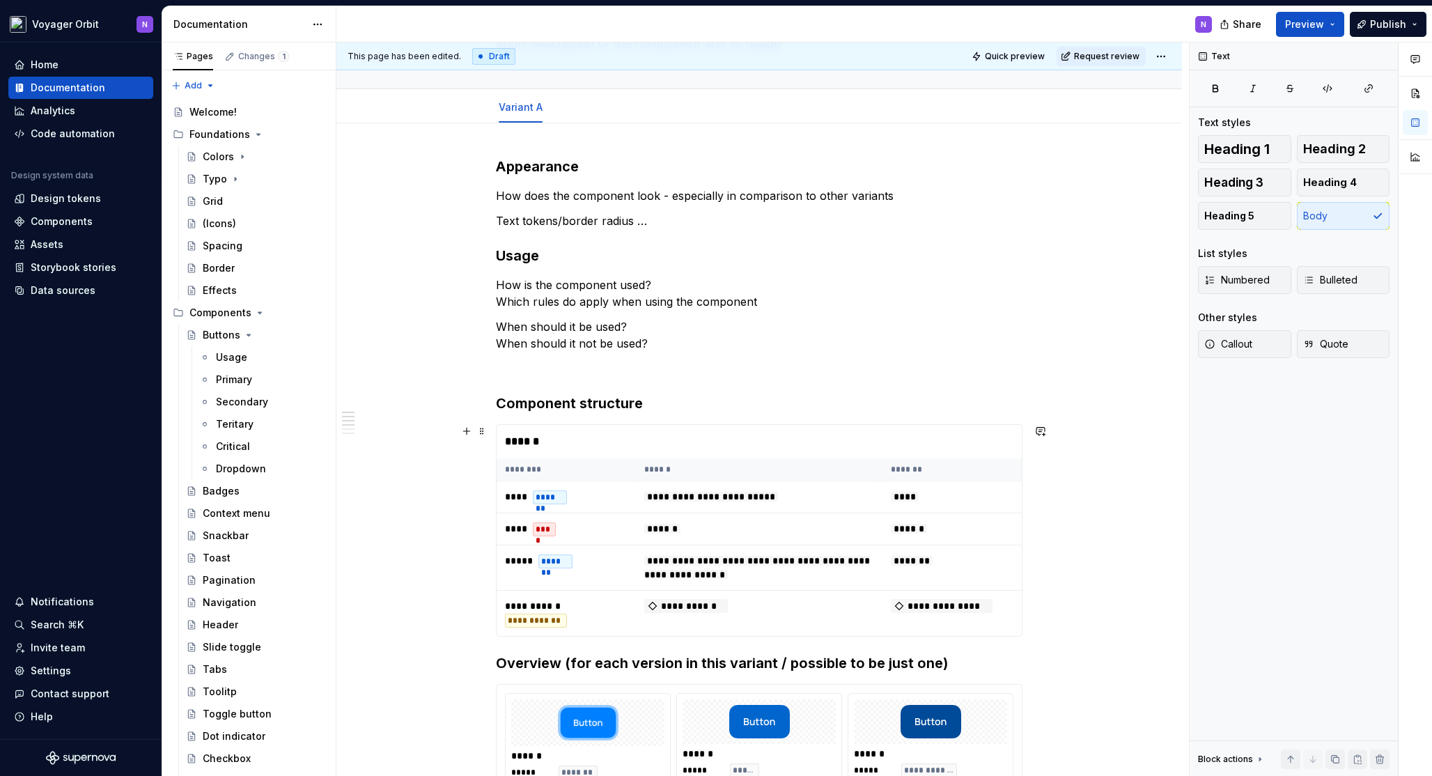
scroll to position [63, 0]
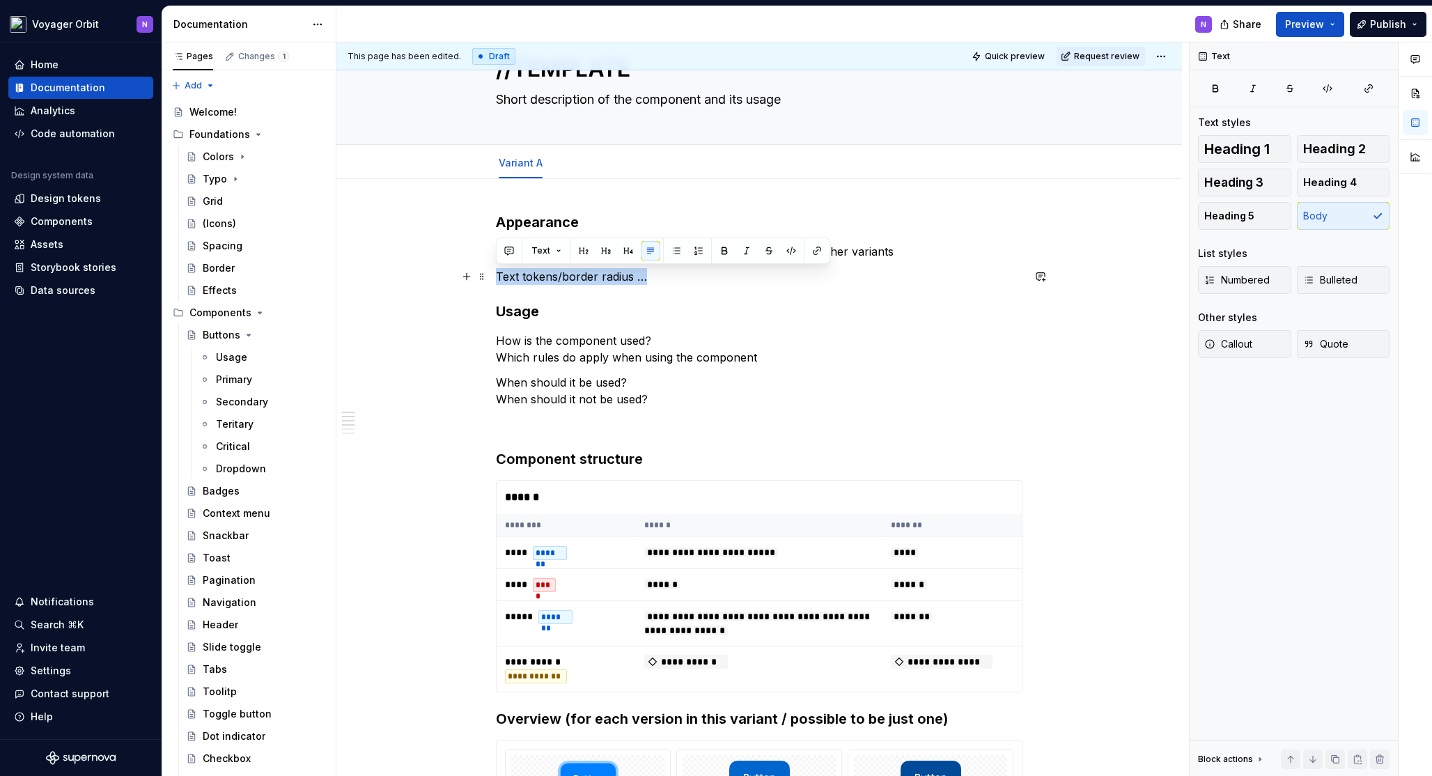
drag, startPoint x: 659, startPoint y: 281, endPoint x: 487, endPoint y: 272, distance: 172.3
click at [743, 288] on div "**********" at bounding box center [759, 777] width 526 height 1131
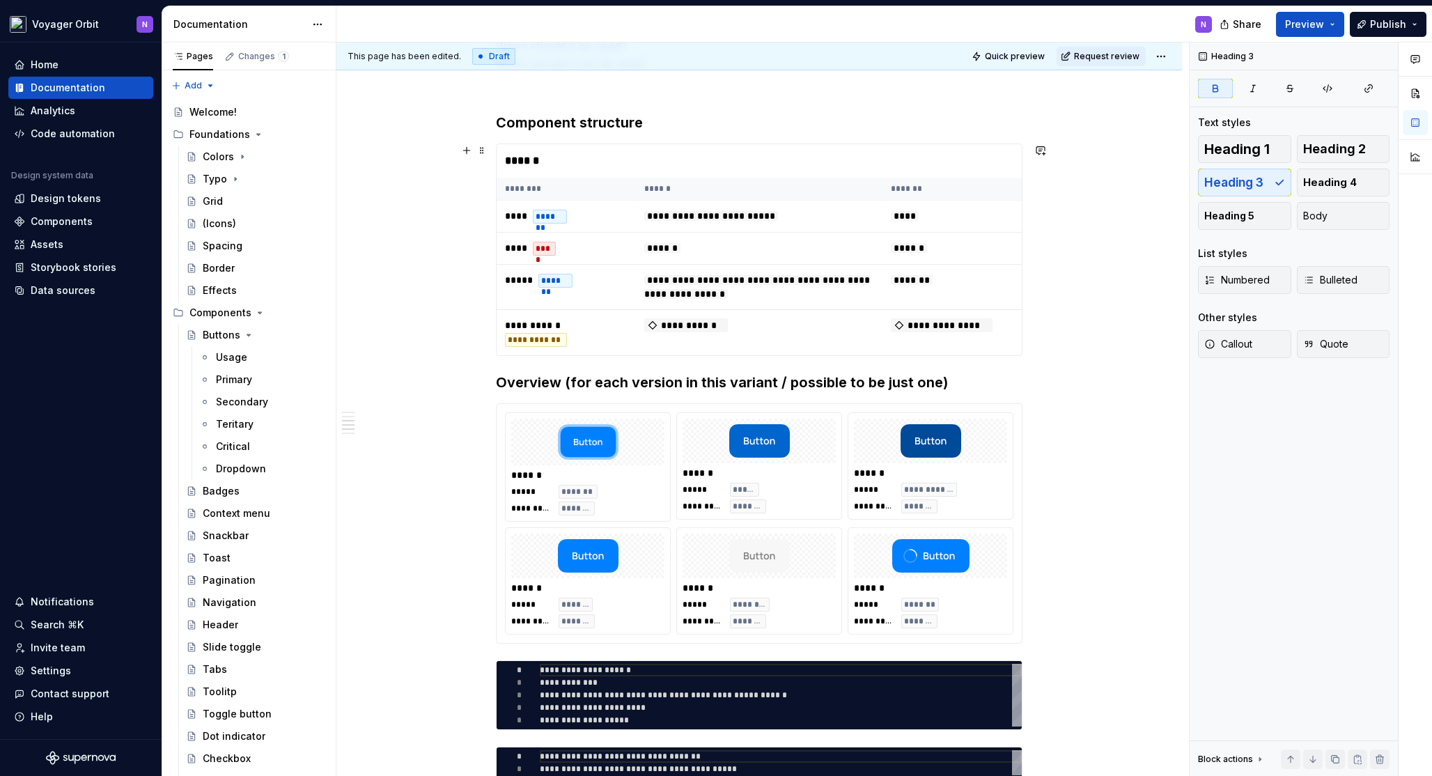
scroll to position [796, 0]
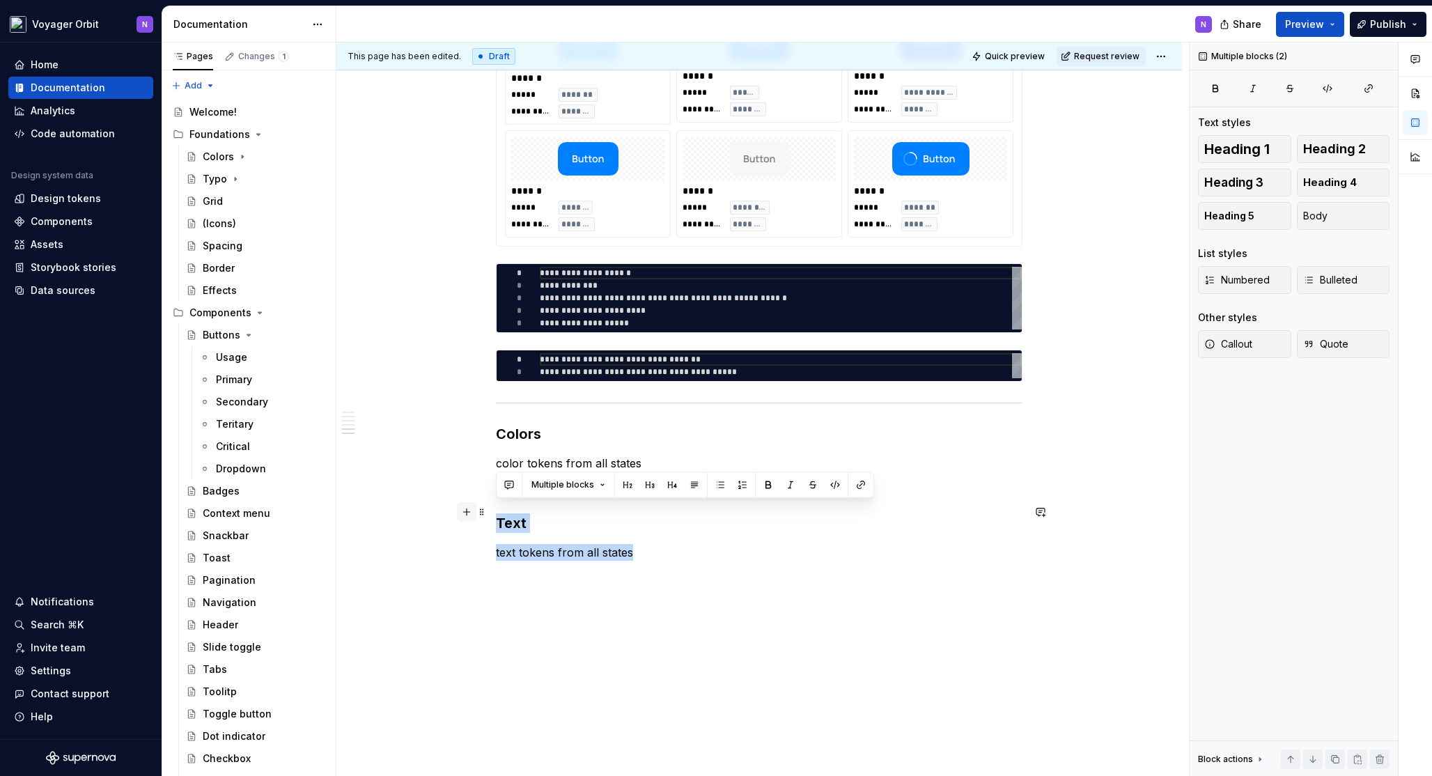
drag, startPoint x: 665, startPoint y: 543, endPoint x: 463, endPoint y: 510, distance: 204.7
click at [496, 510] on div "**********" at bounding box center [759, 53] width 526 height 1148
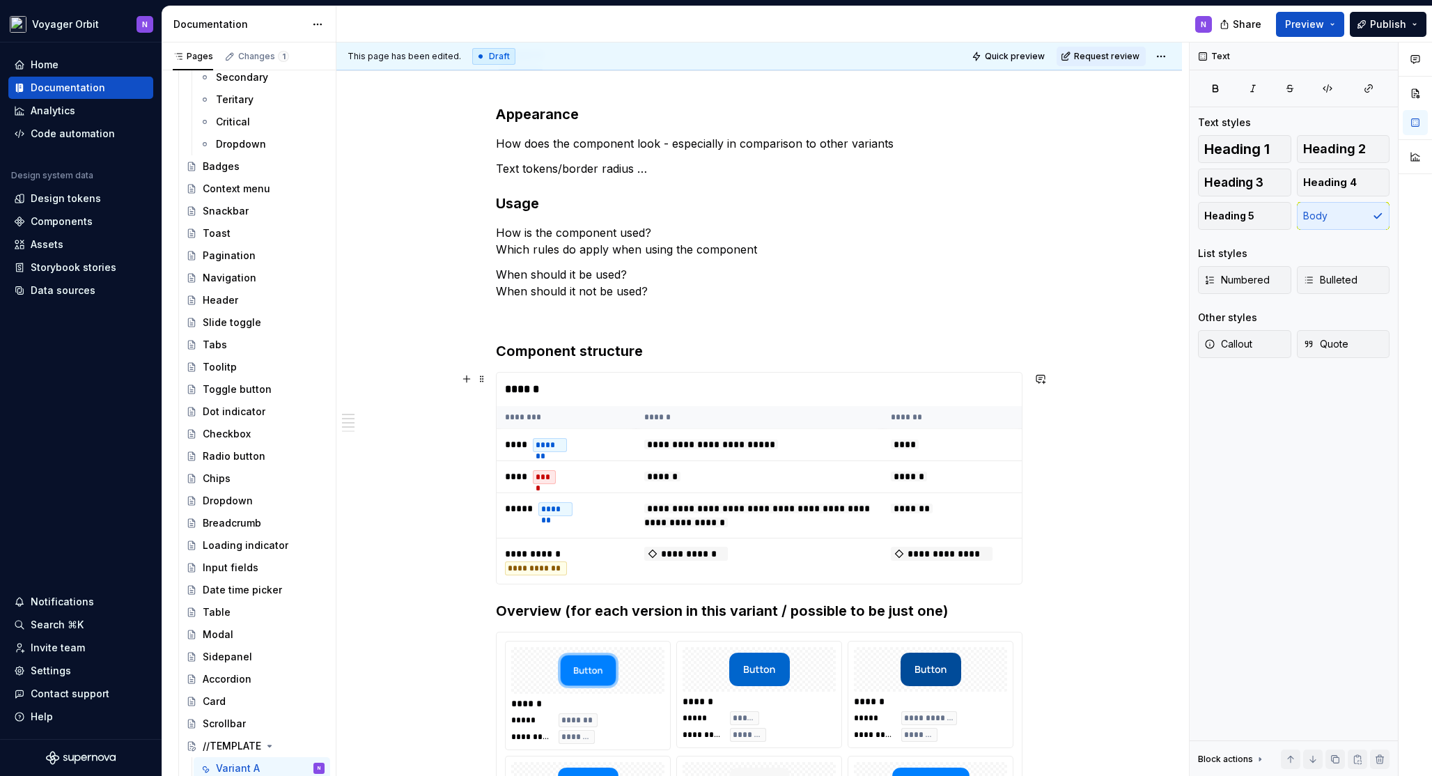
scroll to position [168, 0]
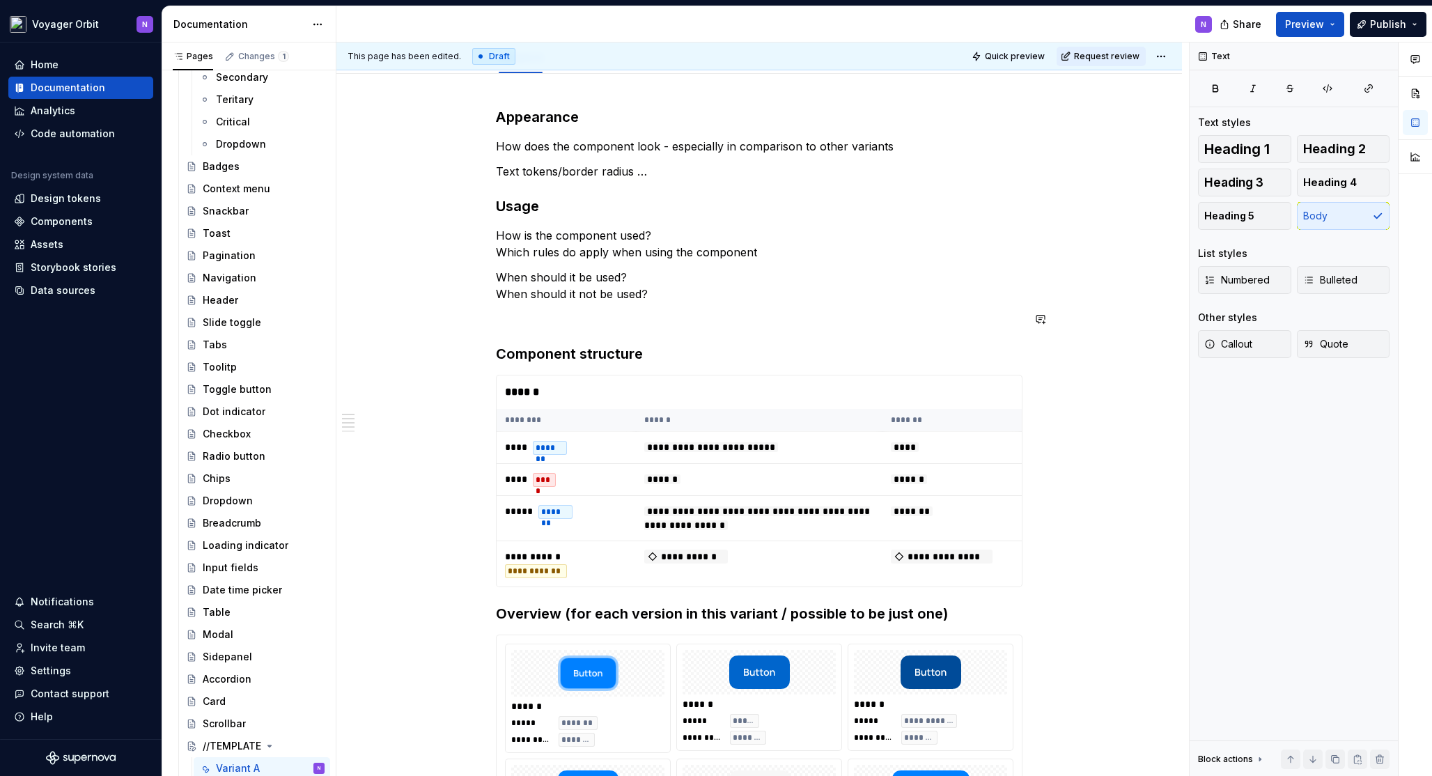
click at [682, 307] on div "**********" at bounding box center [759, 628] width 526 height 1042
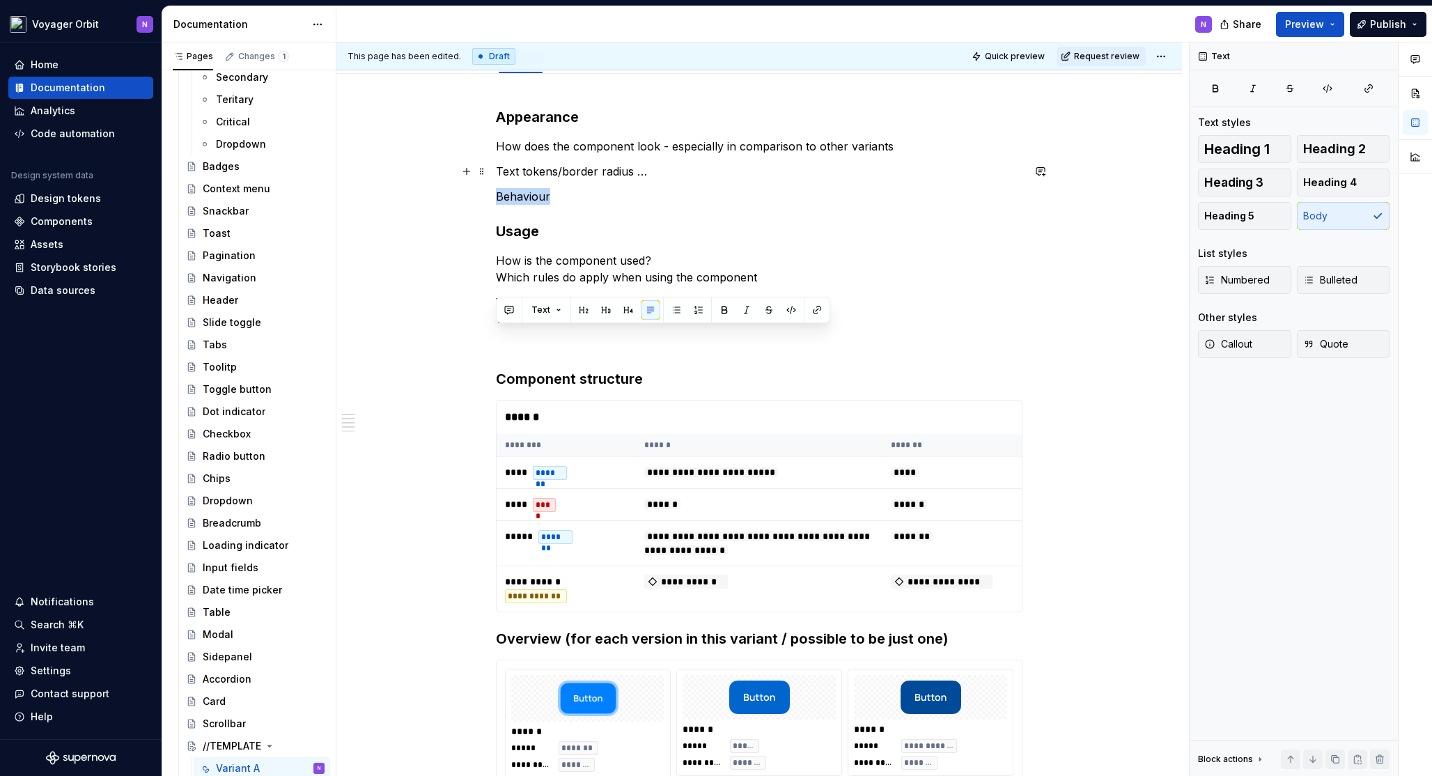
scroll to position [29, 0]
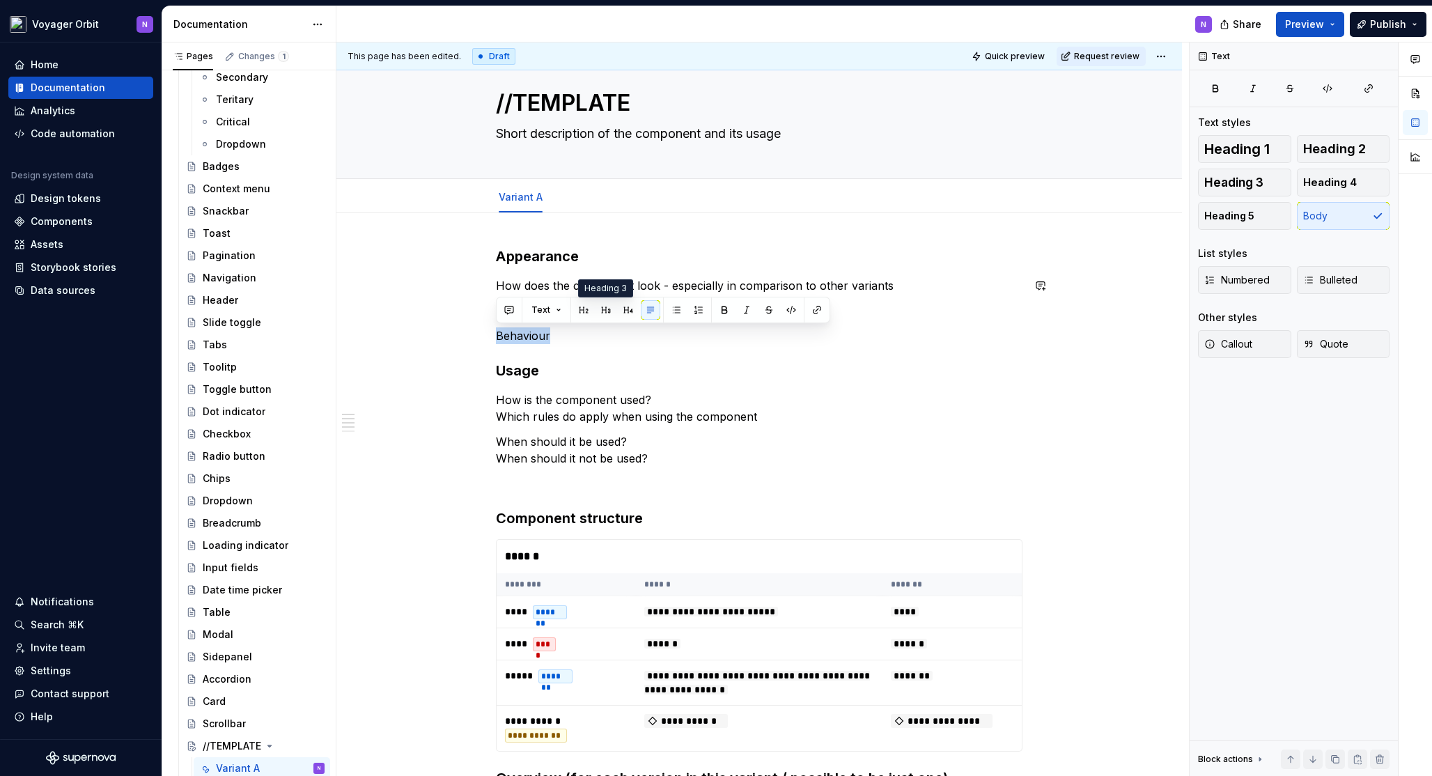
click at [600, 313] on button "button" at bounding box center [605, 309] width 19 height 19
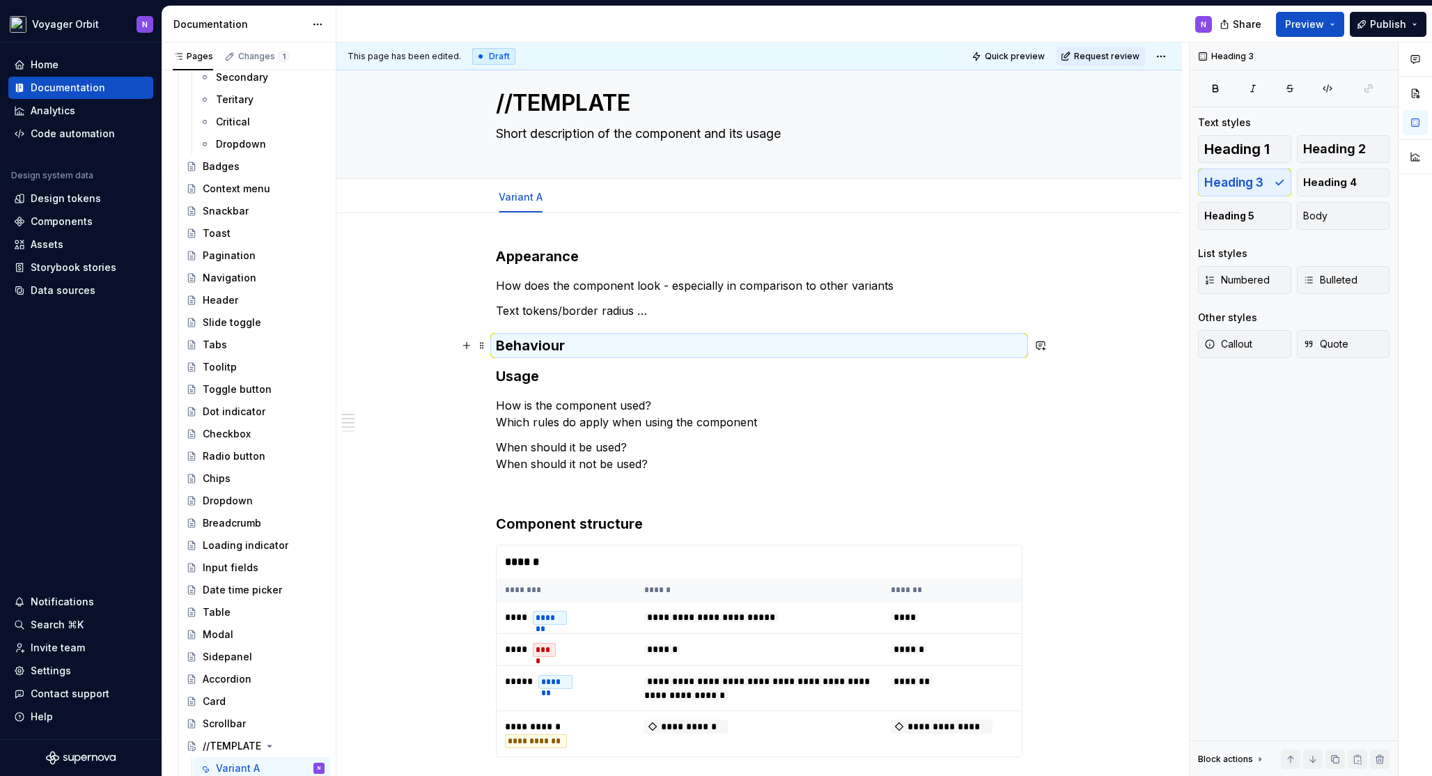
click at [613, 355] on h3 "Behaviour" at bounding box center [759, 345] width 526 height 19
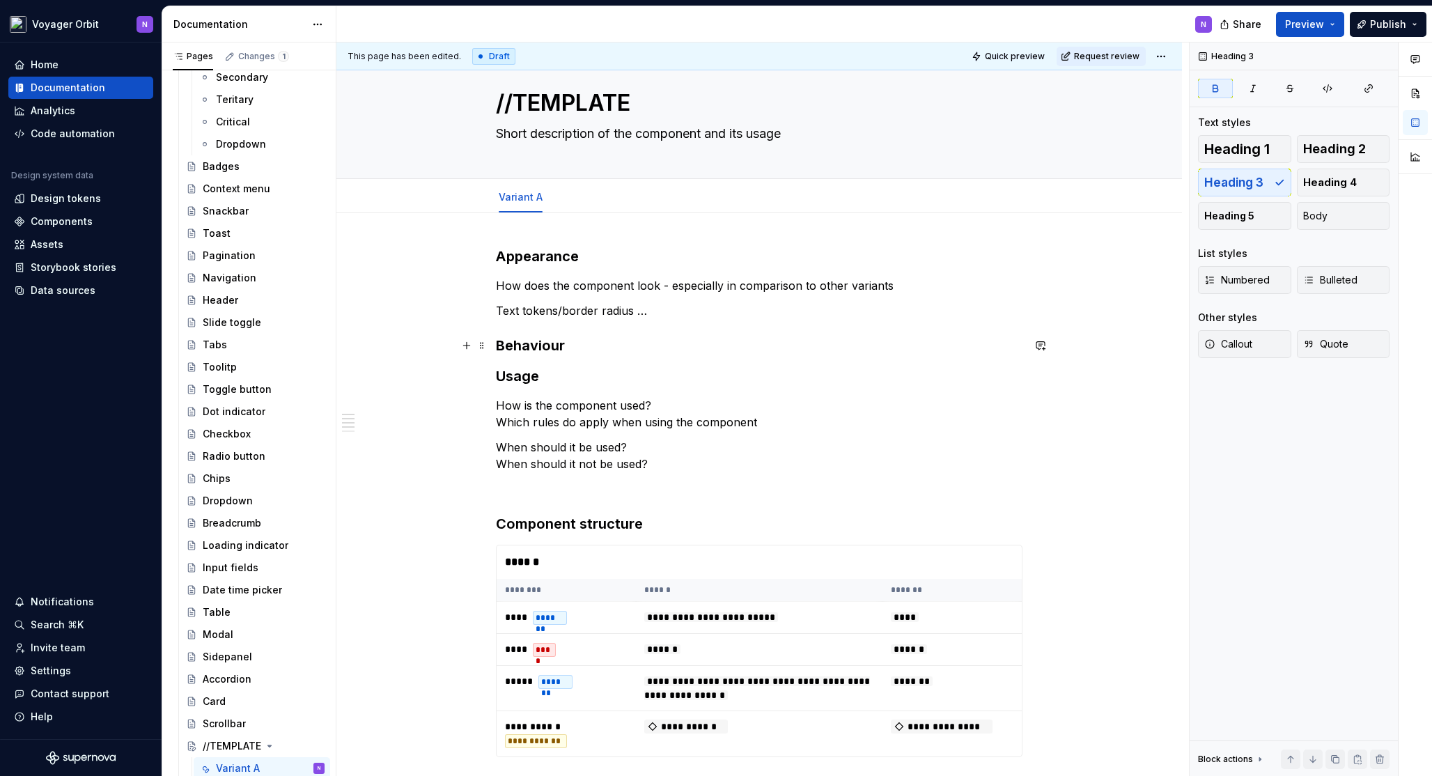
click at [611, 347] on h3 "Behaviour" at bounding box center [759, 345] width 526 height 19
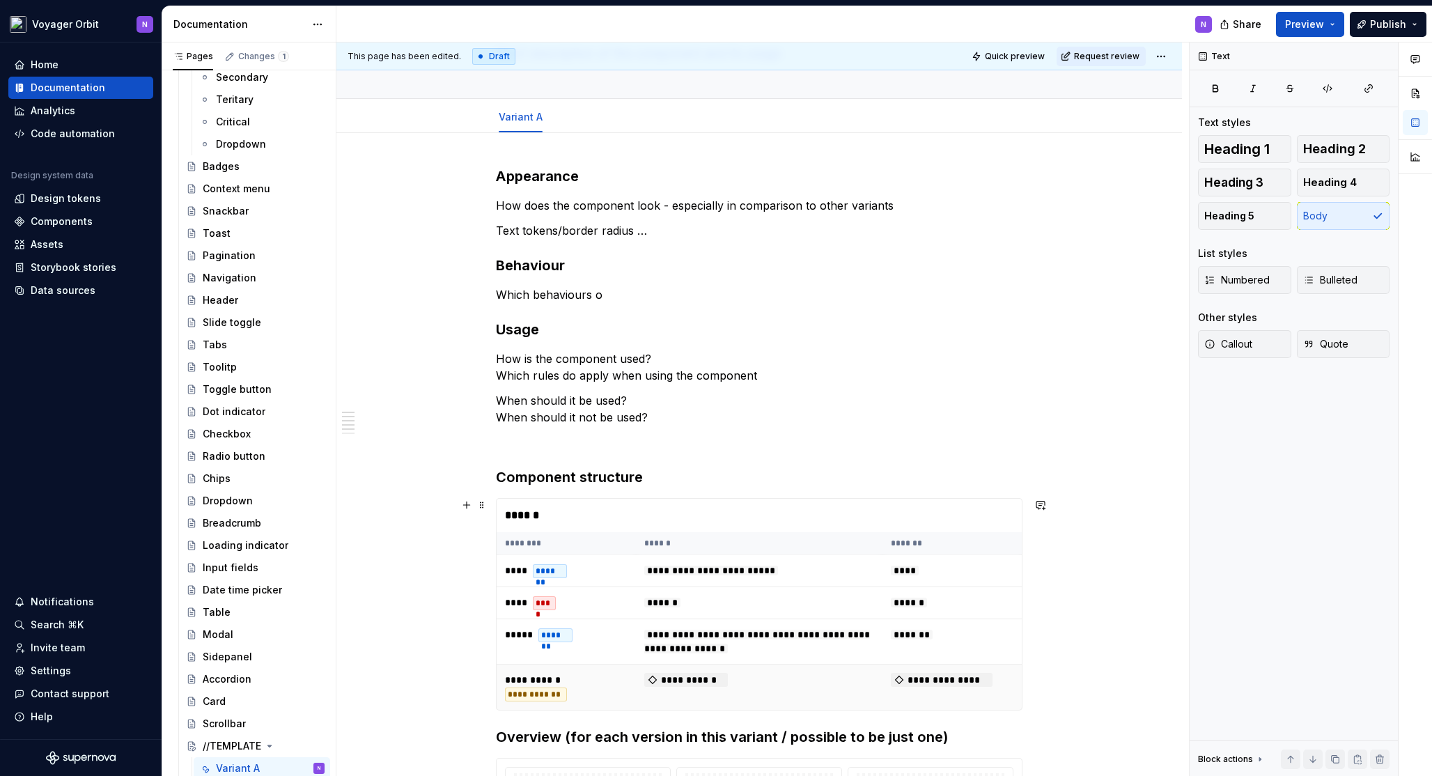
scroll to position [110, 0]
click at [626, 300] on p "Which behaviours o" at bounding box center [759, 293] width 526 height 17
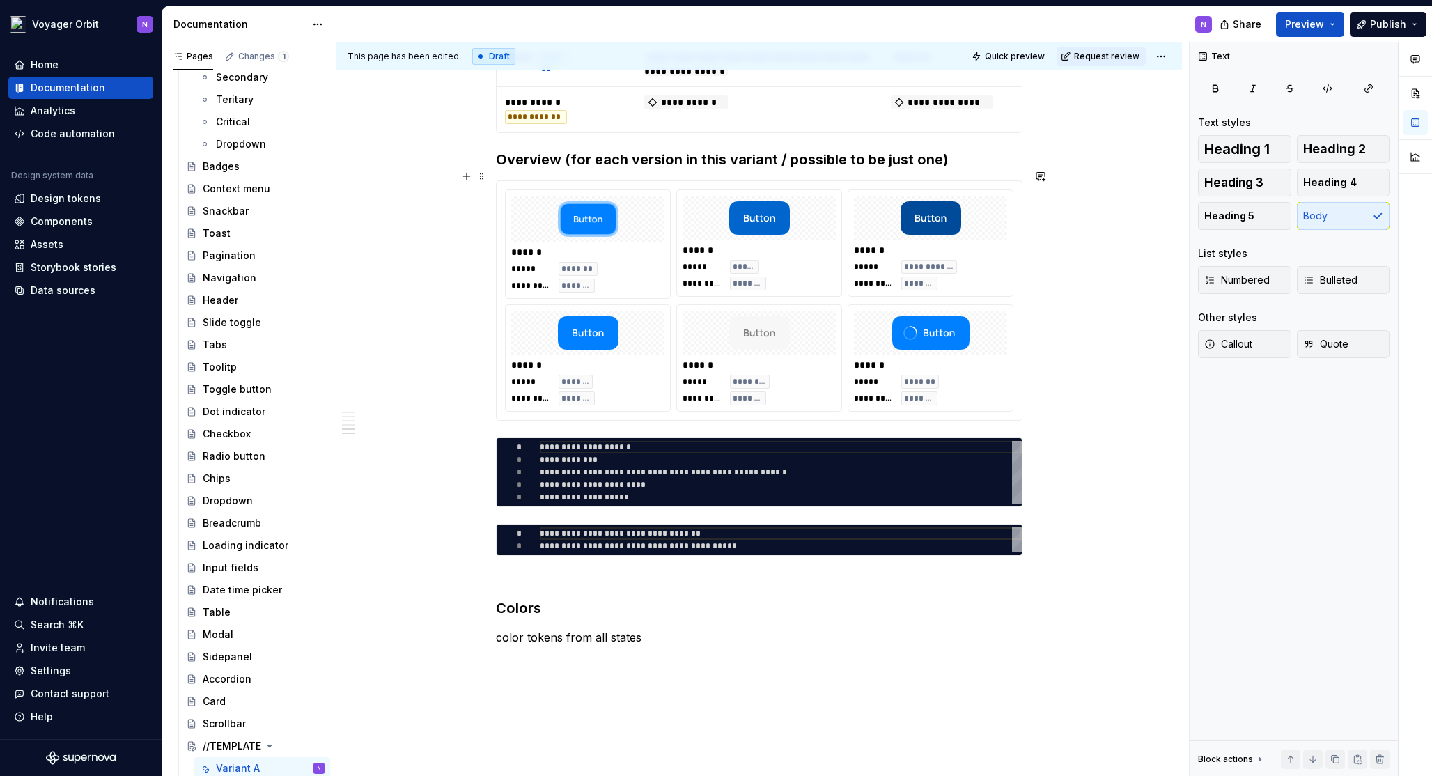
scroll to position [860, 0]
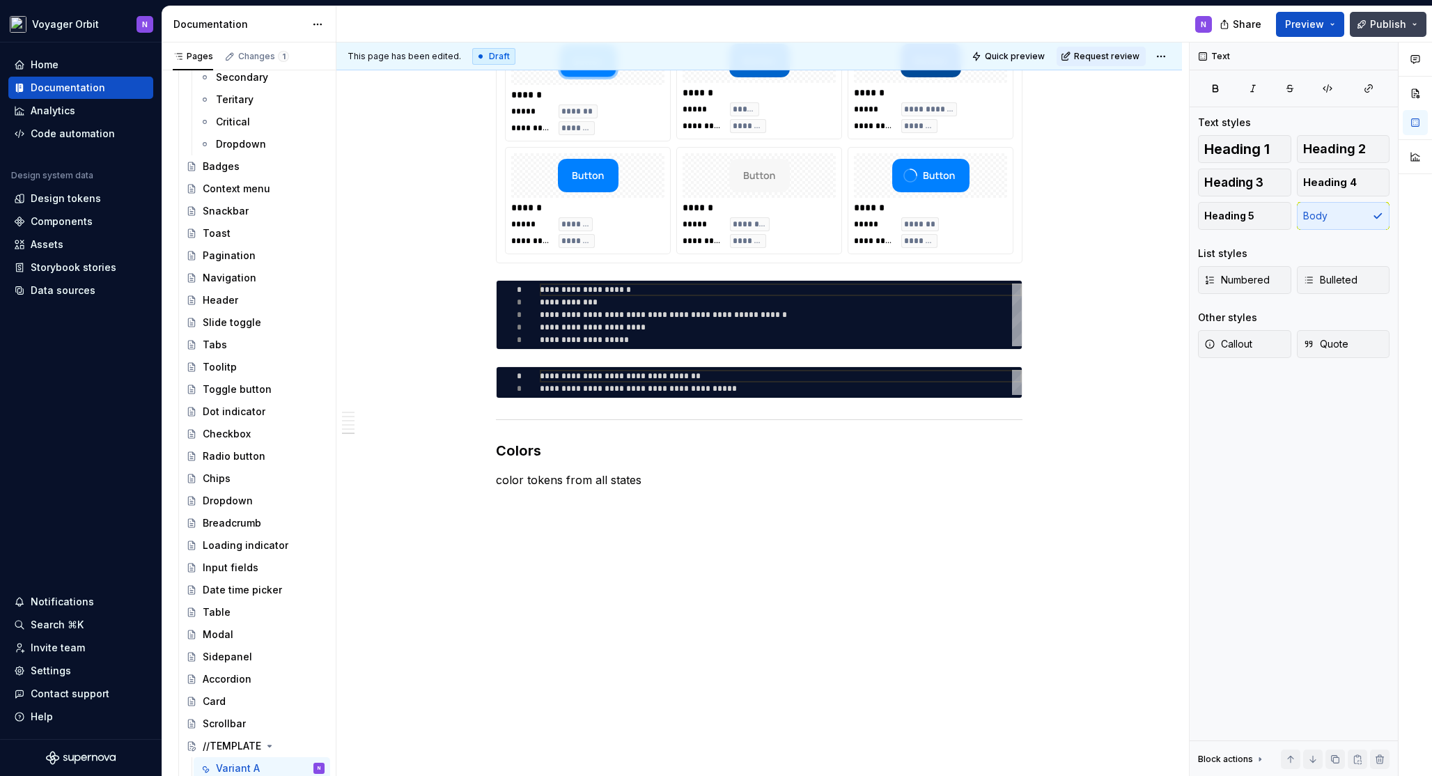
click at [1381, 22] on span "Publish" at bounding box center [1388, 24] width 36 height 14
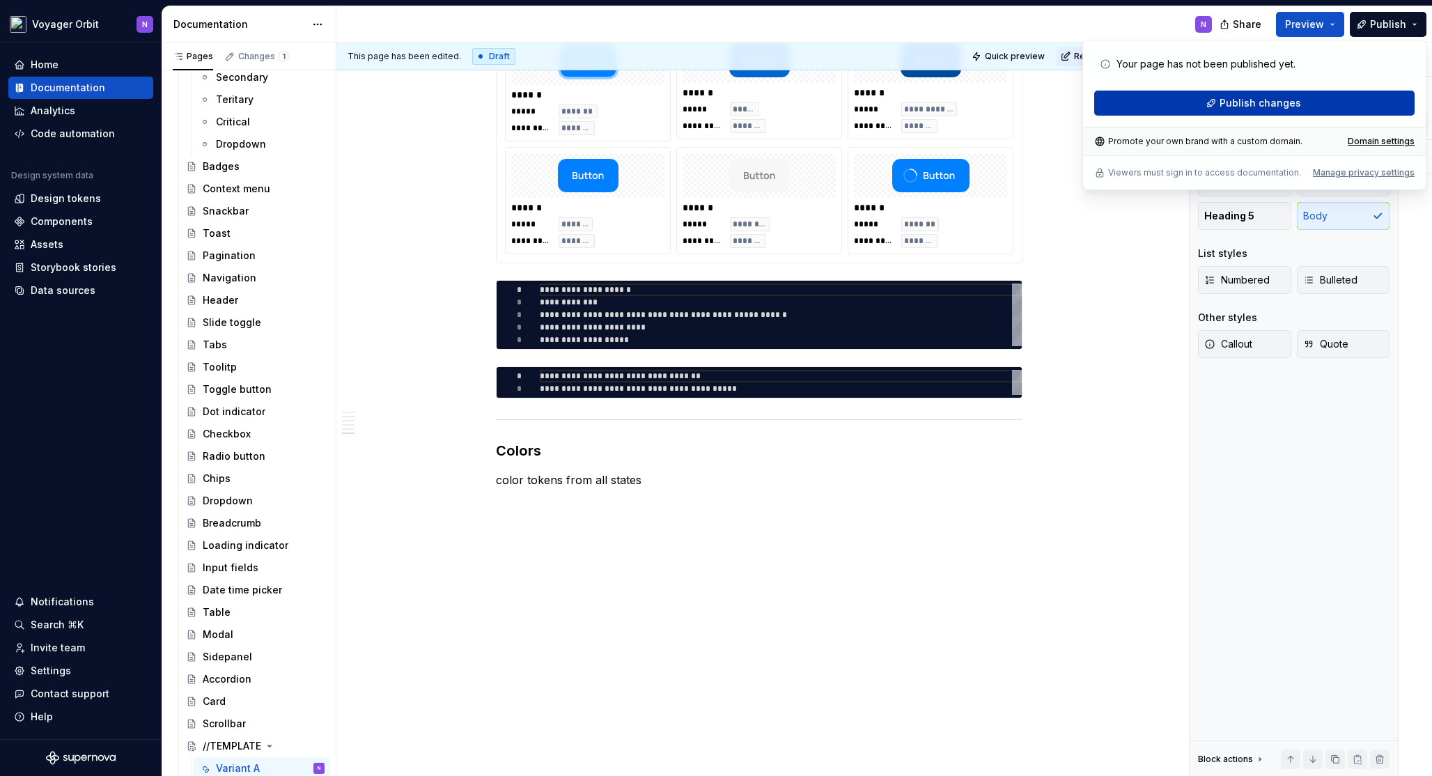
click at [1298, 100] on button "Publish changes" at bounding box center [1254, 103] width 320 height 25
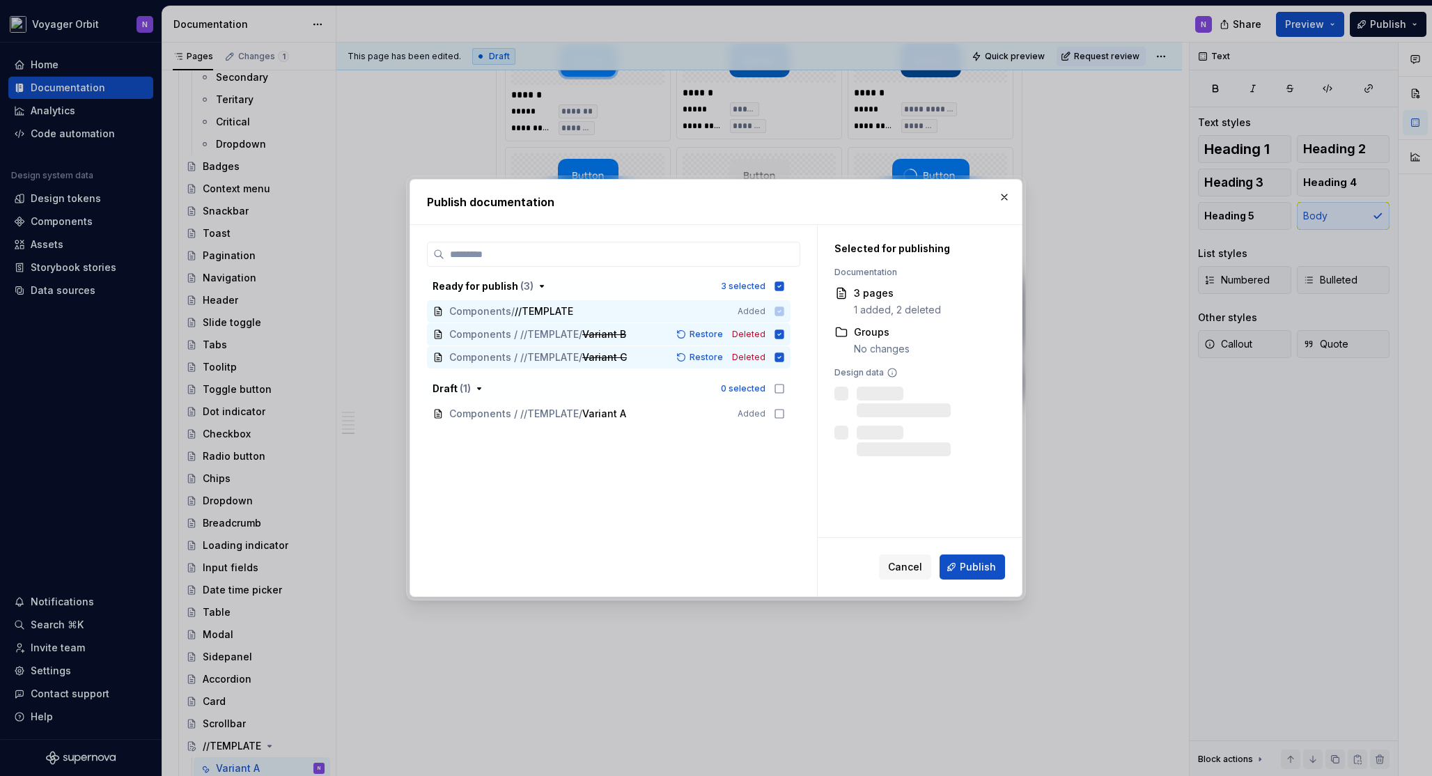
drag, startPoint x: 977, startPoint y: 564, endPoint x: 805, endPoint y: 449, distance: 206.8
click at [812, 462] on div "Ready for publish ( 3 ) 3 selected Components / //TEMPLATE Added Components / /…" at bounding box center [715, 410] width 611 height 371
click at [781, 388] on icon "button" at bounding box center [779, 388] width 11 height 11
click at [987, 565] on span "Publish" at bounding box center [977, 567] width 36 height 14
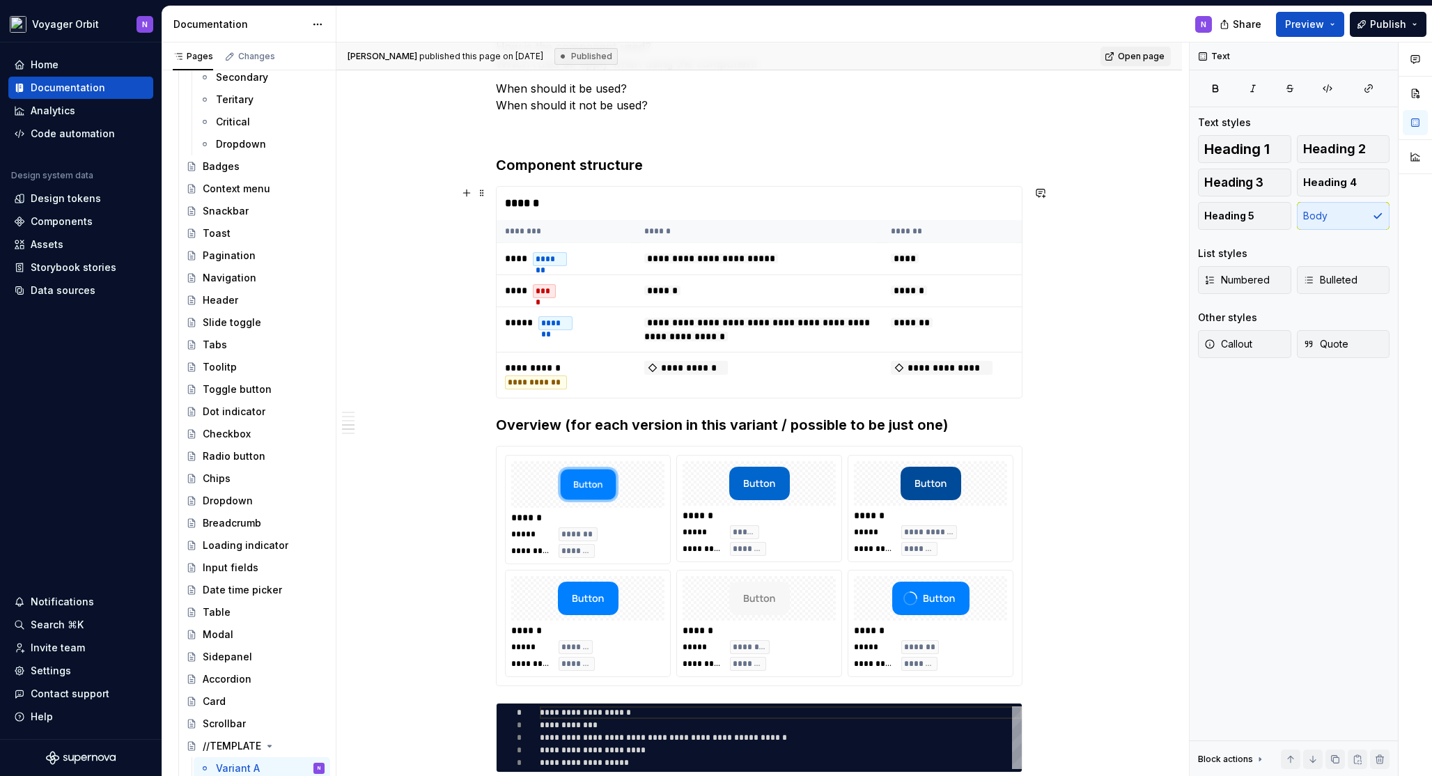
scroll to position [440, 0]
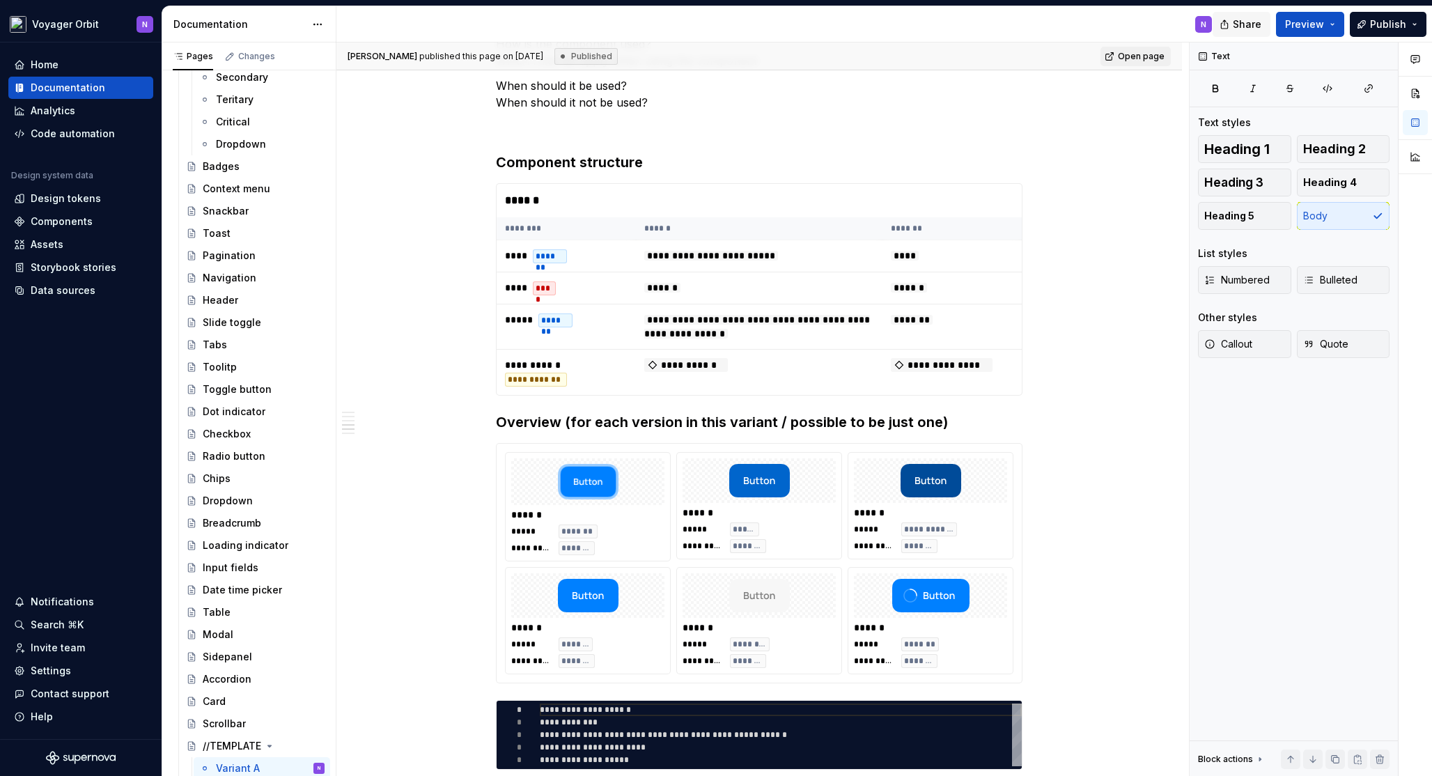
click at [1239, 20] on span "Share" at bounding box center [1246, 24] width 29 height 14
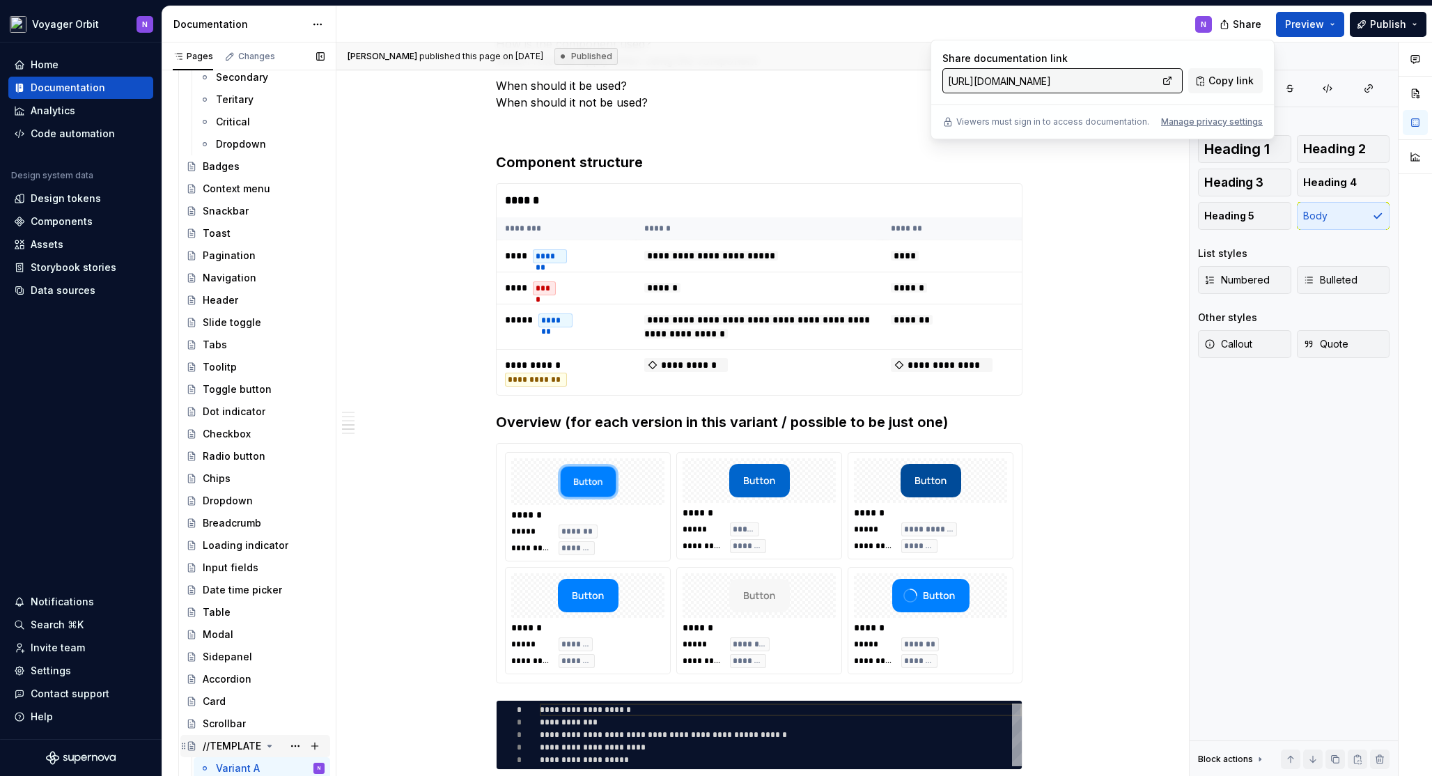
click at [226, 751] on div "//TEMPLATE" at bounding box center [232, 746] width 58 height 14
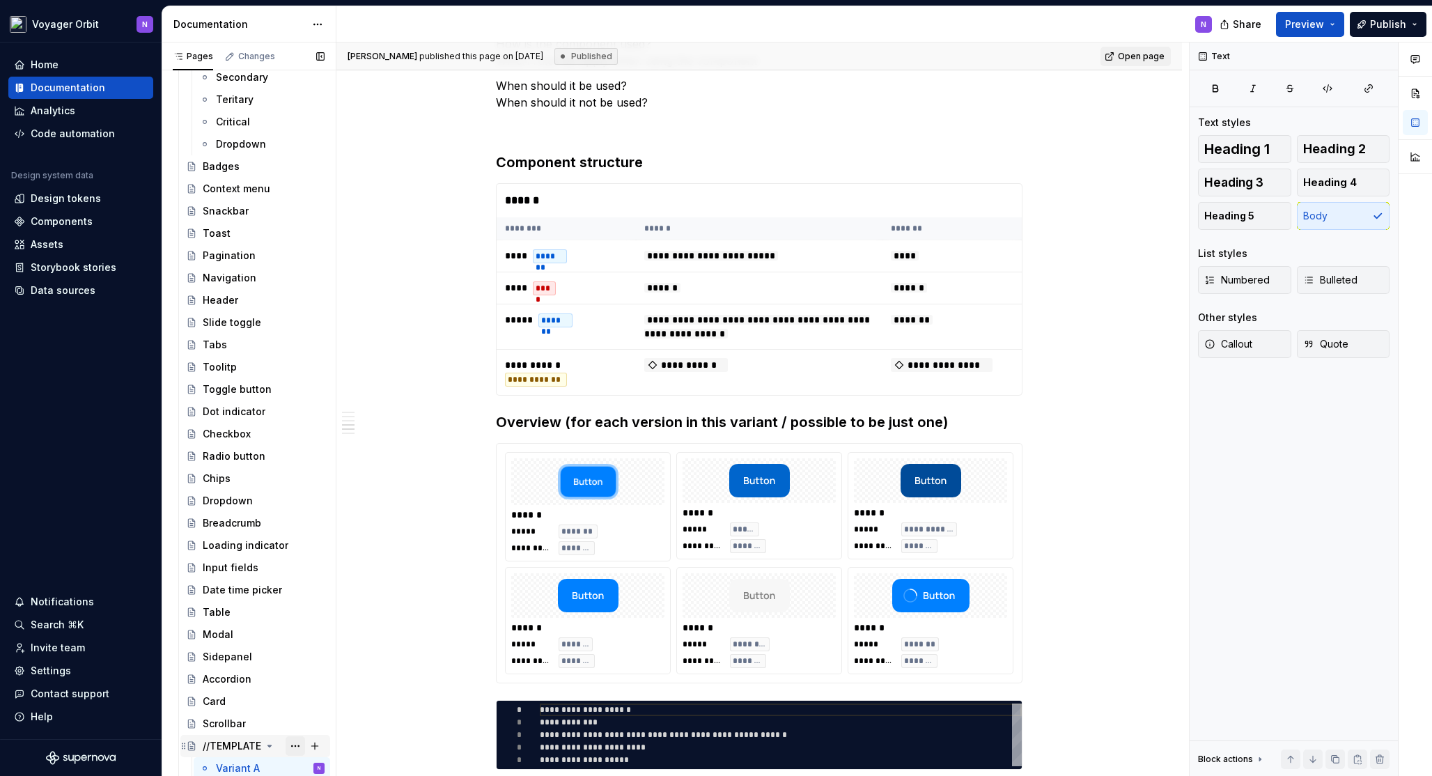
click at [285, 746] on button "Page tree" at bounding box center [294, 745] width 19 height 19
click at [1241, 21] on html "Voyager Orbit N Home Documentation Analytics Code automation Design system data…" at bounding box center [716, 388] width 1432 height 776
click at [1237, 23] on span "Share" at bounding box center [1246, 24] width 29 height 14
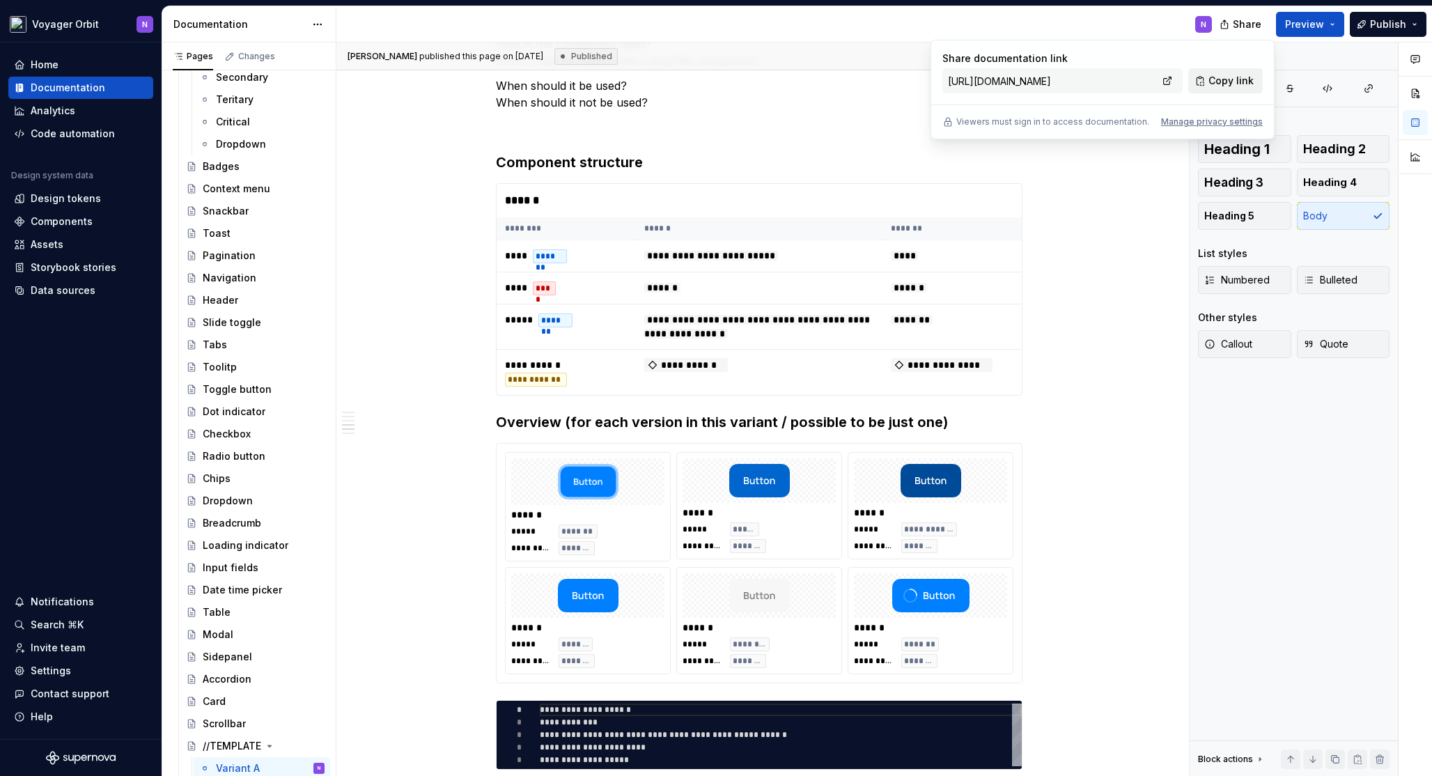
click at [1236, 81] on span "Copy link" at bounding box center [1230, 81] width 45 height 14
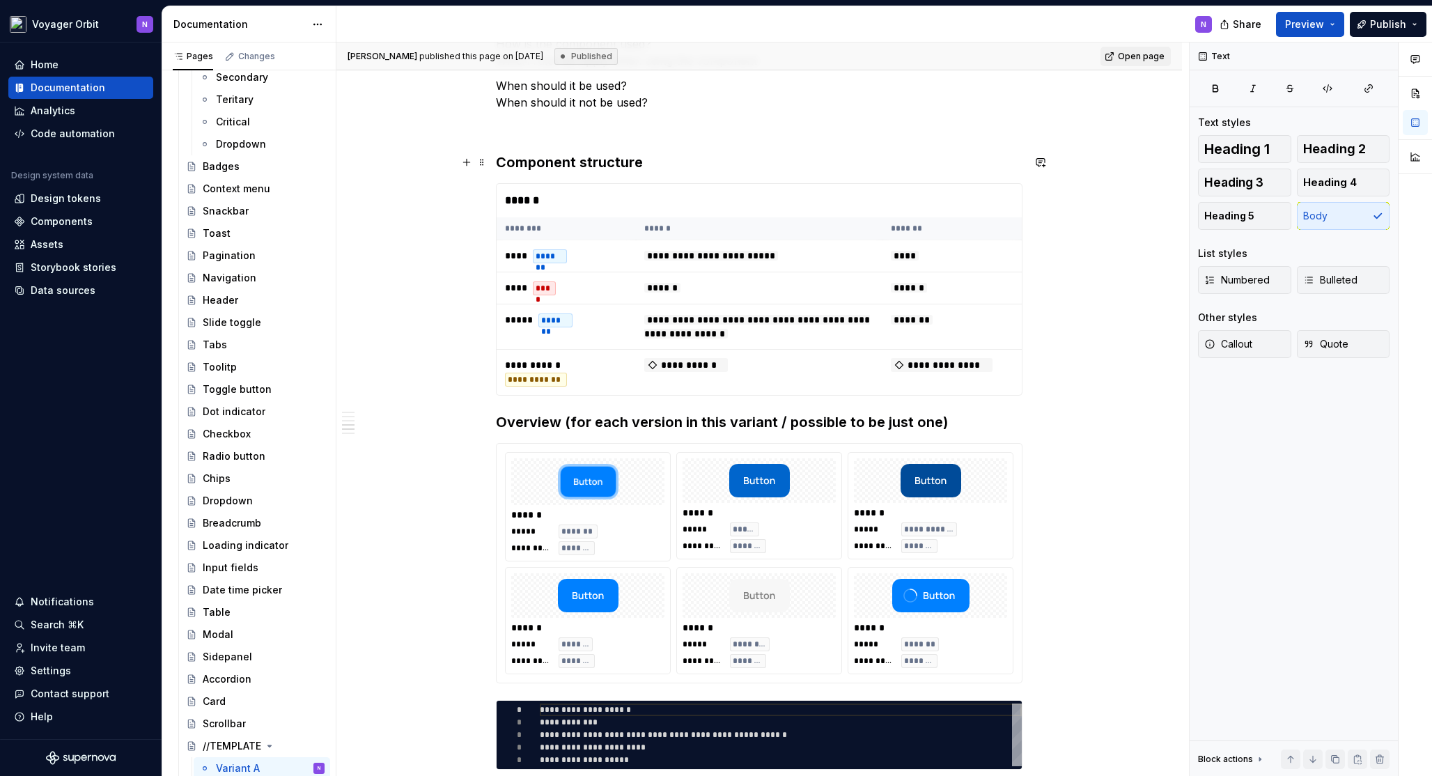
click at [1090, 163] on div "**********" at bounding box center [758, 505] width 845 height 1406
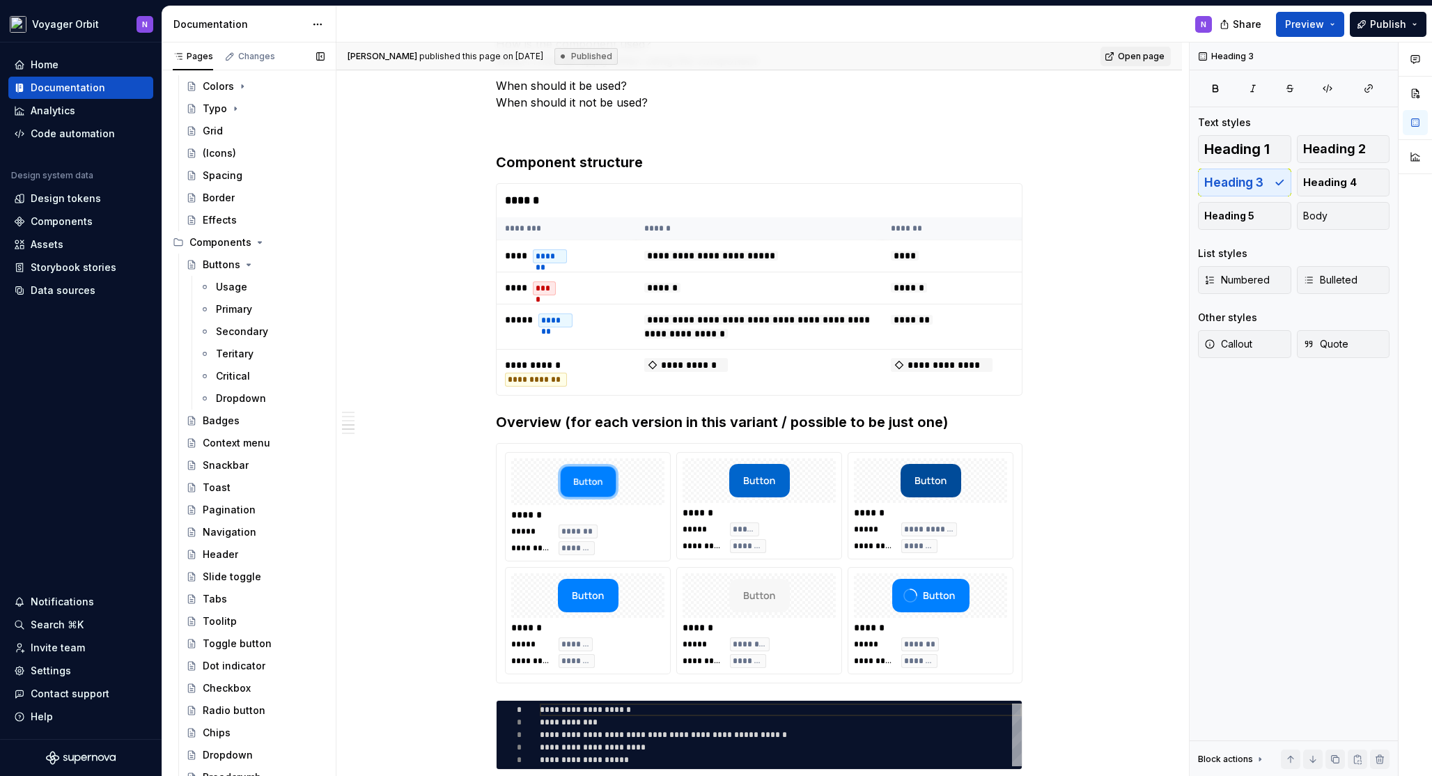
scroll to position [0, 0]
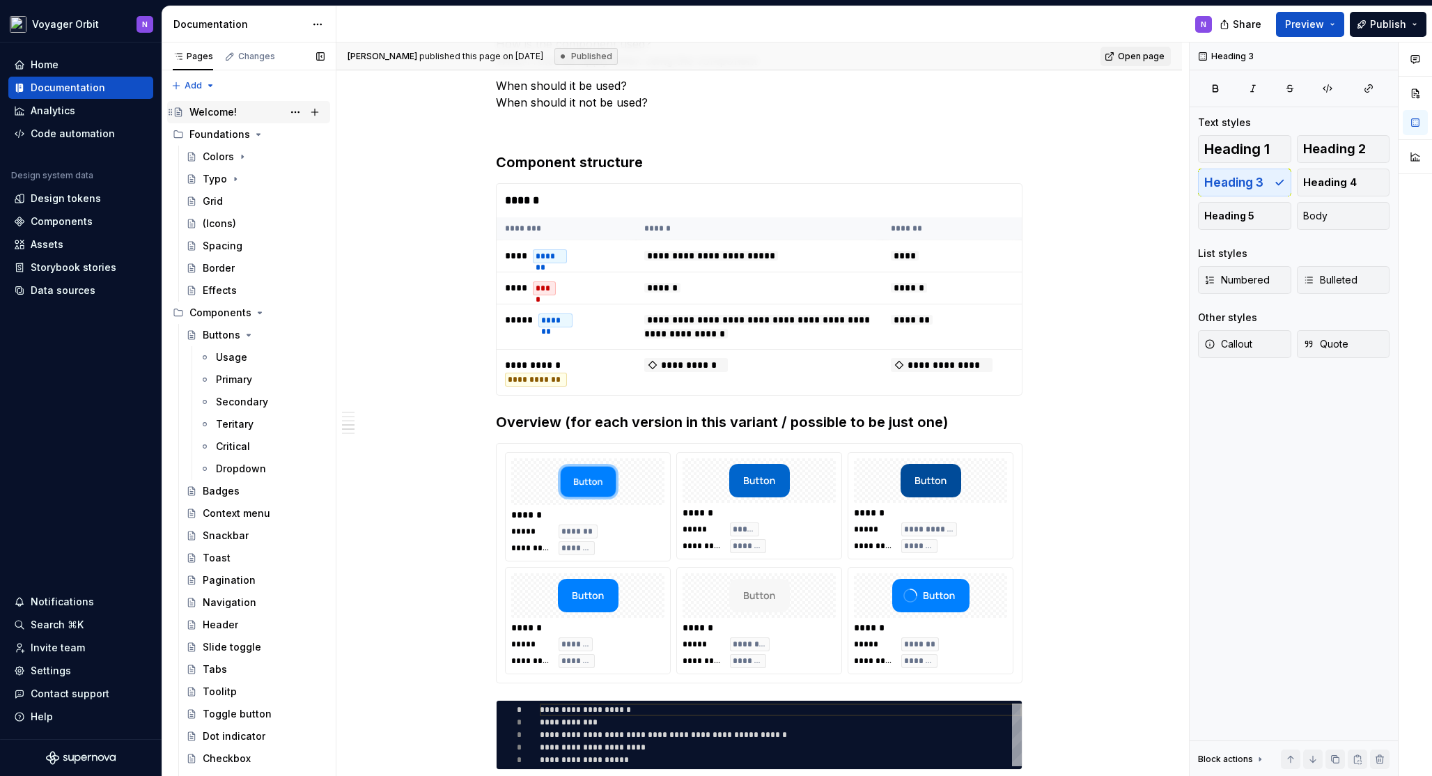
click at [235, 116] on div "Welcome!" at bounding box center [256, 111] width 135 height 19
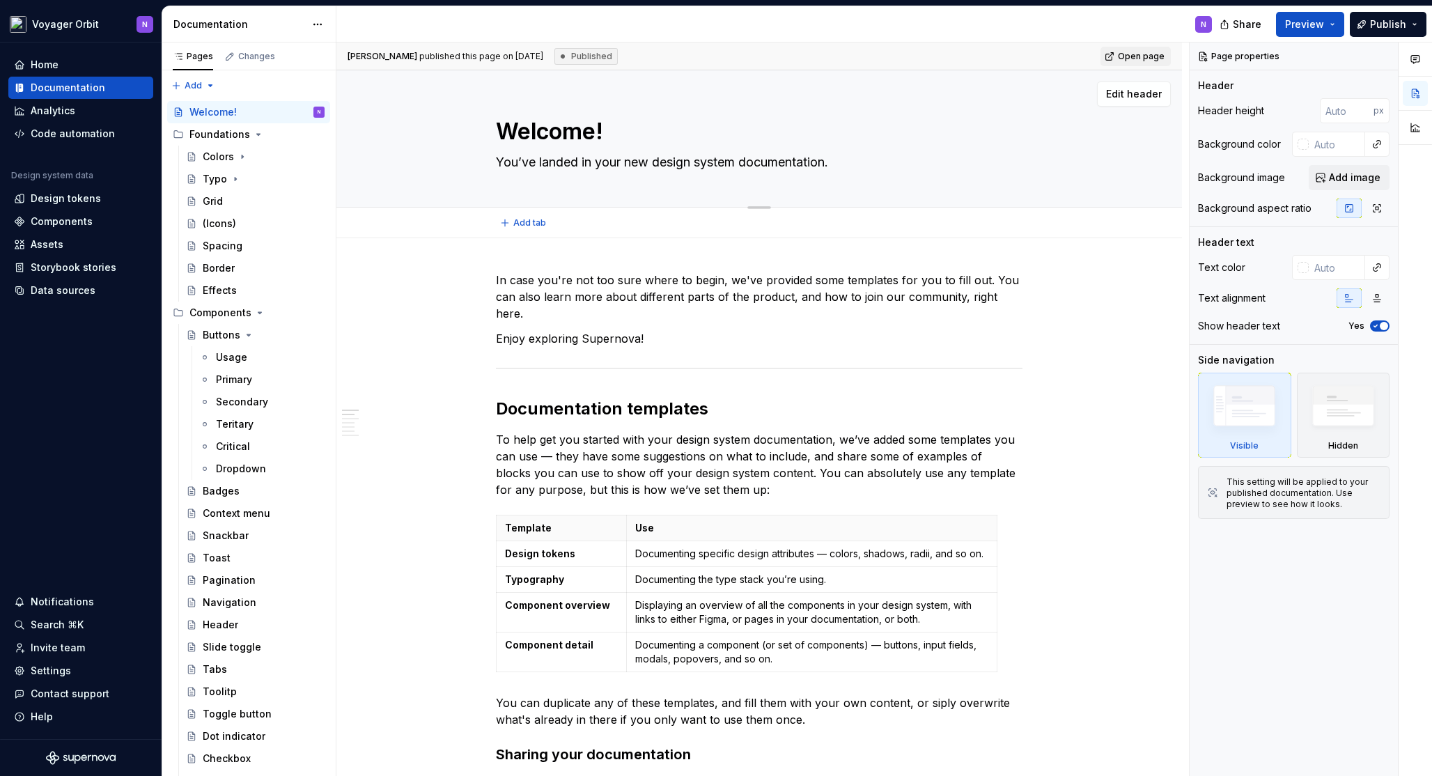
click at [648, 166] on textarea "You’ve landed in your new design system documentation." at bounding box center [756, 162] width 526 height 22
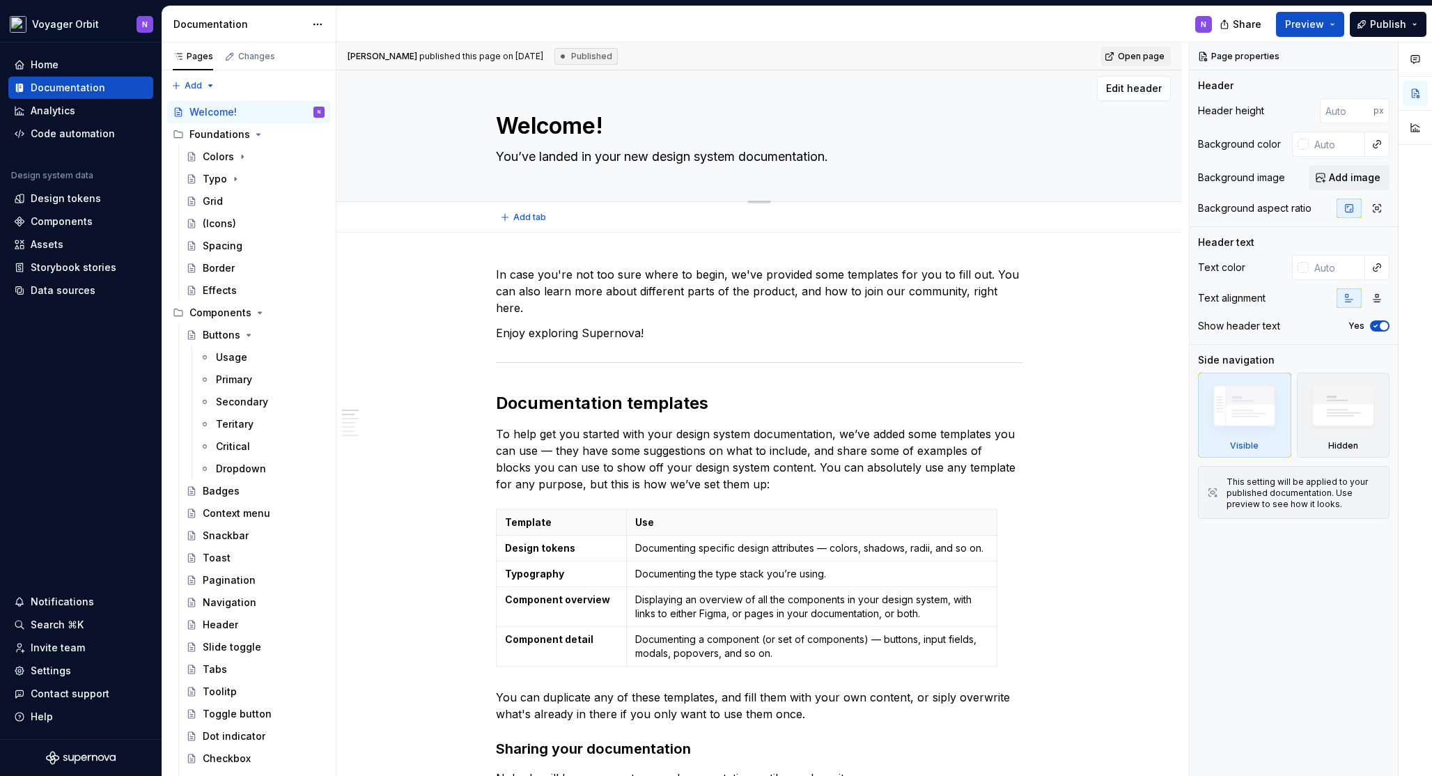
click at [656, 162] on textarea "You’ve landed in your new design system documentation." at bounding box center [756, 157] width 526 height 22
type textarea "*"
type textarea "OR"
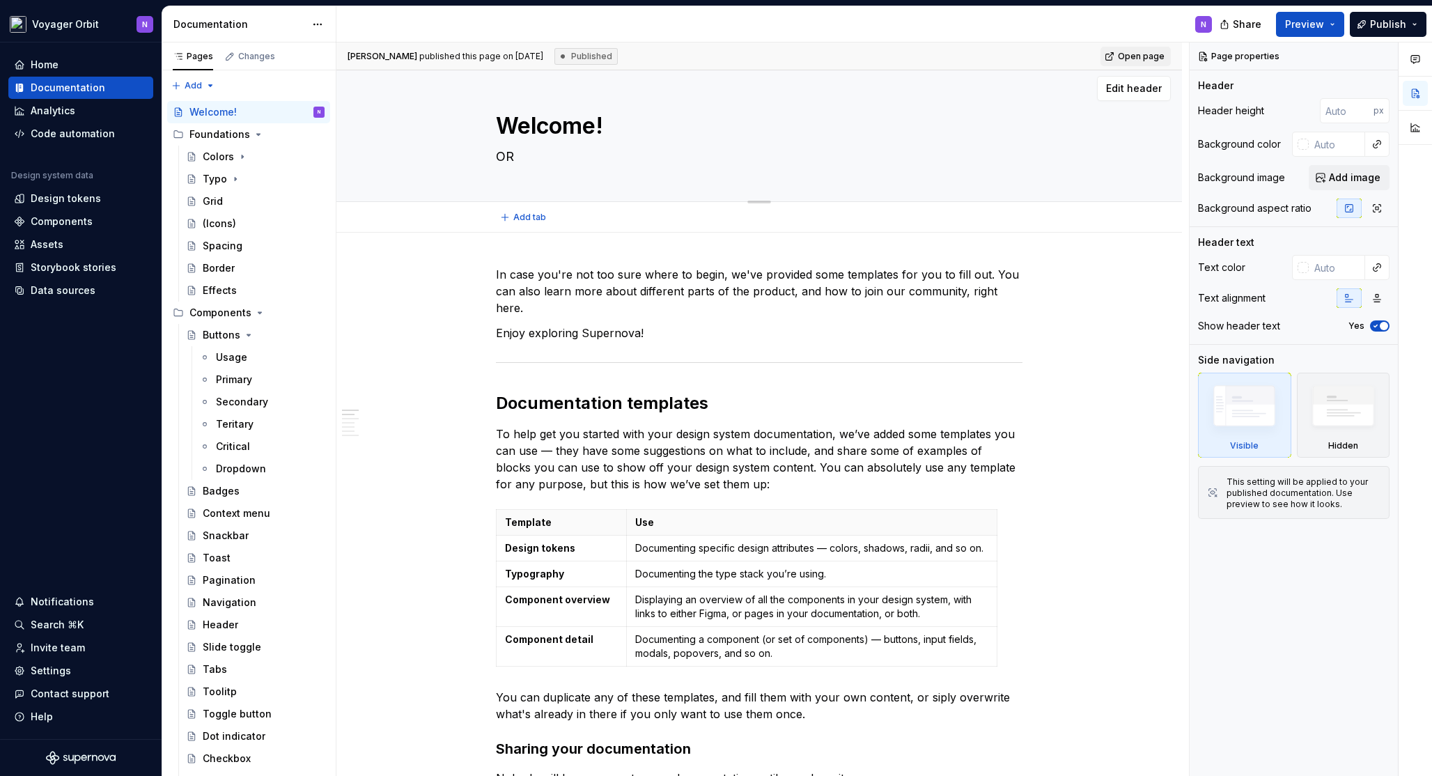
type textarea "*"
type textarea "ORN"
type textarea "*"
type textarea "ORNB"
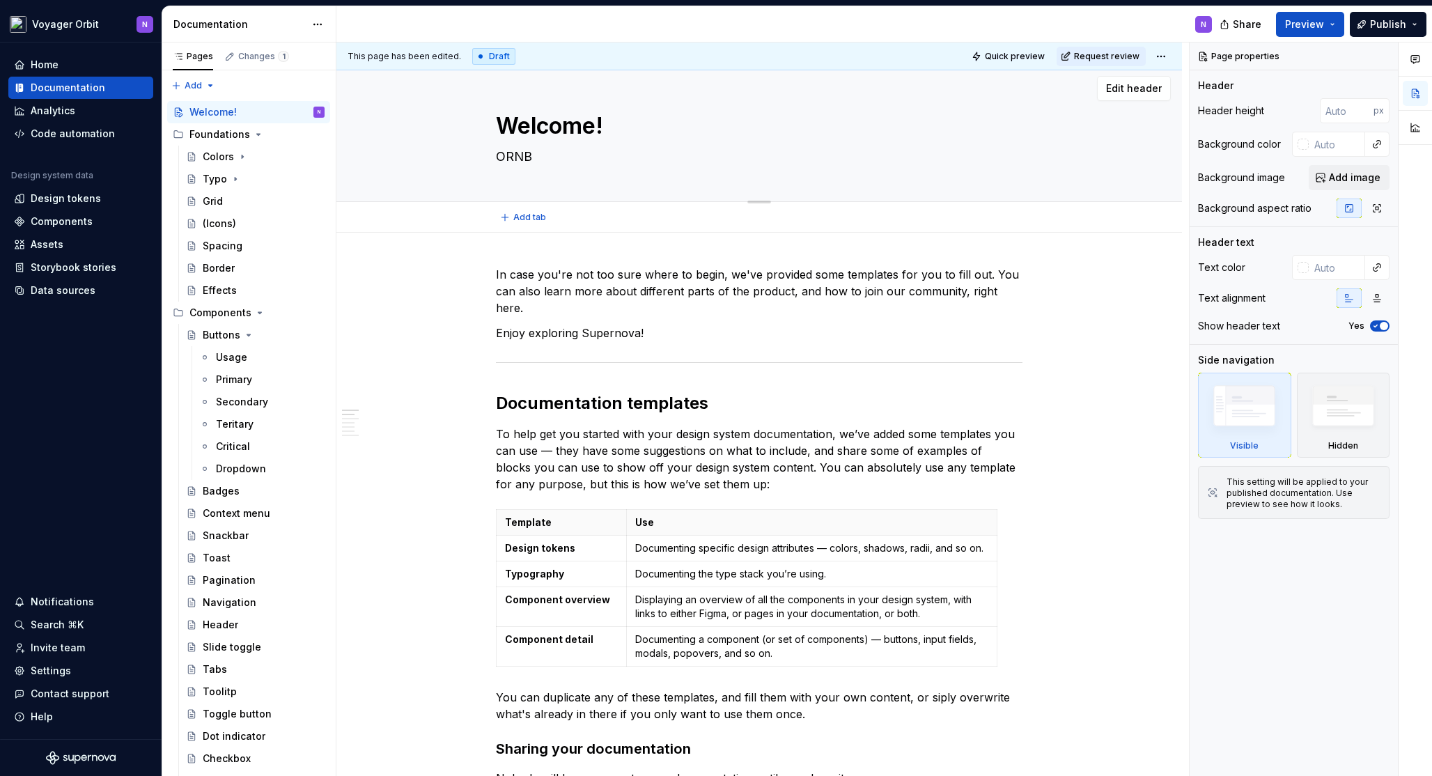
type textarea "*"
type textarea "ORN"
type textarea "*"
type textarea "OR"
type textarea "*"
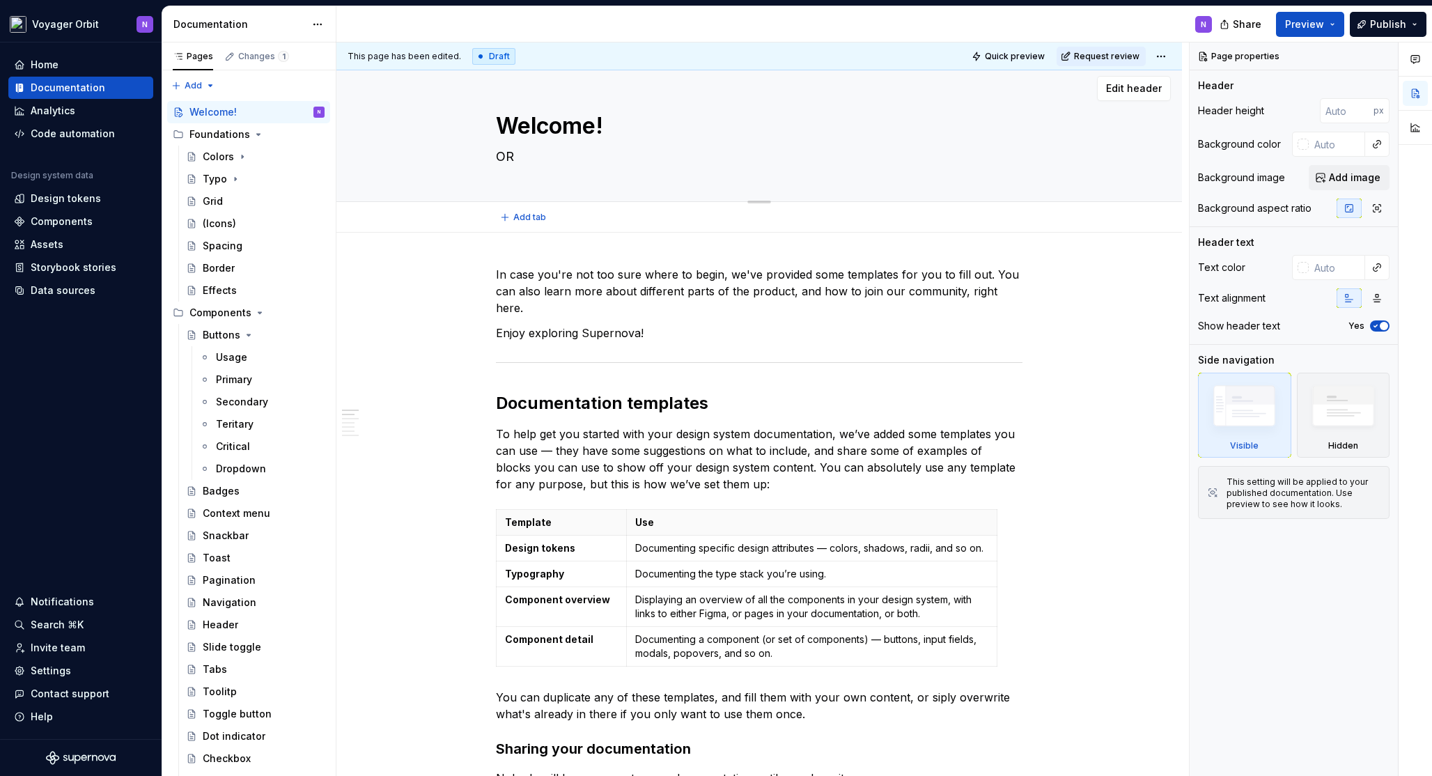
type textarea "ORB"
type textarea "*"
type textarea "ORBO"
type textarea "*"
type textarea "ORBOT"
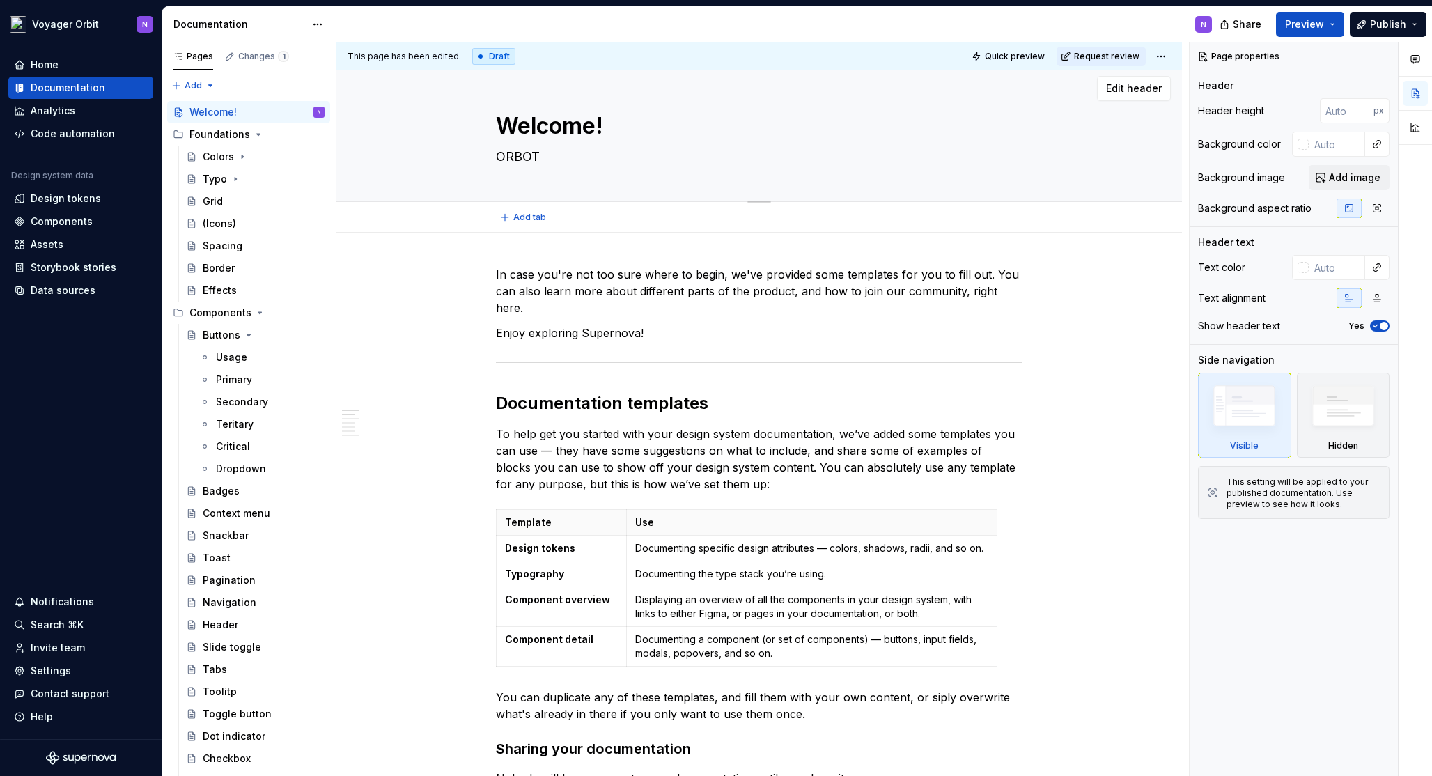
type textarea "*"
type textarea "ORBO"
type textarea "*"
type textarea "ORB"
type textarea "*"
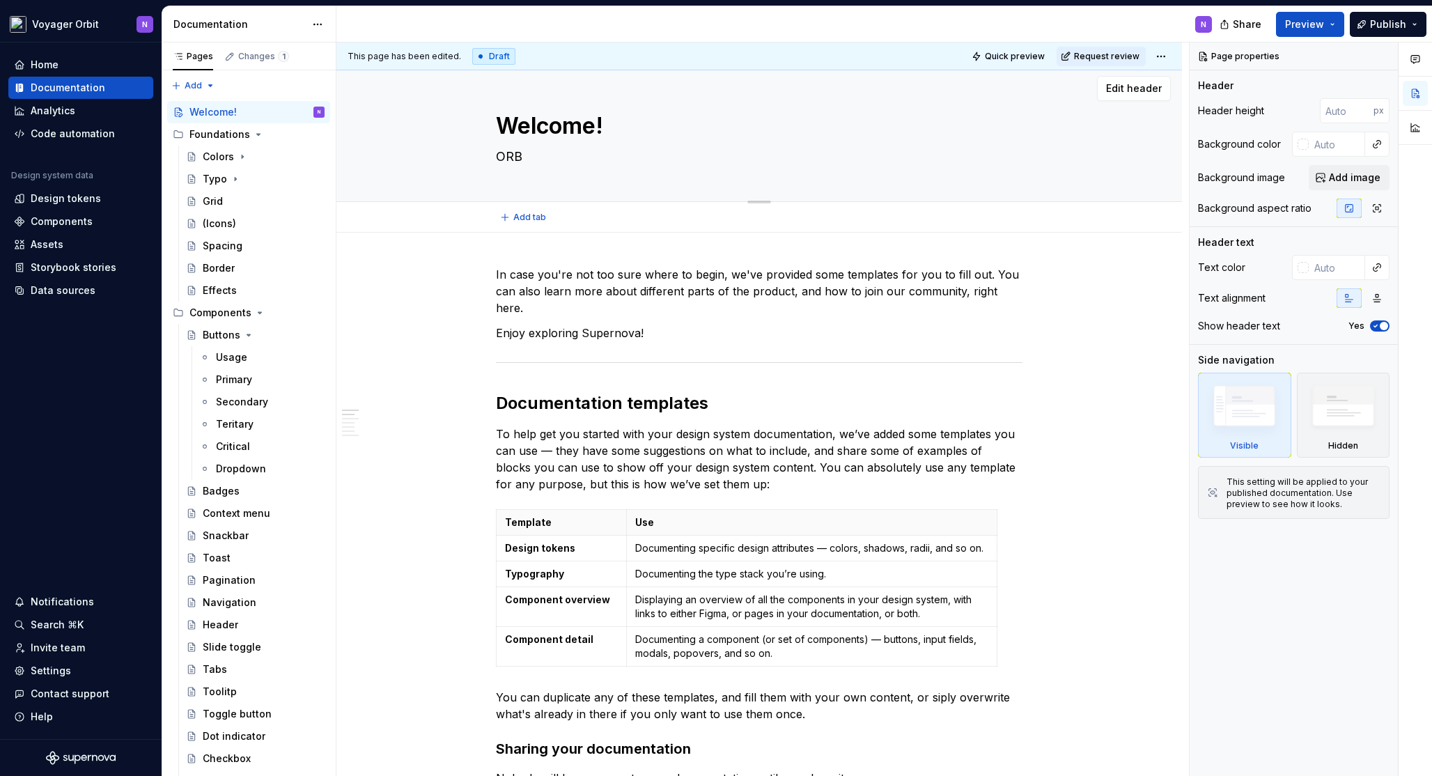
type textarea "ORBI"
type textarea "*"
type textarea "ORBIT"
type textarea "*"
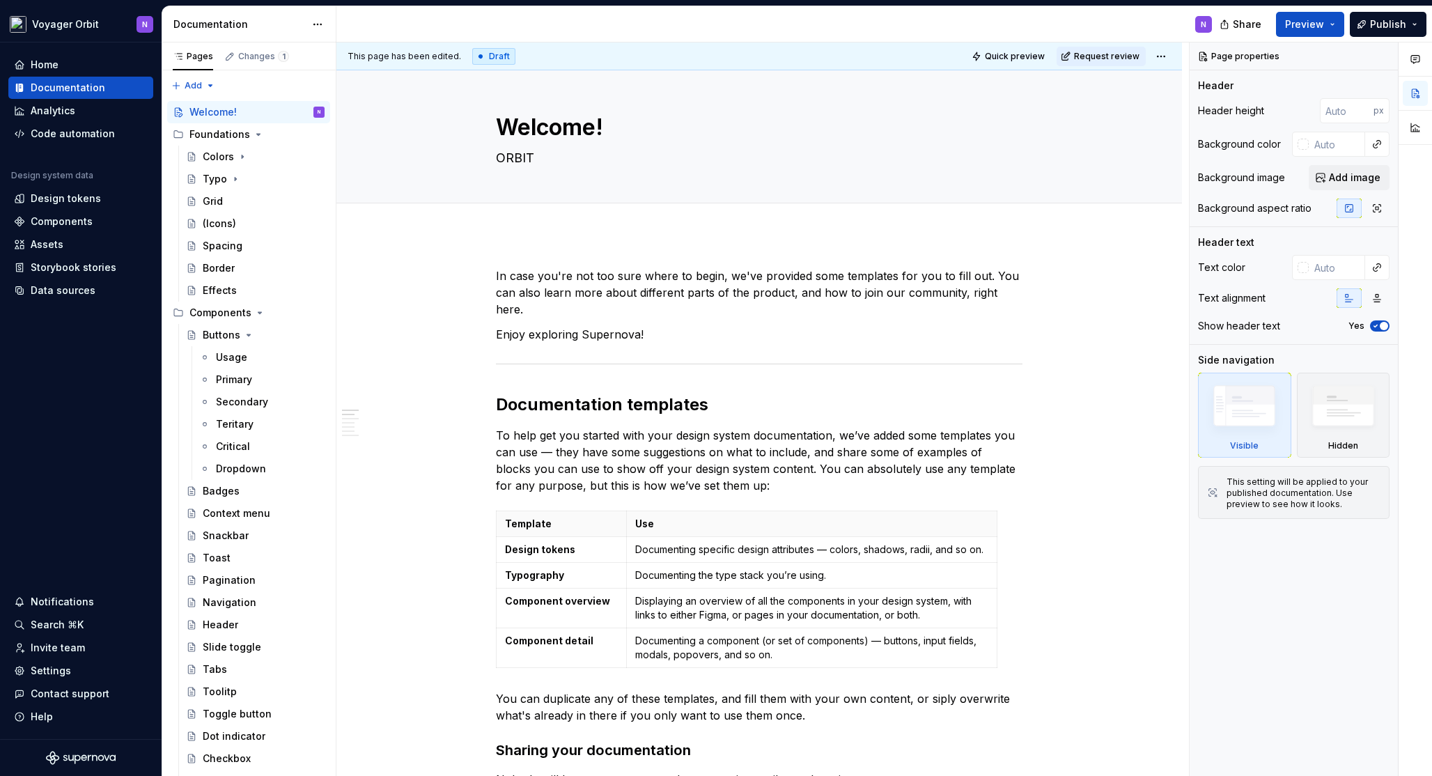
type textarea "ORBIT"
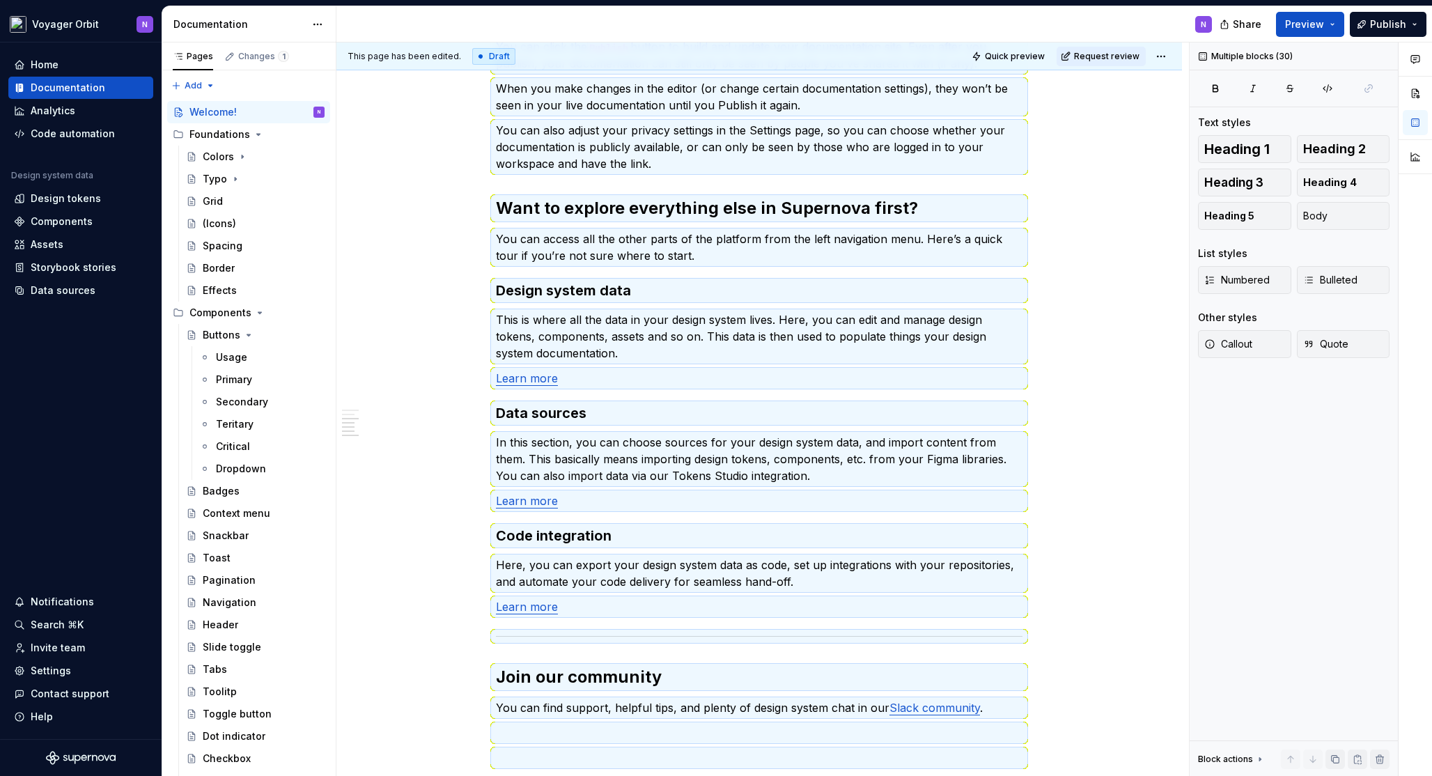
scroll to position [0, 0]
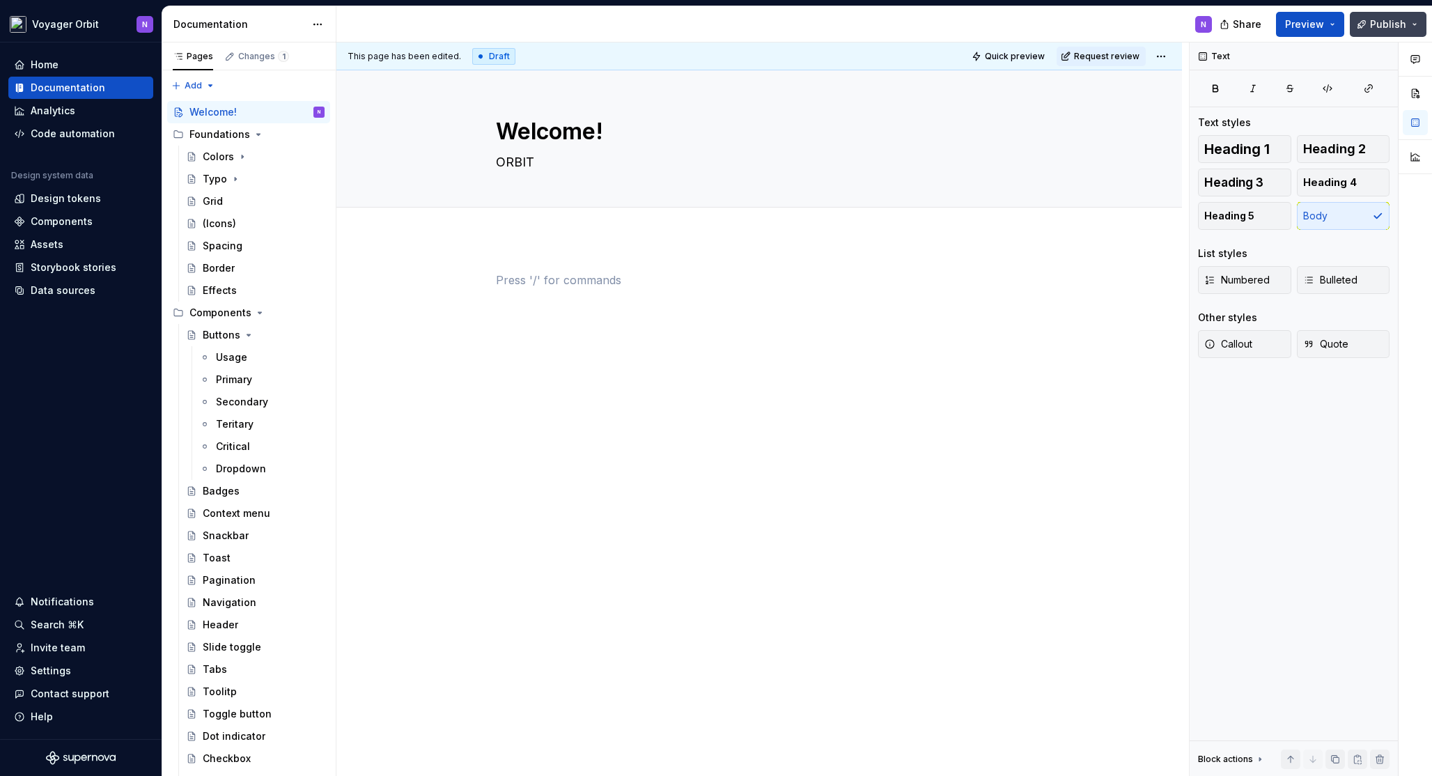
click at [1408, 23] on button "Publish" at bounding box center [1387, 24] width 77 height 25
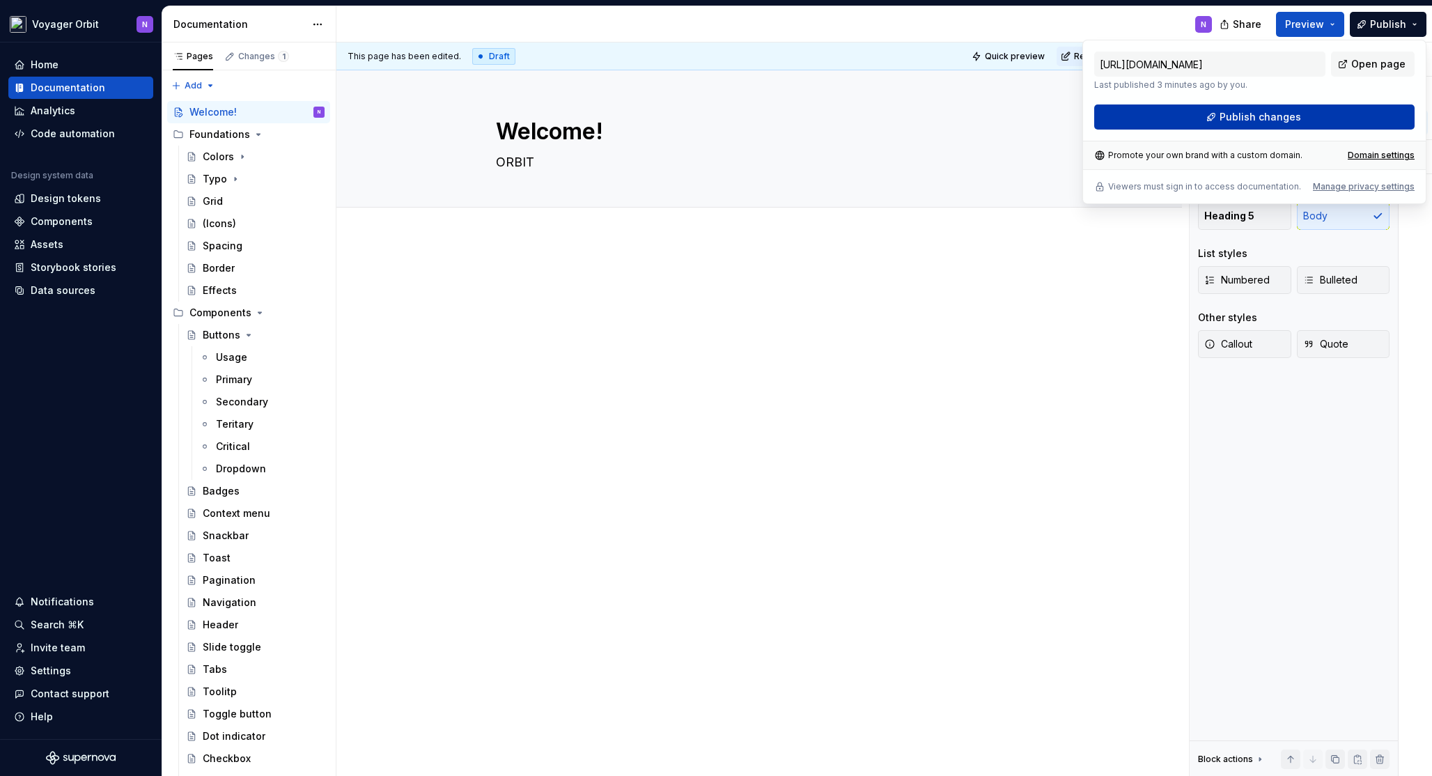
click at [1251, 113] on span "Publish changes" at bounding box center [1259, 117] width 81 height 14
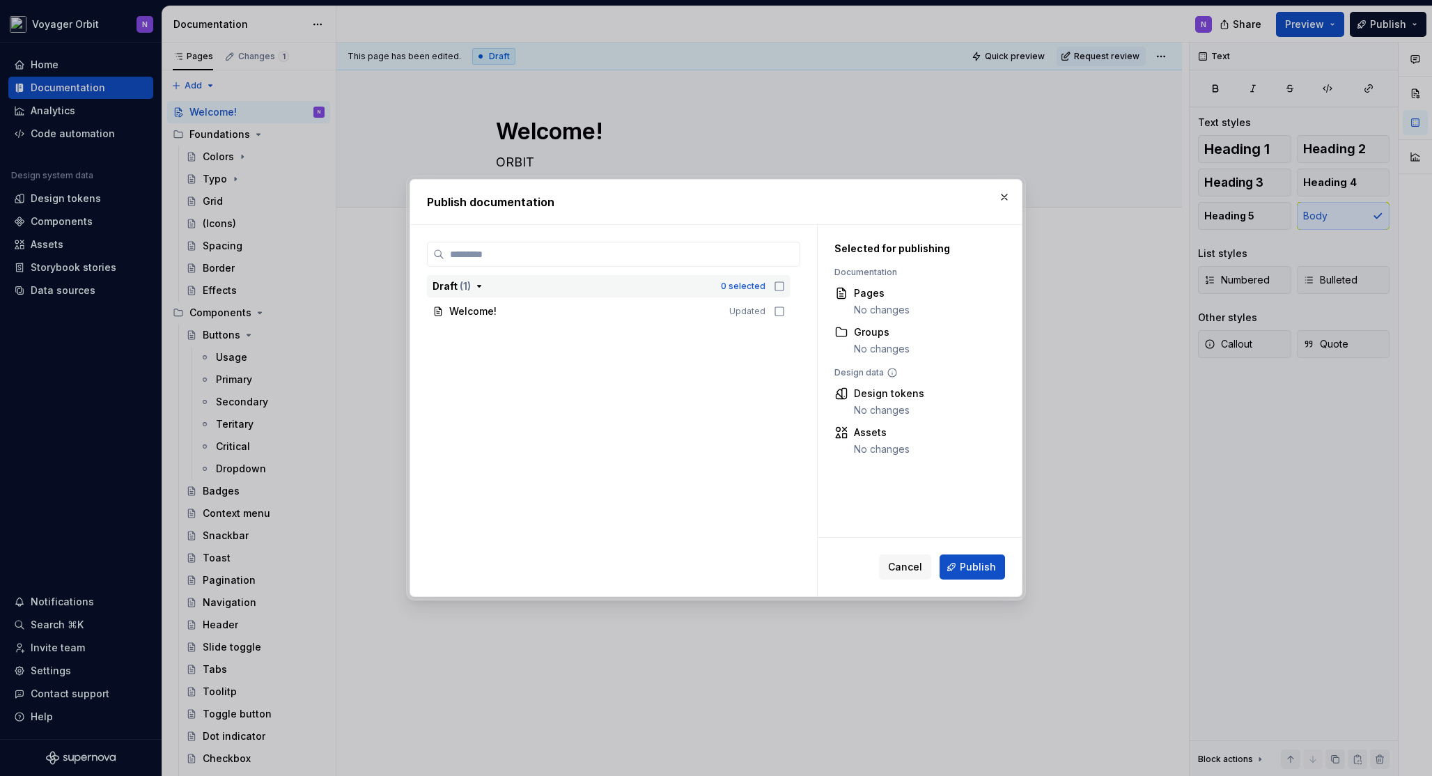
click at [778, 288] on icon "button" at bounding box center [779, 286] width 11 height 11
click at [979, 570] on span "Publish" at bounding box center [977, 567] width 36 height 14
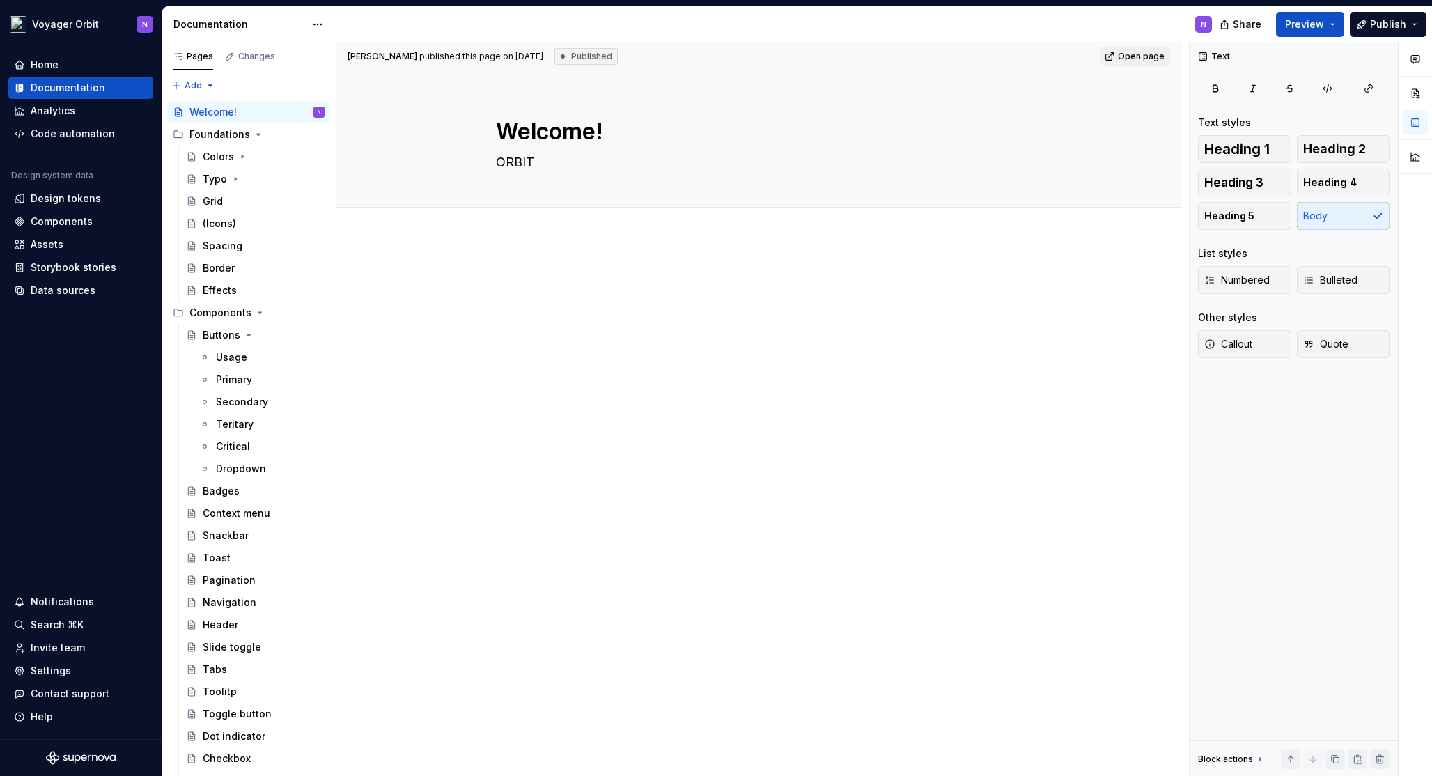
type textarea "*"
